Goal: Information Seeking & Learning: Learn about a topic

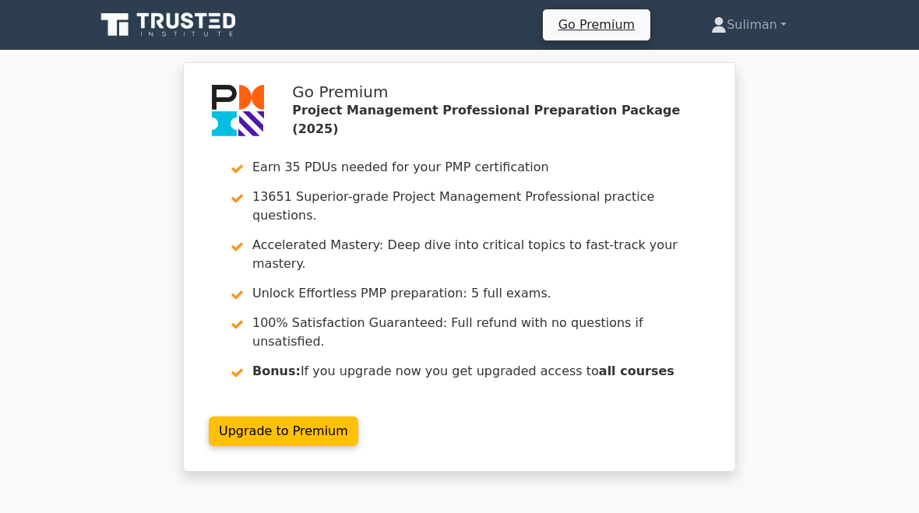
click at [754, 21] on link "Suliman" at bounding box center [748, 24] width 150 height 31
click at [704, 60] on link "Profile" at bounding box center [735, 61] width 123 height 25
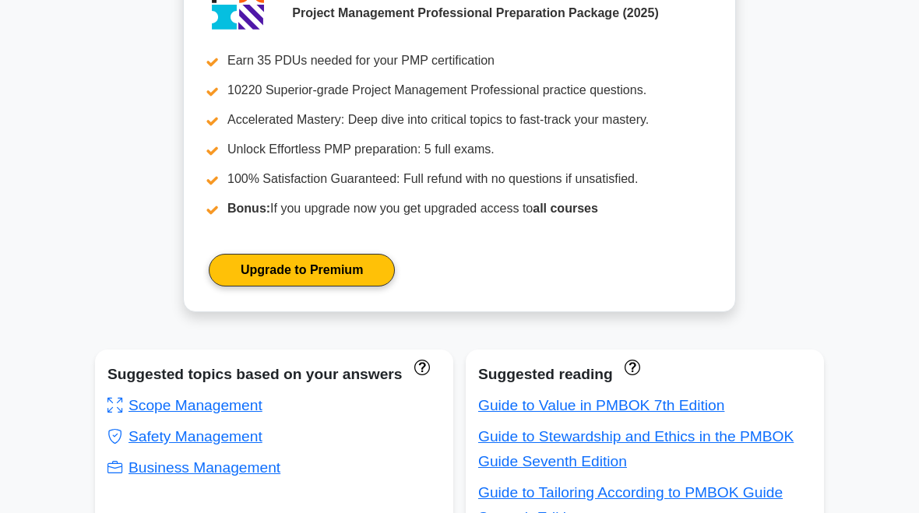
scroll to position [632, 0]
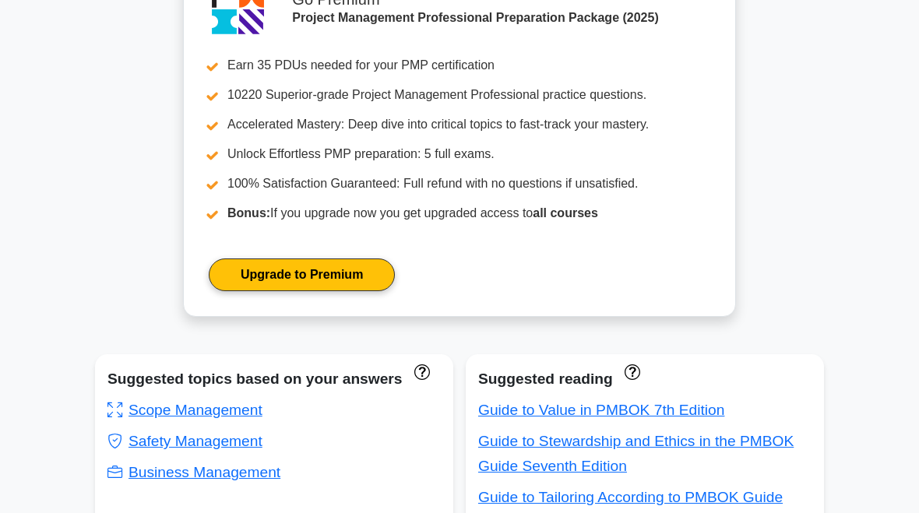
click at [253, 419] on link "Scope Management" at bounding box center [184, 410] width 155 height 16
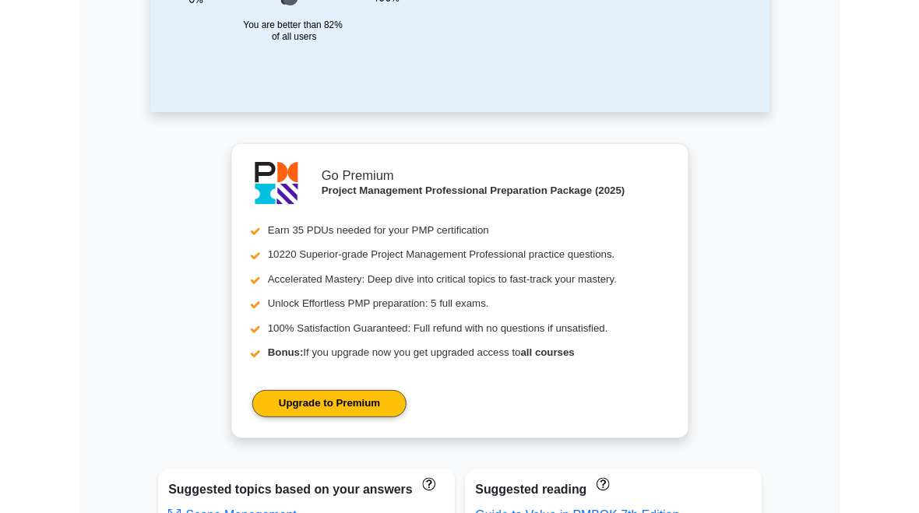
scroll to position [414, 0]
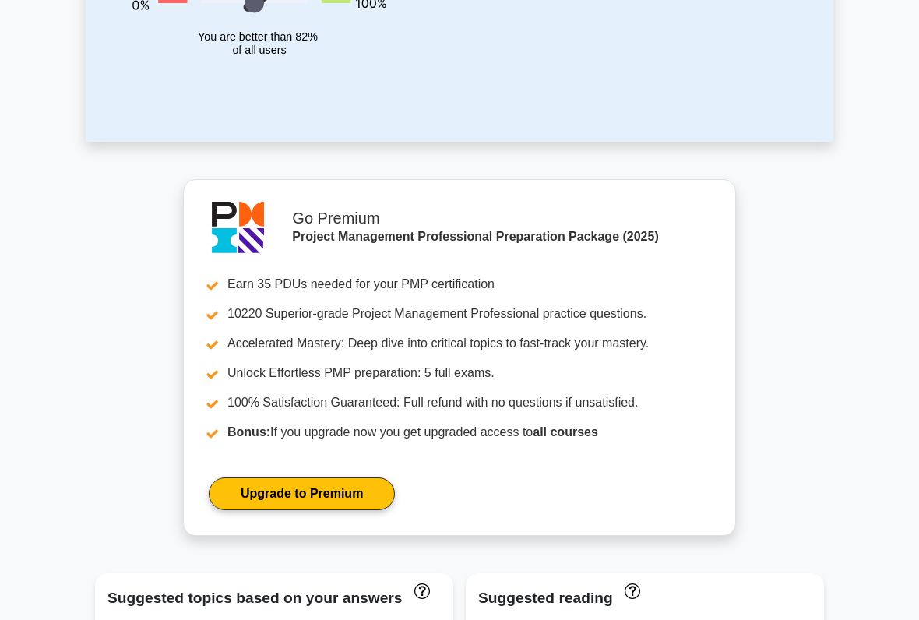
click at [354, 510] on link "Upgrade to Premium" at bounding box center [302, 493] width 186 height 33
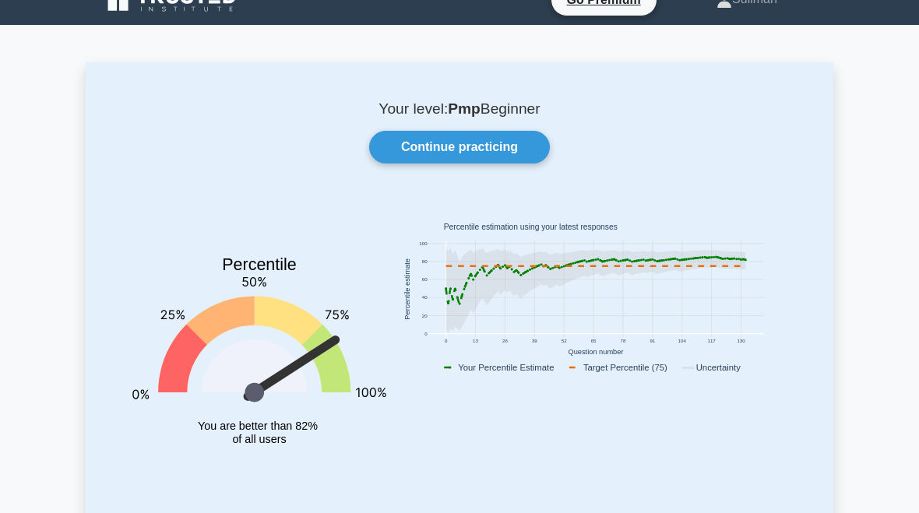
scroll to position [0, 0]
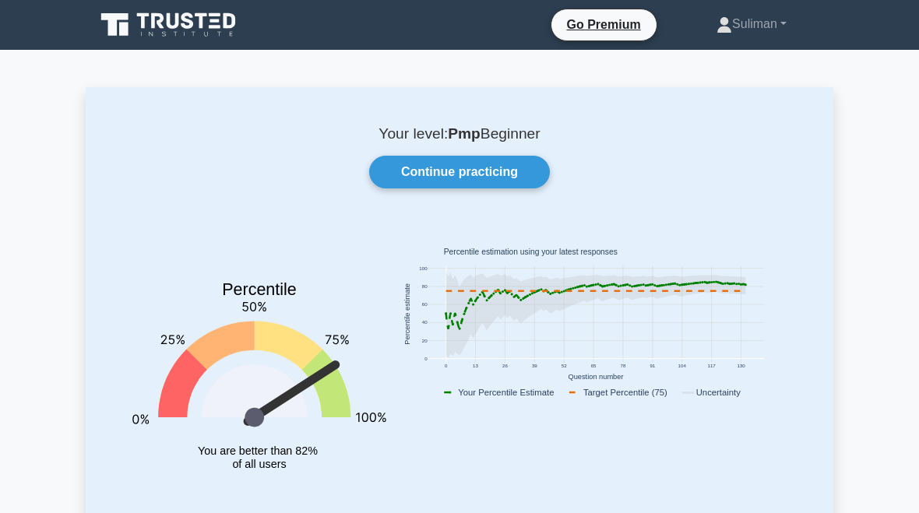
click at [450, 174] on link "Continue practicing" at bounding box center [459, 172] width 181 height 33
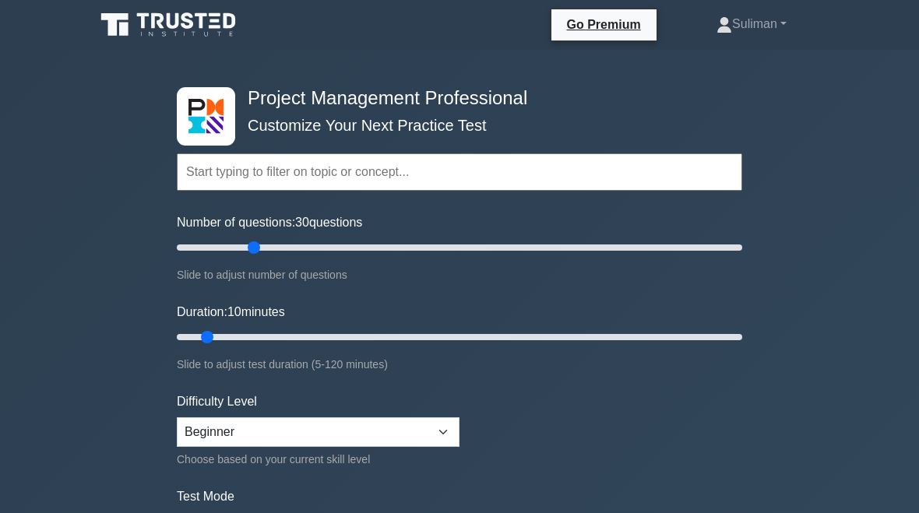
type input "30"
type input "25"
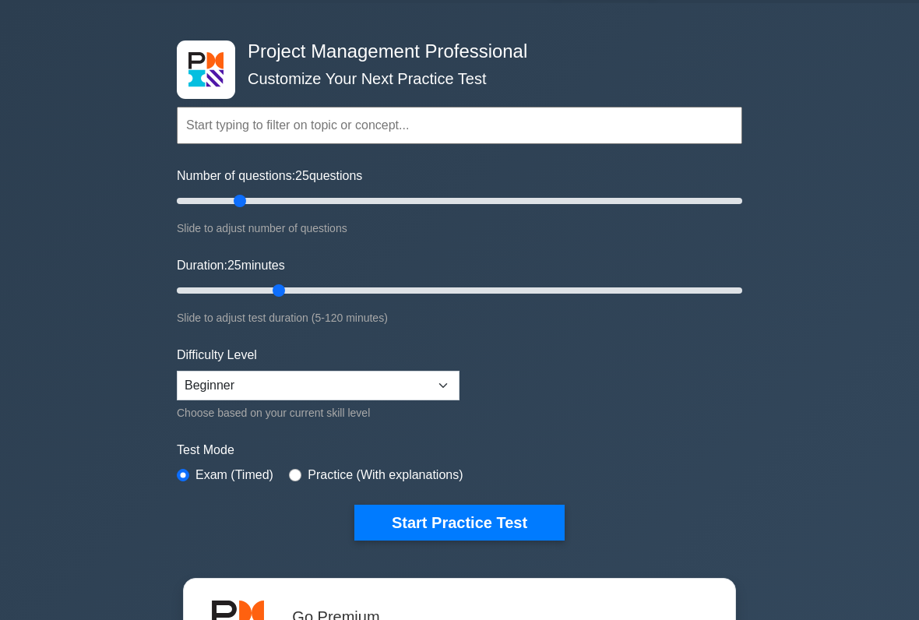
scroll to position [62, 0]
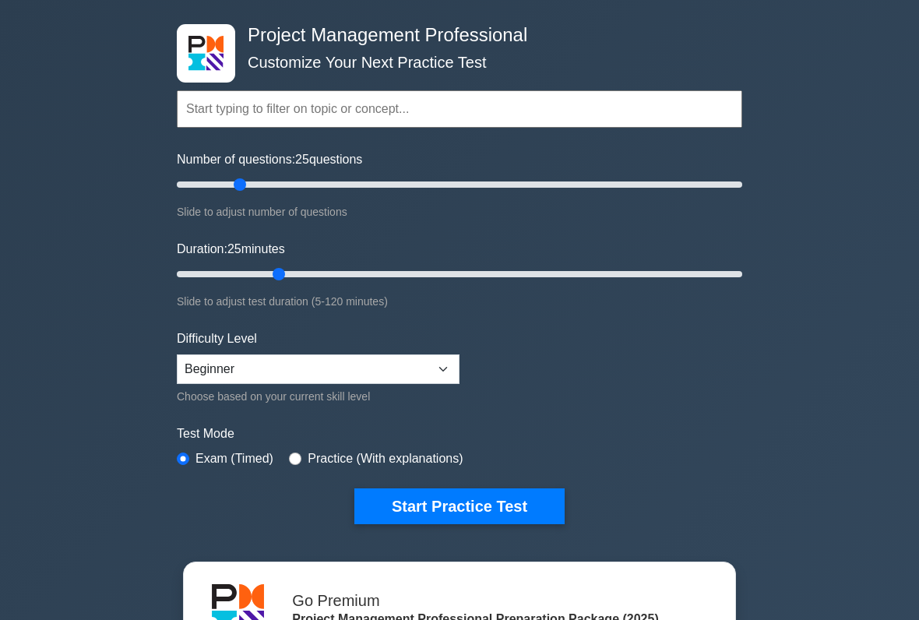
click at [533, 504] on button "Start Practice Test" at bounding box center [459, 507] width 210 height 36
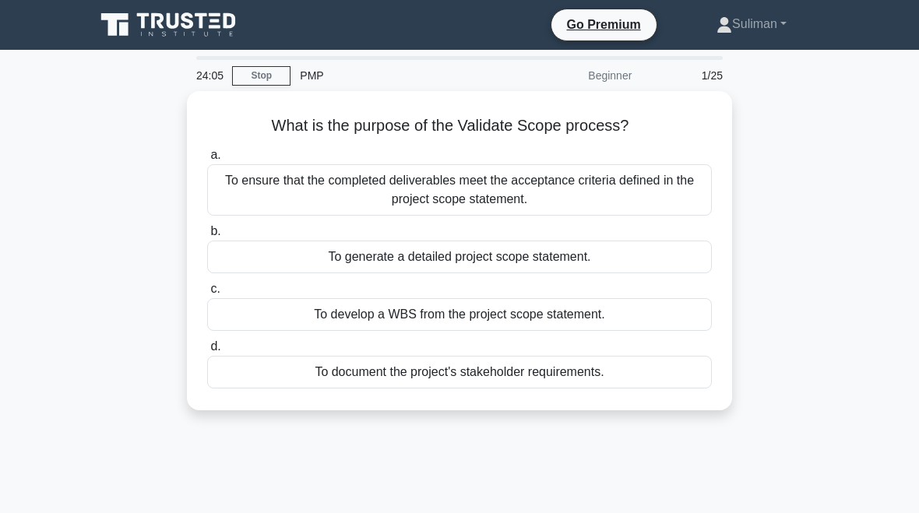
click at [510, 187] on div "To ensure that the completed deliverables meet the acceptance criteria defined …" at bounding box center [459, 189] width 504 height 51
click at [207, 160] on input "a. To ensure that the completed deliverables meet the acceptance criteria defin…" at bounding box center [207, 155] width 0 height 10
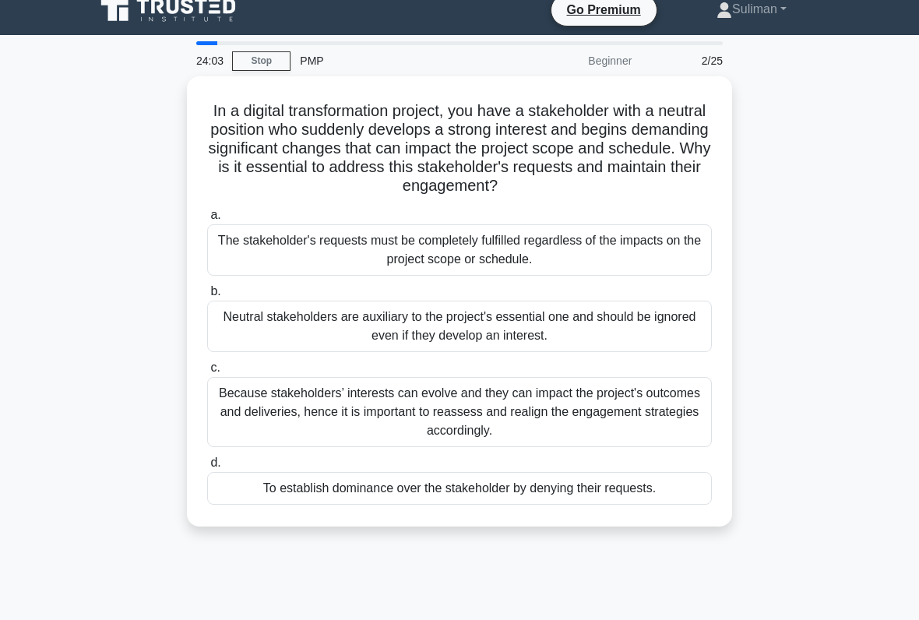
scroll to position [14, 0]
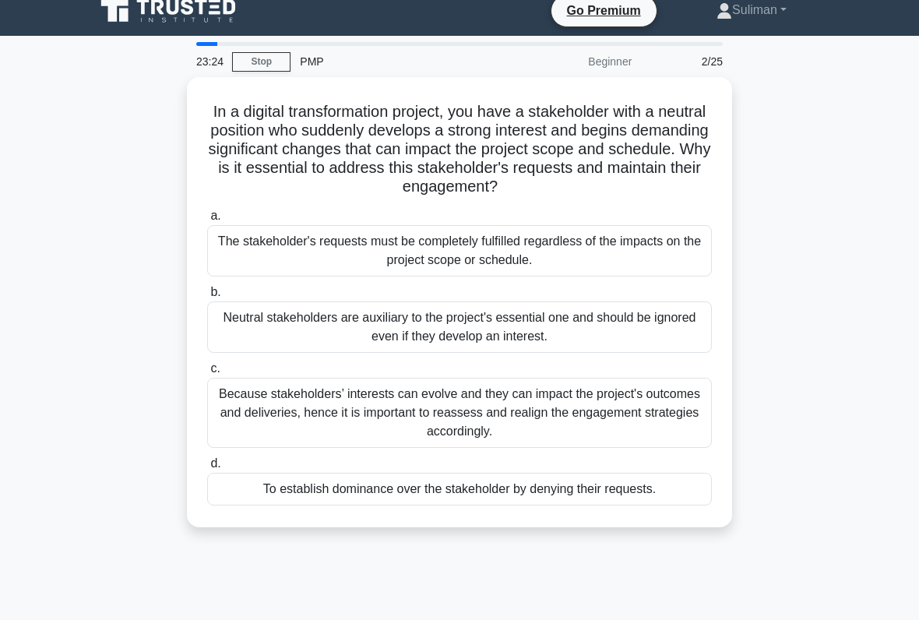
click at [535, 251] on div "The stakeholder's requests must be completely fulfilled regardless of the impac…" at bounding box center [459, 250] width 504 height 51
click at [207, 221] on input "a. The stakeholder's requests must be completely fulfilled regardless of the im…" at bounding box center [207, 216] width 0 height 10
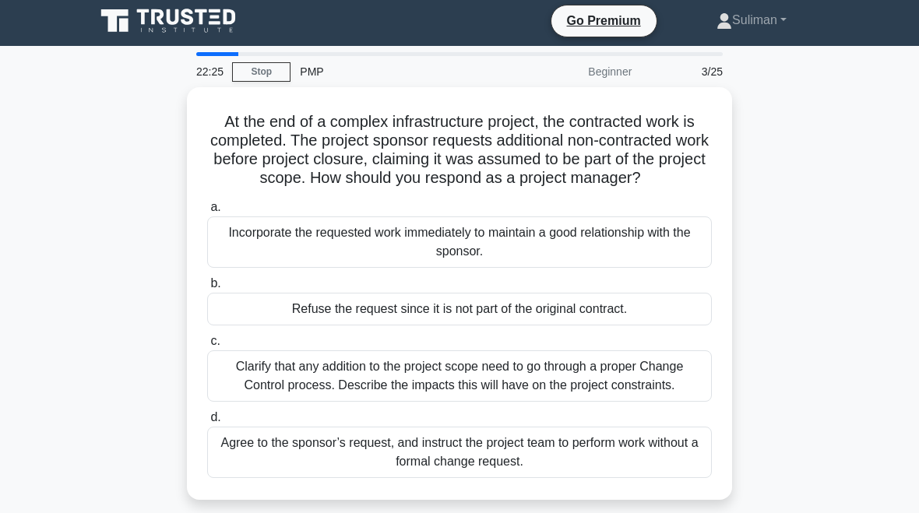
scroll to position [4, 0]
click at [270, 79] on link "Stop" at bounding box center [261, 71] width 58 height 19
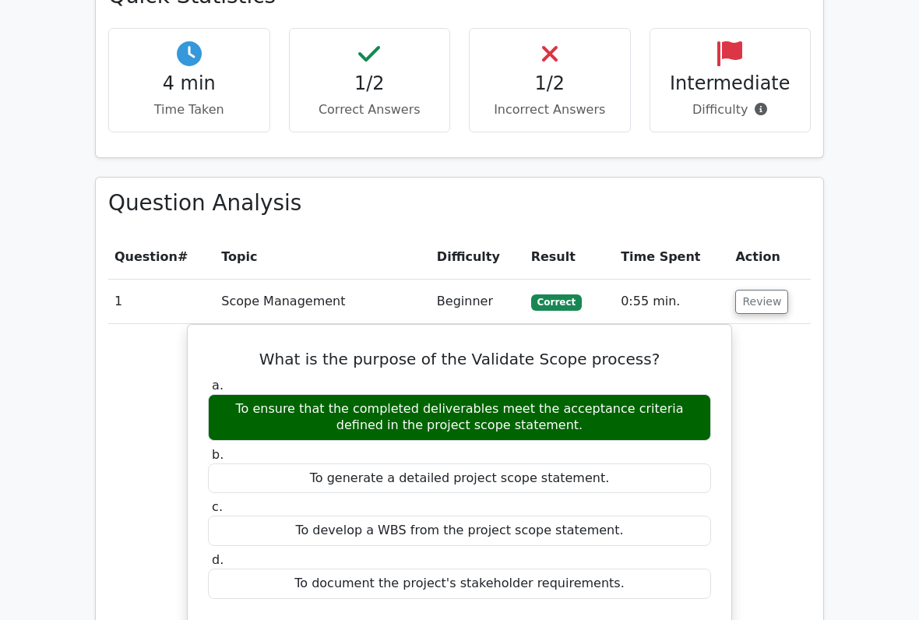
scroll to position [954, 0]
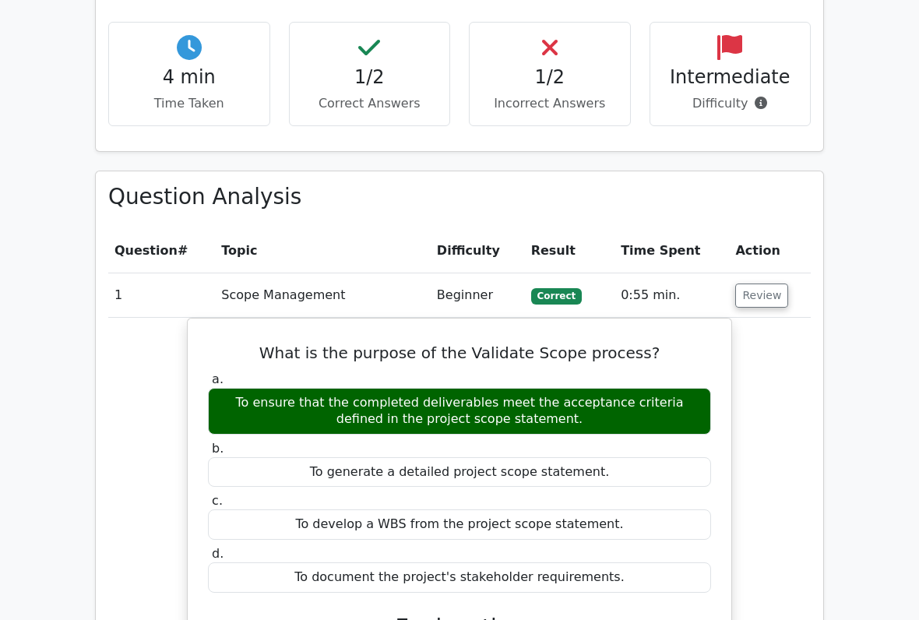
click at [760, 283] on button "Review" at bounding box center [761, 295] width 53 height 24
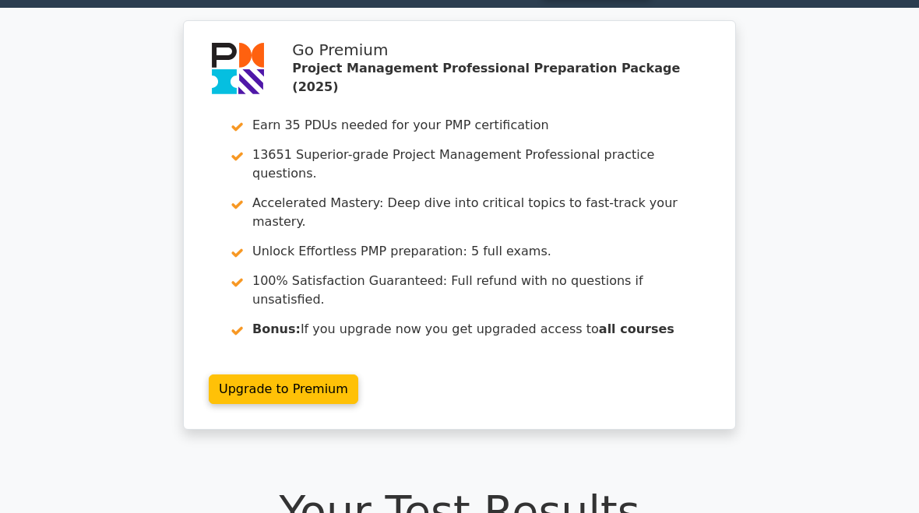
scroll to position [0, 0]
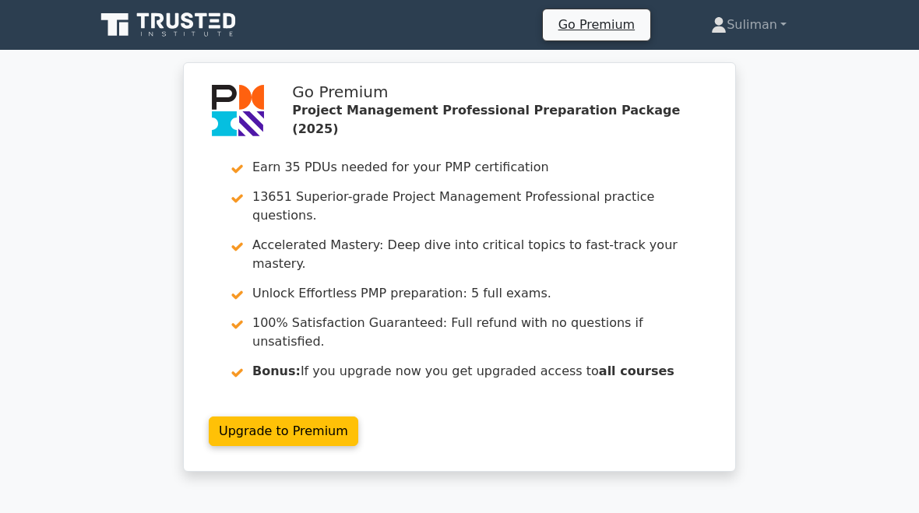
click at [766, 14] on link "Suliman" at bounding box center [748, 24] width 150 height 31
click at [727, 49] on link "Profile" at bounding box center [735, 61] width 123 height 25
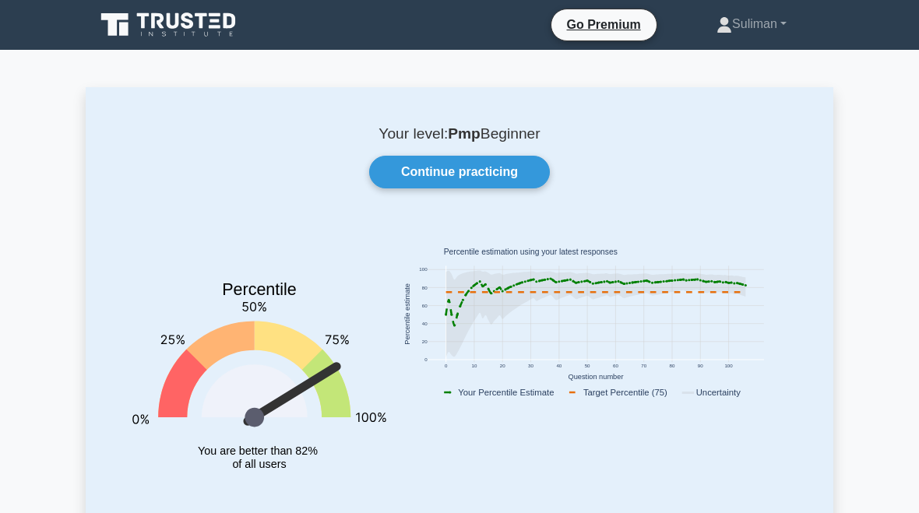
click at [494, 179] on link "Continue practicing" at bounding box center [459, 172] width 181 height 33
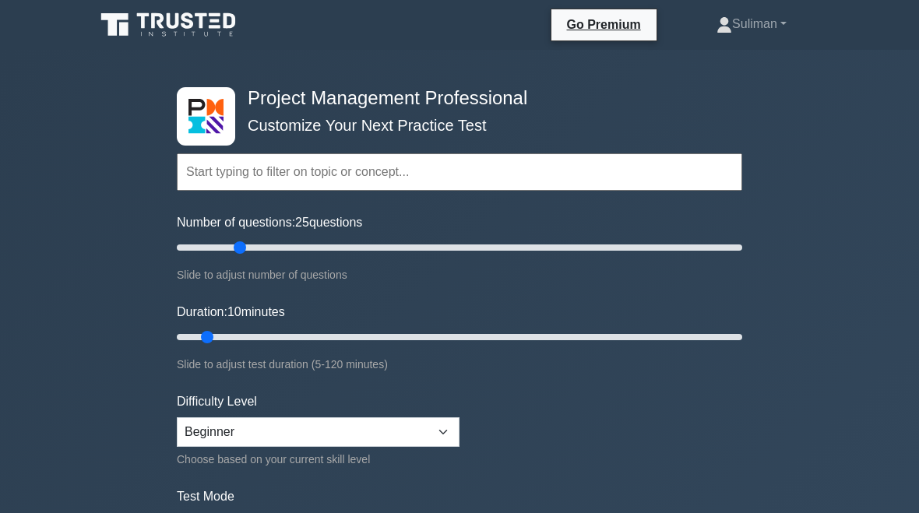
type input "25"
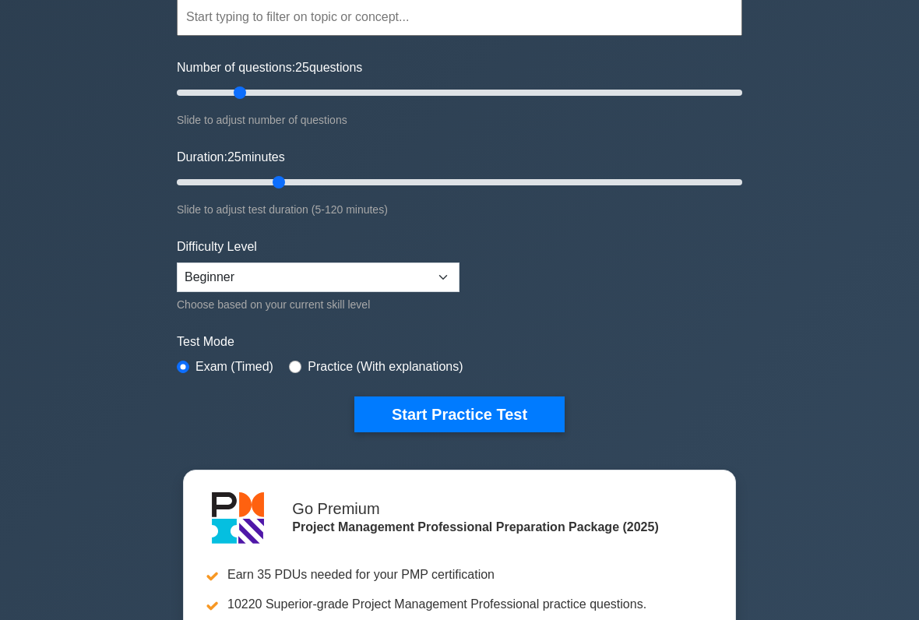
scroll to position [154, 0]
click at [490, 408] on button "Start Practice Test" at bounding box center [459, 415] width 210 height 36
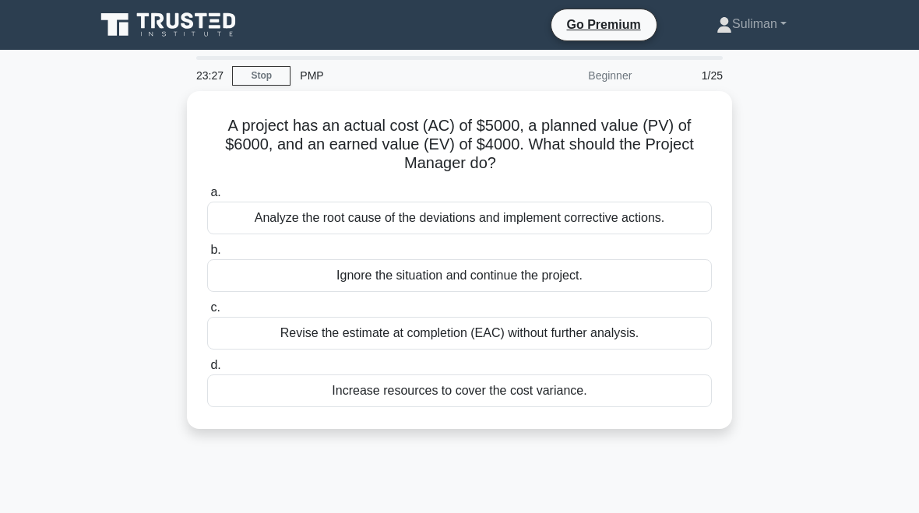
click at [561, 214] on div "Analyze the root cause of the deviations and implement corrective actions." at bounding box center [459, 218] width 504 height 33
click at [207, 198] on input "a. Analyze the root cause of the deviations and implement corrective actions." at bounding box center [207, 193] width 0 height 10
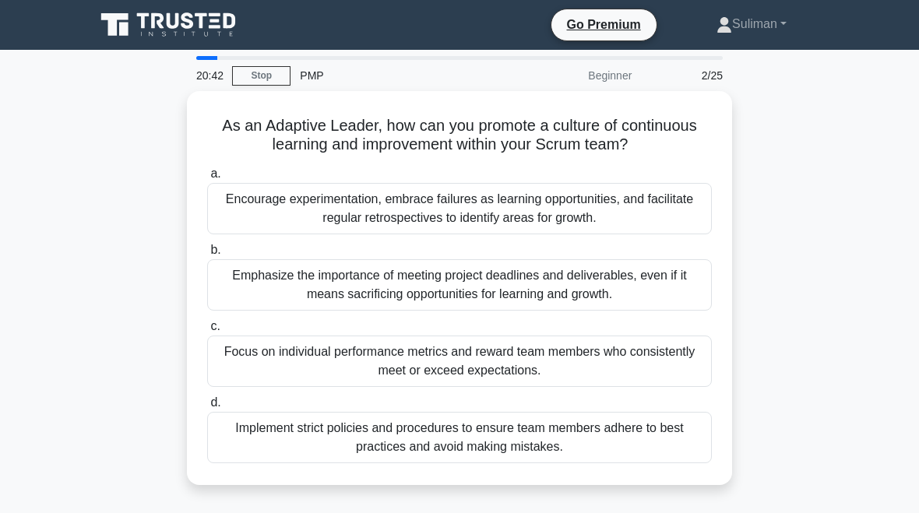
click at [504, 216] on div "Encourage experimentation, embrace failures as learning opportunities, and faci…" at bounding box center [459, 208] width 504 height 51
click at [207, 179] on input "a. Encourage experimentation, embrace failures as learning opportunities, and f…" at bounding box center [207, 174] width 0 height 10
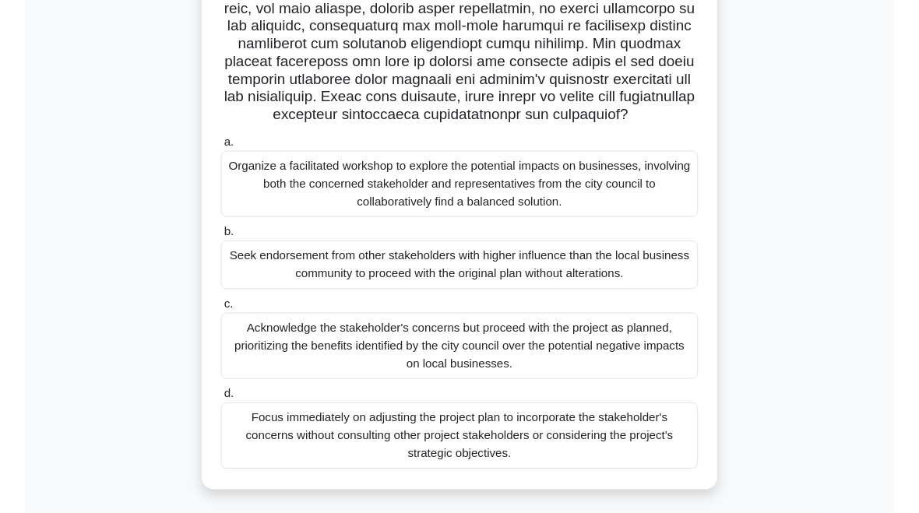
scroll to position [391, 0]
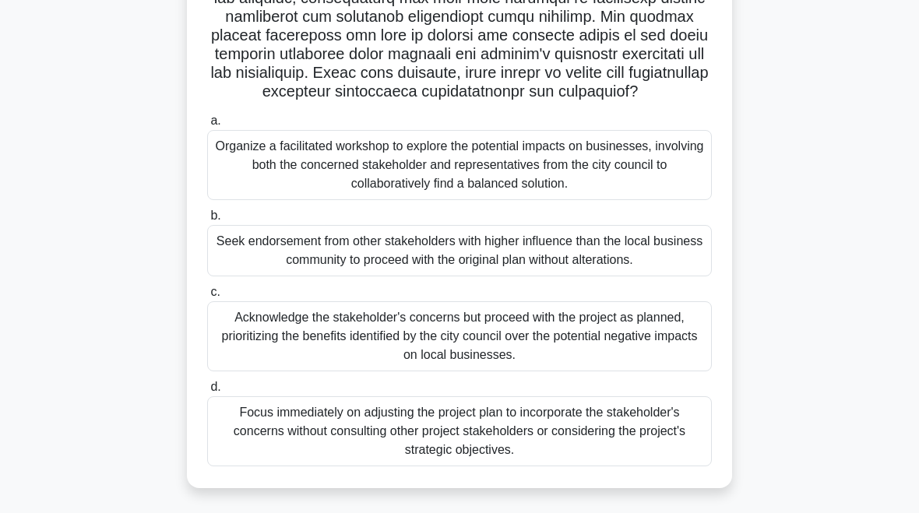
click at [561, 166] on div "Organize a facilitated workshop to explore the potential impacts on businesses,…" at bounding box center [459, 165] width 504 height 70
click at [207, 126] on input "a. Organize a facilitated workshop to explore the potential impacts on business…" at bounding box center [207, 121] width 0 height 10
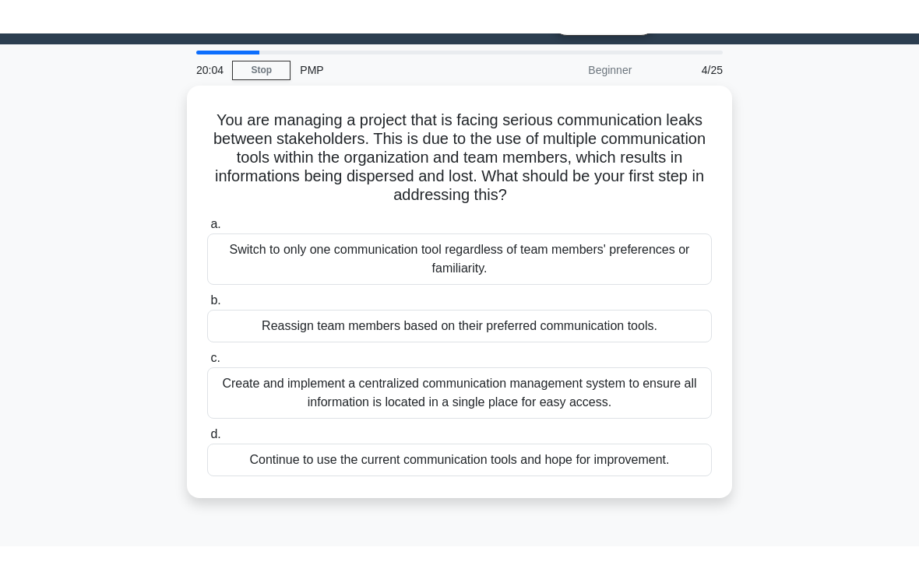
scroll to position [0, 0]
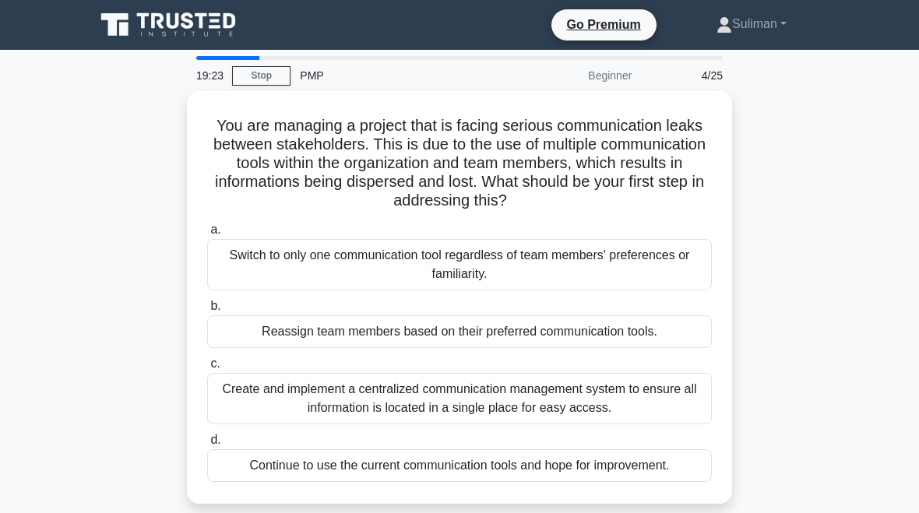
click at [579, 262] on div "Switch to only one communication tool regardless of team members' preferences o…" at bounding box center [459, 264] width 504 height 51
click at [207, 235] on input "a. Switch to only one communication tool regardless of team members' preference…" at bounding box center [207, 230] width 0 height 10
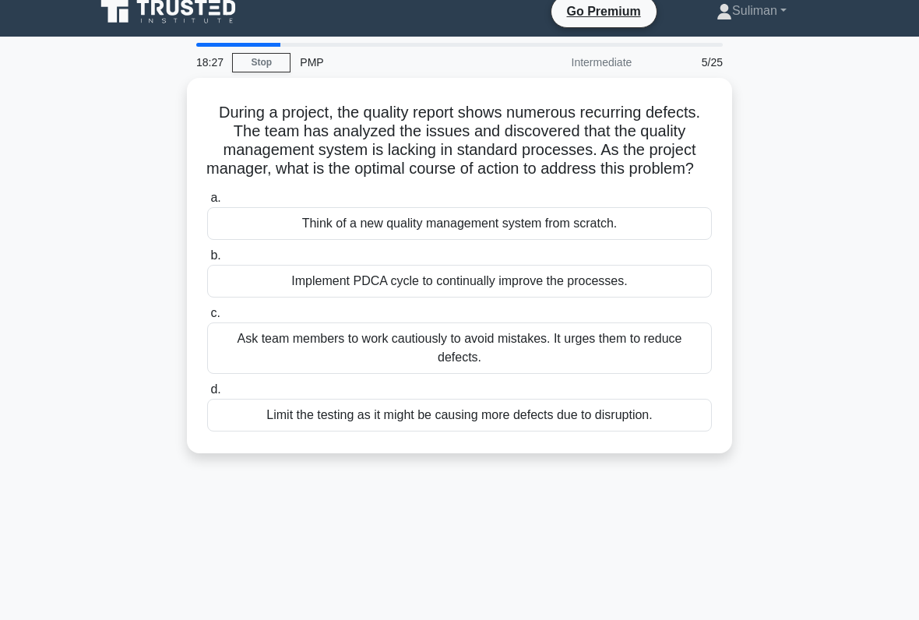
scroll to position [13, 0]
click at [553, 297] on div "Implement PDCA cycle to continually improve the processes." at bounding box center [459, 281] width 504 height 33
click at [207, 261] on input "b. Implement PDCA cycle to continually improve the processes." at bounding box center [207, 256] width 0 height 10
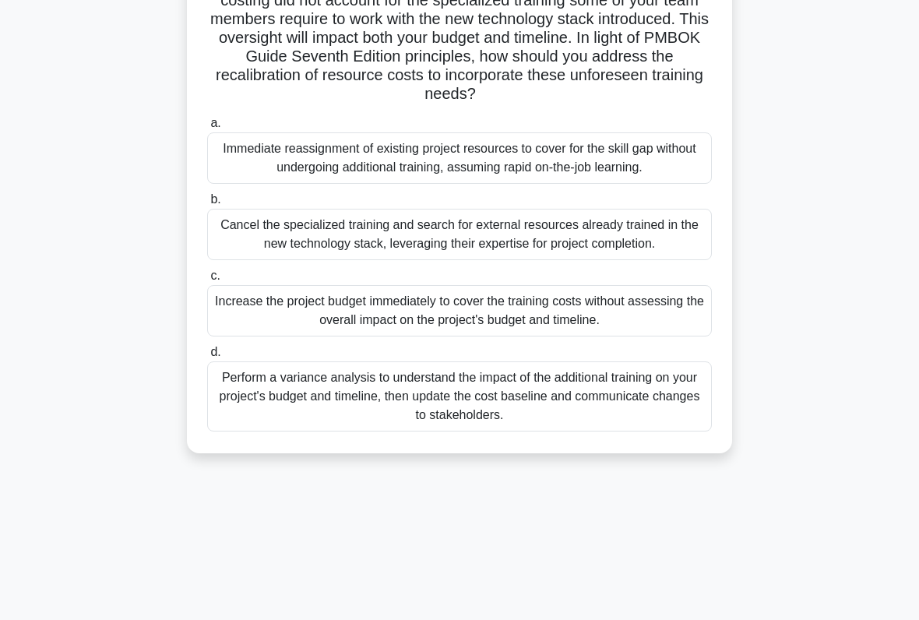
scroll to position [199, 0]
click at [595, 432] on div "Perform a variance analysis to understand the impact of the additional training…" at bounding box center [459, 397] width 504 height 70
click at [207, 358] on input "d. Perform a variance analysis to understand the impact of the additional train…" at bounding box center [207, 353] width 0 height 10
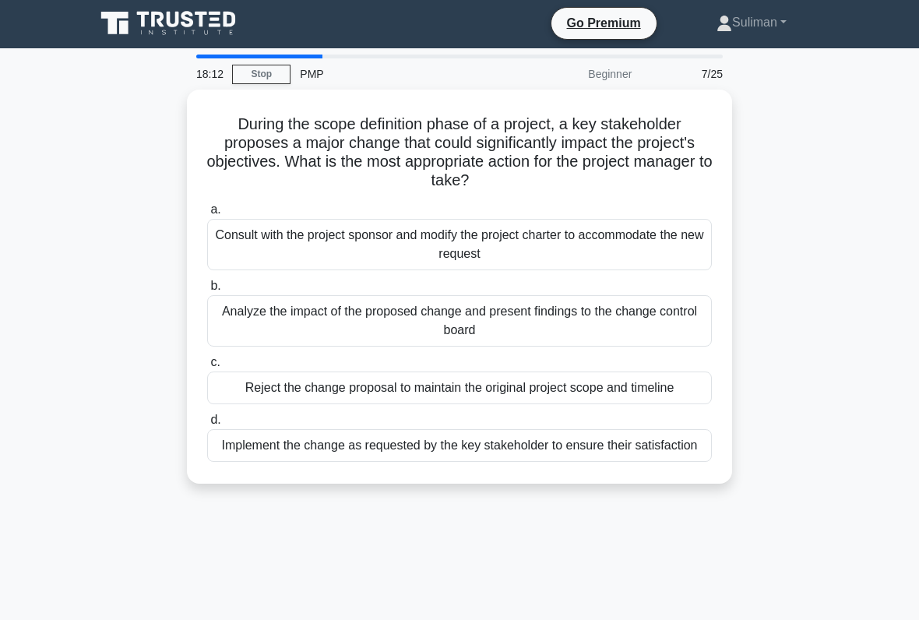
scroll to position [2, 0]
click at [565, 325] on div "Analyze the impact of the proposed change and present findings to the change co…" at bounding box center [459, 320] width 504 height 51
click at [207, 291] on input "b. Analyze the impact of the proposed change and present findings to the change…" at bounding box center [207, 286] width 0 height 10
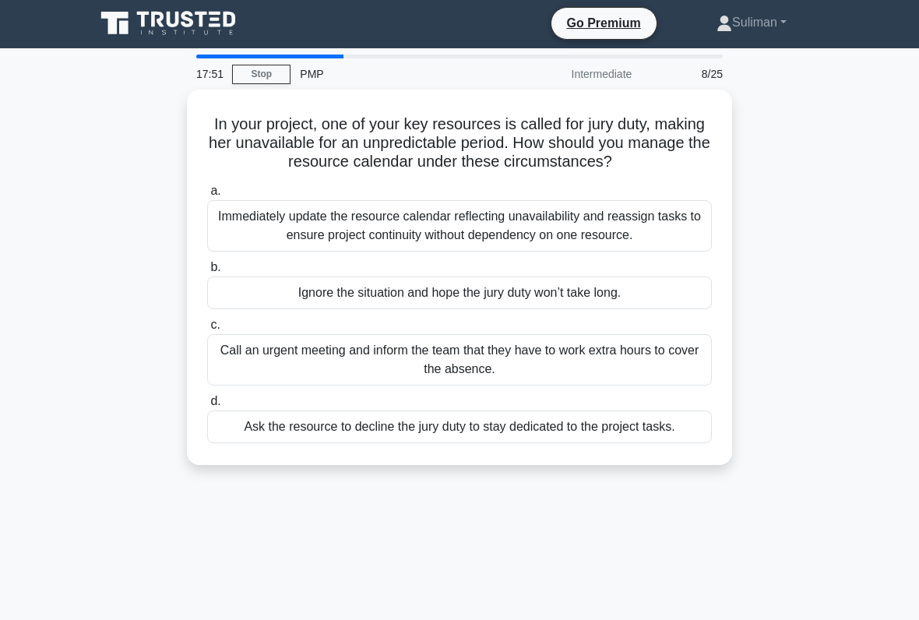
scroll to position [0, 0]
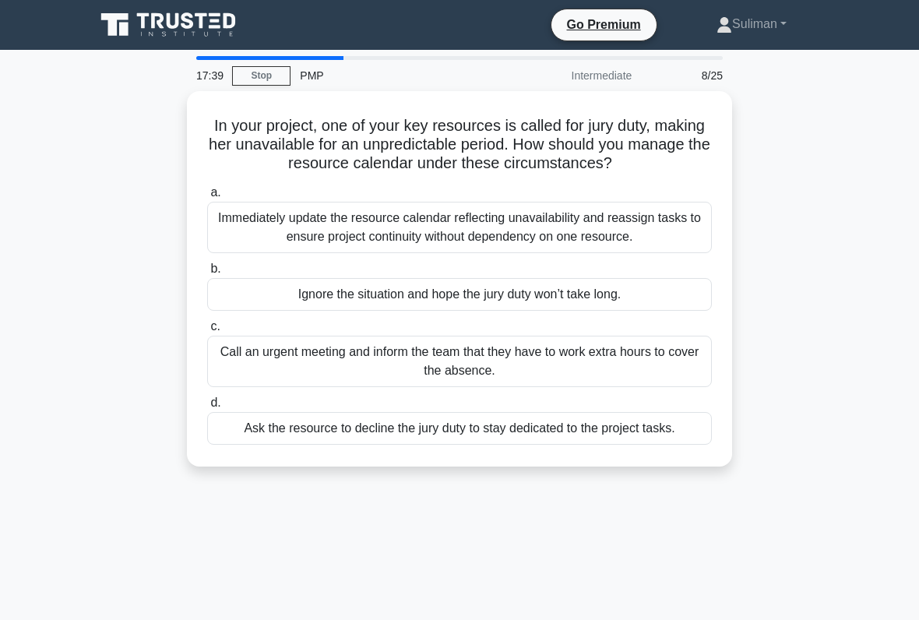
click at [576, 387] on div "Call an urgent meeting and inform the team that they have to work extra hours t…" at bounding box center [459, 361] width 504 height 51
click at [207, 332] on input "c. Call an urgent meeting and inform the team that they have to work extra hour…" at bounding box center [207, 327] width 0 height 10
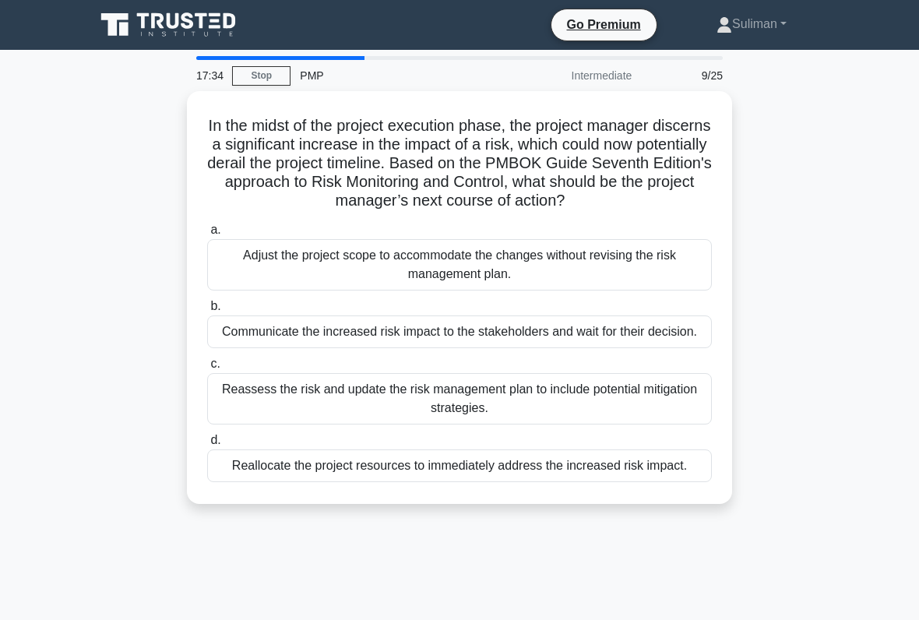
click at [575, 424] on div "Reassess the risk and update the risk management plan to include potential miti…" at bounding box center [459, 398] width 504 height 51
click at [207, 369] on input "c. Reassess the risk and update the risk management plan to include potential m…" at bounding box center [207, 364] width 0 height 10
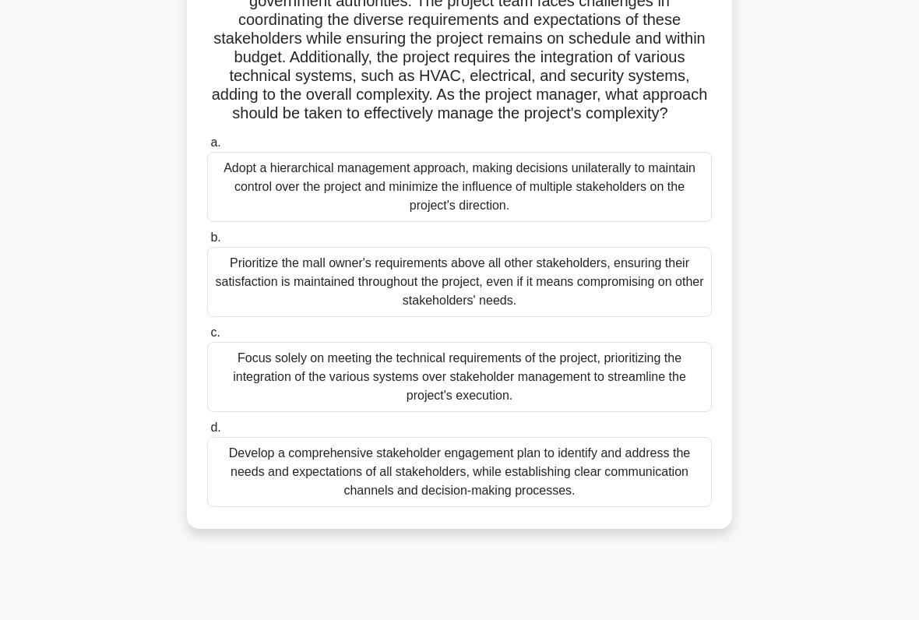
scroll to position [180, 0]
click at [596, 508] on div "Develop a comprehensive stakeholder engagement plan to identify and address the…" at bounding box center [459, 473] width 504 height 70
click at [207, 434] on input "d. Develop a comprehensive stakeholder engagement plan to identify and address …" at bounding box center [207, 428] width 0 height 10
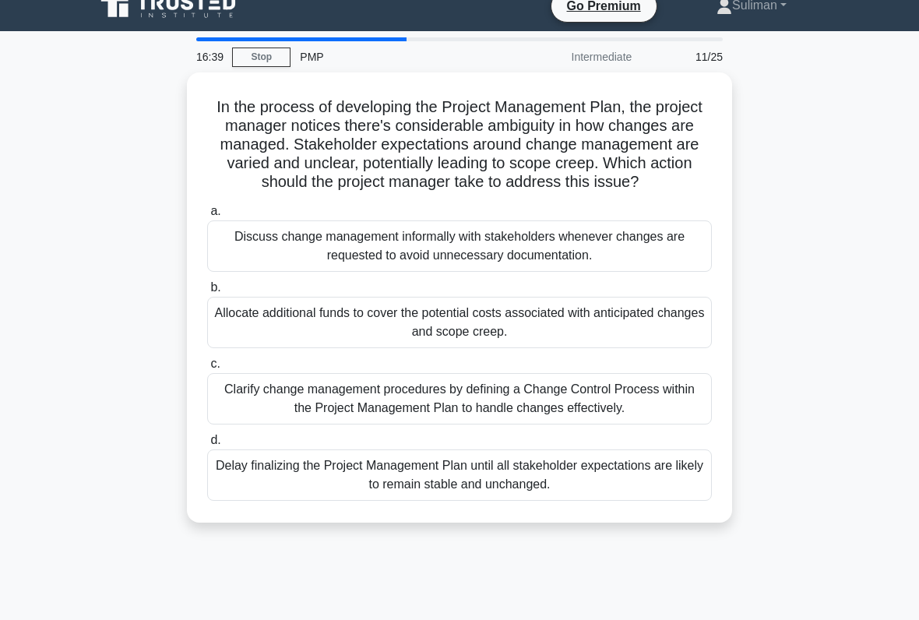
scroll to position [19, 0]
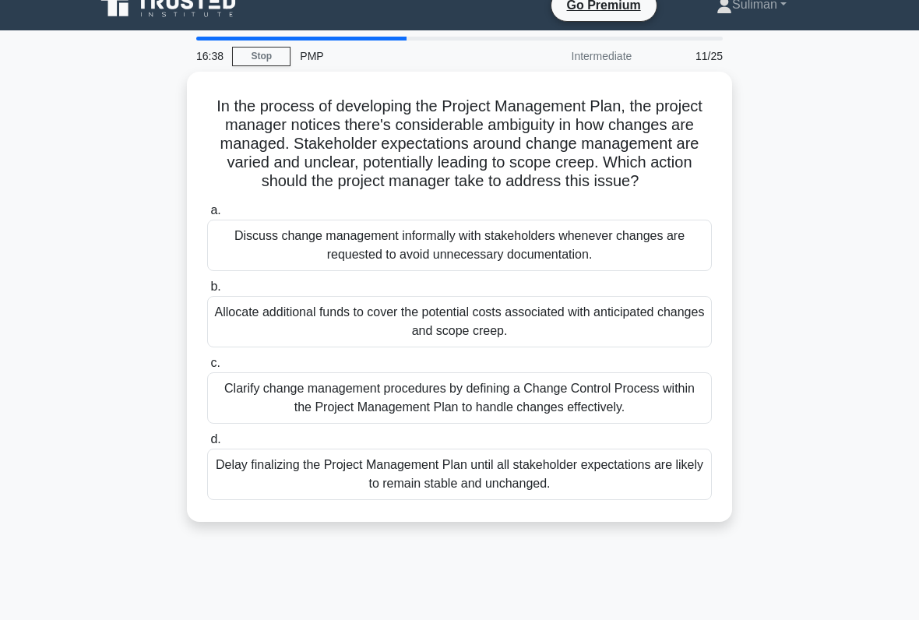
click at [613, 268] on div "Discuss change management informally with stakeholders whenever changes are req…" at bounding box center [459, 245] width 504 height 51
click at [207, 216] on input "a. Discuss change management informally with stakeholders whenever changes are …" at bounding box center [207, 211] width 0 height 10
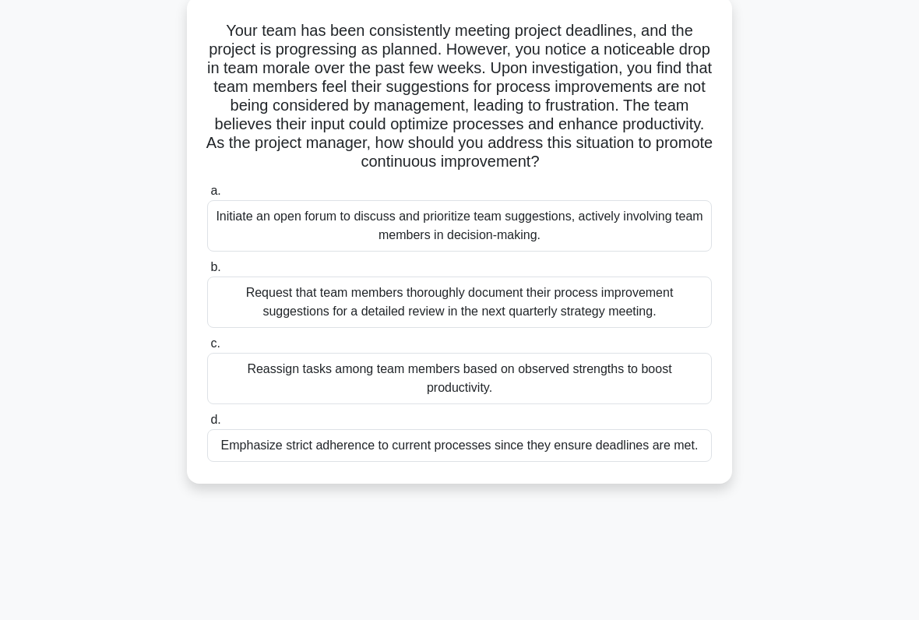
scroll to position [96, 0]
click at [621, 241] on div "Initiate an open forum to discuss and prioritize team suggestions, actively inv…" at bounding box center [459, 224] width 504 height 51
click at [207, 195] on input "a. Initiate an open forum to discuss and prioritize team suggestions, actively …" at bounding box center [207, 190] width 0 height 10
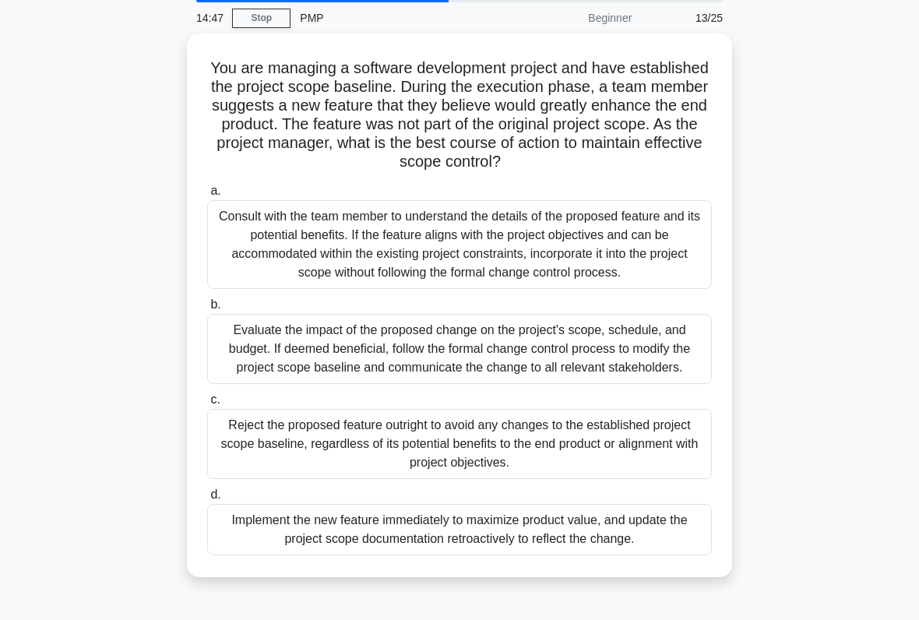
scroll to position [47, 0]
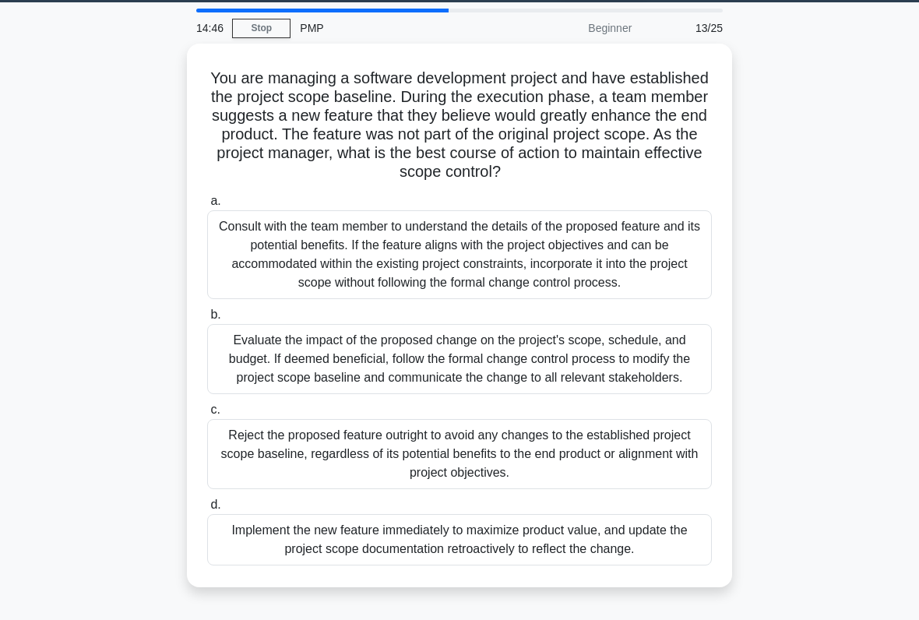
click at [616, 272] on div "Consult with the team member to understand the details of the proposed feature …" at bounding box center [459, 254] width 504 height 89
click at [207, 206] on input "a. Consult with the team member to understand the details of the proposed featu…" at bounding box center [207, 201] width 0 height 10
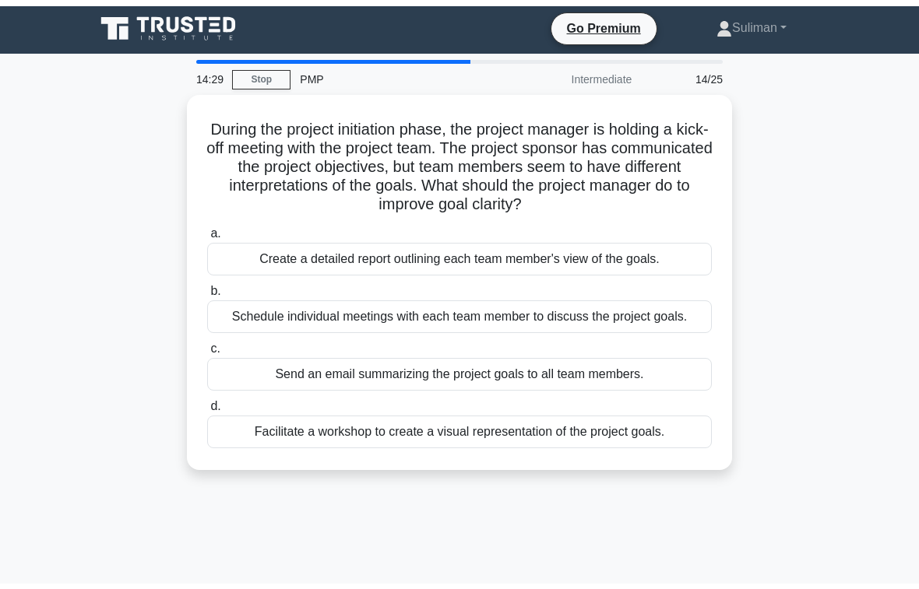
scroll to position [0, 0]
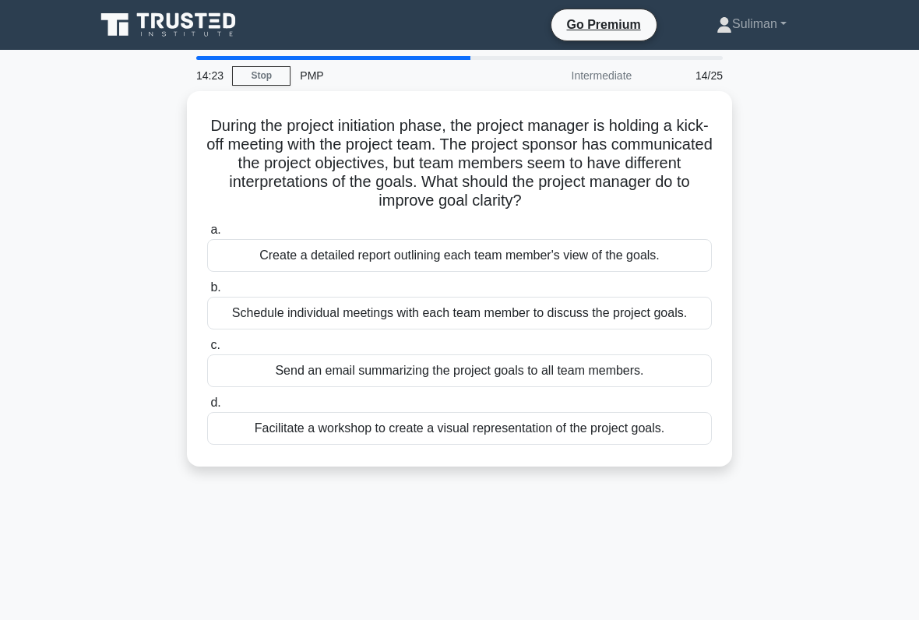
click at [544, 445] on div "Facilitate a workshop to create a visual representation of the project goals." at bounding box center [459, 428] width 504 height 33
click at [207, 408] on input "d. Facilitate a workshop to create a visual representation of the project goals." at bounding box center [207, 403] width 0 height 10
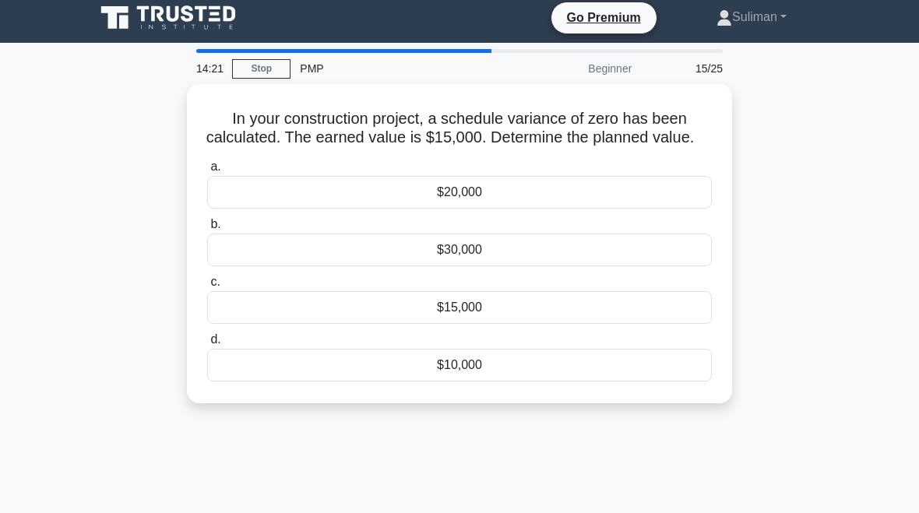
scroll to position [6, 0]
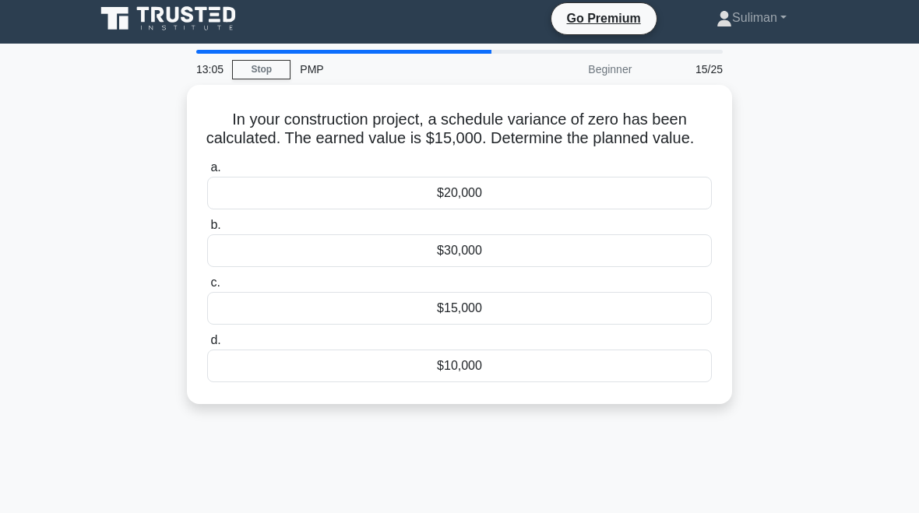
click at [515, 325] on div "$15,000" at bounding box center [459, 308] width 504 height 33
click at [207, 288] on input "c. $15,000" at bounding box center [207, 283] width 0 height 10
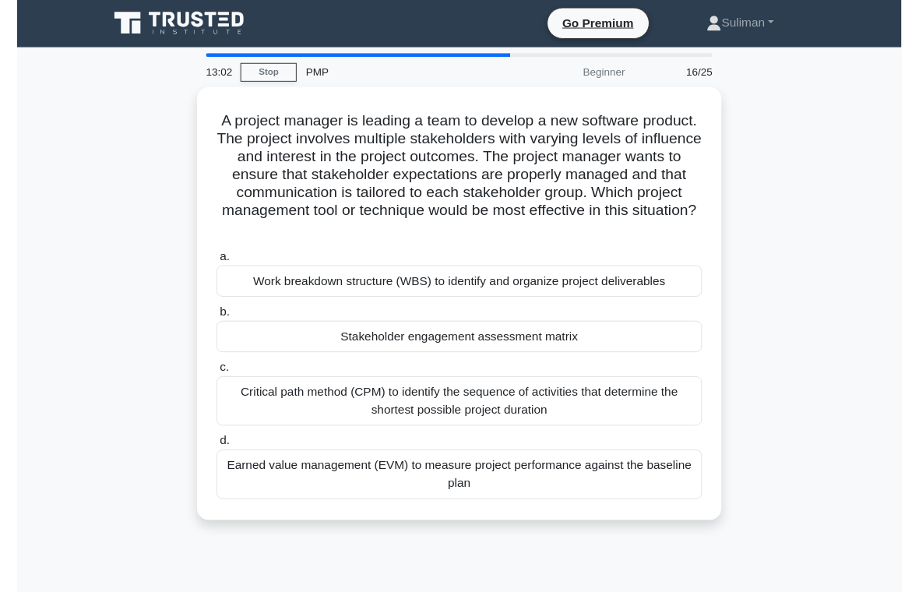
scroll to position [0, 0]
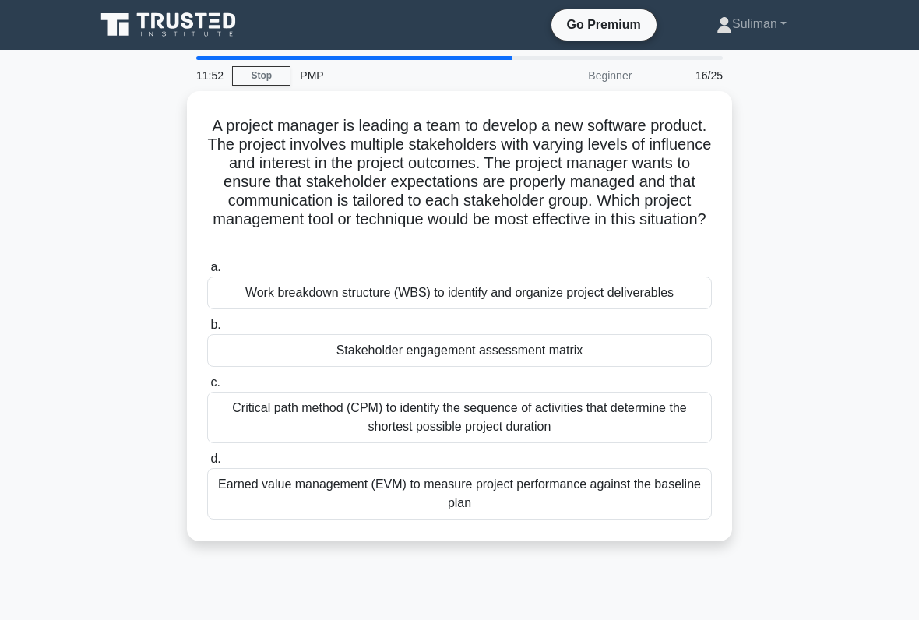
click at [603, 367] on div "Stakeholder engagement assessment matrix" at bounding box center [459, 350] width 504 height 33
click at [207, 330] on input "b. Stakeholder engagement assessment matrix" at bounding box center [207, 325] width 0 height 10
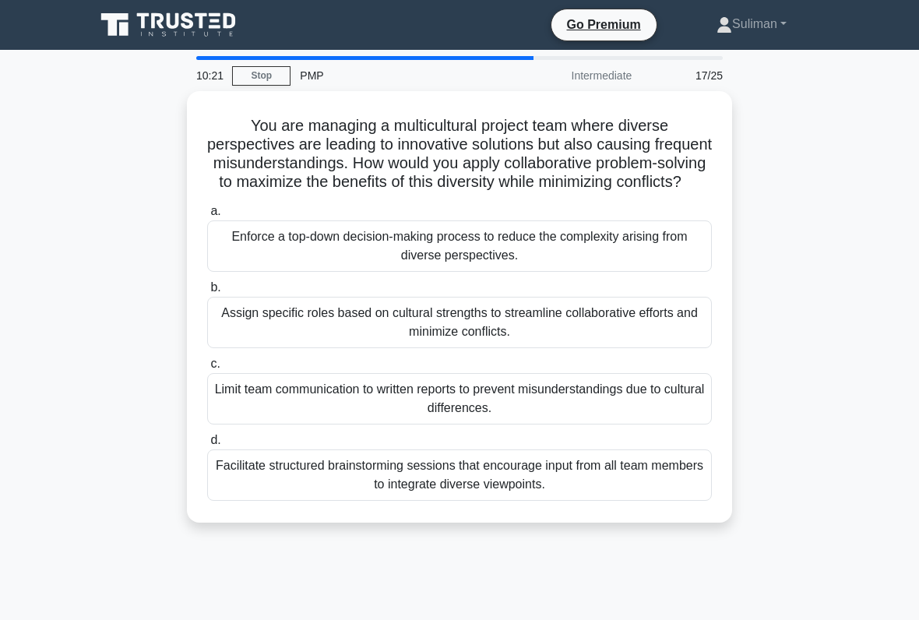
click at [479, 489] on div "Facilitate structured brainstorming sessions that encourage input from all team…" at bounding box center [459, 474] width 504 height 51
click at [207, 445] on input "d. Facilitate structured brainstorming sessions that encourage input from all t…" at bounding box center [207, 440] width 0 height 10
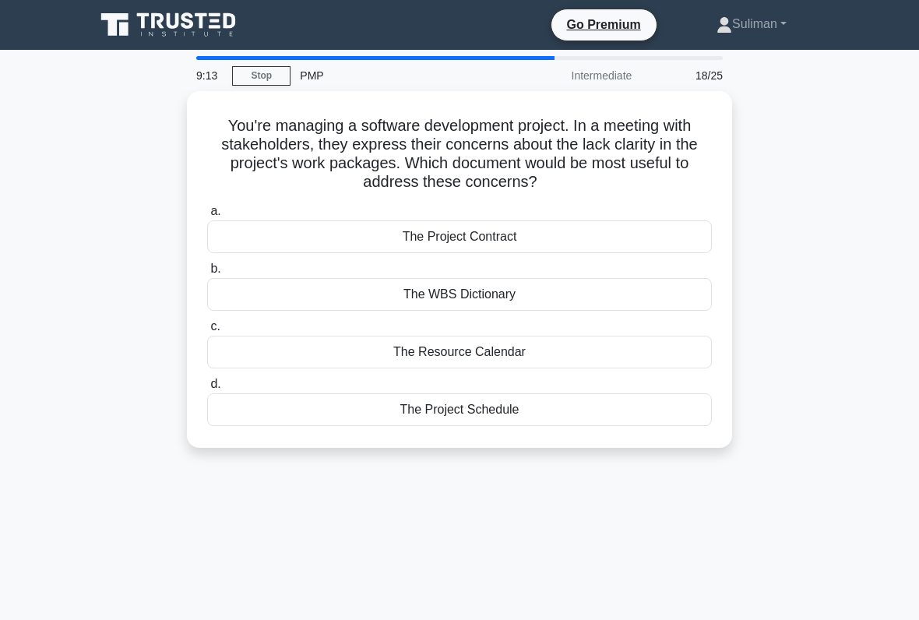
click at [555, 230] on div "The Project Contract" at bounding box center [459, 236] width 504 height 33
click at [207, 216] on input "a. The Project Contract" at bounding box center [207, 211] width 0 height 10
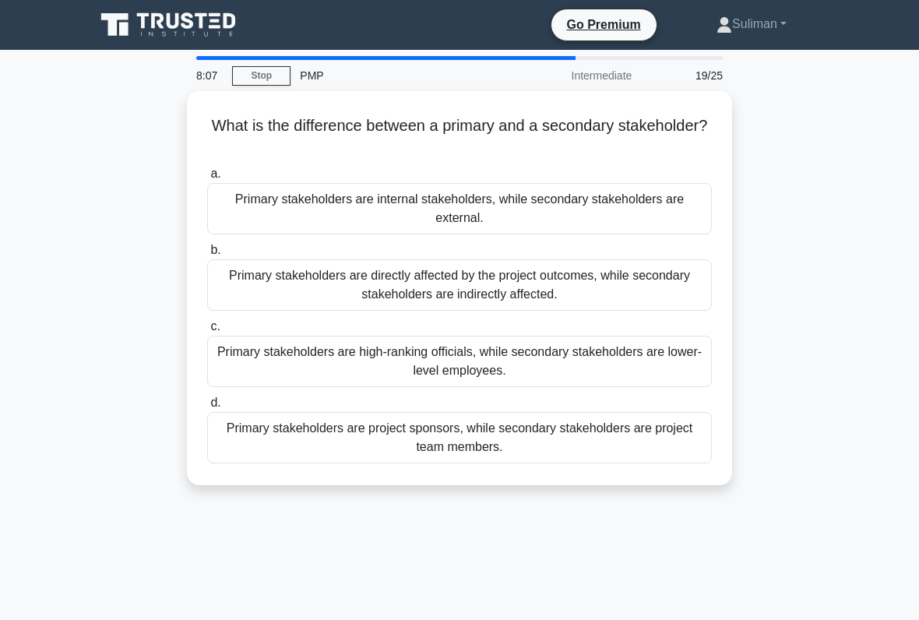
click at [573, 287] on div "Primary stakeholders are directly affected by the project outcomes, while secon…" at bounding box center [459, 284] width 504 height 51
click at [207, 255] on input "b. Primary stakeholders are directly affected by the project outcomes, while se…" at bounding box center [207, 250] width 0 height 10
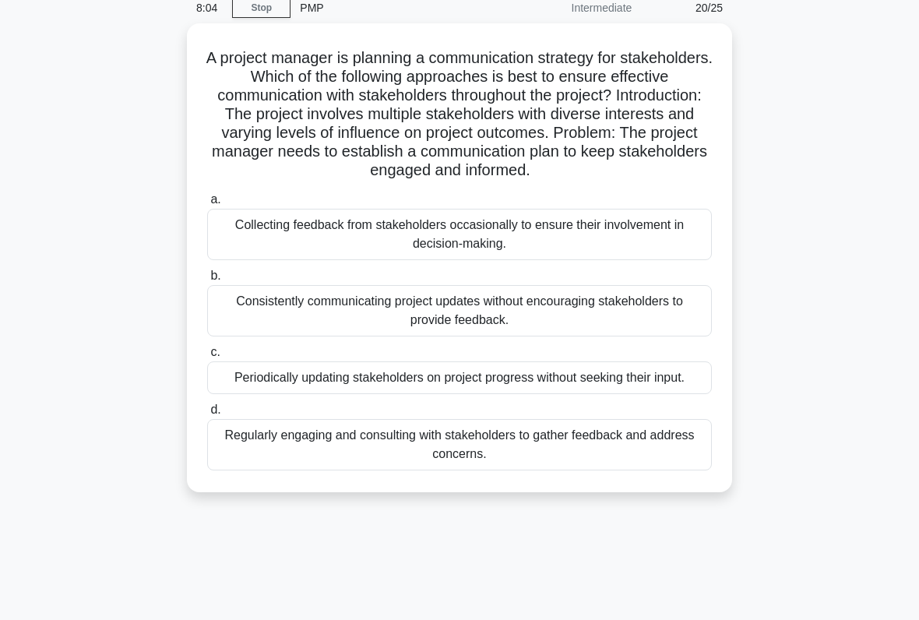
scroll to position [66, 0]
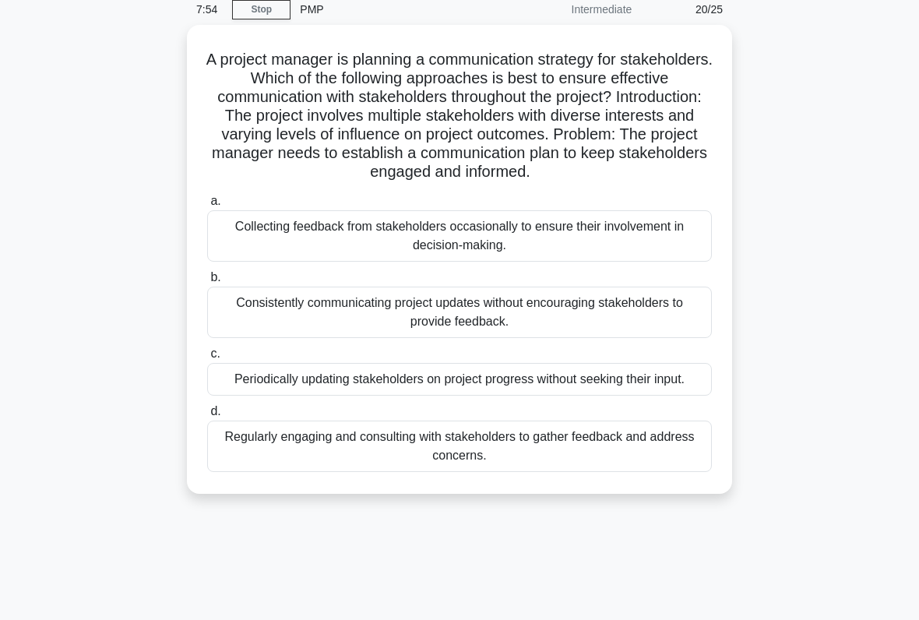
click at [542, 332] on div "Consistently communicating project updates without encouraging stakeholders to …" at bounding box center [459, 311] width 504 height 51
click at [207, 283] on input "b. Consistently communicating project updates without encouraging stakeholders …" at bounding box center [207, 277] width 0 height 10
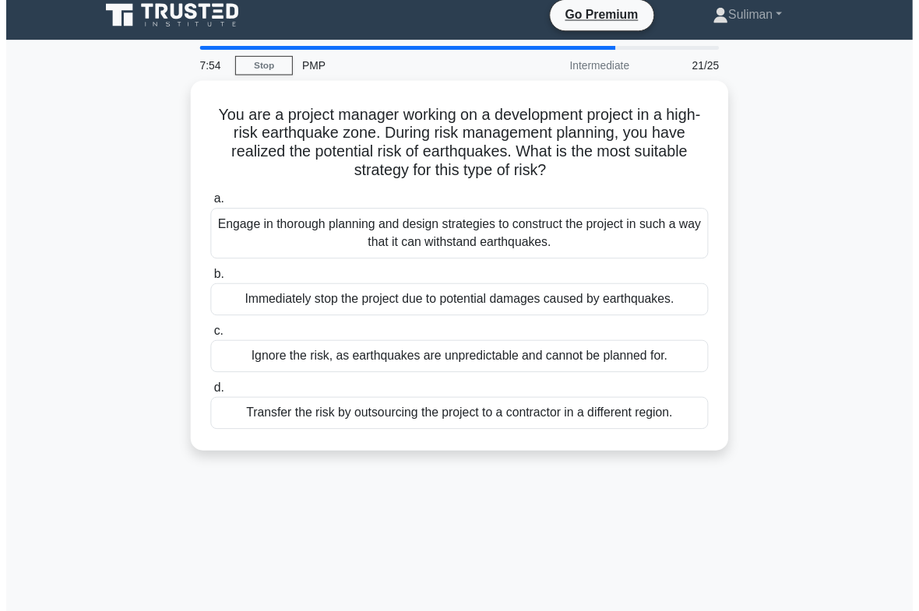
scroll to position [0, 0]
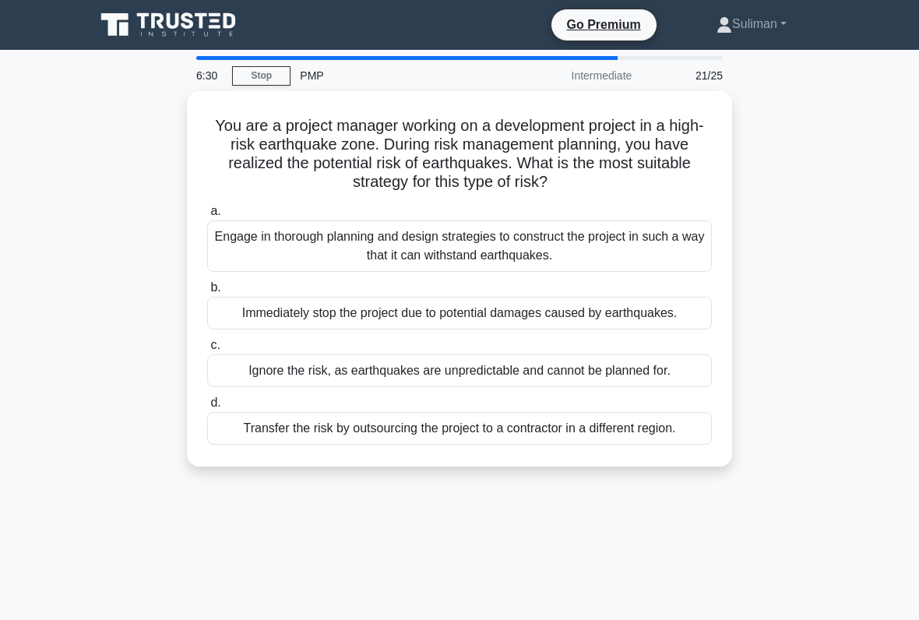
click at [519, 325] on div "Immediately stop the project due to potential damages caused by earthquakes." at bounding box center [459, 313] width 504 height 33
click at [207, 293] on input "b. Immediately stop the project due to potential damages caused by earthquakes." at bounding box center [207, 288] width 0 height 10
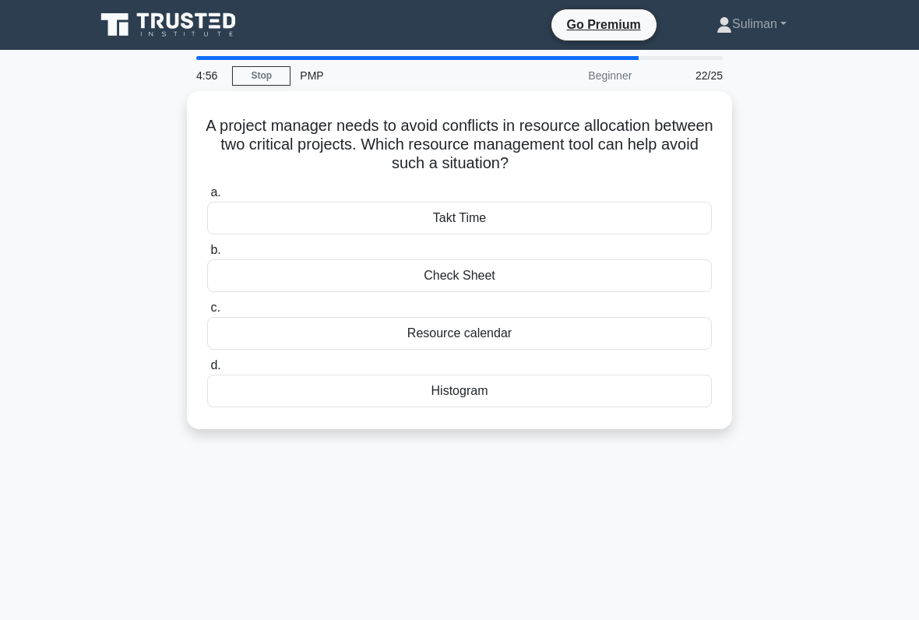
click at [490, 397] on div "Histogram" at bounding box center [459, 390] width 504 height 33
click at [207, 371] on input "d. Histogram" at bounding box center [207, 365] width 0 height 10
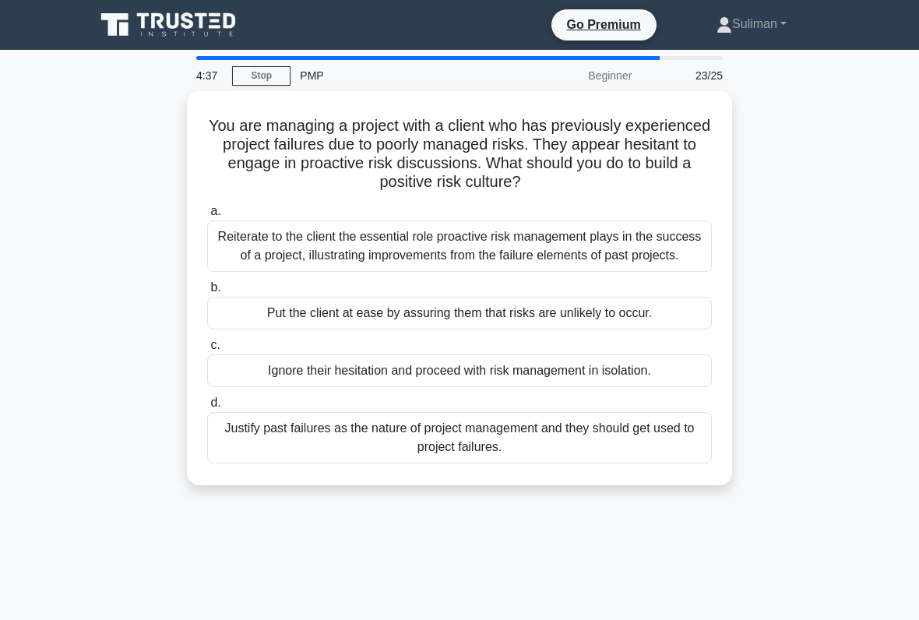
click at [550, 246] on div "Reiterate to the client the essential role proactive risk management plays in t…" at bounding box center [459, 245] width 504 height 51
click at [207, 216] on input "a. Reiterate to the client the essential role proactive risk management plays i…" at bounding box center [207, 211] width 0 height 10
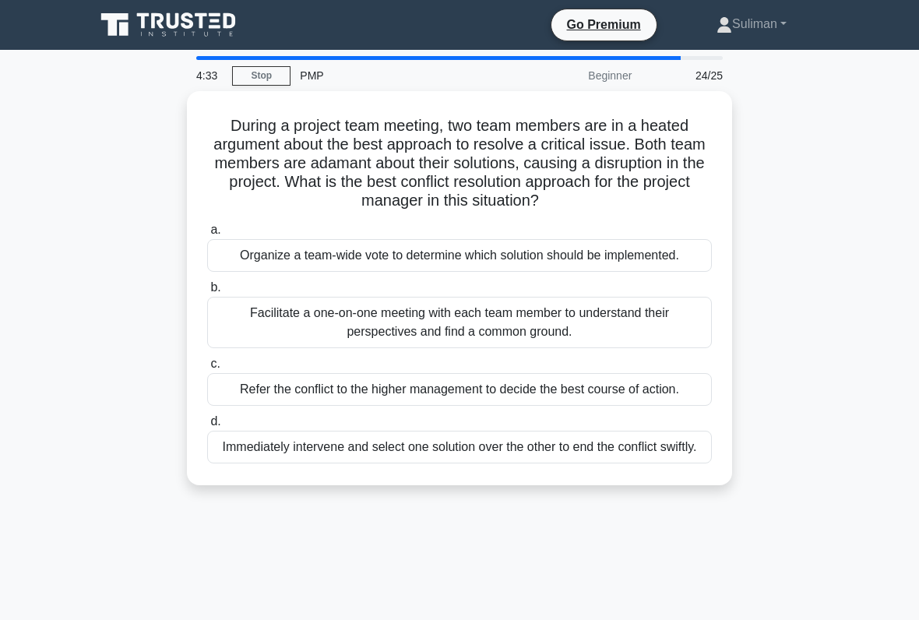
click at [484, 333] on div "Facilitate a one-on-one meeting with each team member to understand their persp…" at bounding box center [459, 322] width 504 height 51
click at [207, 293] on input "b. Facilitate a one-on-one meeting with each team member to understand their pe…" at bounding box center [207, 288] width 0 height 10
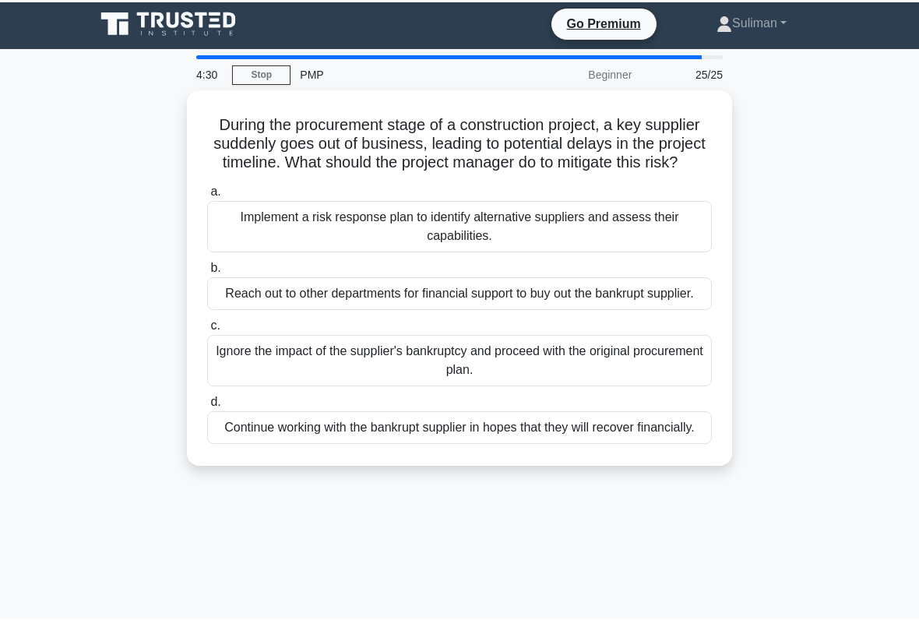
scroll to position [6, 0]
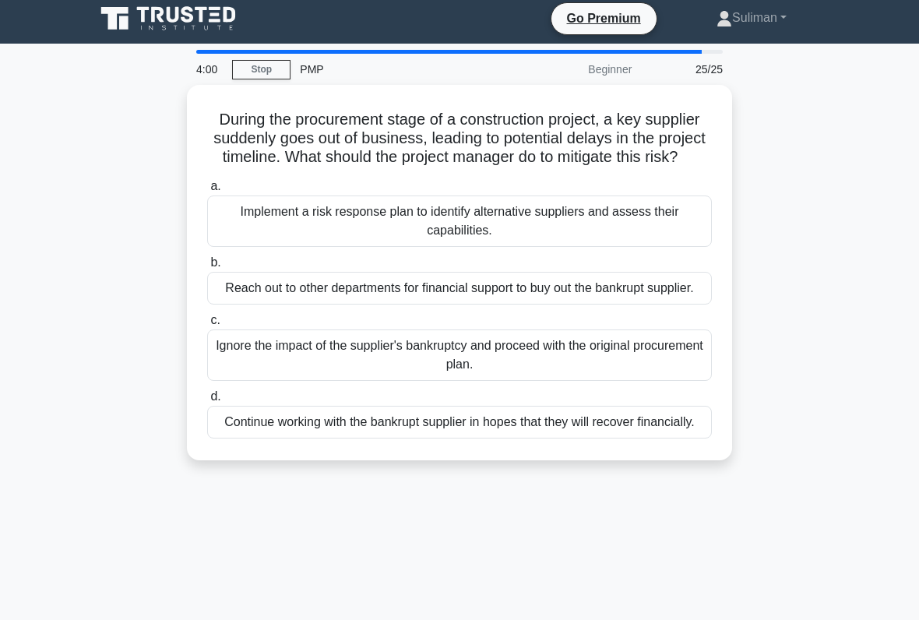
click at [572, 242] on div "Implement a risk response plan to identify alternative suppliers and assess the…" at bounding box center [459, 220] width 504 height 51
click at [207, 192] on input "a. Implement a risk response plan to identify alternative suppliers and assess …" at bounding box center [207, 186] width 0 height 10
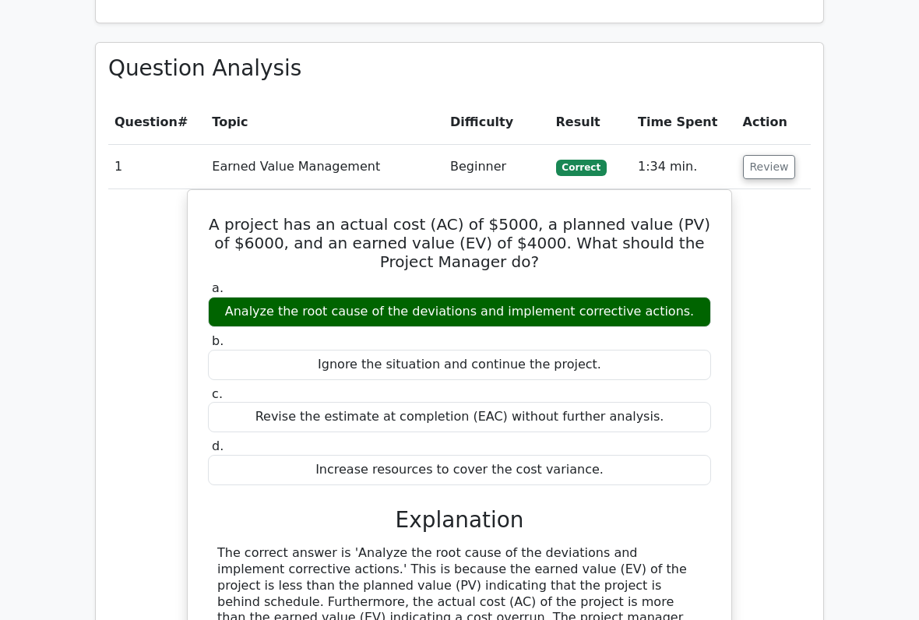
scroll to position [1622, 0]
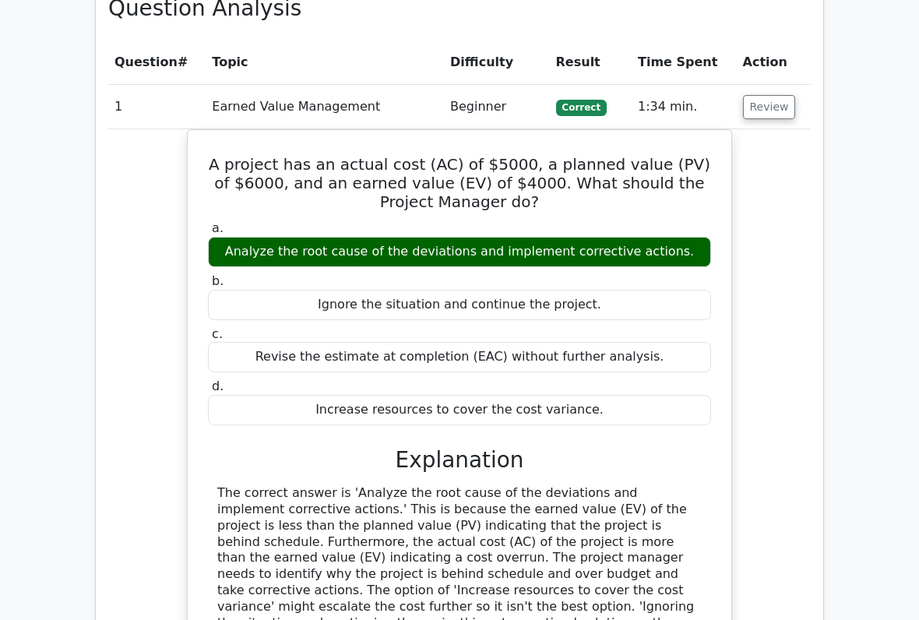
click at [768, 96] on button "Review" at bounding box center [769, 108] width 53 height 24
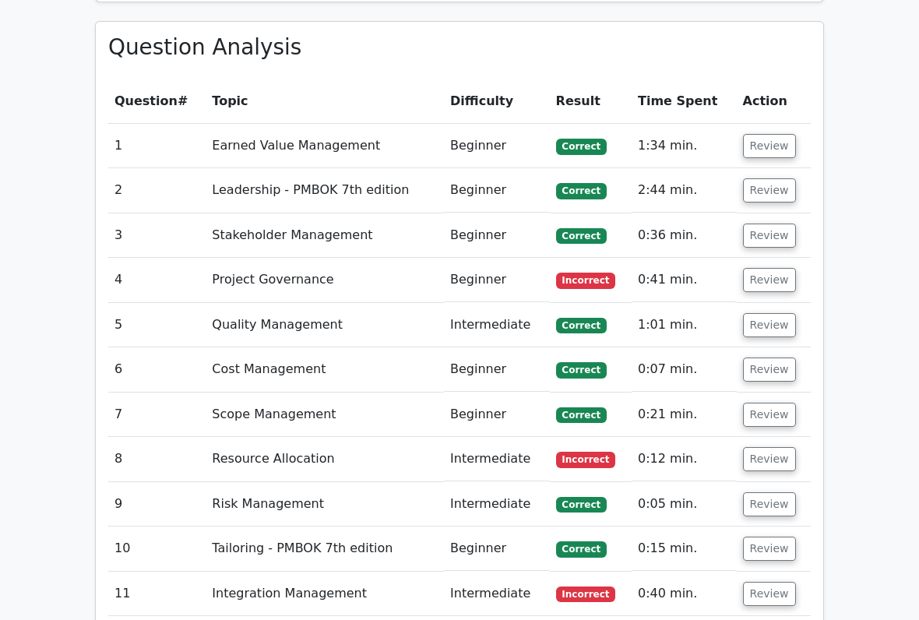
click at [767, 135] on button "Review" at bounding box center [769, 147] width 53 height 24
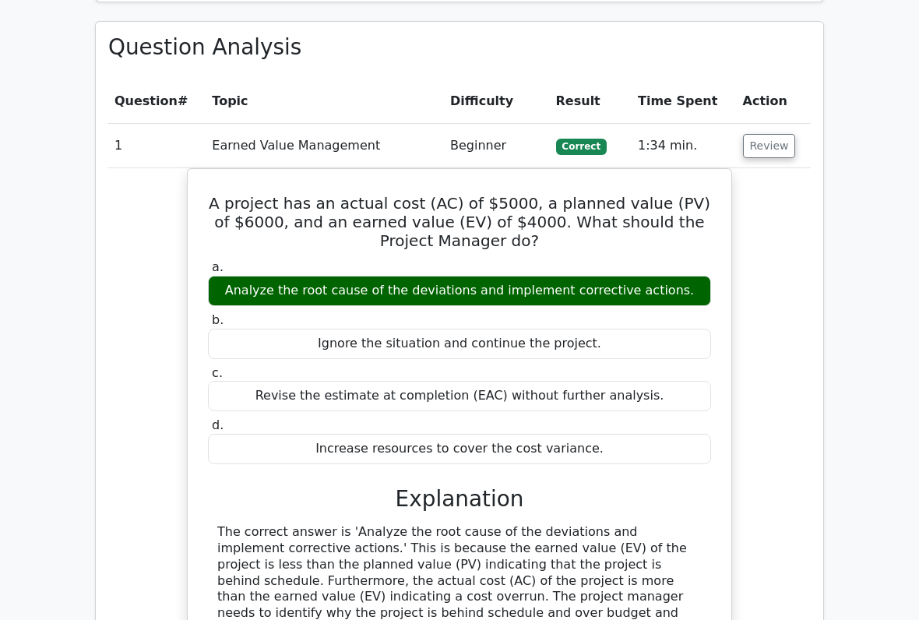
click at [764, 134] on button "Review" at bounding box center [769, 146] width 53 height 24
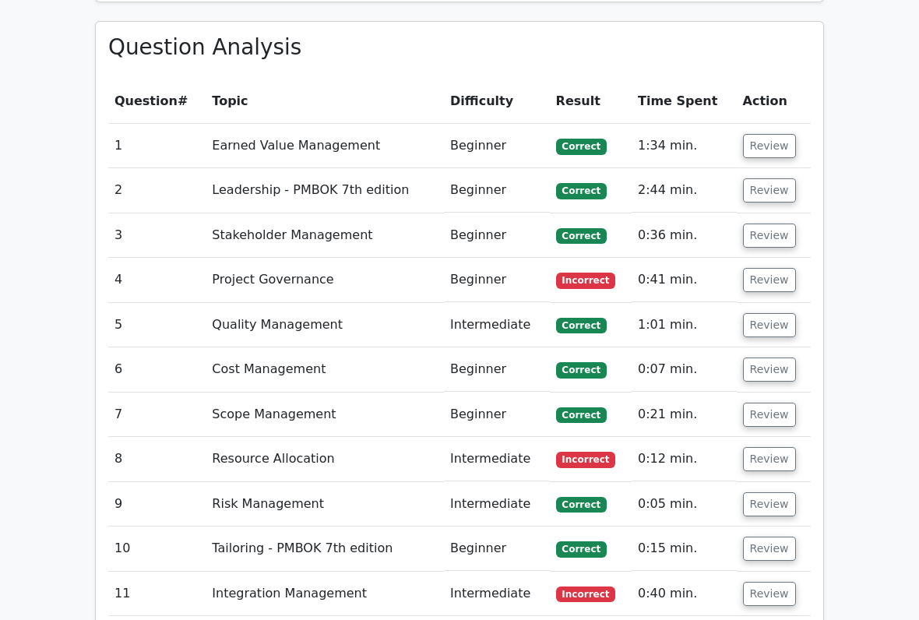
click at [767, 134] on button "Review" at bounding box center [769, 146] width 53 height 24
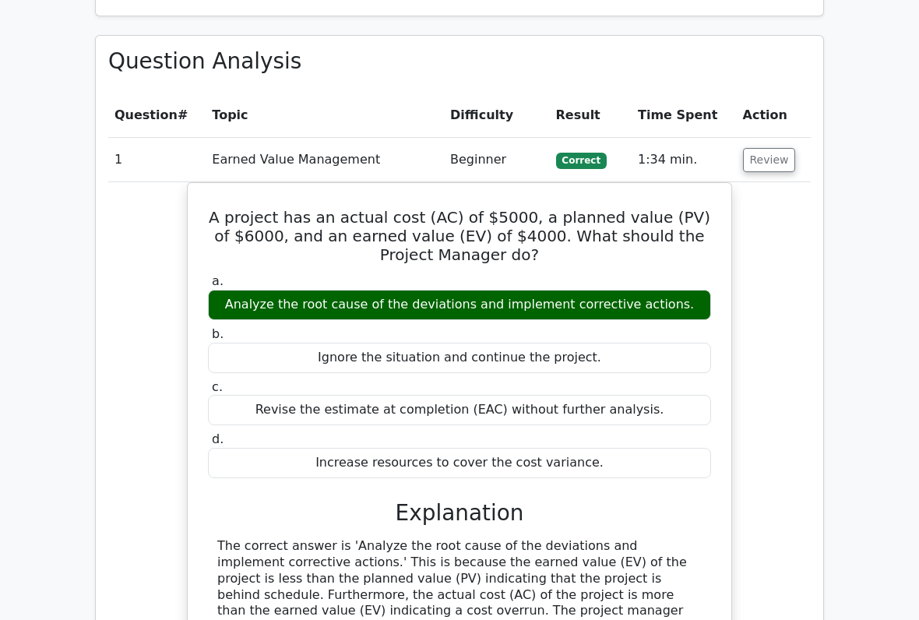
scroll to position [1612, 0]
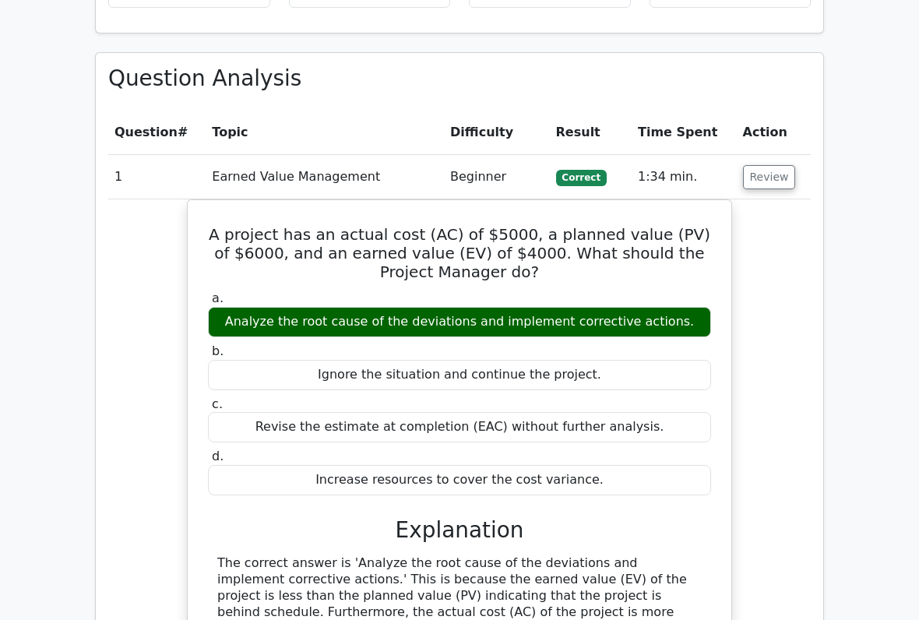
click at [759, 165] on button "Review" at bounding box center [769, 177] width 53 height 24
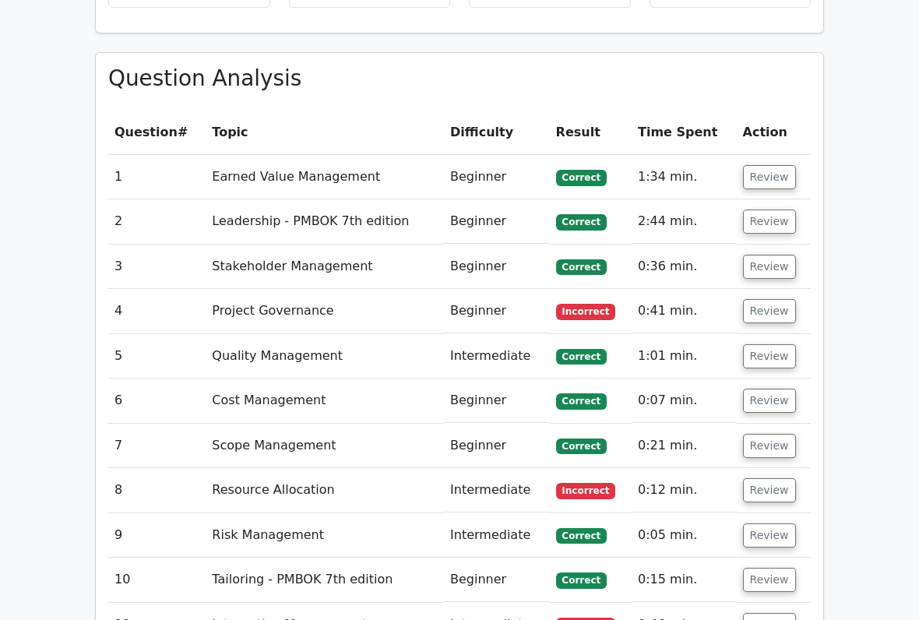
click at [754, 299] on button "Review" at bounding box center [769, 311] width 53 height 24
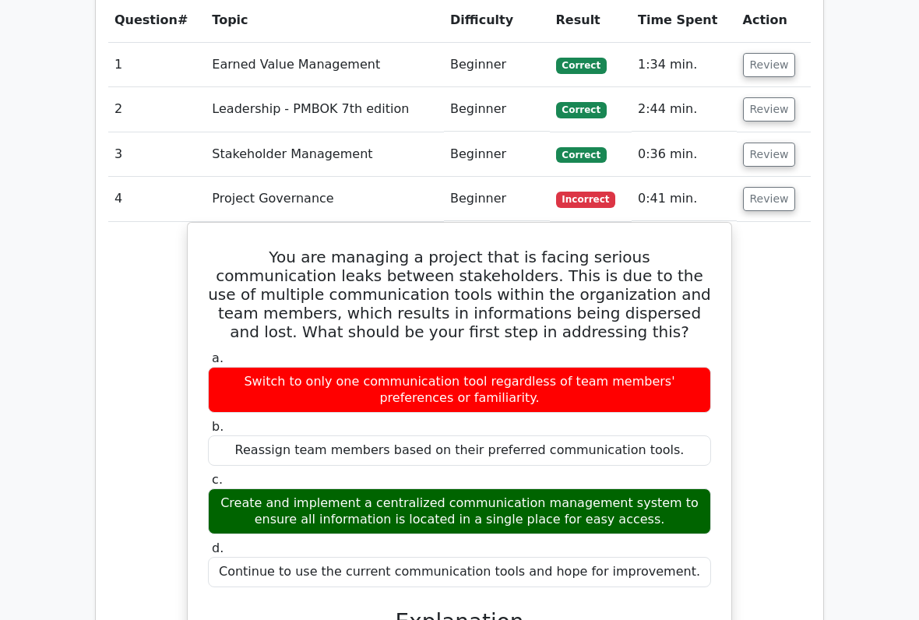
scroll to position [1719, 0]
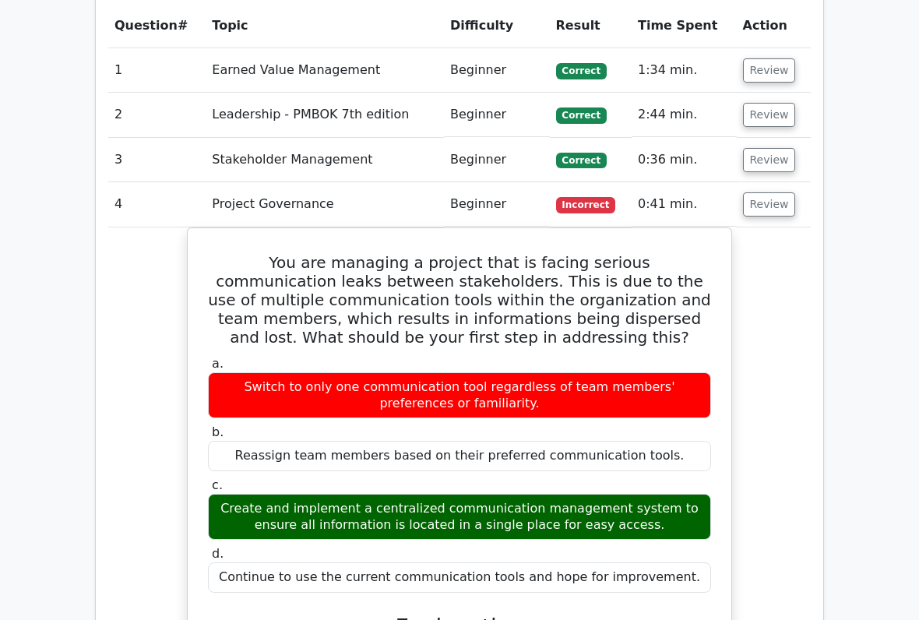
click at [755, 192] on button "Review" at bounding box center [769, 204] width 53 height 24
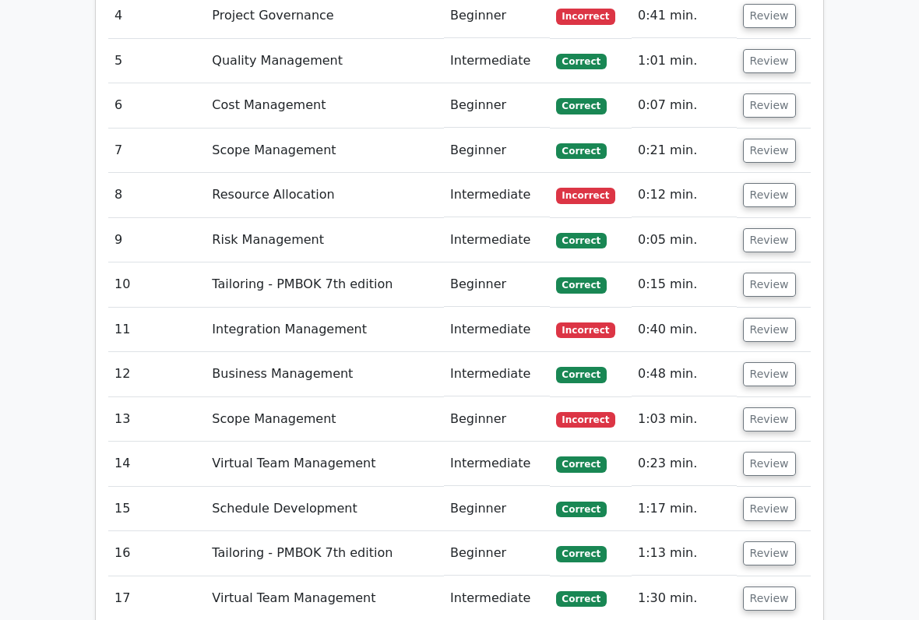
click at [754, 184] on button "Review" at bounding box center [769, 196] width 53 height 24
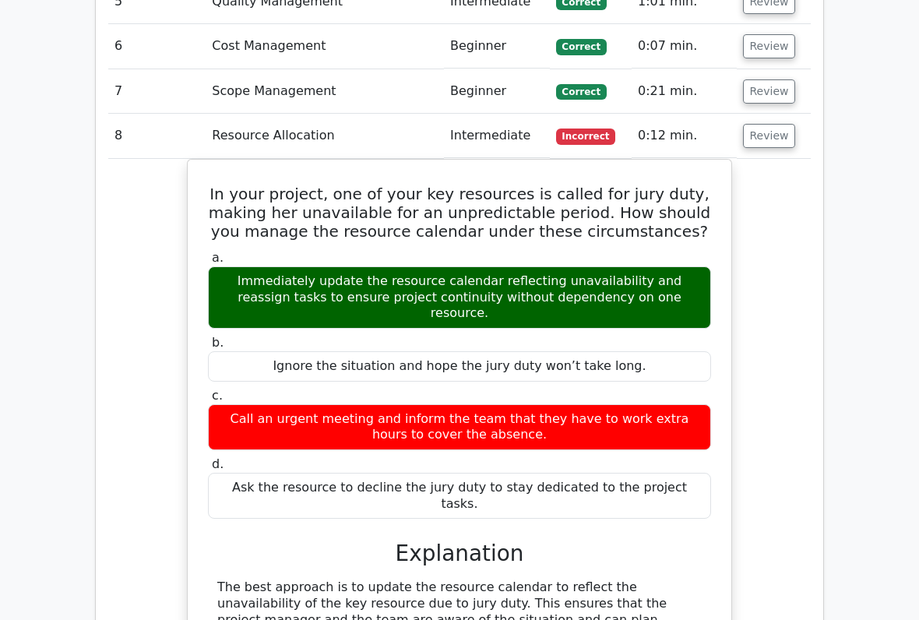
scroll to position [1963, 0]
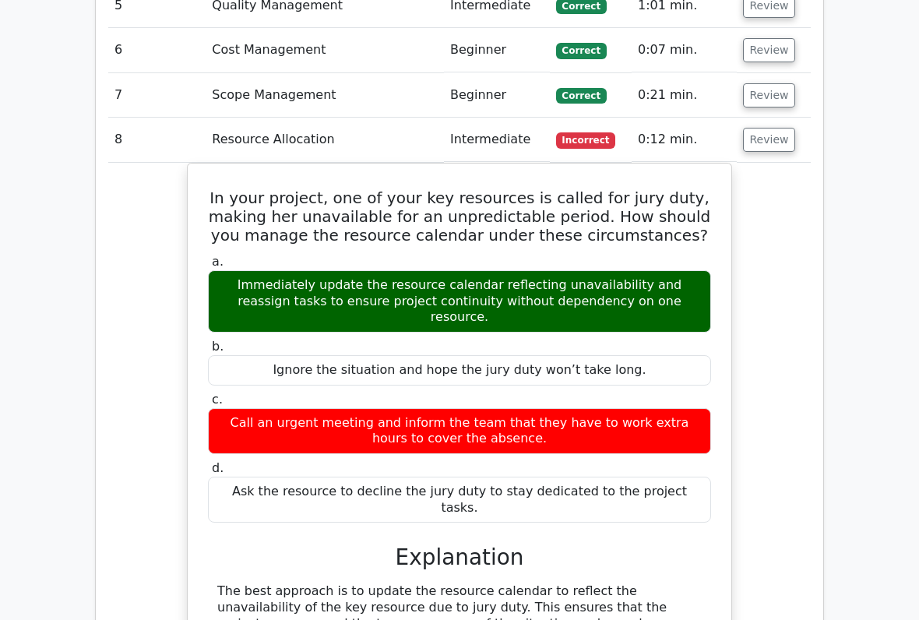
click at [784, 128] on button "Review" at bounding box center [769, 140] width 53 height 24
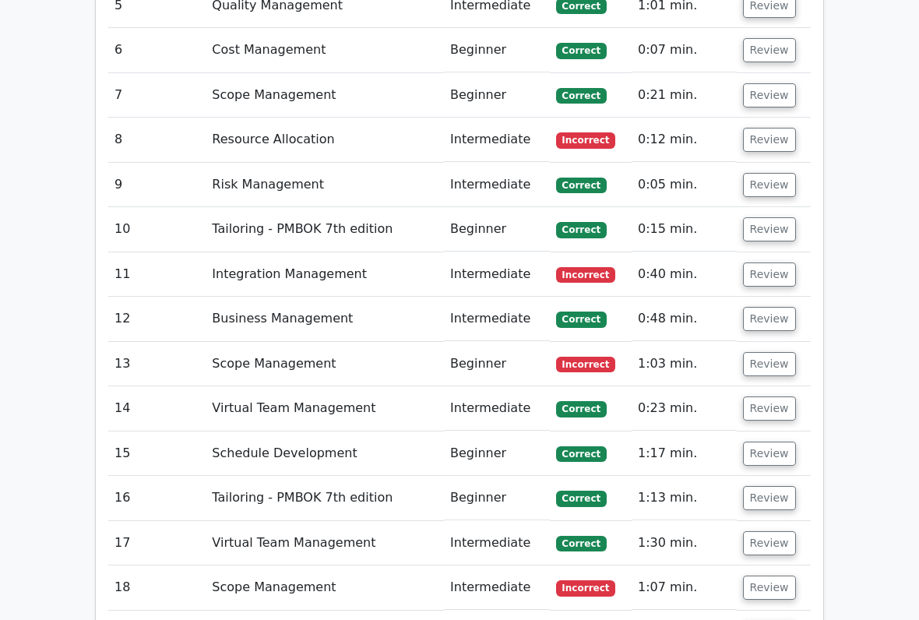
click at [766, 262] on button "Review" at bounding box center [769, 274] width 53 height 24
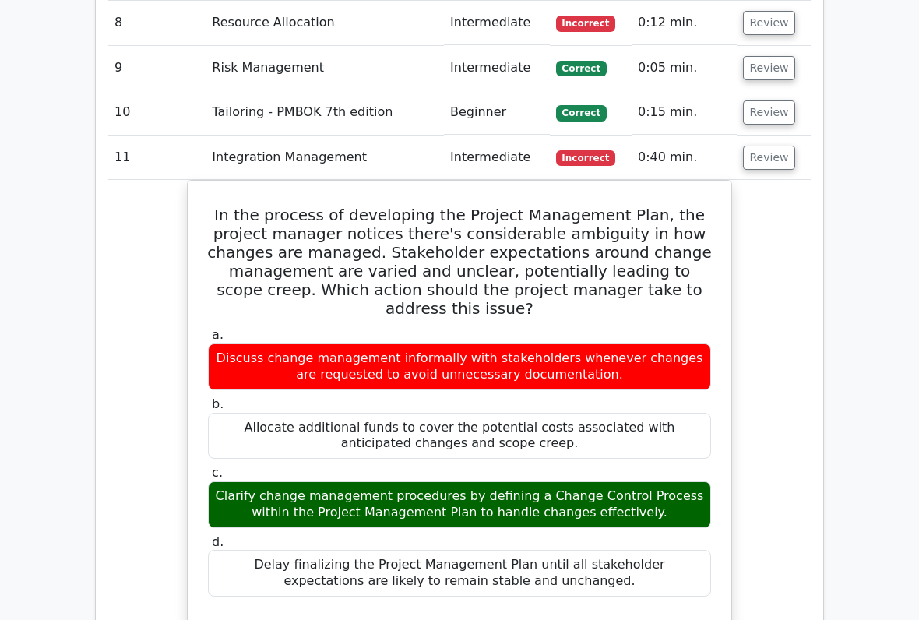
scroll to position [2081, 0]
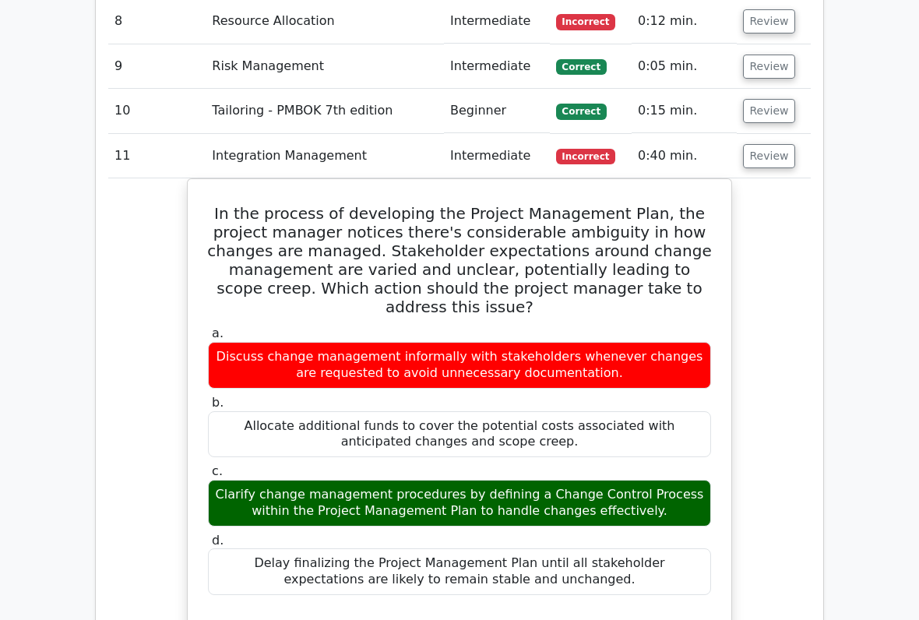
click at [758, 144] on button "Review" at bounding box center [769, 156] width 53 height 24
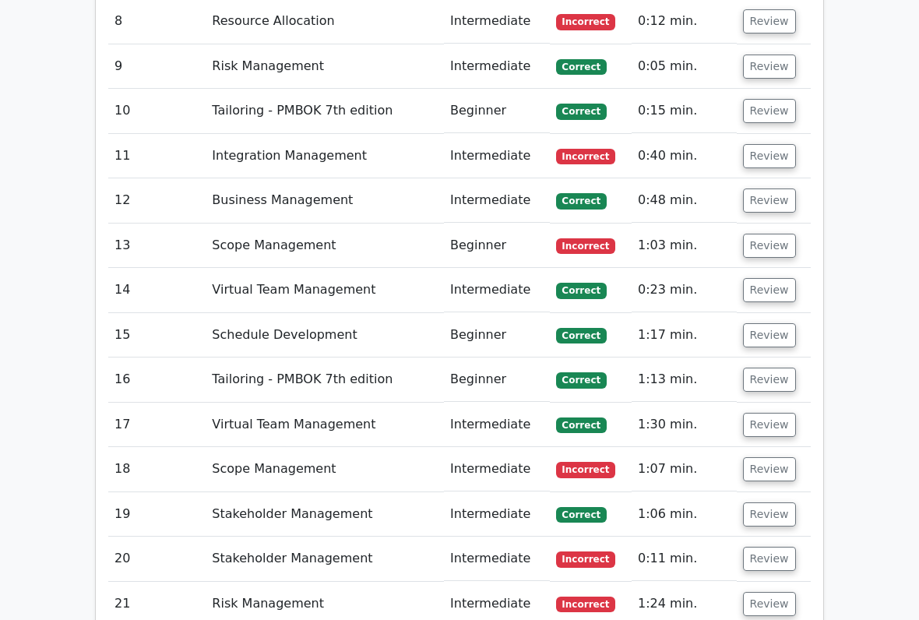
click at [747, 234] on button "Review" at bounding box center [769, 246] width 53 height 24
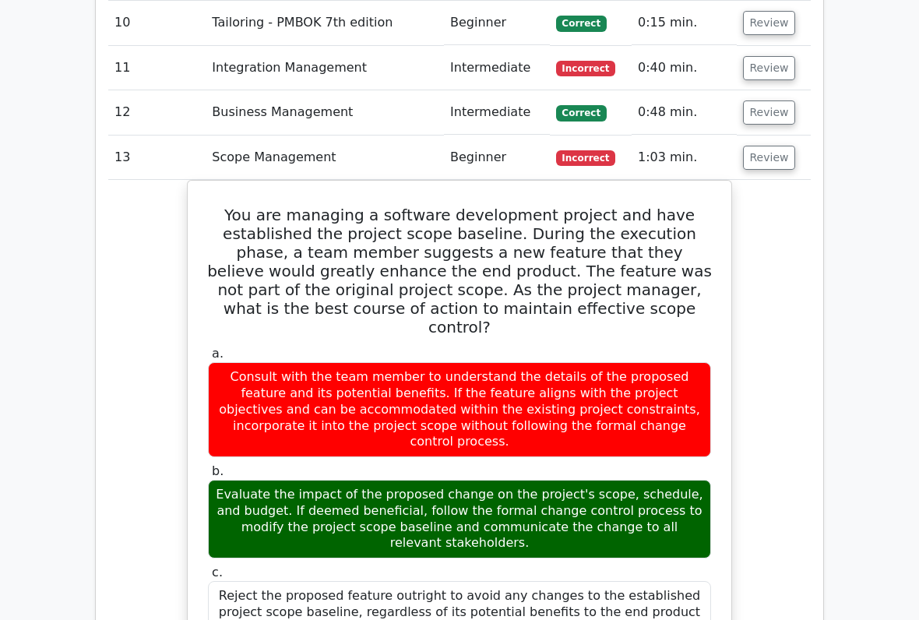
scroll to position [2169, 0]
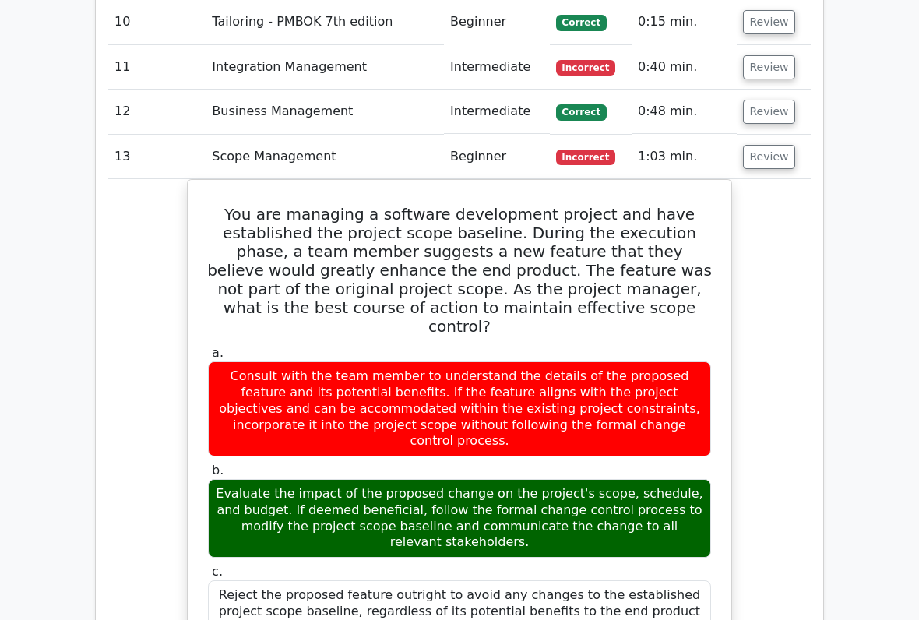
click at [759, 146] on button "Review" at bounding box center [769, 158] width 53 height 24
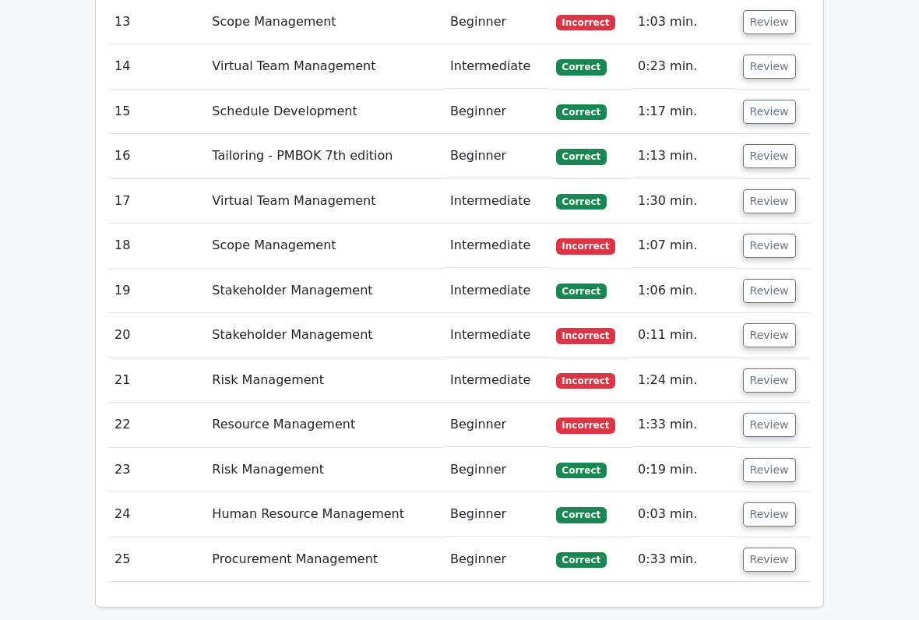
click at [757, 234] on button "Review" at bounding box center [769, 246] width 53 height 24
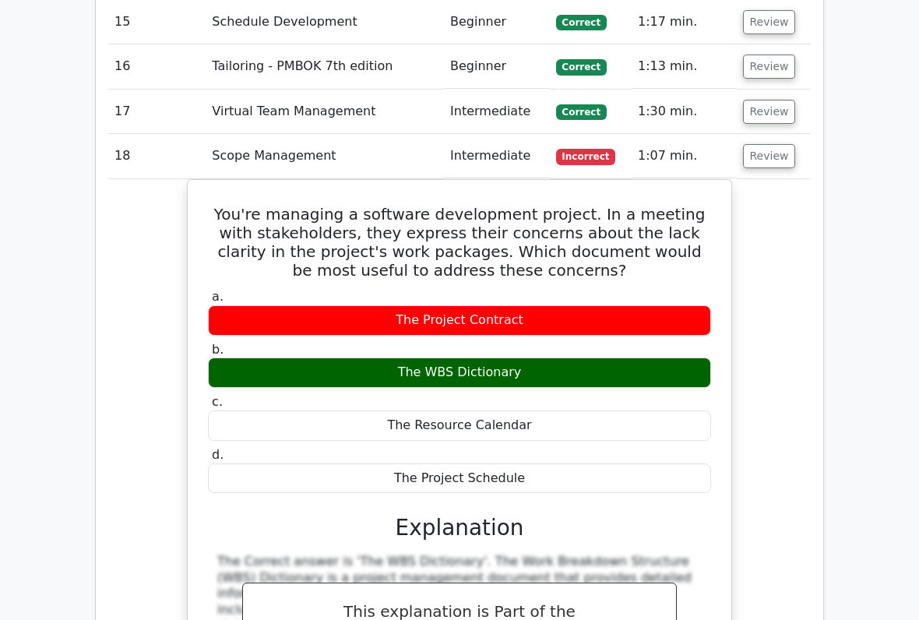
scroll to position [2390, 0]
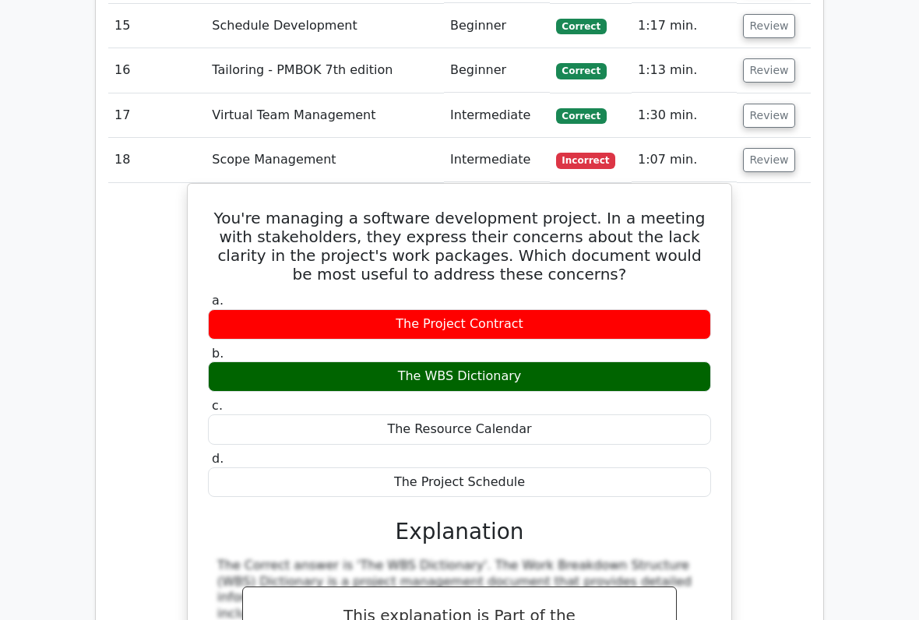
click at [764, 148] on button "Review" at bounding box center [769, 160] width 53 height 24
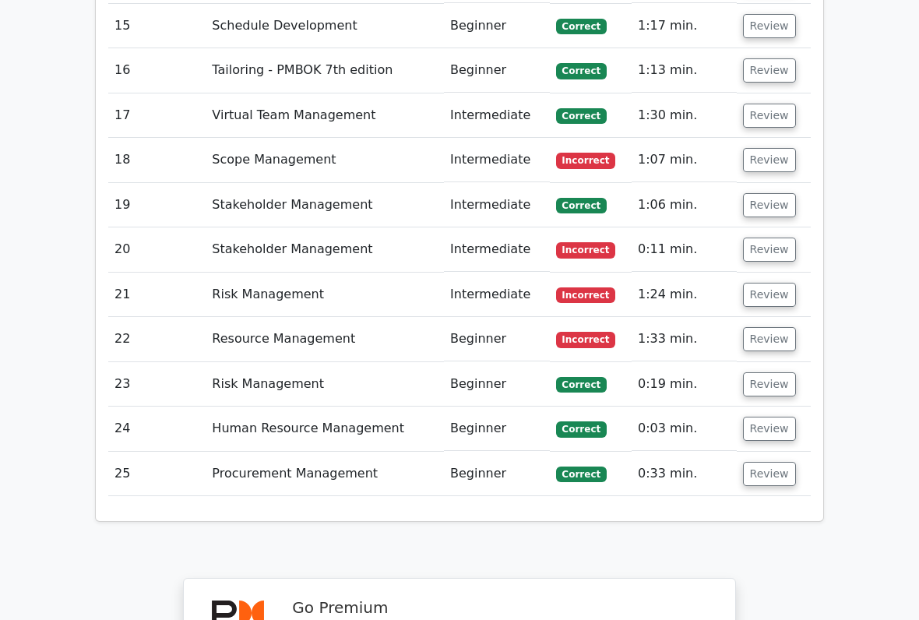
click at [751, 237] on button "Review" at bounding box center [769, 249] width 53 height 24
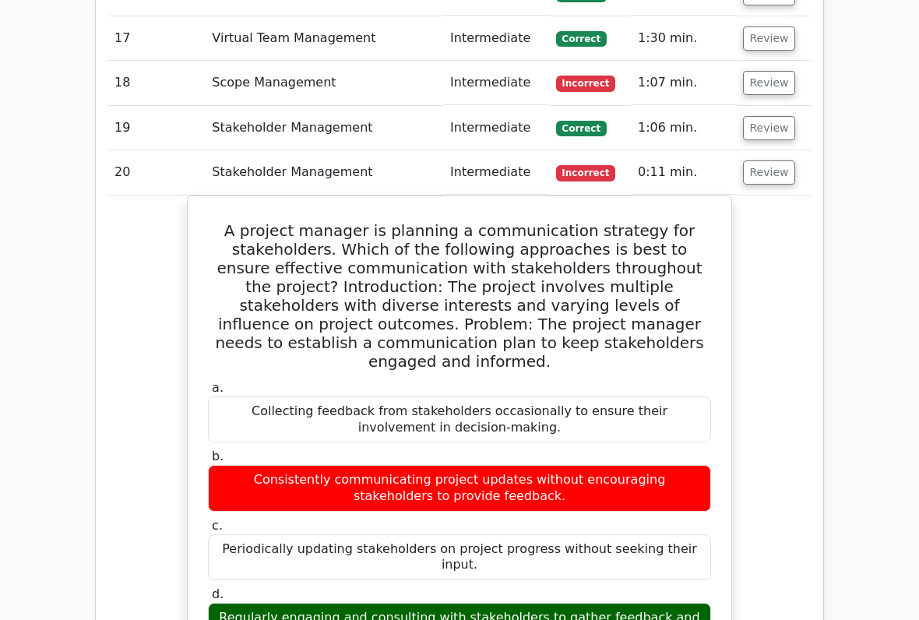
scroll to position [2468, 0]
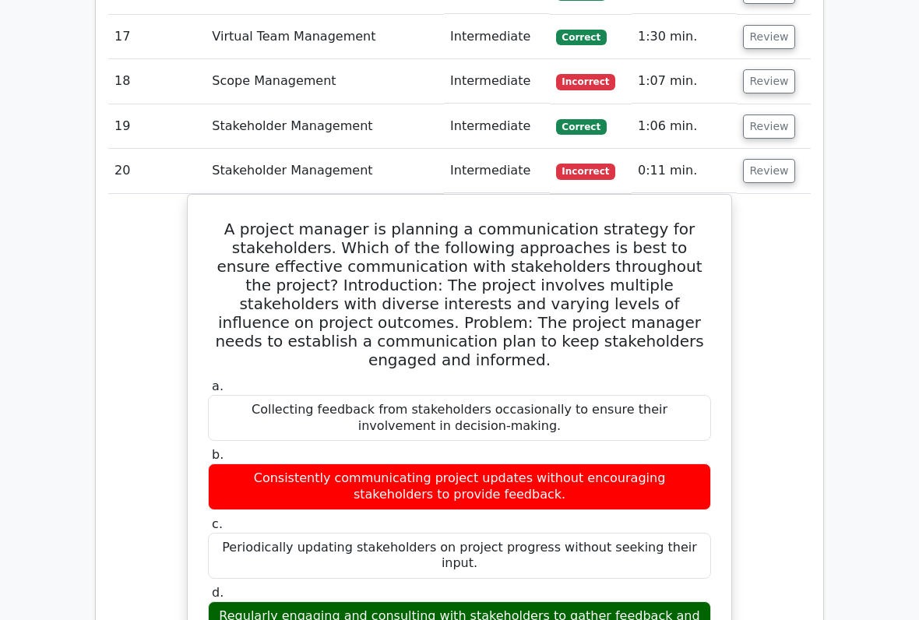
click at [772, 160] on button "Review" at bounding box center [769, 172] width 53 height 24
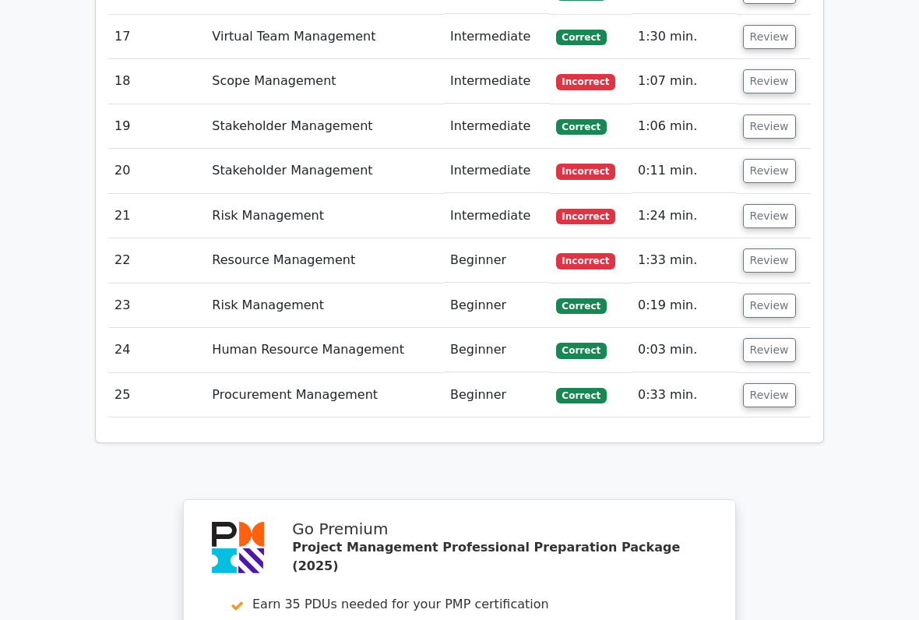
click at [765, 204] on button "Review" at bounding box center [769, 216] width 53 height 24
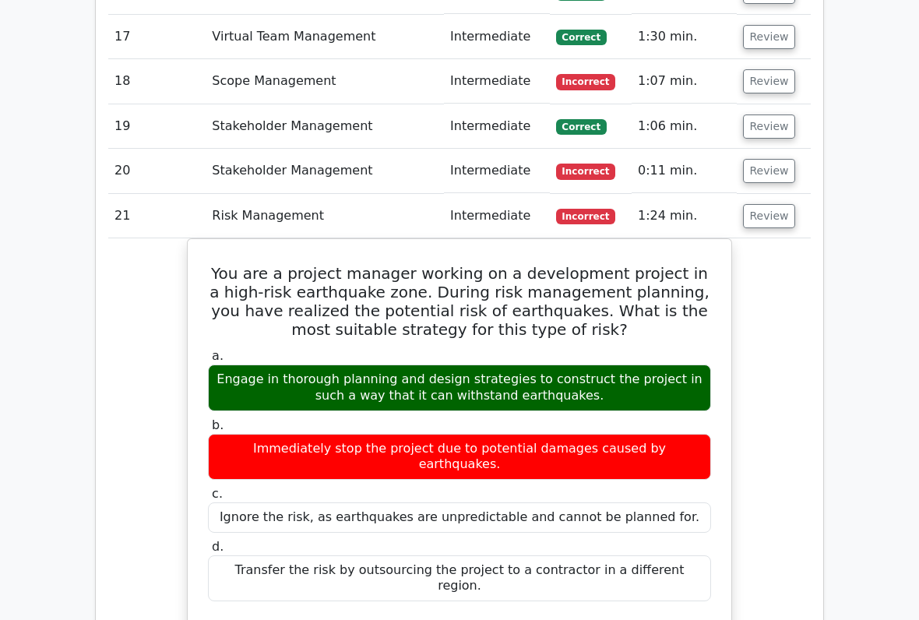
click at [758, 204] on button "Review" at bounding box center [769, 216] width 53 height 24
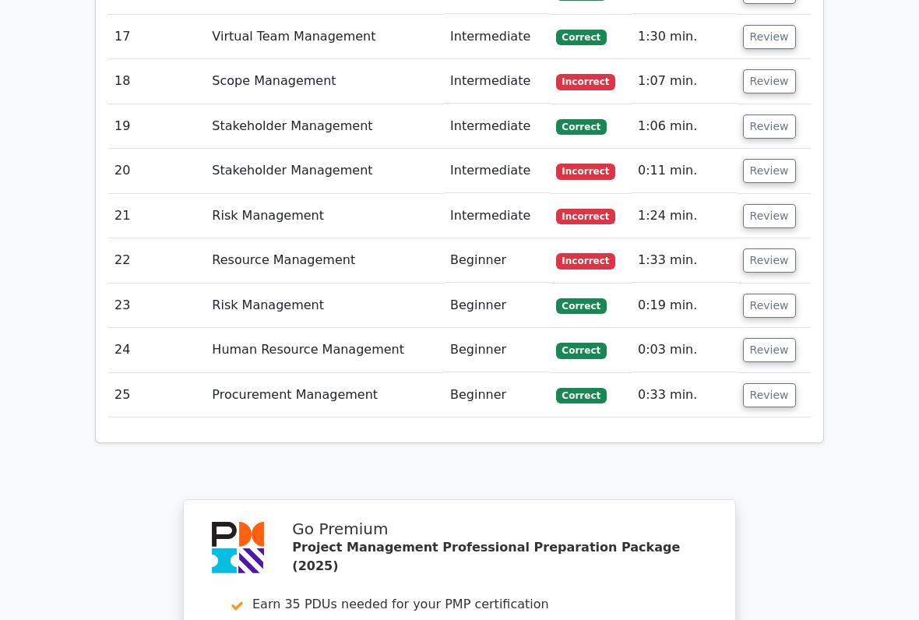
click at [757, 248] on button "Review" at bounding box center [769, 260] width 53 height 24
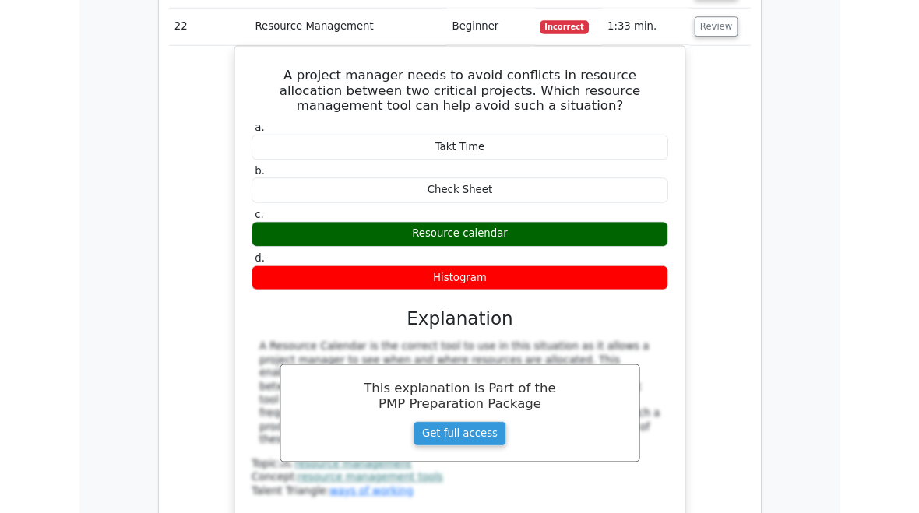
scroll to position [2695, 0]
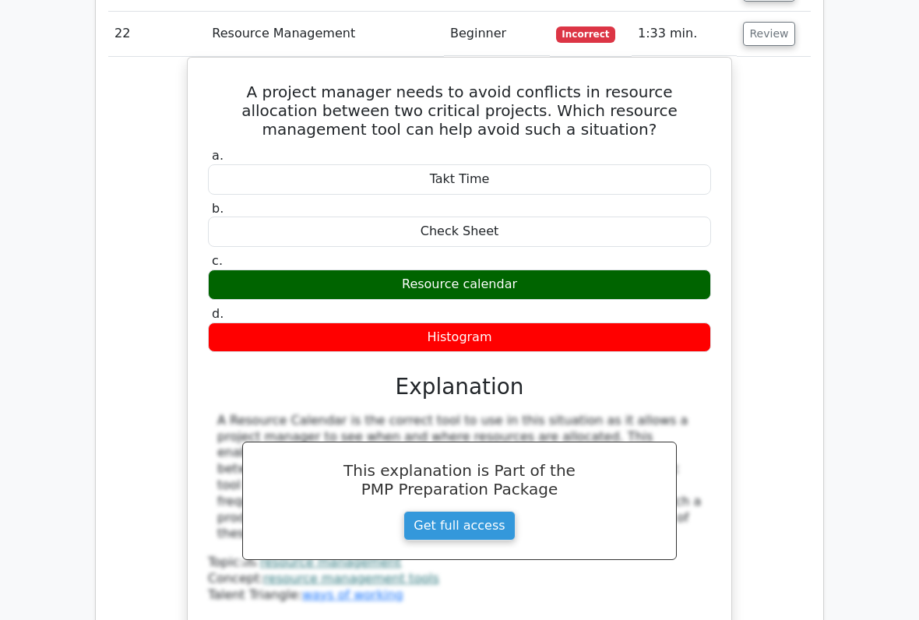
click at [654, 269] on div "Resource calendar" at bounding box center [459, 284] width 503 height 30
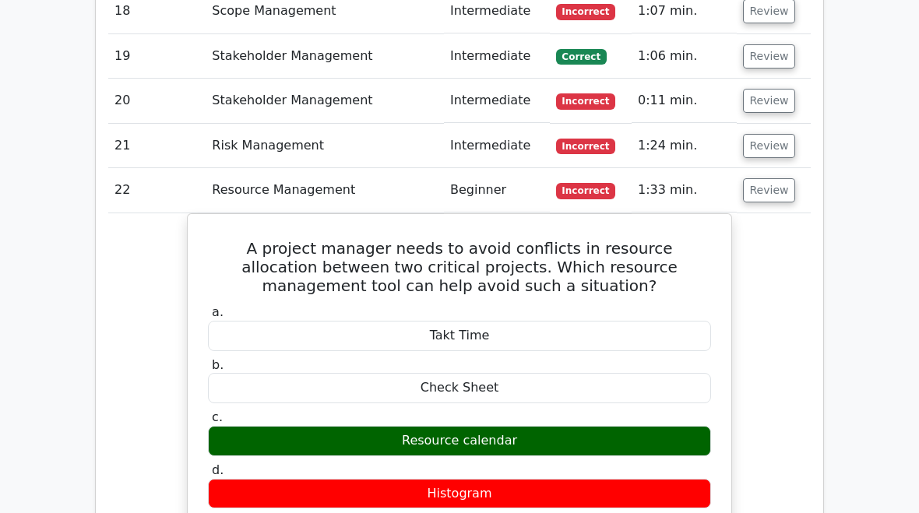
scroll to position [2533, 0]
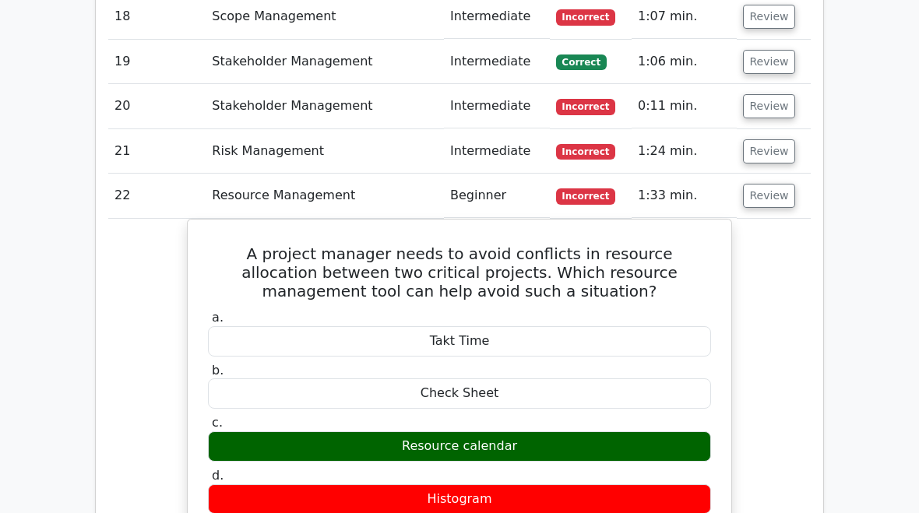
click at [761, 184] on button "Review" at bounding box center [769, 196] width 53 height 24
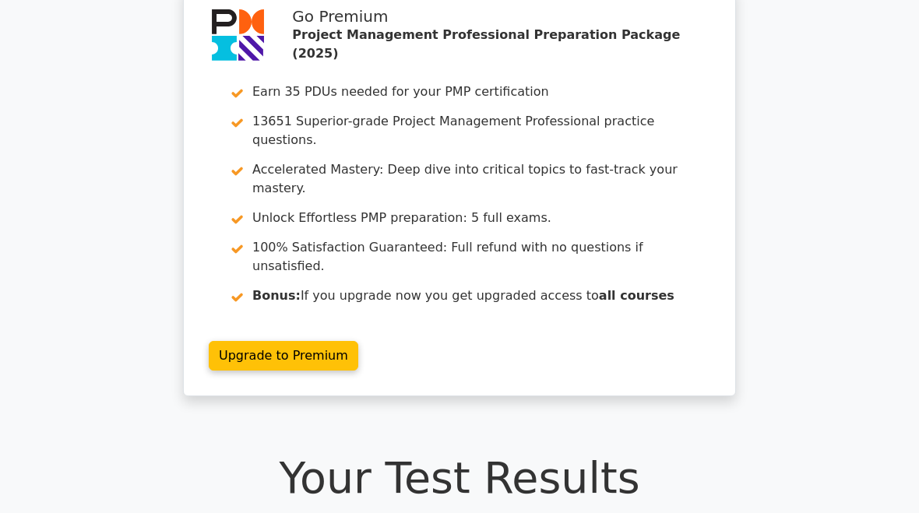
scroll to position [0, 0]
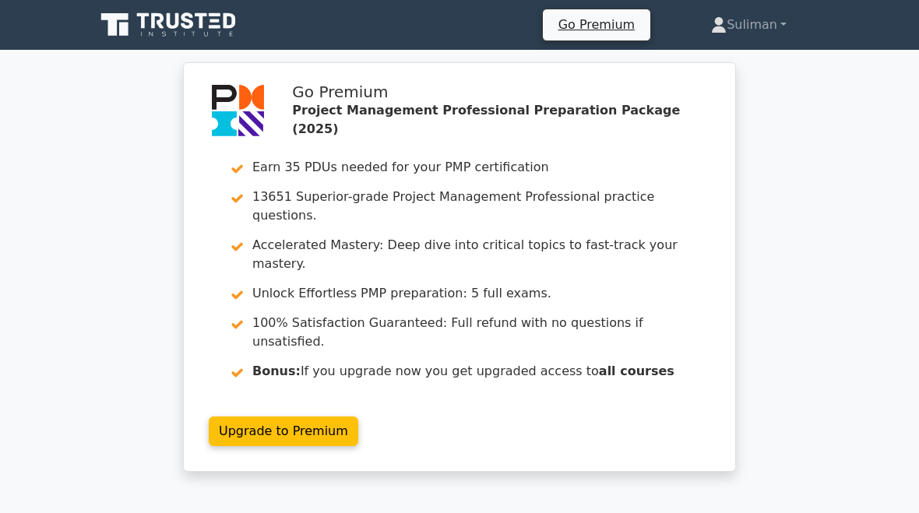
click at [765, 26] on link "Suliman" at bounding box center [748, 24] width 150 height 31
click at [707, 60] on link "Profile" at bounding box center [735, 61] width 123 height 25
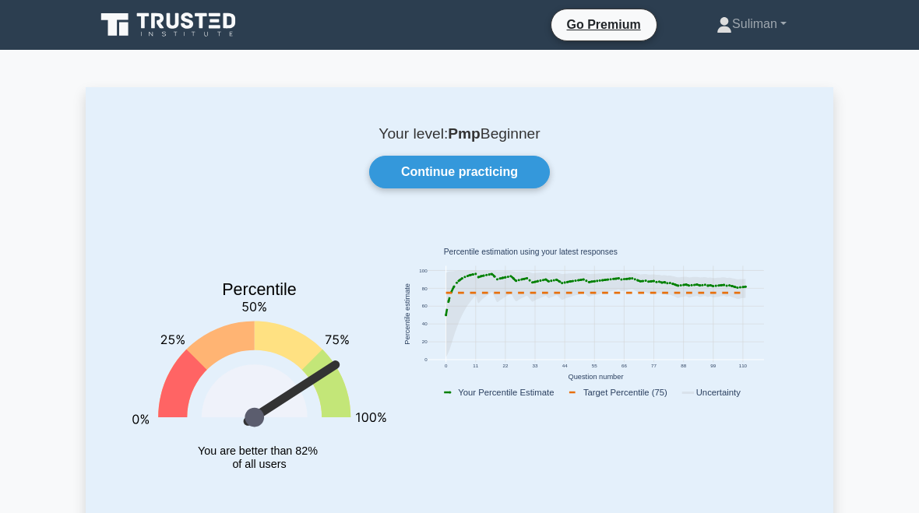
click at [510, 165] on link "Continue practicing" at bounding box center [459, 172] width 181 height 33
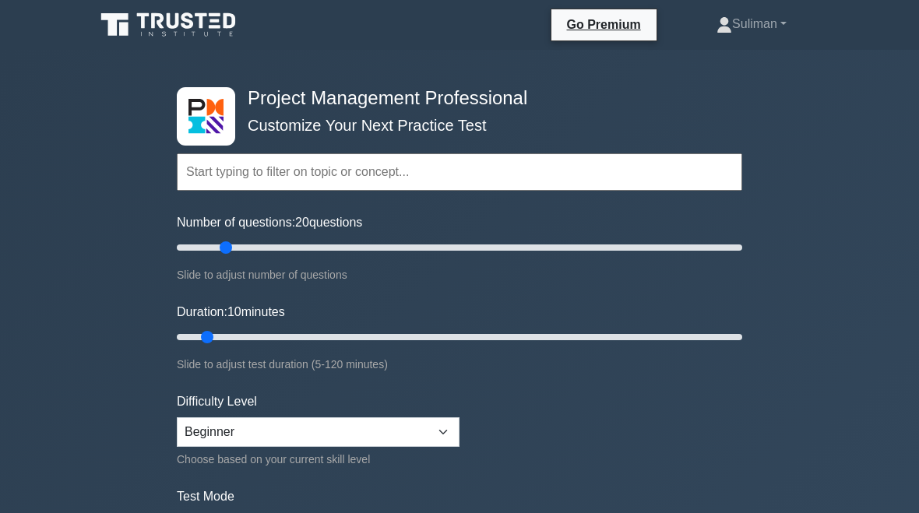
type input "20"
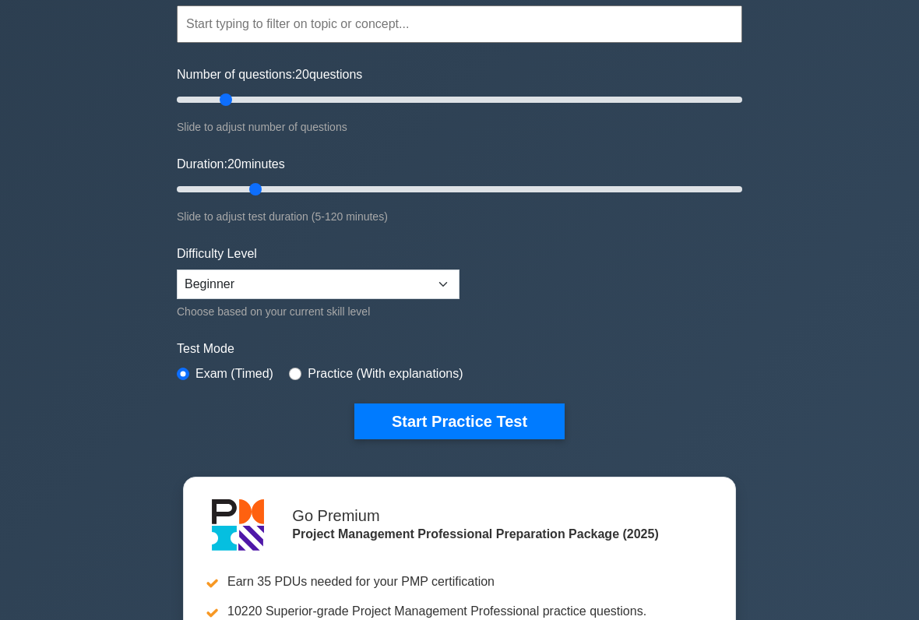
scroll to position [148, 0]
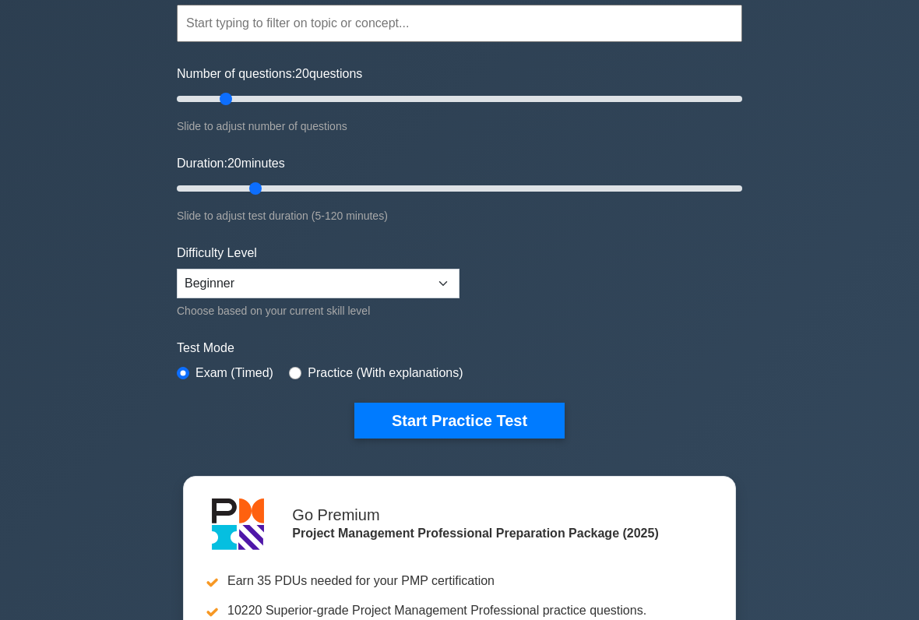
click at [519, 422] on button "Start Practice Test" at bounding box center [459, 421] width 210 height 36
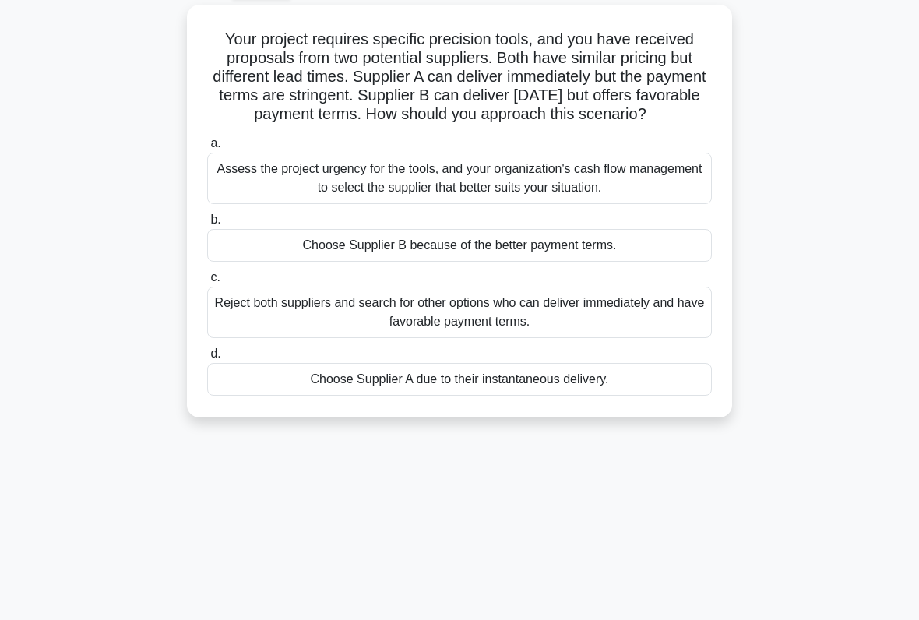
scroll to position [83, 0]
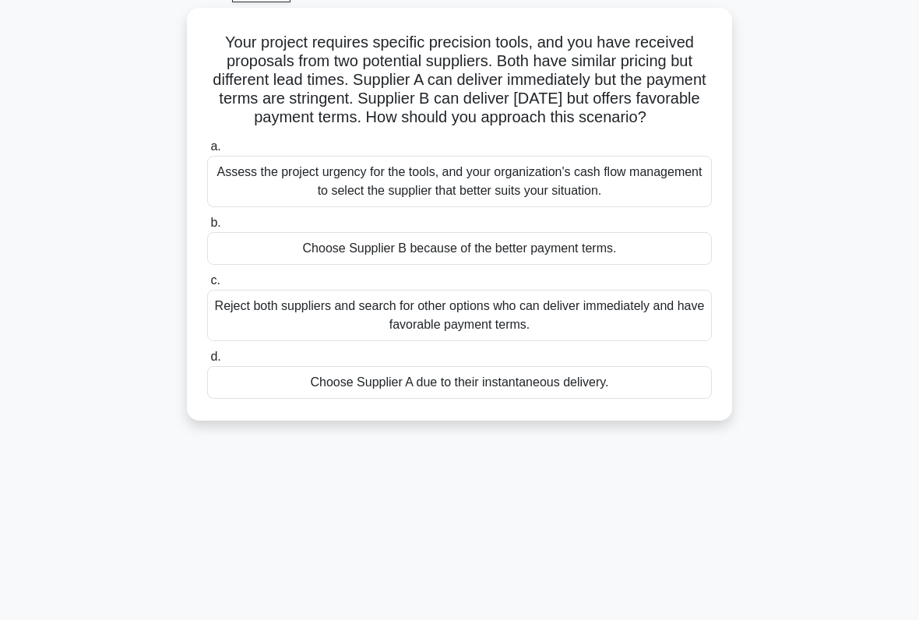
click at [603, 199] on div "Assess the project urgency for the tools, and your organization's cash flow man…" at bounding box center [459, 181] width 504 height 51
click at [207, 152] on input "a. Assess the project urgency for the tools, and your organization's cash flow …" at bounding box center [207, 147] width 0 height 10
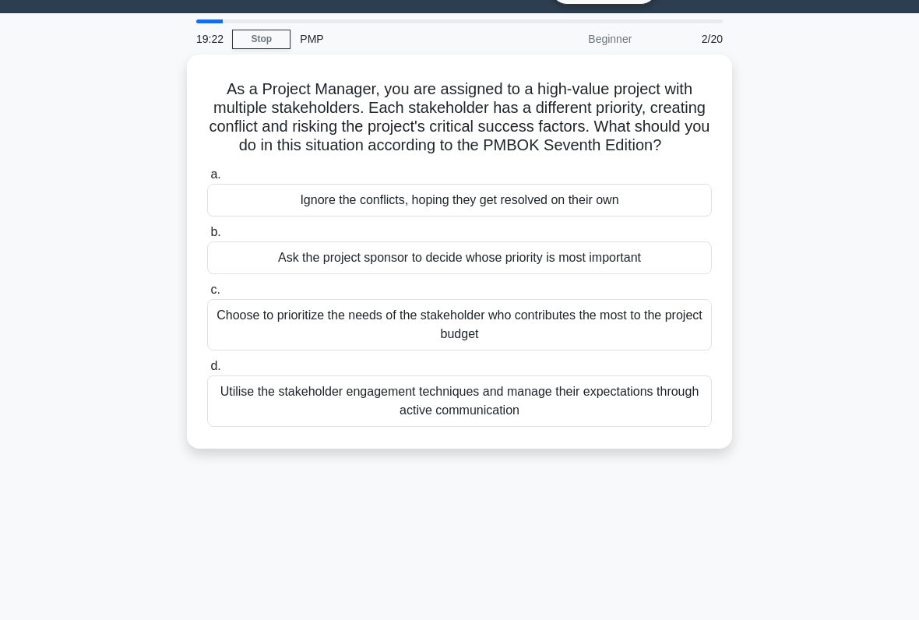
scroll to position [36, 0]
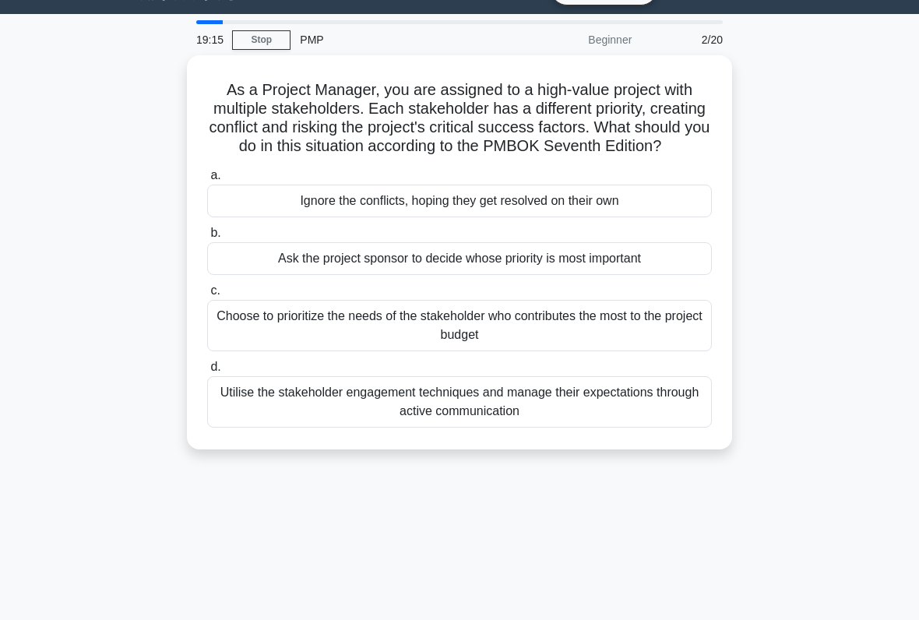
click at [575, 423] on div "Utilise the stakeholder engagement techniques and manage their expectations thr…" at bounding box center [459, 401] width 504 height 51
click at [207, 372] on input "d. Utilise the stakeholder engagement techniques and manage their expectations …" at bounding box center [207, 367] width 0 height 10
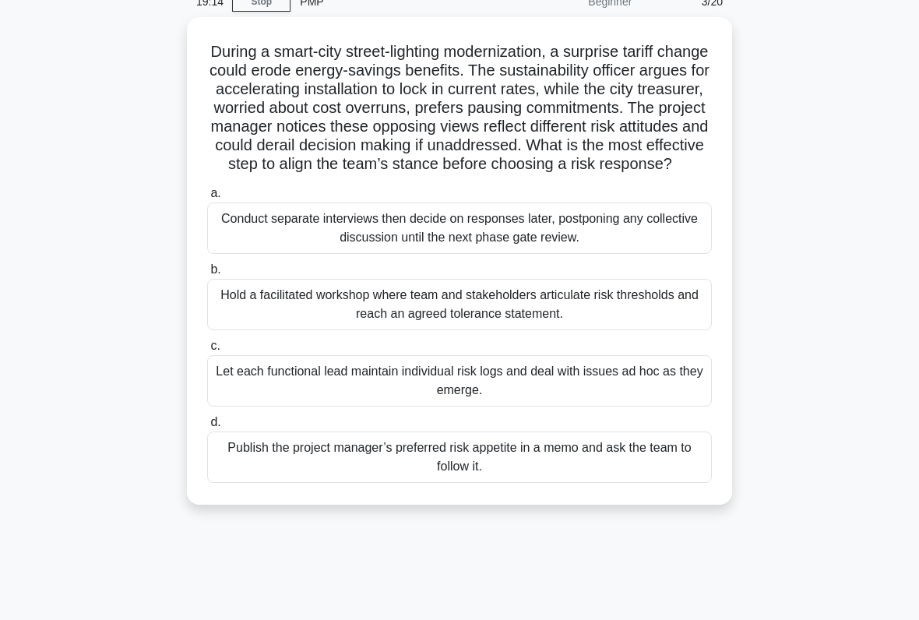
scroll to position [93, 0]
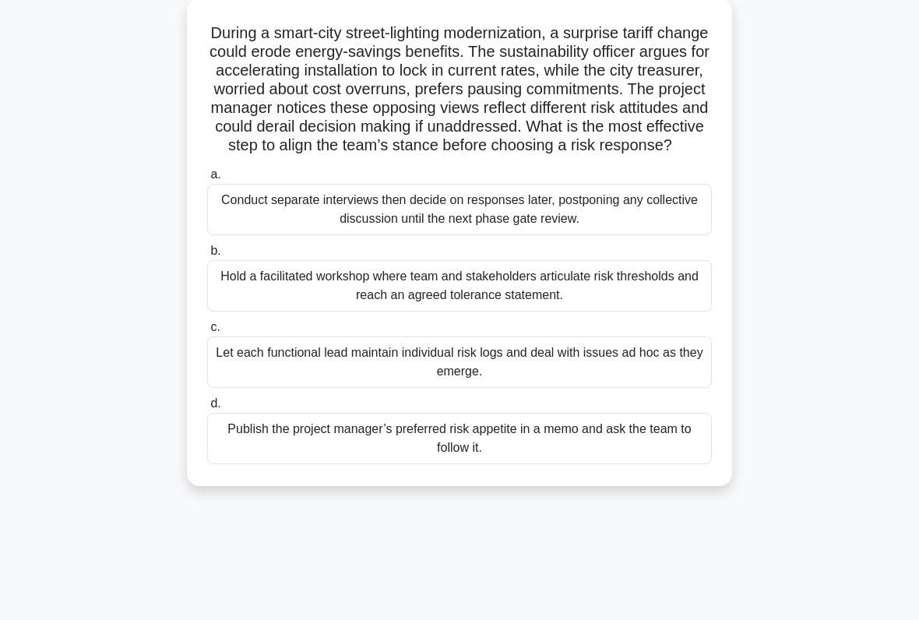
click at [587, 311] on div "Hold a facilitated workshop where team and stakeholders articulate risk thresho…" at bounding box center [459, 285] width 504 height 51
click at [207, 256] on input "b. Hold a facilitated workshop where team and stakeholders articulate risk thre…" at bounding box center [207, 251] width 0 height 10
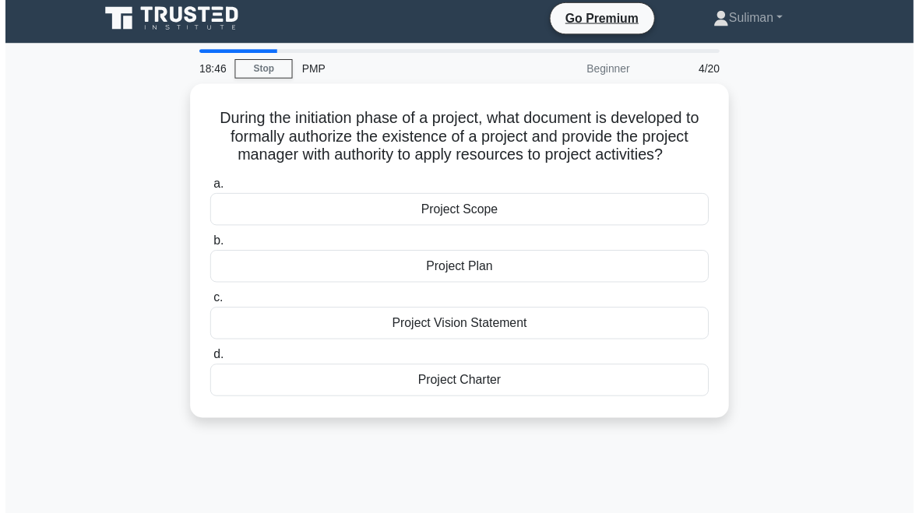
scroll to position [9, 0]
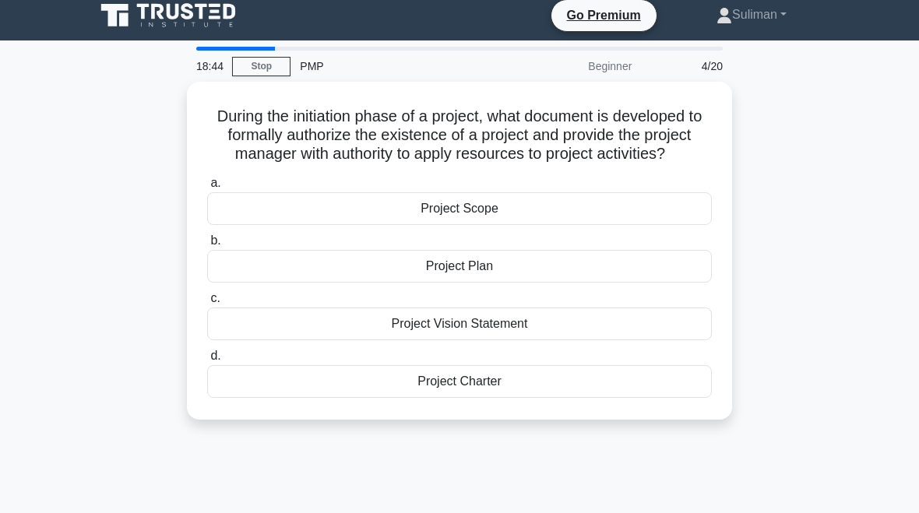
click at [524, 398] on div "Project Charter" at bounding box center [459, 381] width 504 height 33
click at [207, 361] on input "d. Project Charter" at bounding box center [207, 356] width 0 height 10
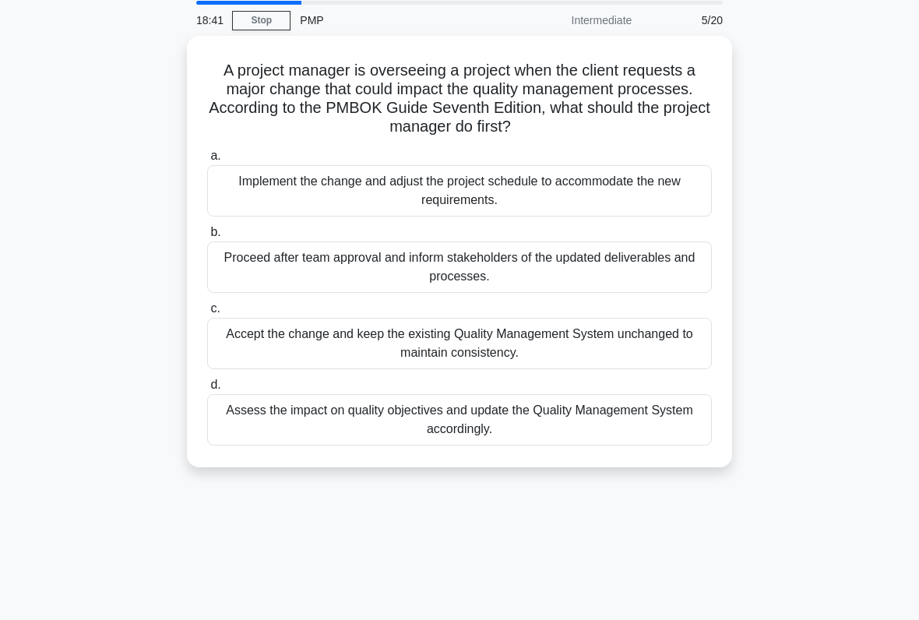
scroll to position [51, 0]
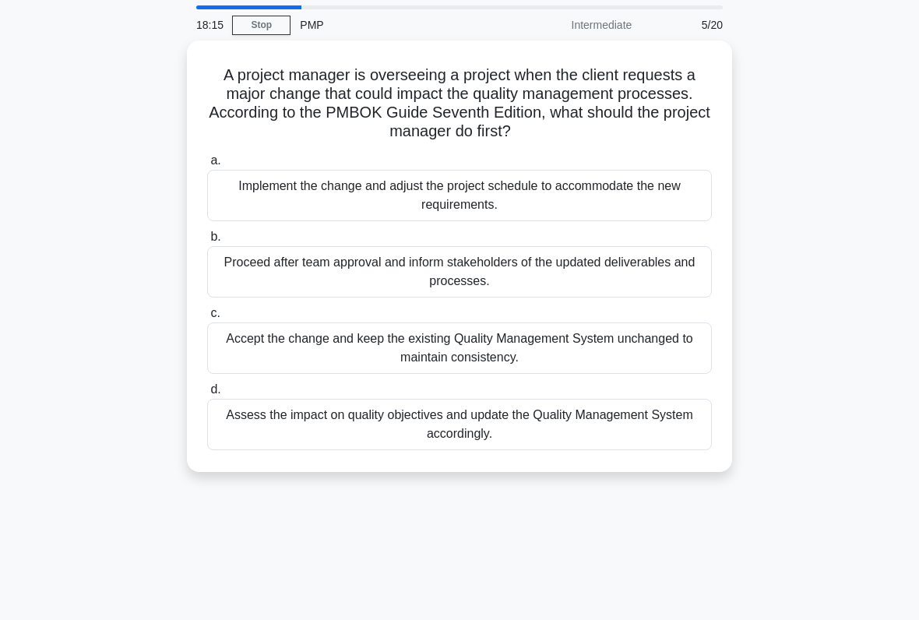
click at [541, 420] on div "Assess the impact on quality objectives and update the Quality Management Syste…" at bounding box center [459, 424] width 504 height 51
click at [207, 395] on input "d. Assess the impact on quality objectives and update the Quality Management Sy…" at bounding box center [207, 390] width 0 height 10
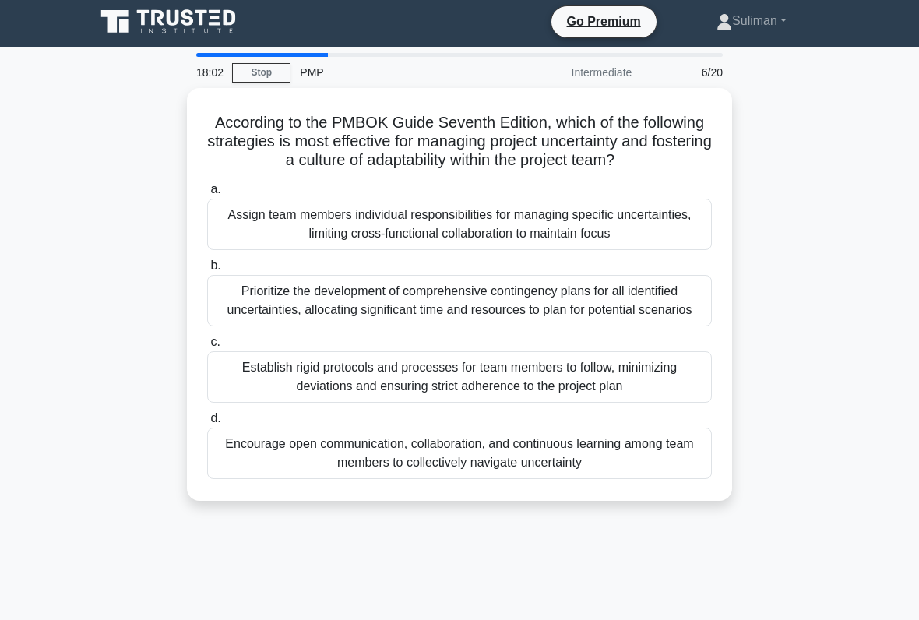
scroll to position [2, 0]
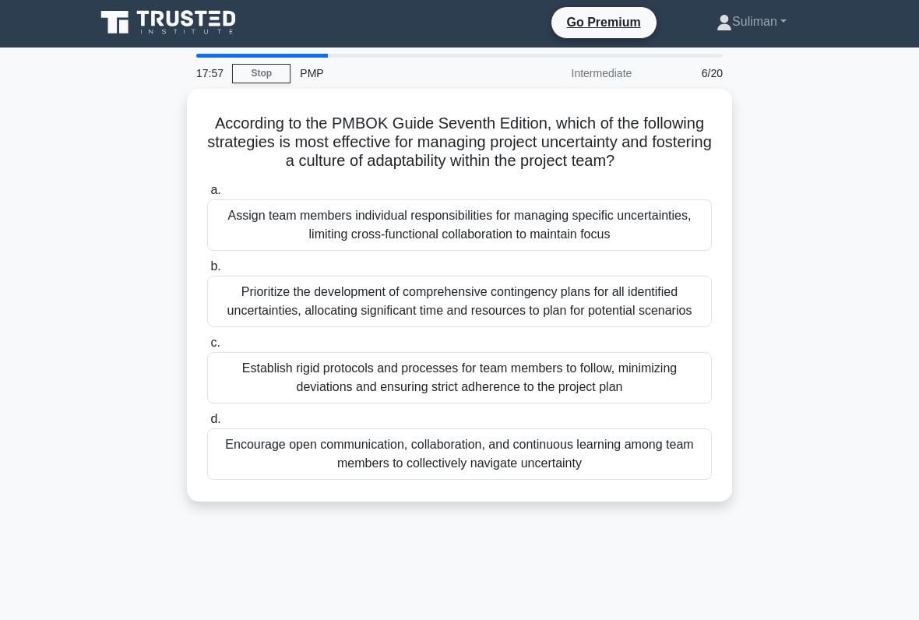
click at [618, 327] on div "Prioritize the development of comprehensive contingency plans for all identifie…" at bounding box center [459, 301] width 504 height 51
click at [207, 272] on input "b. Prioritize the development of comprehensive contingency plans for all identi…" at bounding box center [207, 267] width 0 height 10
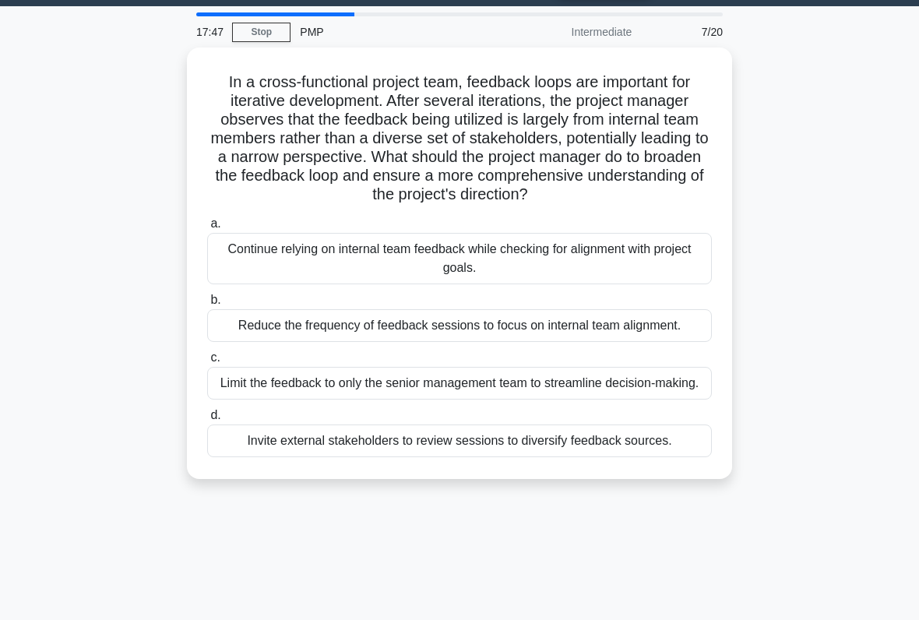
scroll to position [39, 0]
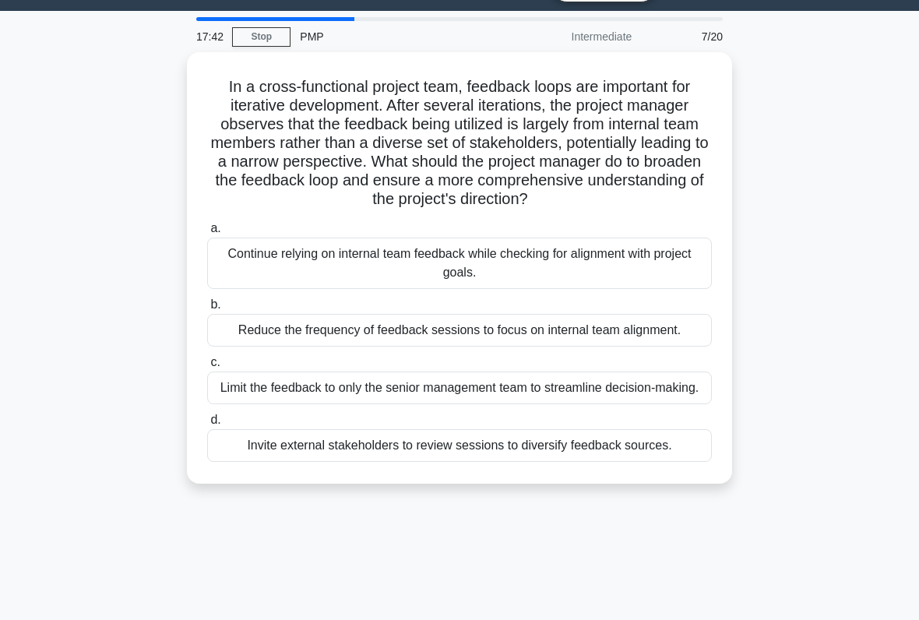
click at [592, 404] on div "Limit the feedback to only the senior management team to streamline decision-ma…" at bounding box center [459, 387] width 504 height 33
click at [207, 367] on input "c. Limit the feedback to only the senior management team to streamline decision…" at bounding box center [207, 362] width 0 height 10
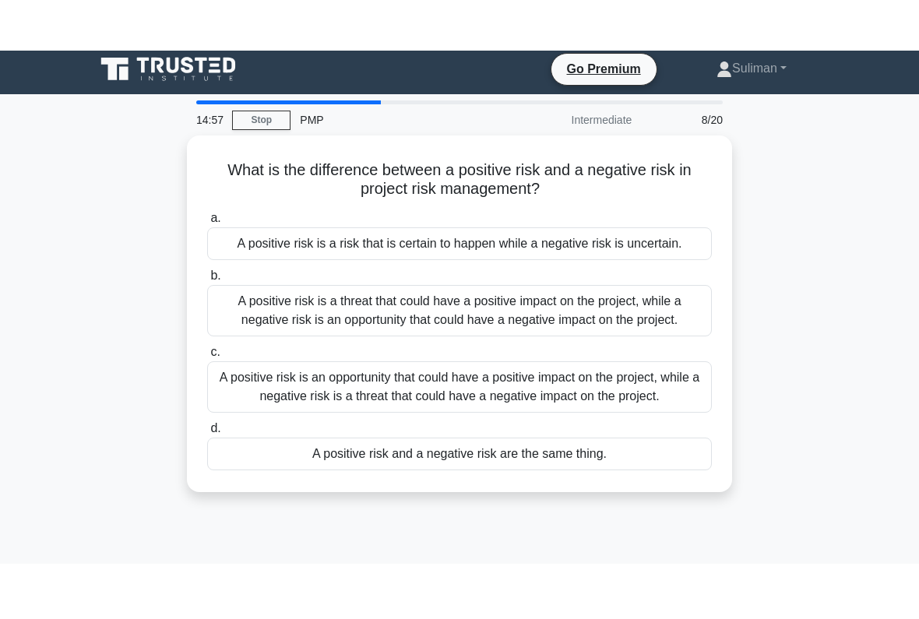
scroll to position [0, 0]
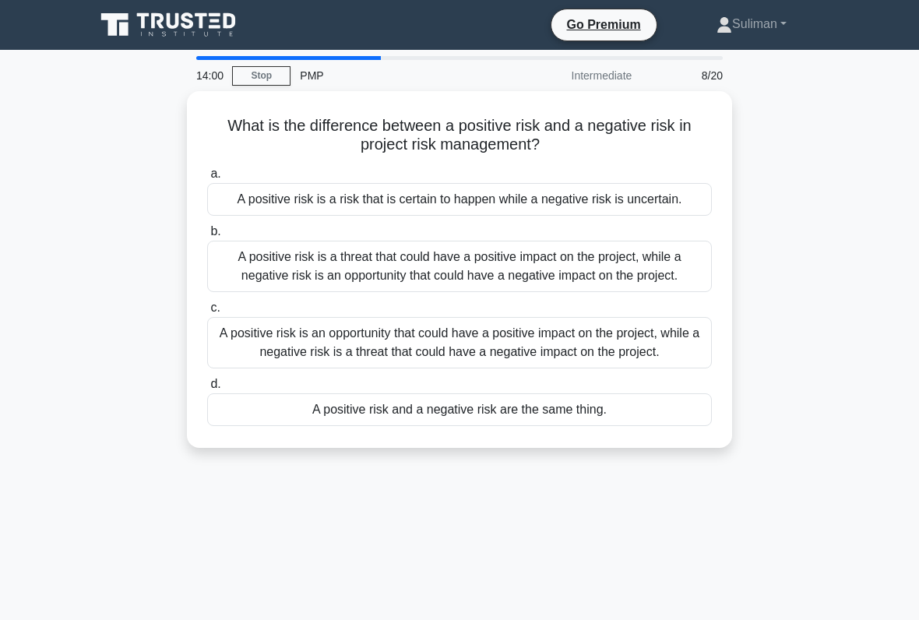
click at [516, 211] on div "A positive risk is a risk that is certain to happen while a negative risk is un…" at bounding box center [459, 199] width 504 height 33
click at [207, 179] on input "a. A positive risk is a risk that is certain to happen while a negative risk is…" at bounding box center [207, 174] width 0 height 10
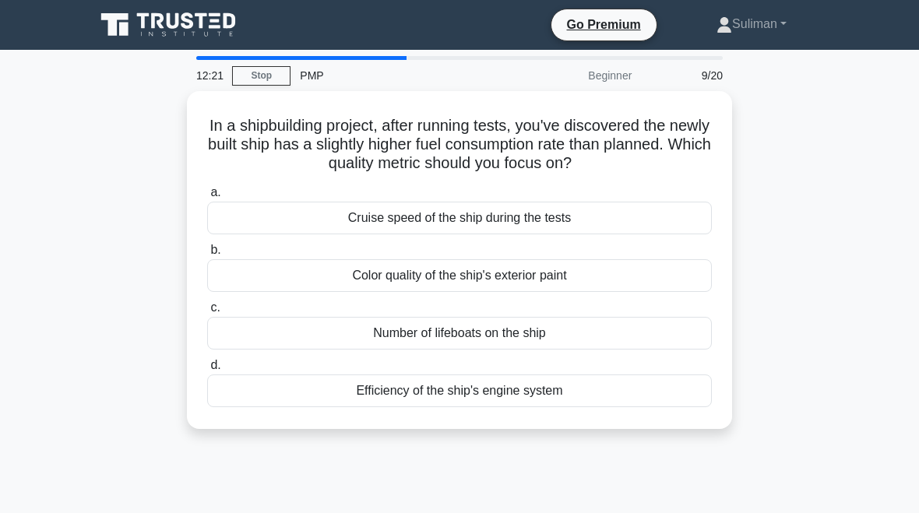
click at [568, 216] on div "Cruise speed of the ship during the tests" at bounding box center [459, 218] width 504 height 33
click at [207, 198] on input "a. Cruise speed of the ship during the tests" at bounding box center [207, 193] width 0 height 10
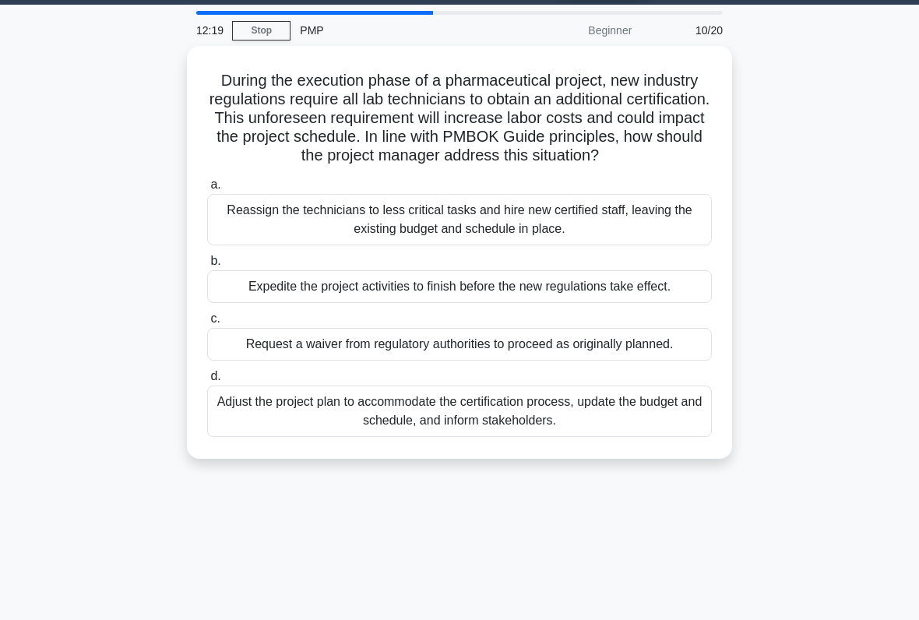
scroll to position [52, 0]
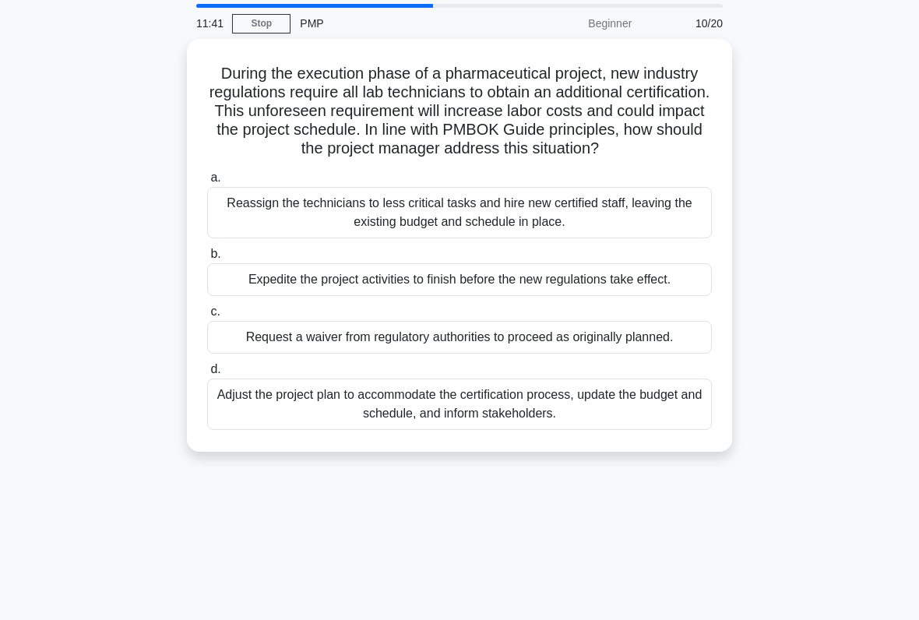
click at [564, 296] on div "Expedite the project activities to finish before the new regulations take effec…" at bounding box center [459, 279] width 504 height 33
click at [207, 259] on input "b. Expedite the project activities to finish before the new regulations take ef…" at bounding box center [207, 254] width 0 height 10
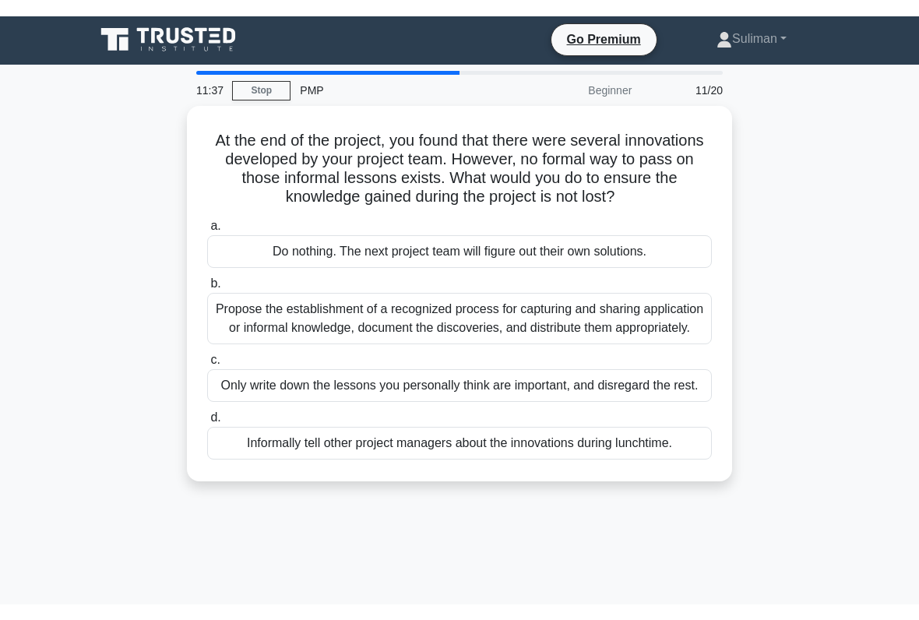
scroll to position [0, 0]
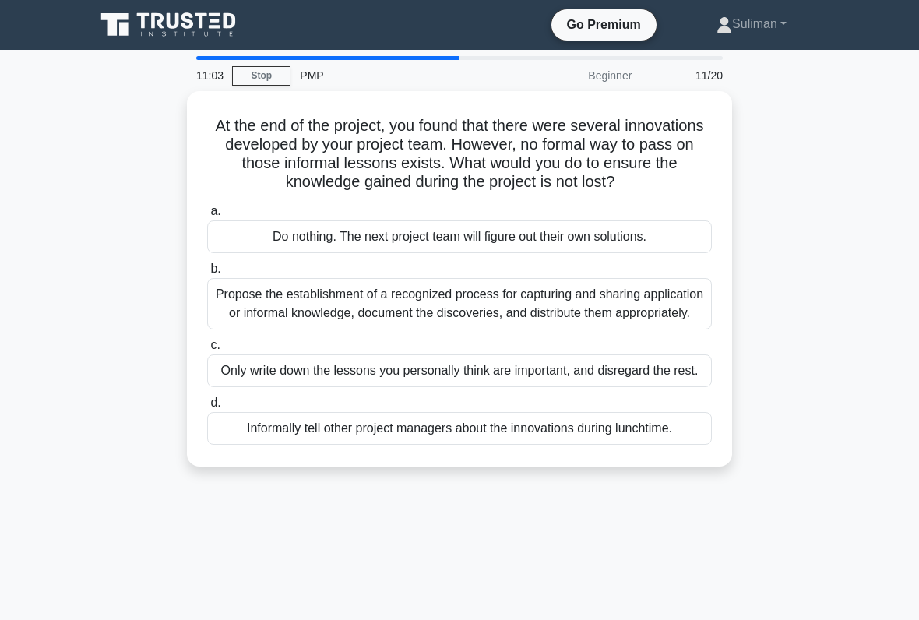
click at [554, 329] on div "Propose the establishment of a recognized process for capturing and sharing app…" at bounding box center [459, 303] width 504 height 51
click at [207, 274] on input "b. Propose the establishment of a recognized process for capturing and sharing …" at bounding box center [207, 269] width 0 height 10
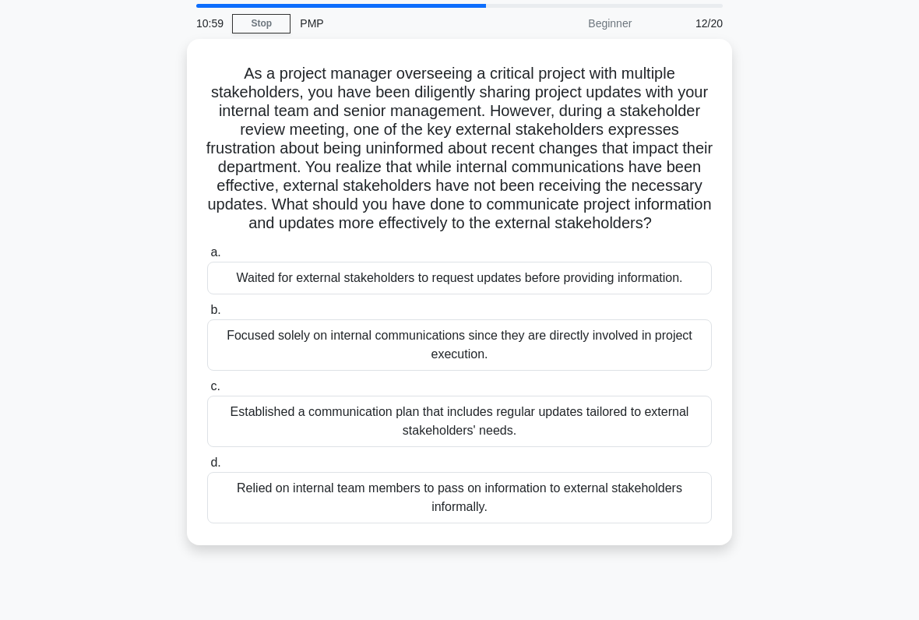
scroll to position [57, 0]
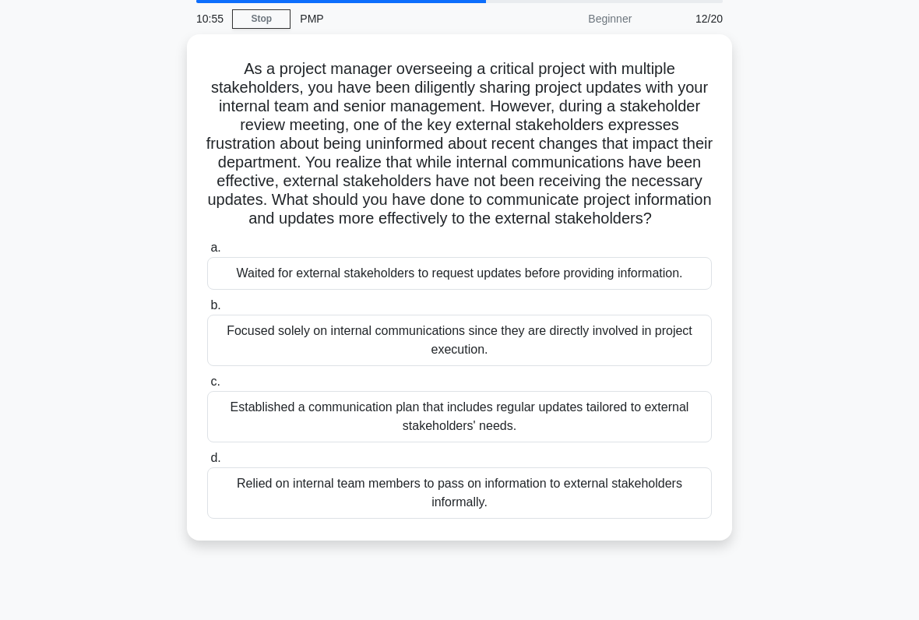
click at [582, 442] on div "Established a communication plan that includes regular updates tailored to exte…" at bounding box center [459, 416] width 504 height 51
click at [207, 387] on input "c. Established a communication plan that includes regular updates tailored to e…" at bounding box center [207, 382] width 0 height 10
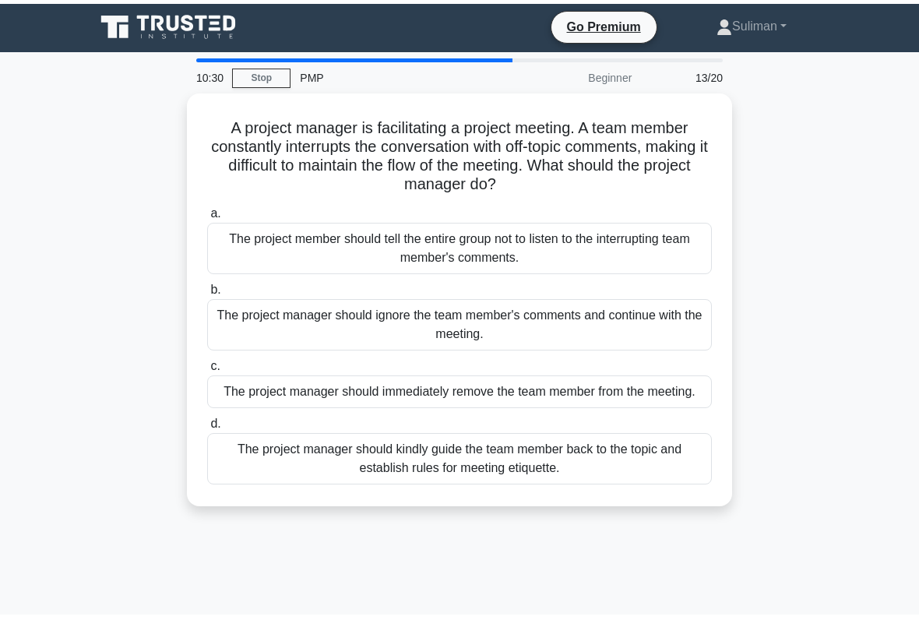
scroll to position [2, 0]
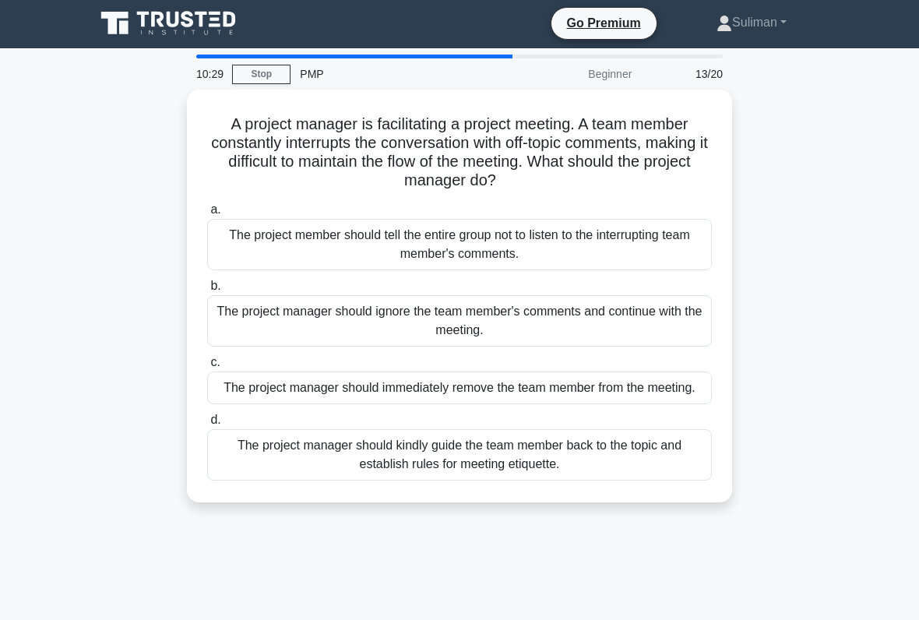
click at [476, 474] on div "The project manager should kindly guide the team member back to the topic and e…" at bounding box center [459, 454] width 504 height 51
click at [207, 425] on input "d. The project manager should kindly guide the team member back to the topic an…" at bounding box center [207, 420] width 0 height 10
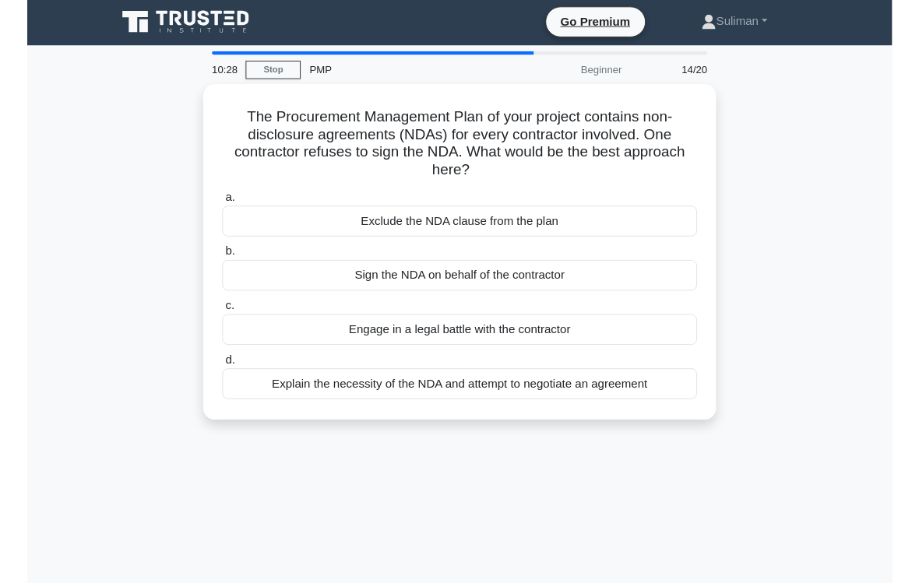
scroll to position [0, 0]
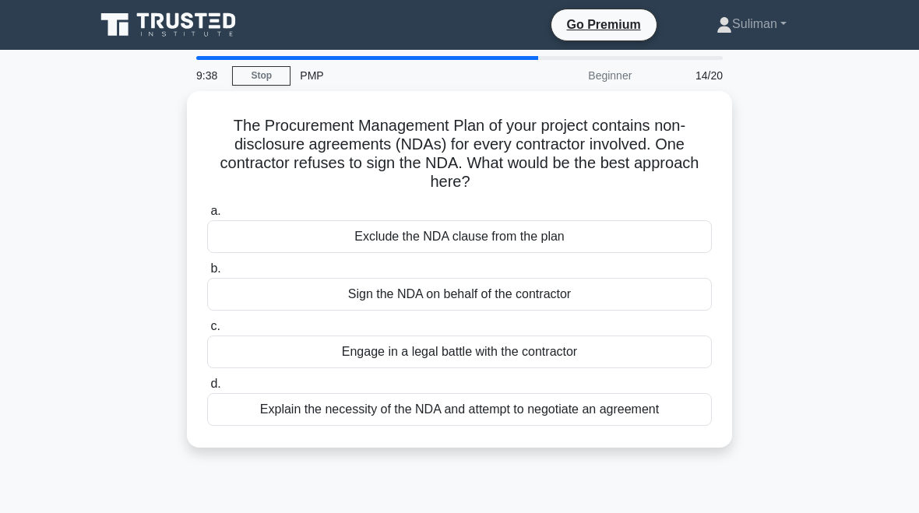
click at [578, 285] on div "Sign the NDA on behalf of the contractor" at bounding box center [459, 294] width 504 height 33
click at [207, 274] on input "b. Sign the NDA on behalf of the contractor" at bounding box center [207, 269] width 0 height 10
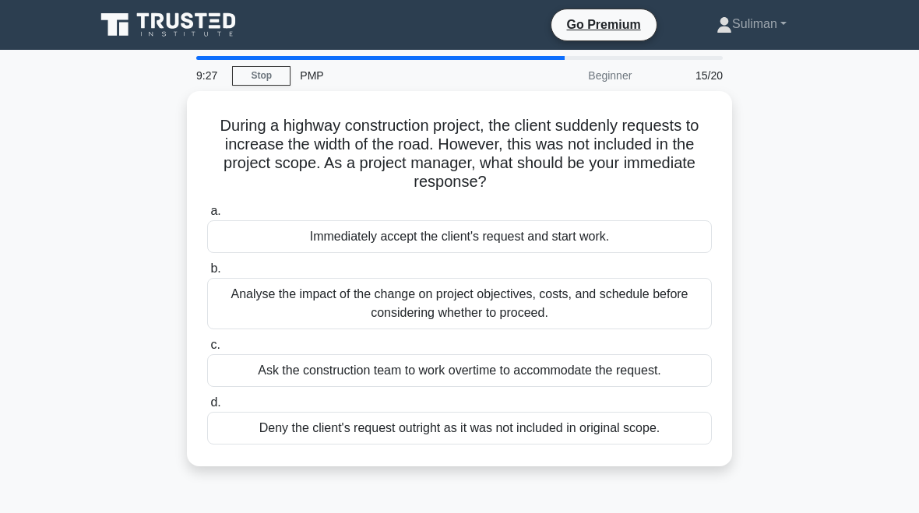
click at [523, 306] on div "Analyse the impact of the change on project objectives, costs, and schedule bef…" at bounding box center [459, 303] width 504 height 51
click at [207, 274] on input "b. Analyse the impact of the change on project objectives, costs, and schedule …" at bounding box center [207, 269] width 0 height 10
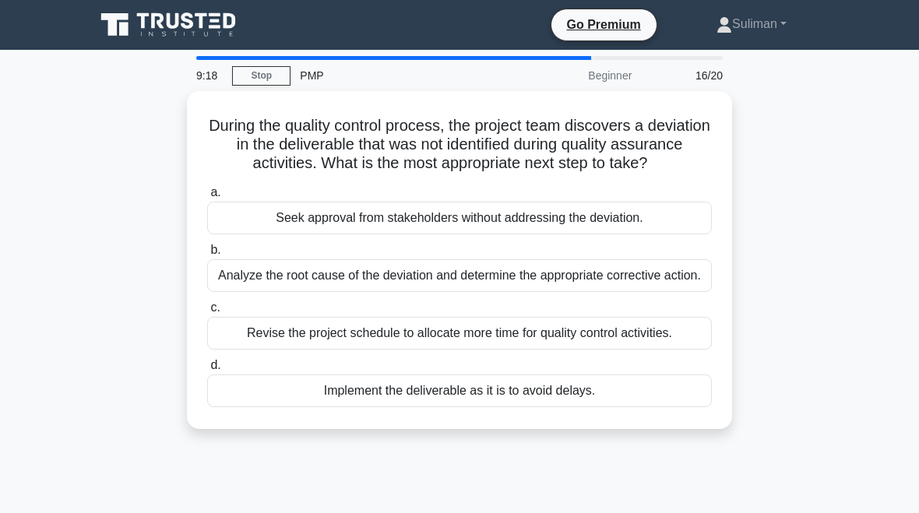
click at [572, 292] on div "Analyze the root cause of the deviation and determine the appropriate correctiv…" at bounding box center [459, 275] width 504 height 33
click at [207, 255] on input "b. Analyze the root cause of the deviation and determine the appropriate correc…" at bounding box center [207, 250] width 0 height 10
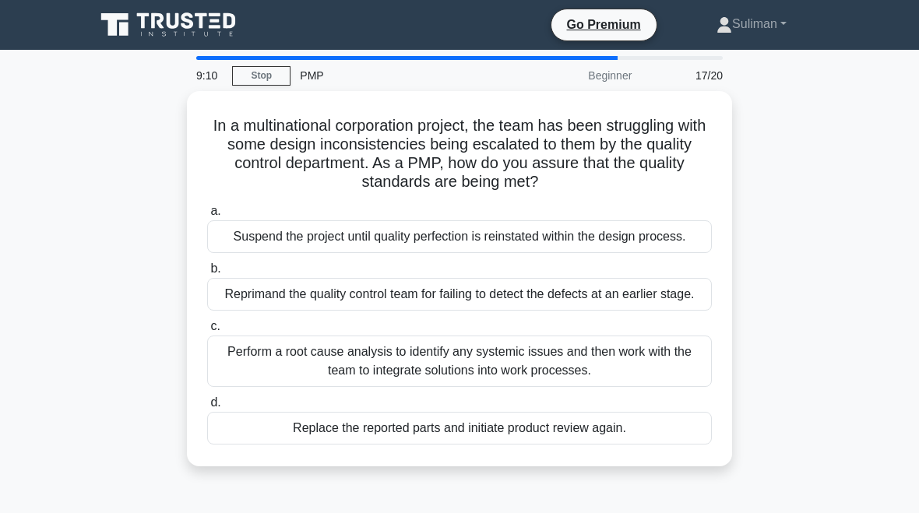
click at [563, 387] on div "Perform a root cause analysis to identify any systemic issues and then work wit…" at bounding box center [459, 361] width 504 height 51
click at [207, 332] on input "c. Perform a root cause analysis to identify any systemic issues and then work …" at bounding box center [207, 327] width 0 height 10
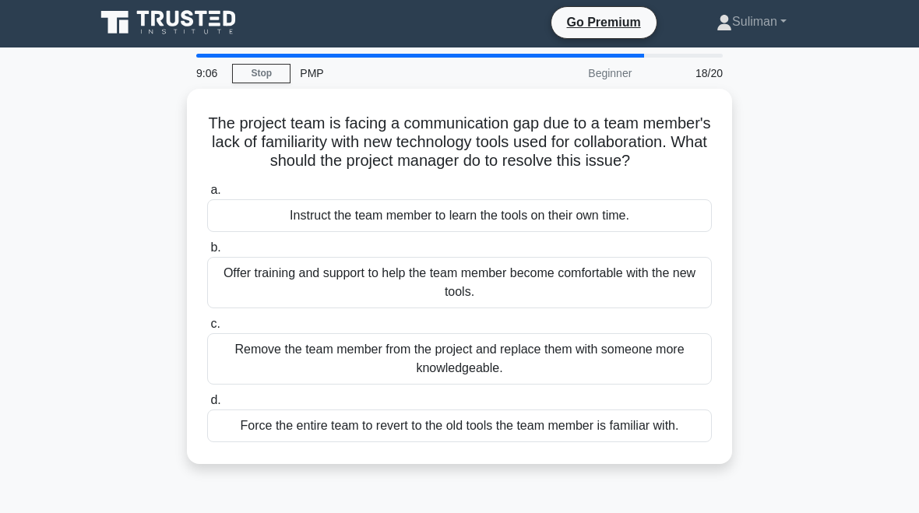
scroll to position [2, 0]
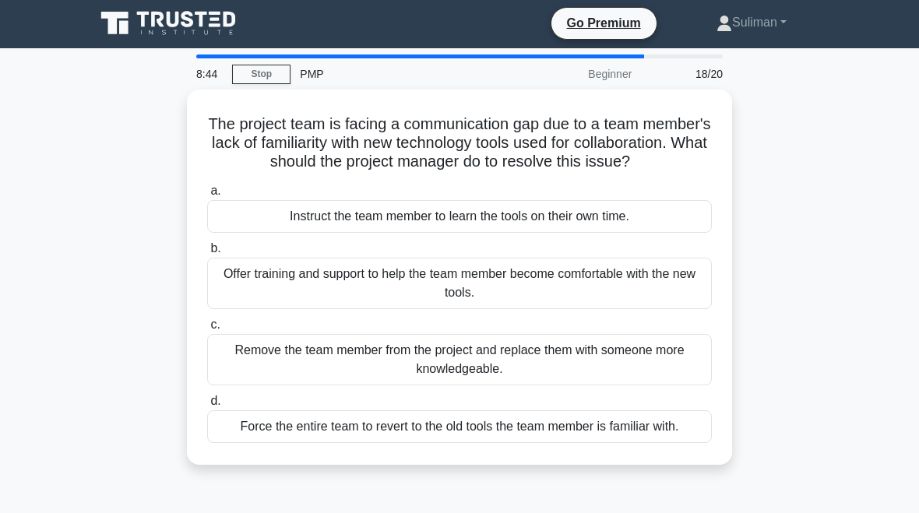
click at [301, 305] on div "Offer training and support to help the team member become comfortable with the …" at bounding box center [459, 283] width 504 height 51
click at [207, 254] on input "b. Offer training and support to help the team member become comfortable with t…" at bounding box center [207, 249] width 0 height 10
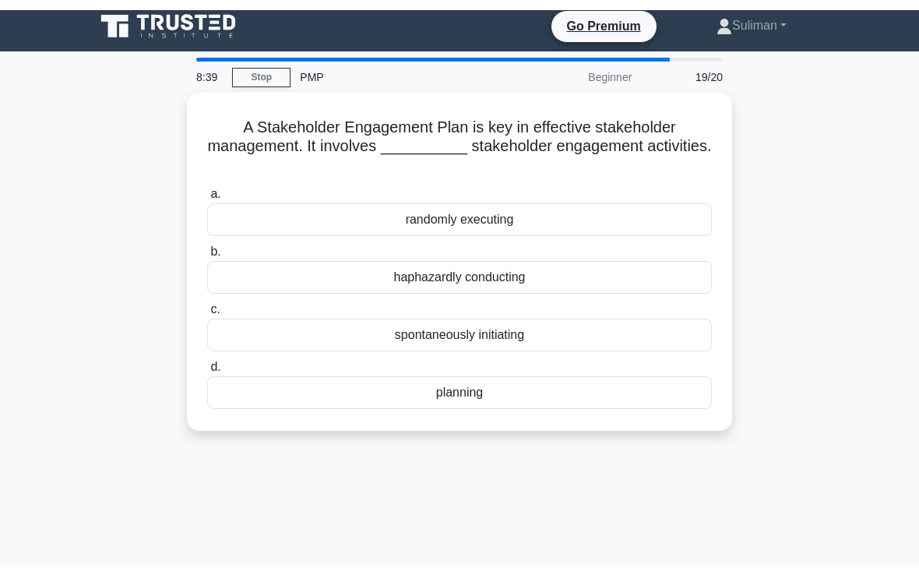
scroll to position [0, 0]
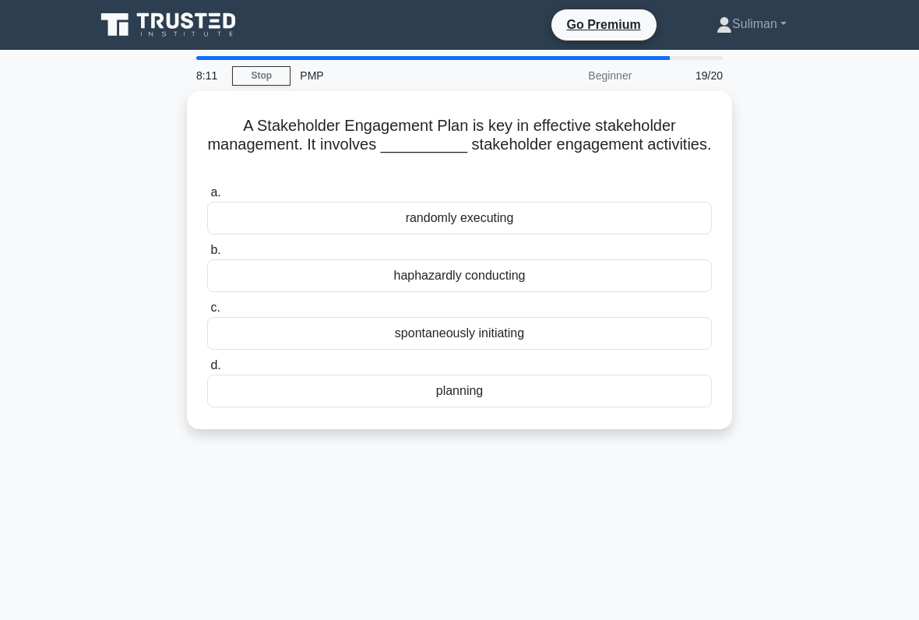
click at [329, 399] on div "planning" at bounding box center [459, 390] width 504 height 33
click at [207, 371] on input "d. planning" at bounding box center [207, 365] width 0 height 10
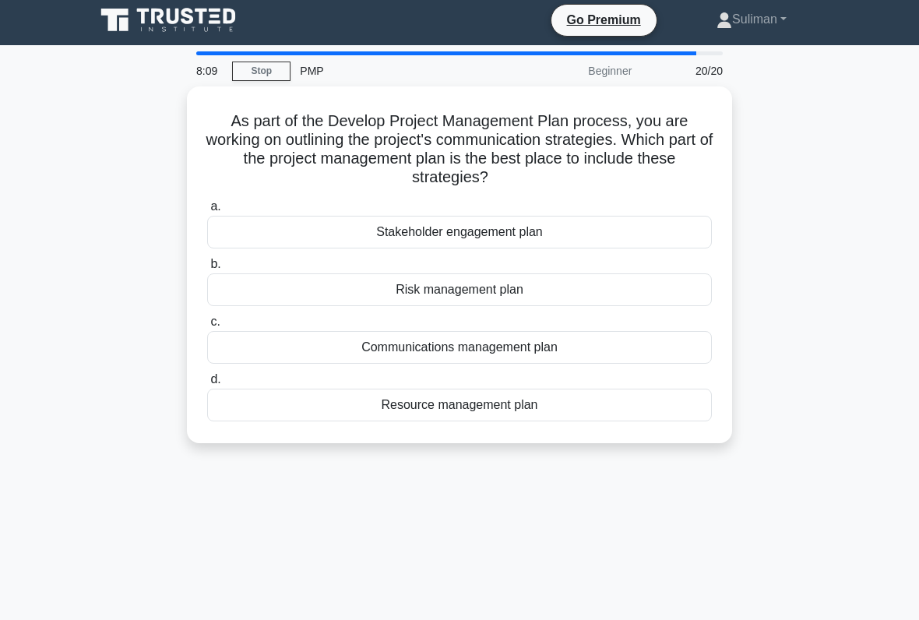
scroll to position [8, 0]
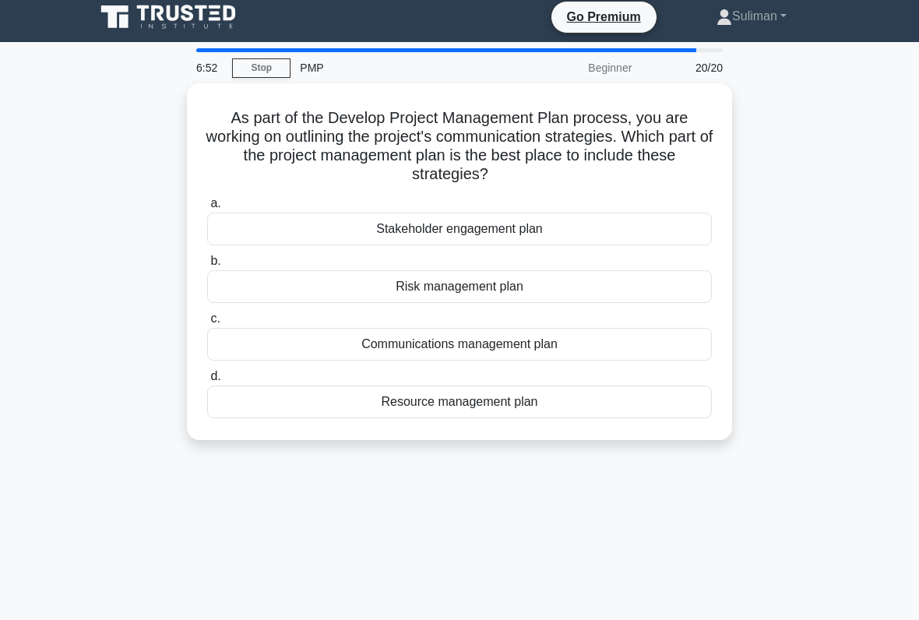
click at [286, 349] on div "Communications management plan" at bounding box center [459, 344] width 504 height 33
click at [207, 324] on input "c. Communications management plan" at bounding box center [207, 319] width 0 height 10
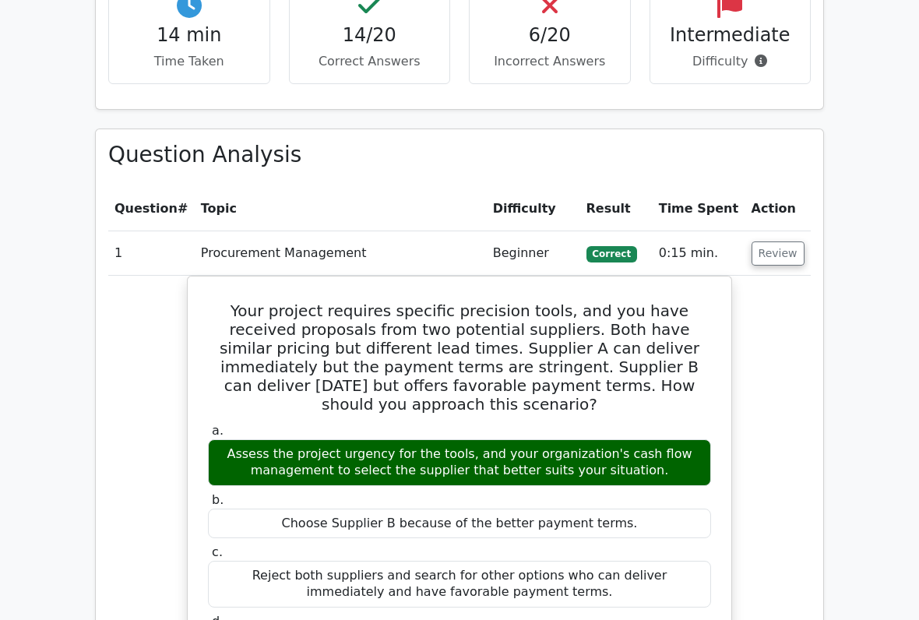
scroll to position [0, 2]
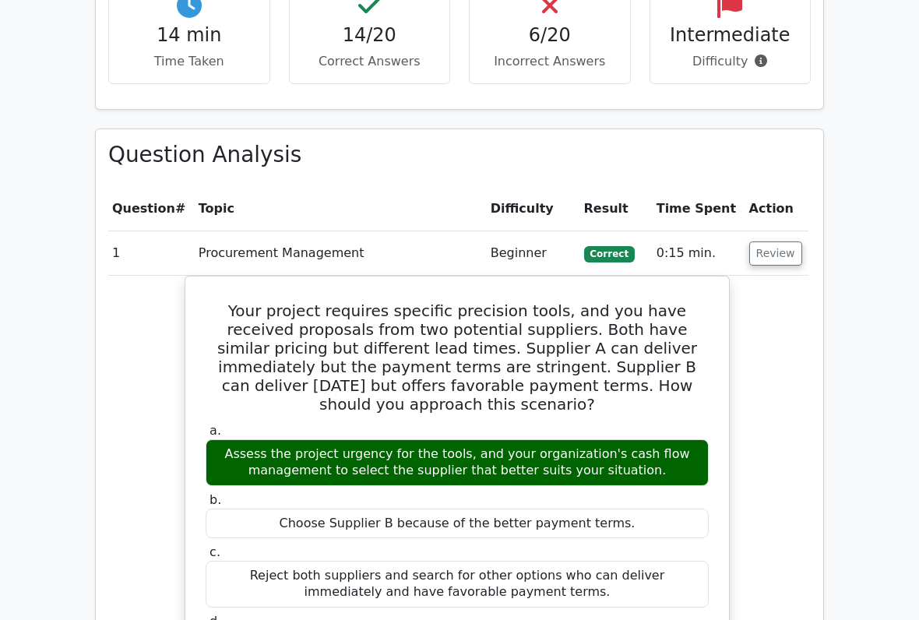
click at [772, 241] on button "Review" at bounding box center [775, 253] width 53 height 24
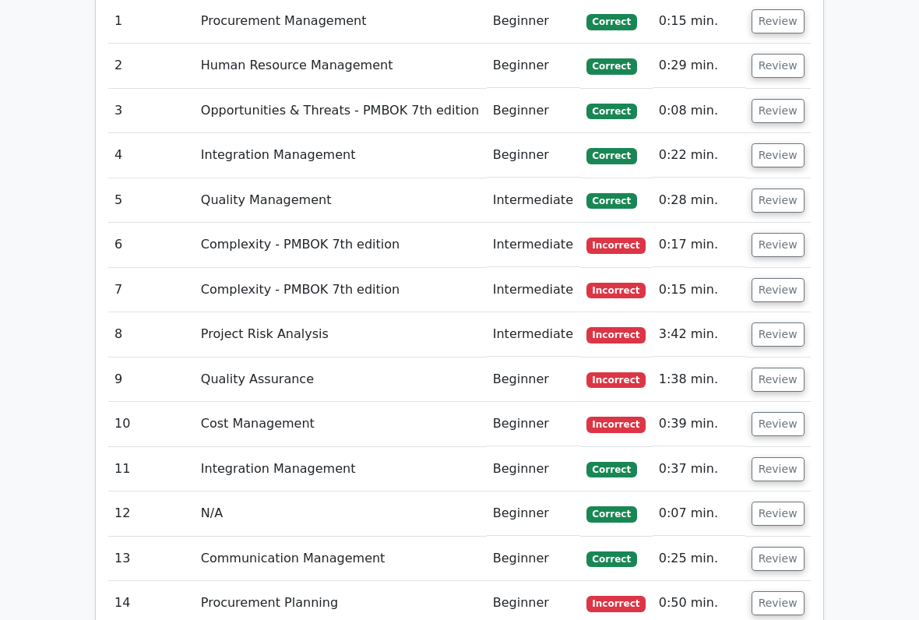
scroll to position [1596, 0]
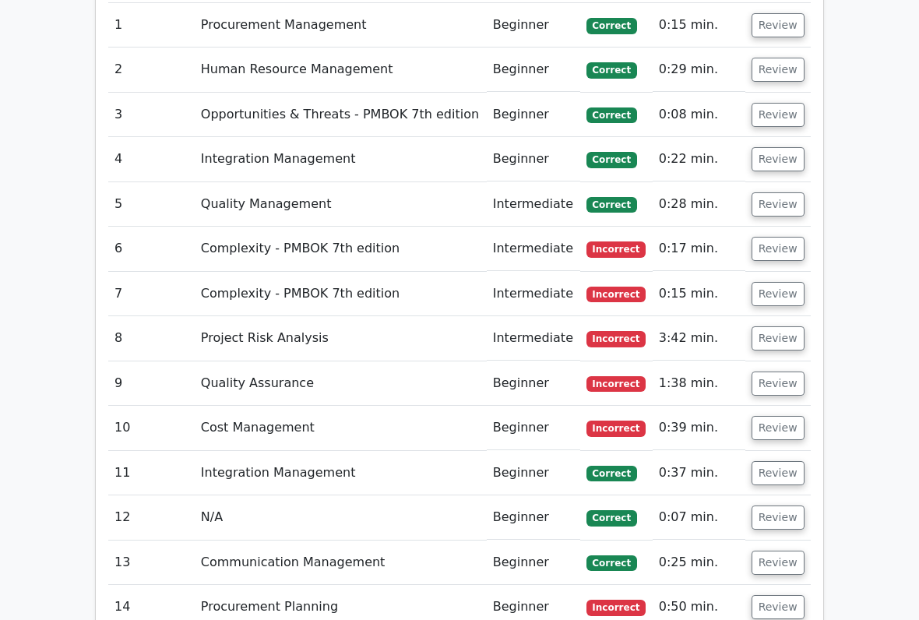
click at [776, 237] on button "Review" at bounding box center [777, 249] width 53 height 24
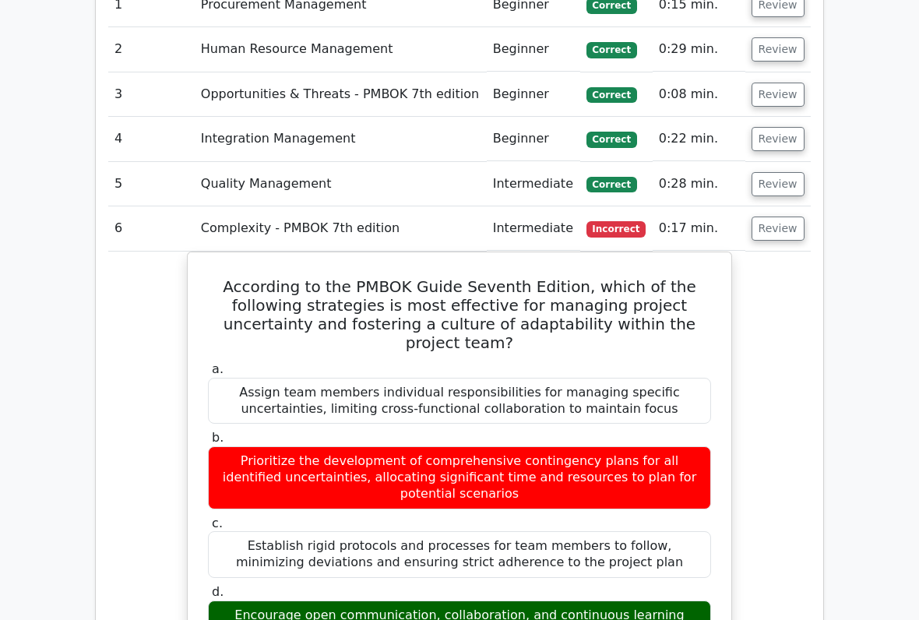
scroll to position [0, 0]
click at [771, 217] on button "Review" at bounding box center [777, 229] width 53 height 24
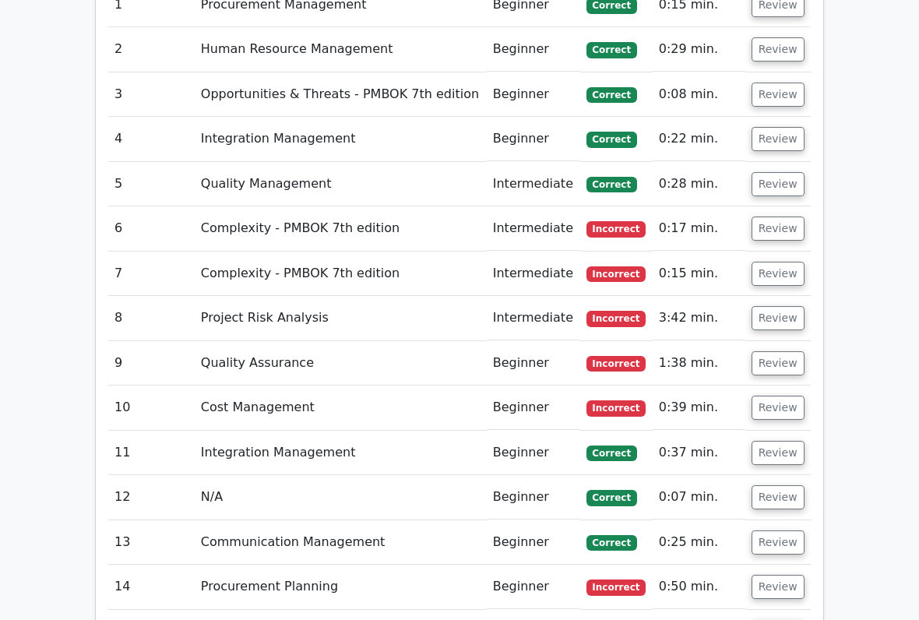
click at [778, 262] on button "Review" at bounding box center [777, 274] width 53 height 24
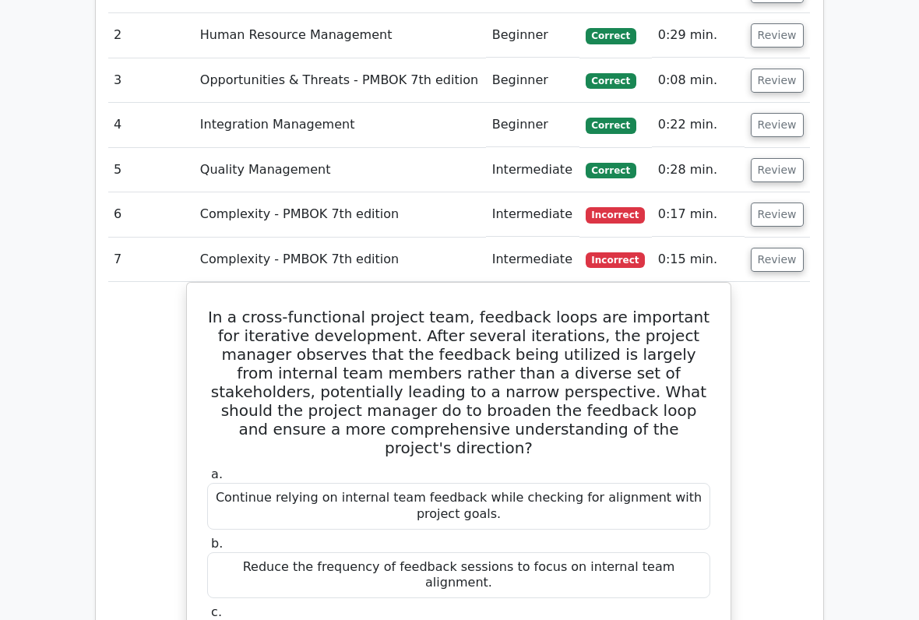
scroll to position [1635, 0]
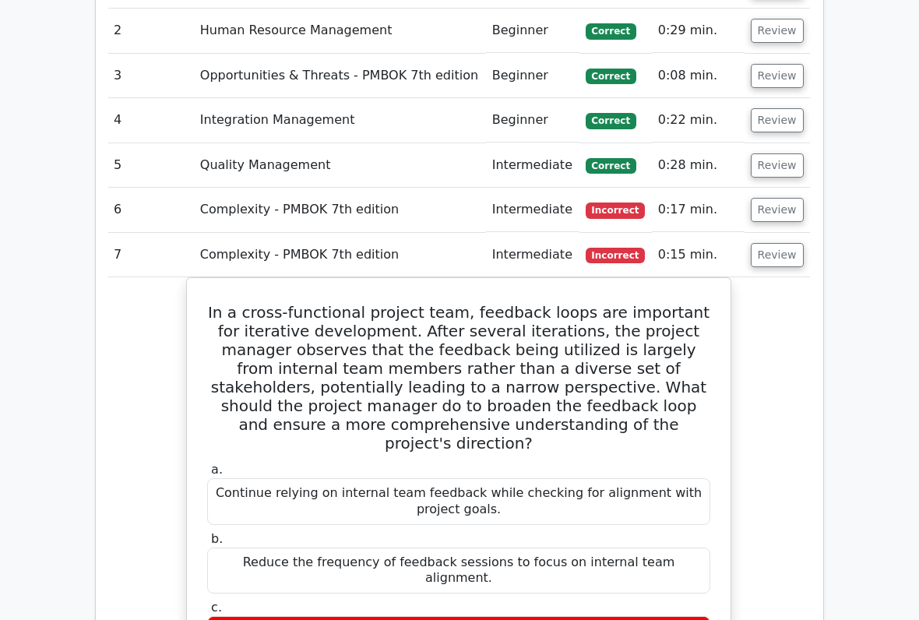
click at [764, 243] on button "Review" at bounding box center [776, 255] width 53 height 24
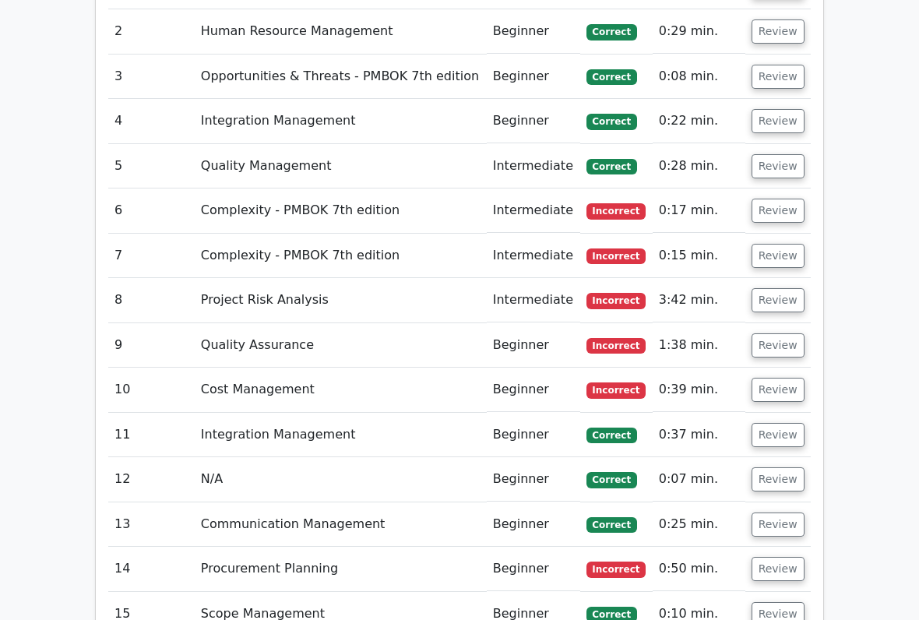
scroll to position [1643, 0]
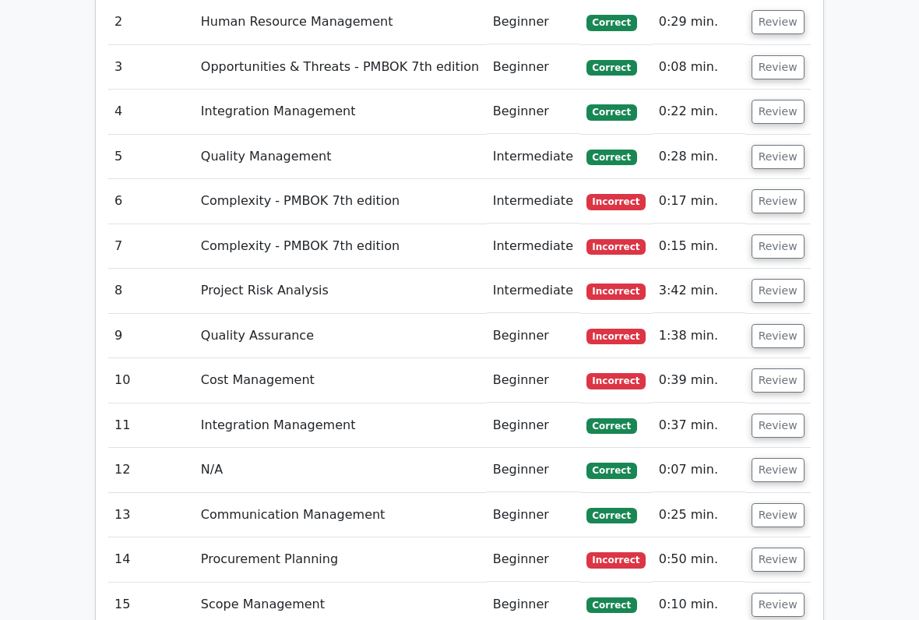
click at [775, 325] on button "Review" at bounding box center [777, 337] width 53 height 24
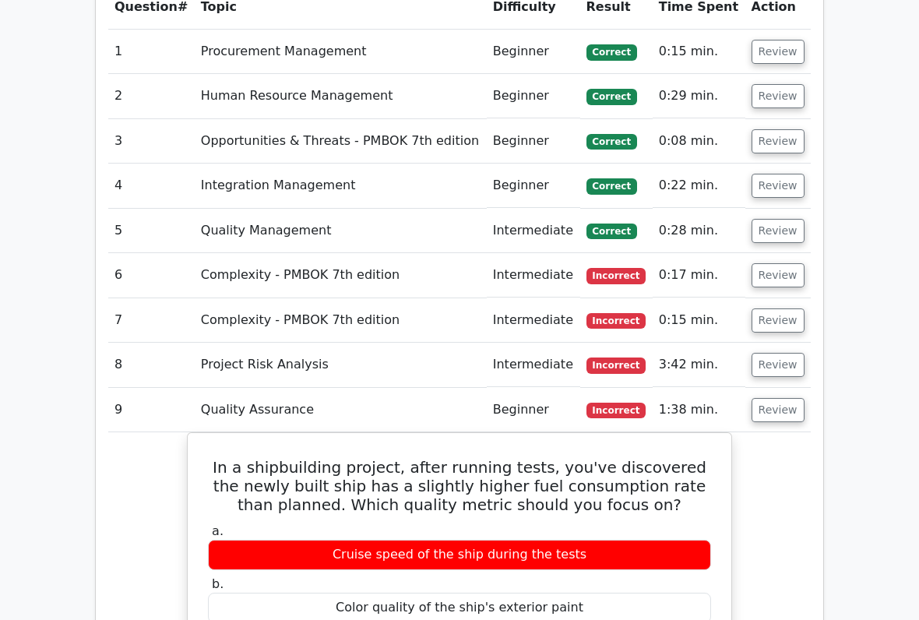
scroll to position [1564, 0]
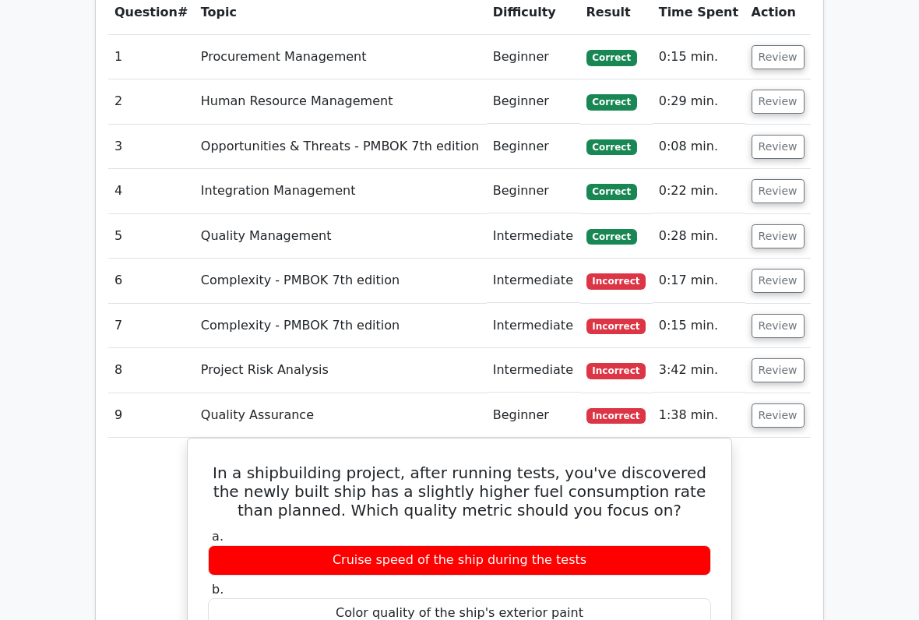
click at [773, 403] on button "Review" at bounding box center [777, 415] width 53 height 24
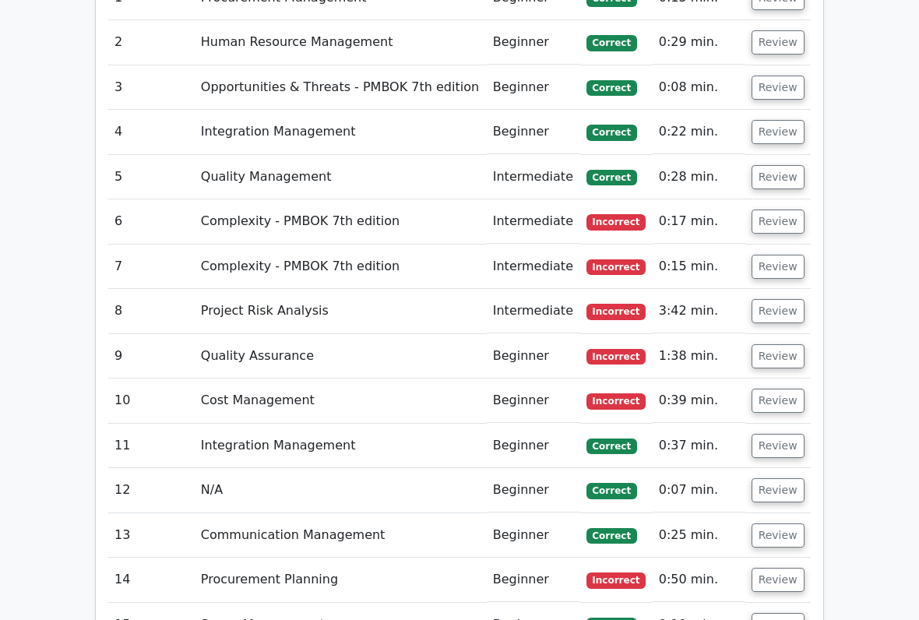
scroll to position [1633, 0]
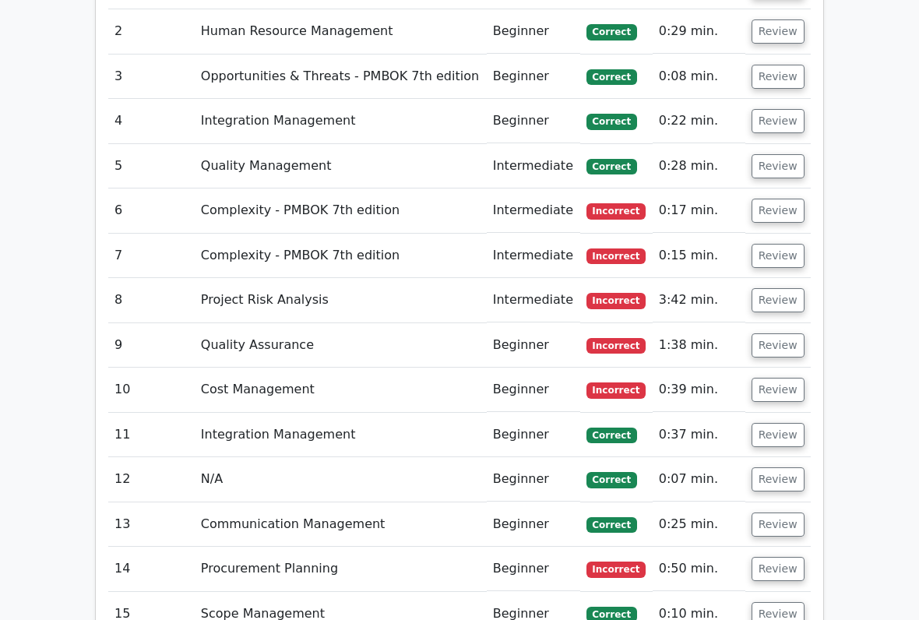
click at [770, 334] on button "Review" at bounding box center [777, 346] width 53 height 24
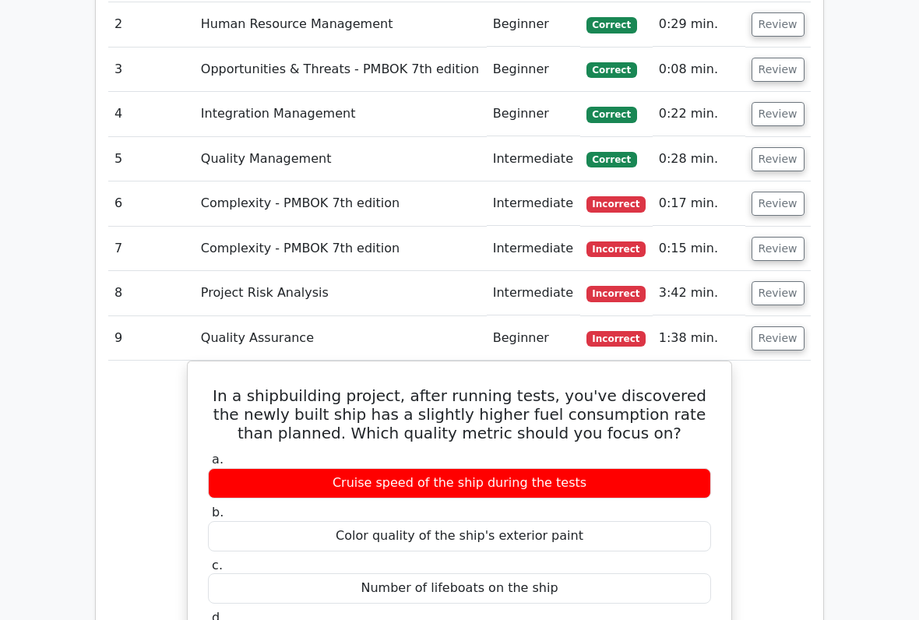
scroll to position [1628, 0]
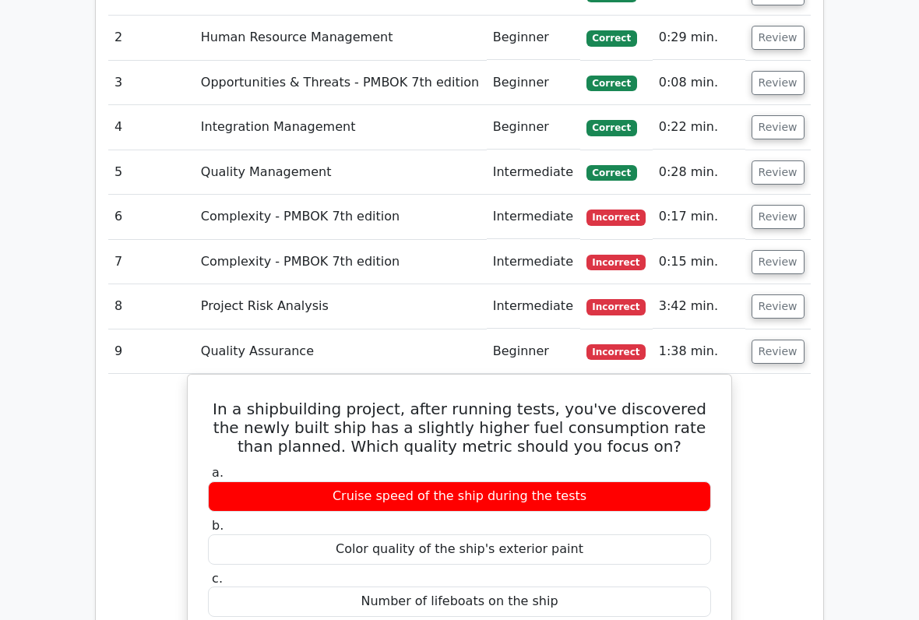
click at [758, 339] on button "Review" at bounding box center [777, 351] width 53 height 24
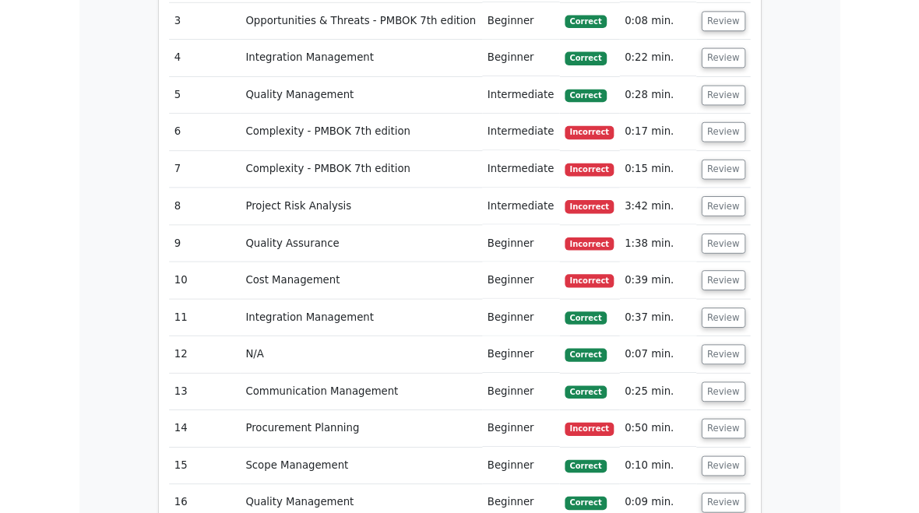
scroll to position [1682, 0]
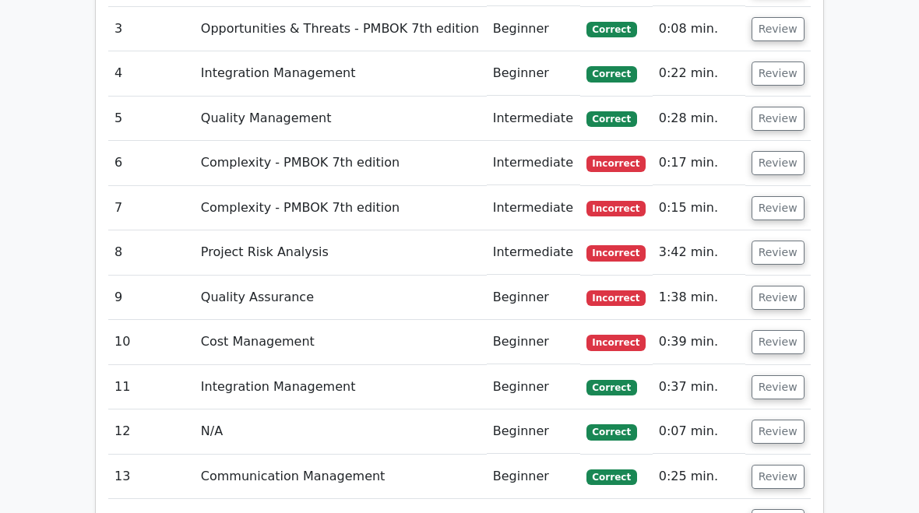
click at [772, 330] on button "Review" at bounding box center [777, 342] width 53 height 24
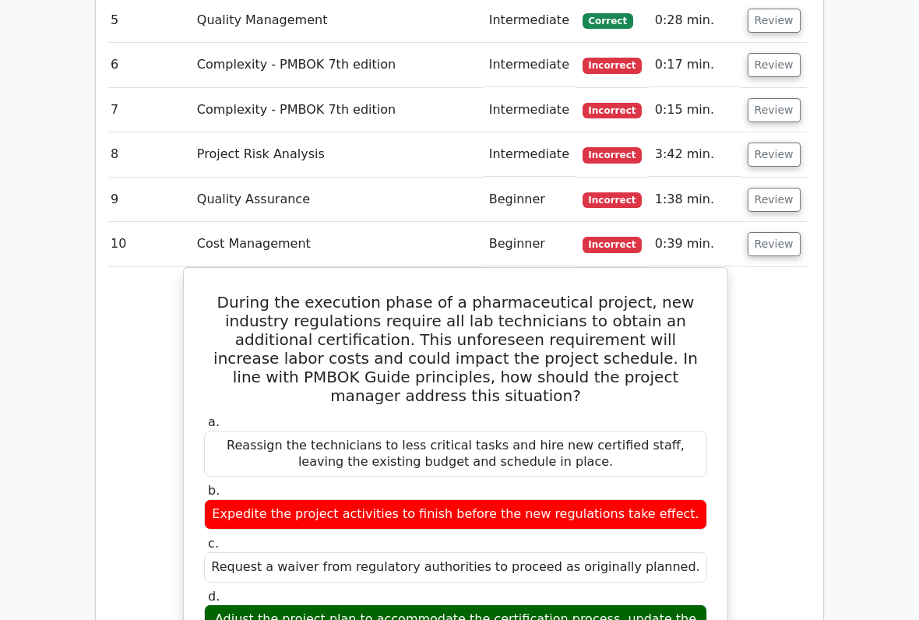
scroll to position [1783, 0]
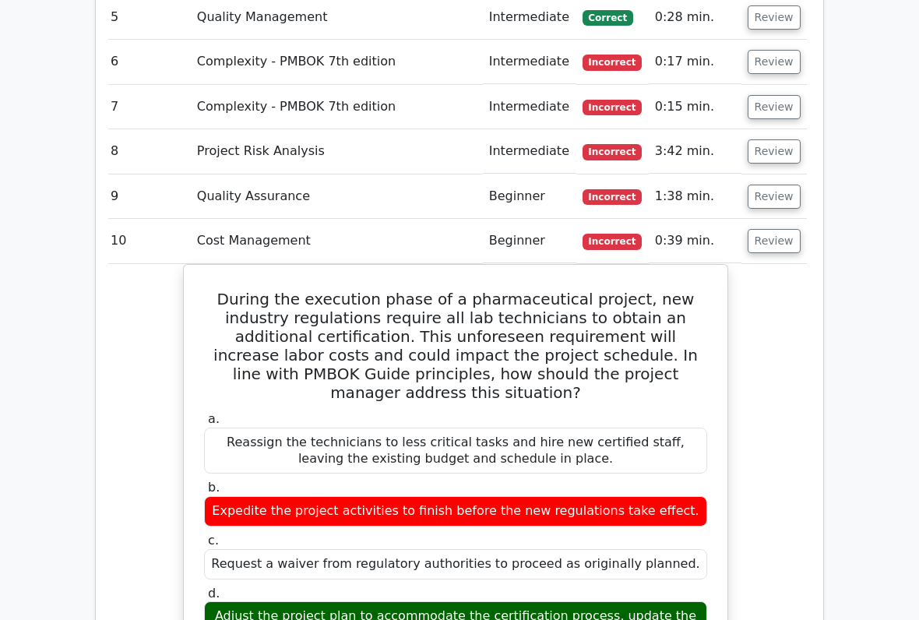
click at [760, 229] on button "Review" at bounding box center [773, 241] width 53 height 24
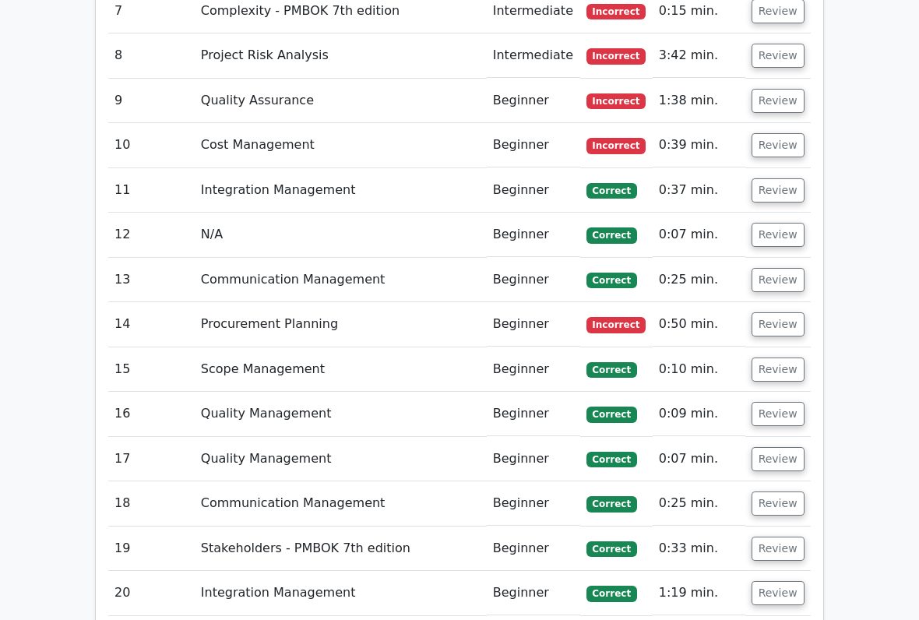
scroll to position [1873, 0]
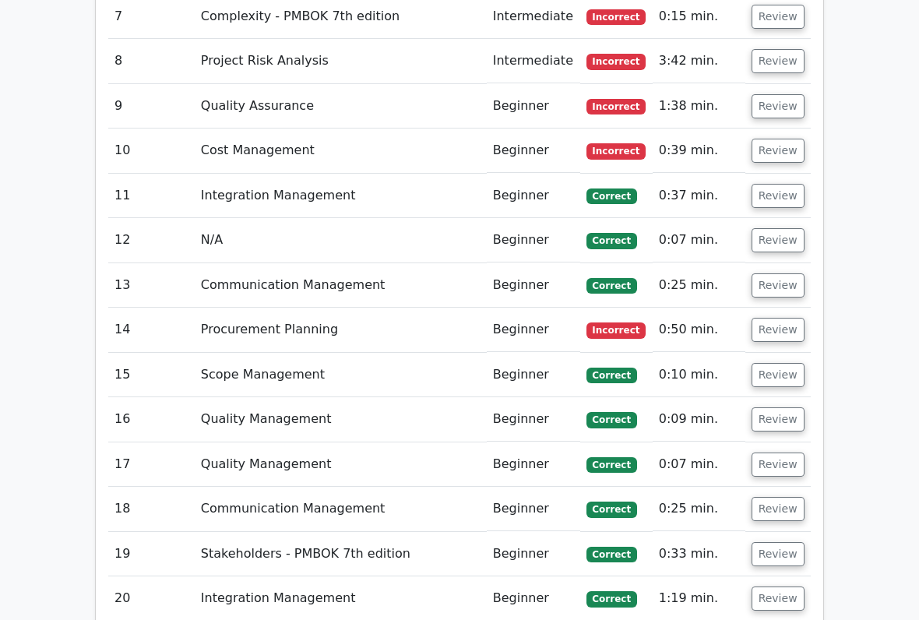
click at [773, 318] on button "Review" at bounding box center [777, 330] width 53 height 24
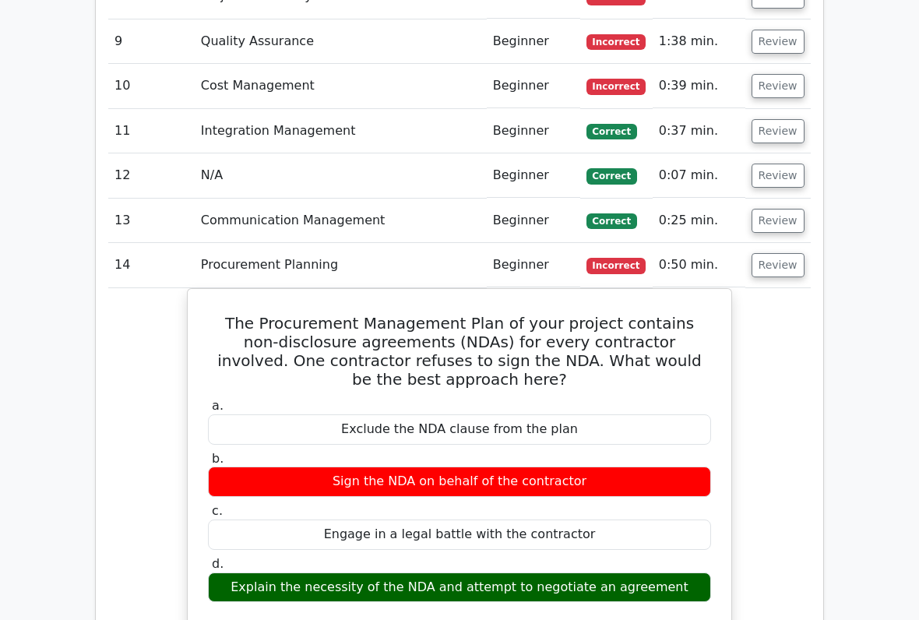
scroll to position [1938, 0]
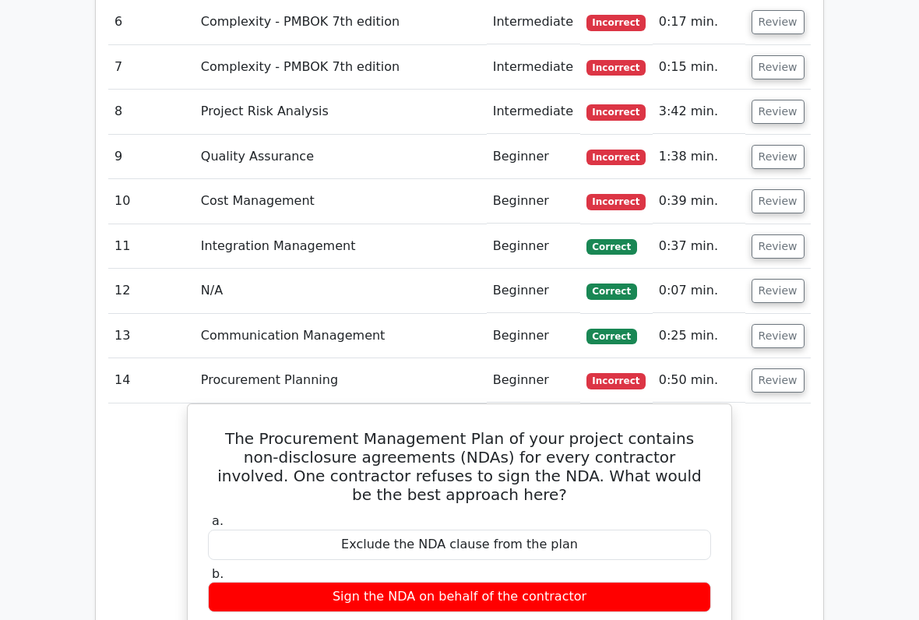
click at [763, 369] on button "Review" at bounding box center [777, 381] width 53 height 24
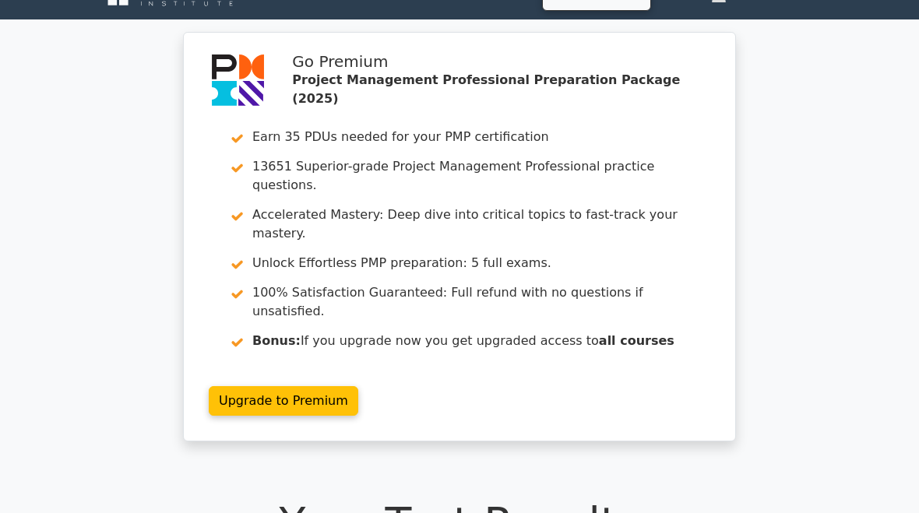
scroll to position [0, 0]
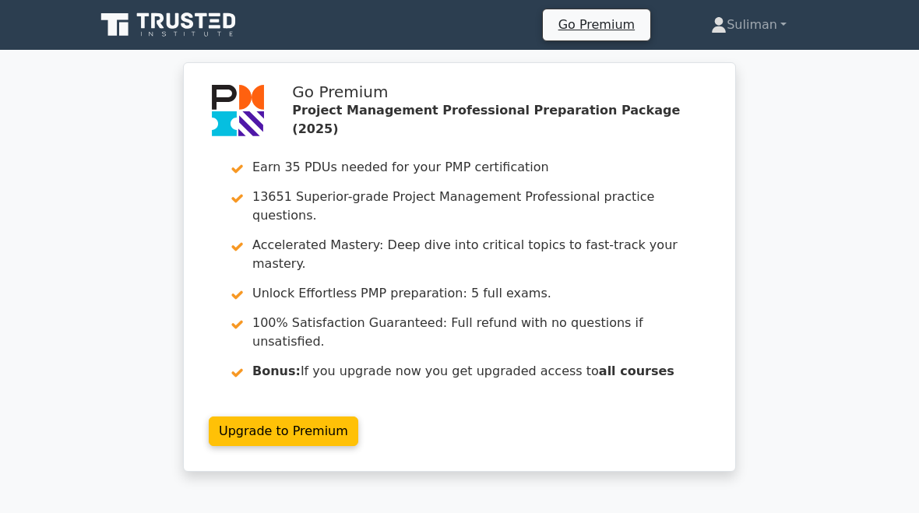
click at [742, 29] on link "Suliman" at bounding box center [748, 24] width 150 height 31
click at [742, 28] on link "Suliman" at bounding box center [748, 24] width 150 height 31
click at [747, 23] on link "Suliman" at bounding box center [748, 24] width 150 height 31
click at [711, 58] on link "Profile" at bounding box center [735, 61] width 123 height 25
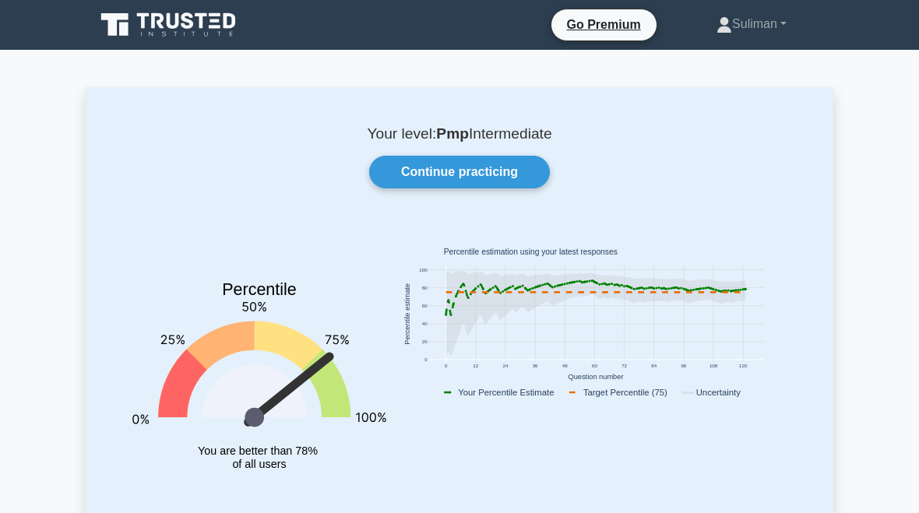
click at [744, 18] on link "Suliman" at bounding box center [751, 24] width 145 height 31
click at [698, 62] on link "Profile" at bounding box center [741, 60] width 123 height 25
click at [510, 169] on link "Continue practicing" at bounding box center [459, 172] width 181 height 33
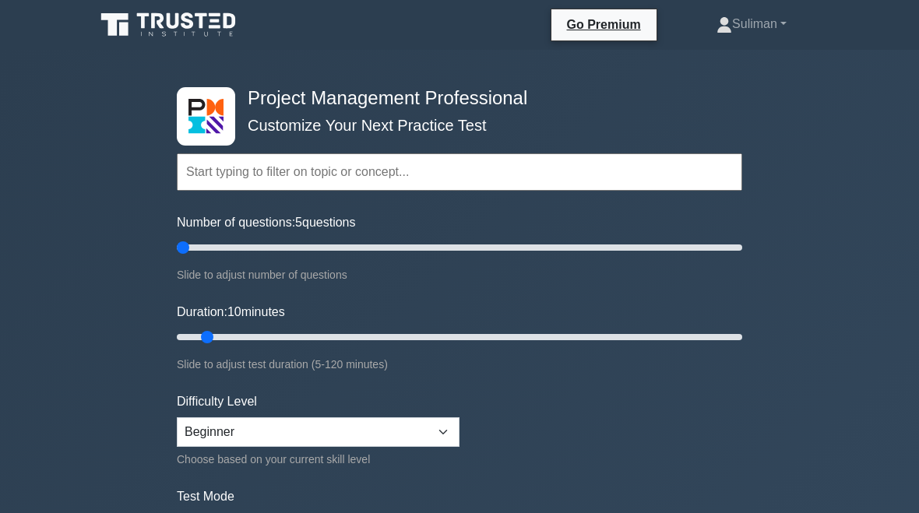
type input "5"
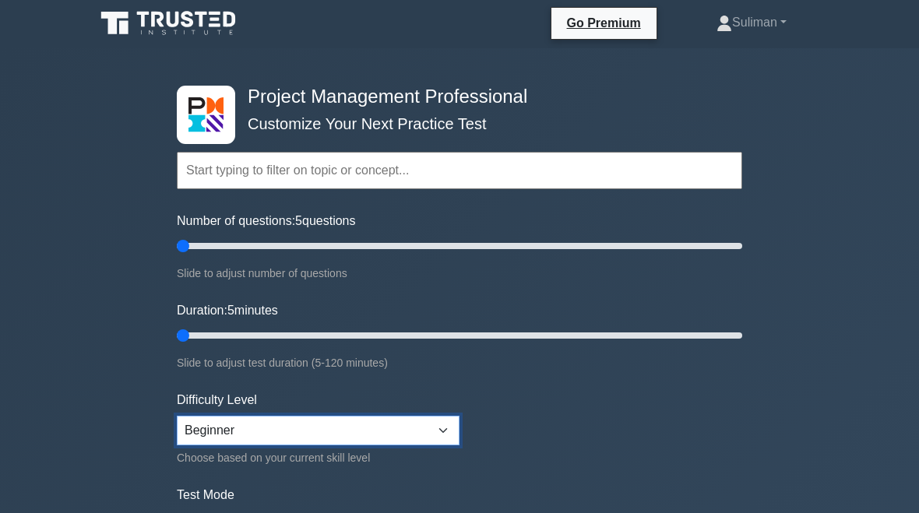
click at [437, 423] on select "Beginner Intermediate Expert" at bounding box center [318, 431] width 283 height 30
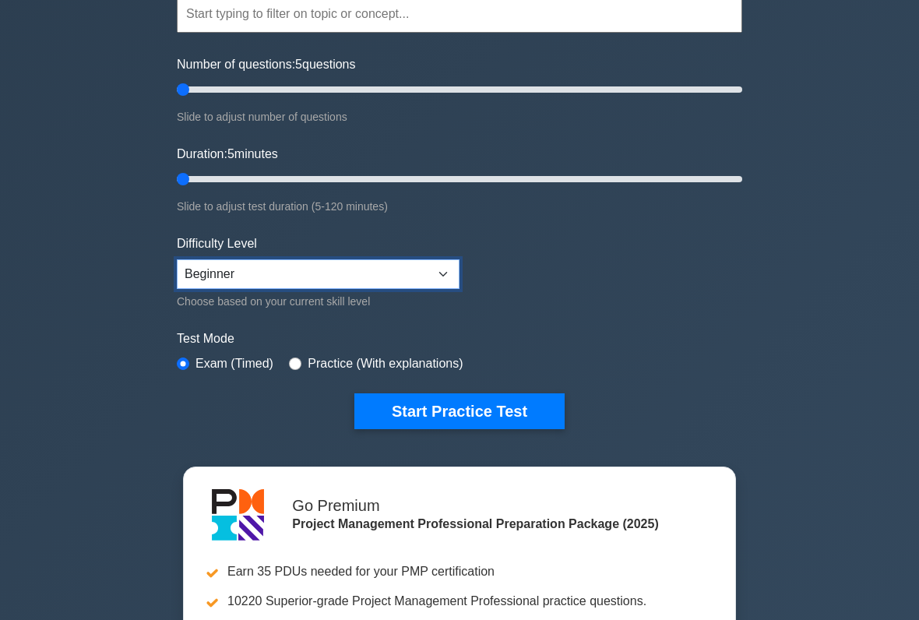
scroll to position [167, 0]
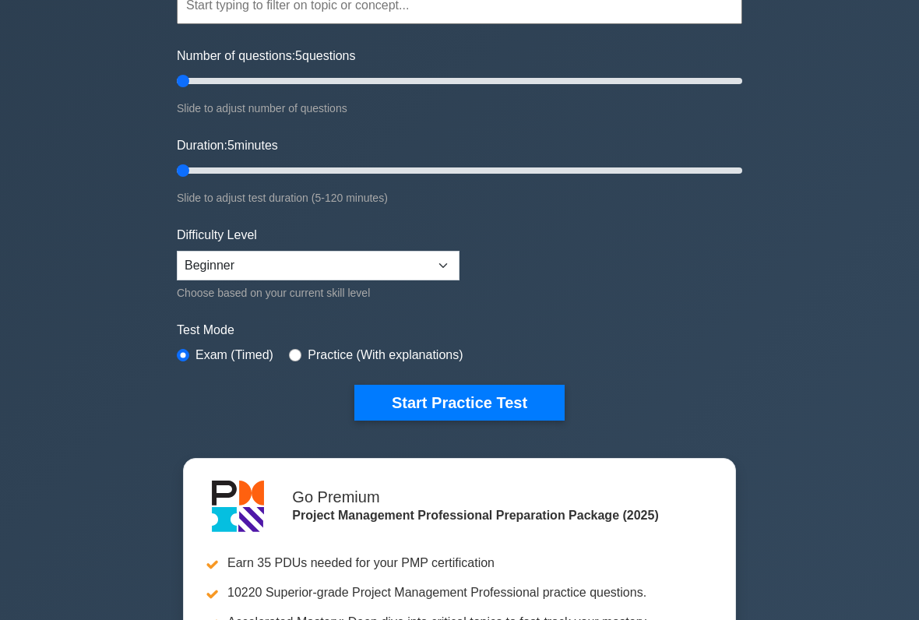
click at [523, 399] on button "Start Practice Test" at bounding box center [459, 403] width 210 height 36
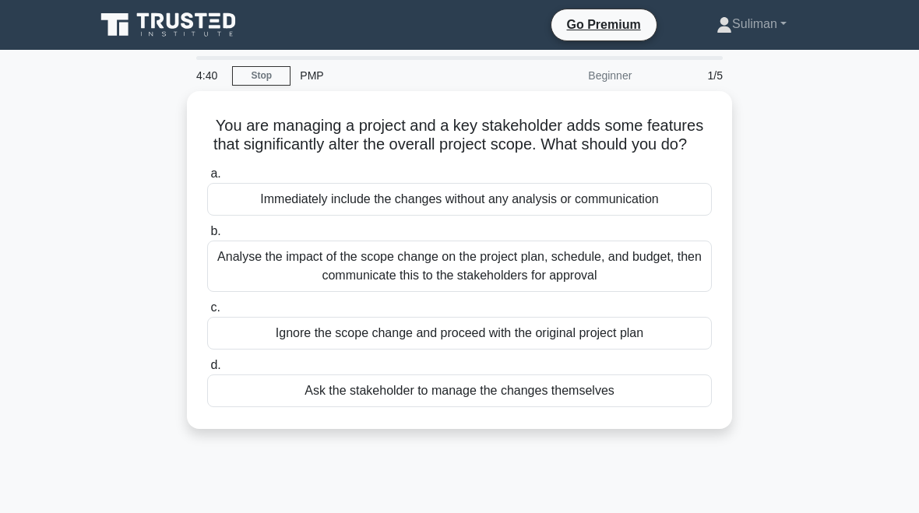
click at [618, 288] on div "Analyse the impact of the scope change on the project plan, schedule, and budge…" at bounding box center [459, 266] width 504 height 51
click at [207, 237] on input "b. Analyse the impact of the scope change on the project plan, schedule, and bu…" at bounding box center [207, 232] width 0 height 10
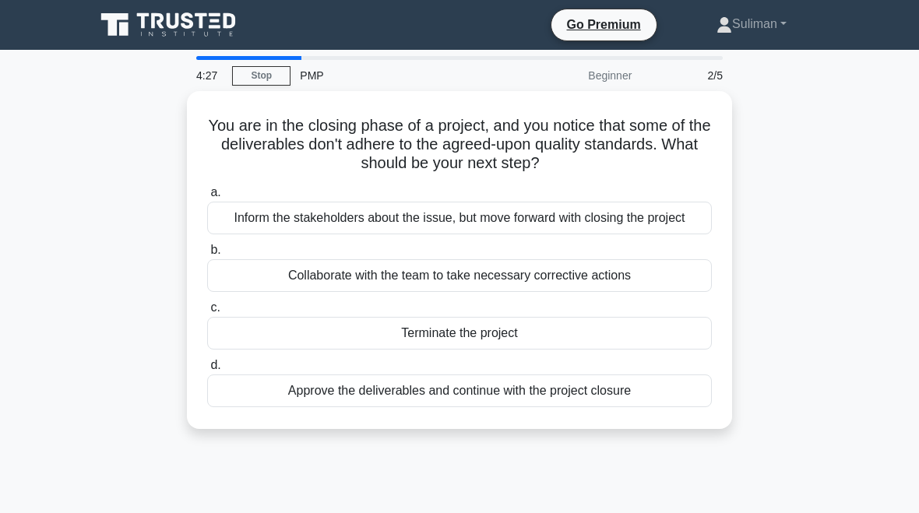
click at [659, 291] on div "Collaborate with the team to take necessary corrective actions" at bounding box center [459, 275] width 504 height 33
click at [207, 255] on input "b. Collaborate with the team to take necessary corrective actions" at bounding box center [207, 250] width 0 height 10
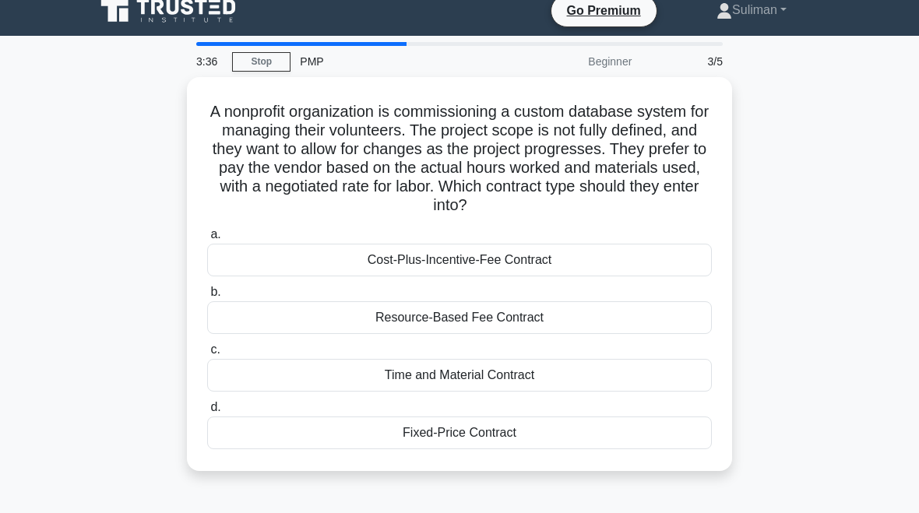
scroll to position [14, 0]
click at [642, 374] on div "Time and Material Contract" at bounding box center [459, 375] width 504 height 33
click at [207, 355] on input "c. Time and Material Contract" at bounding box center [207, 350] width 0 height 10
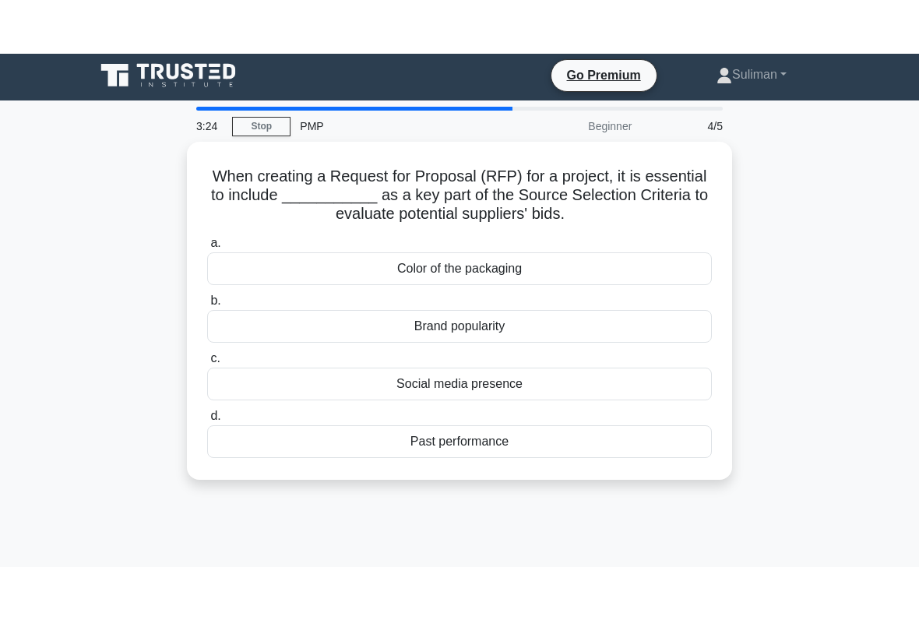
scroll to position [0, 0]
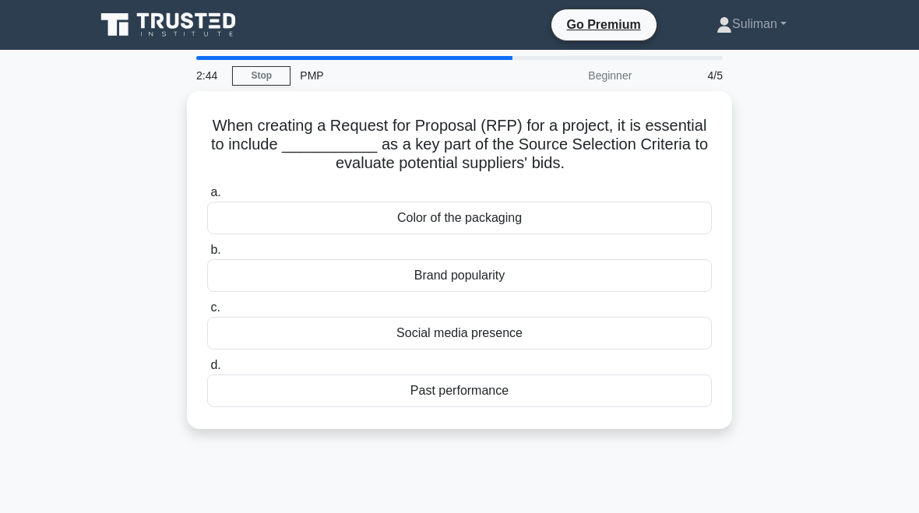
click at [554, 398] on div "Past performance" at bounding box center [459, 390] width 504 height 33
click at [207, 371] on input "d. Past performance" at bounding box center [207, 365] width 0 height 10
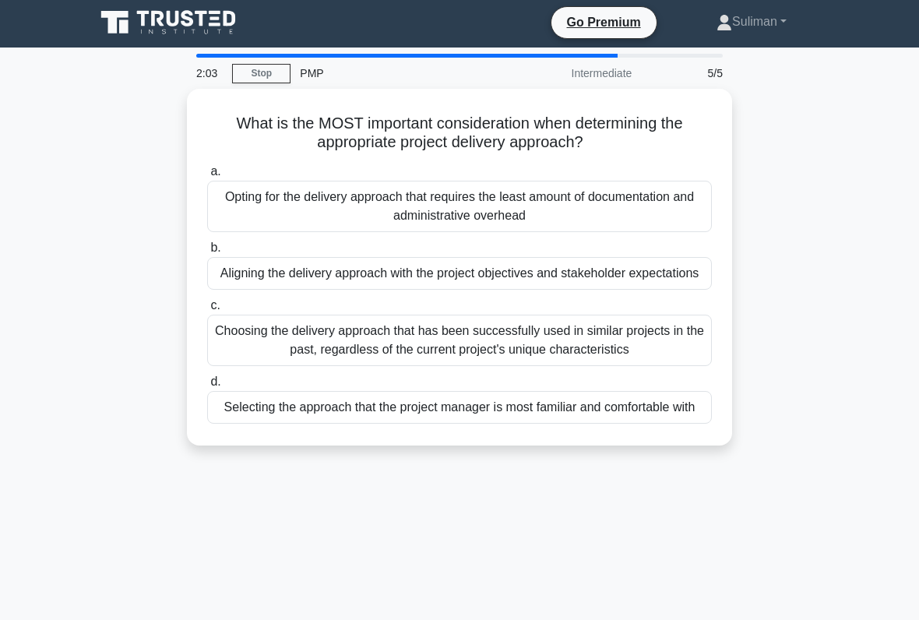
scroll to position [2, 0]
click at [641, 423] on div "Selecting the approach that the project manager is most familiar and comfortabl…" at bounding box center [459, 407] width 504 height 33
click at [207, 387] on input "d. Selecting the approach that the project manager is most familiar and comfort…" at bounding box center [207, 382] width 0 height 10
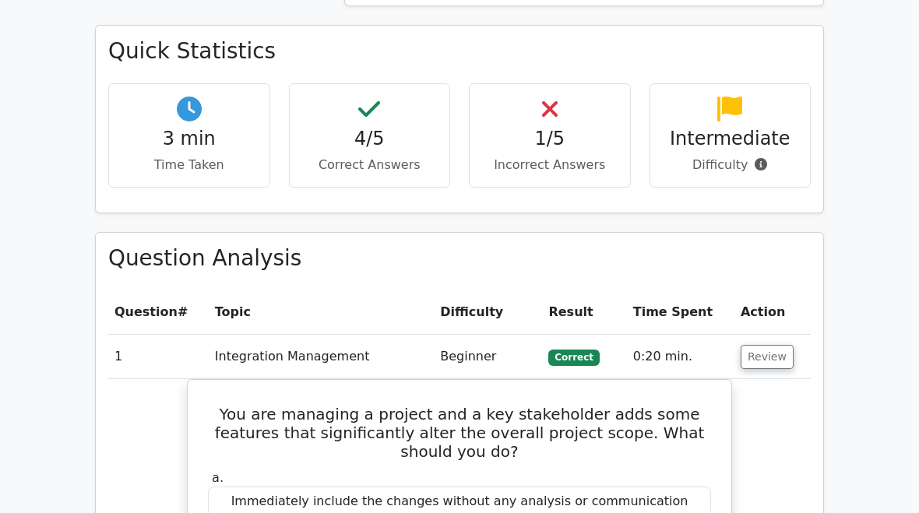
click at [761, 346] on button "Review" at bounding box center [766, 358] width 53 height 24
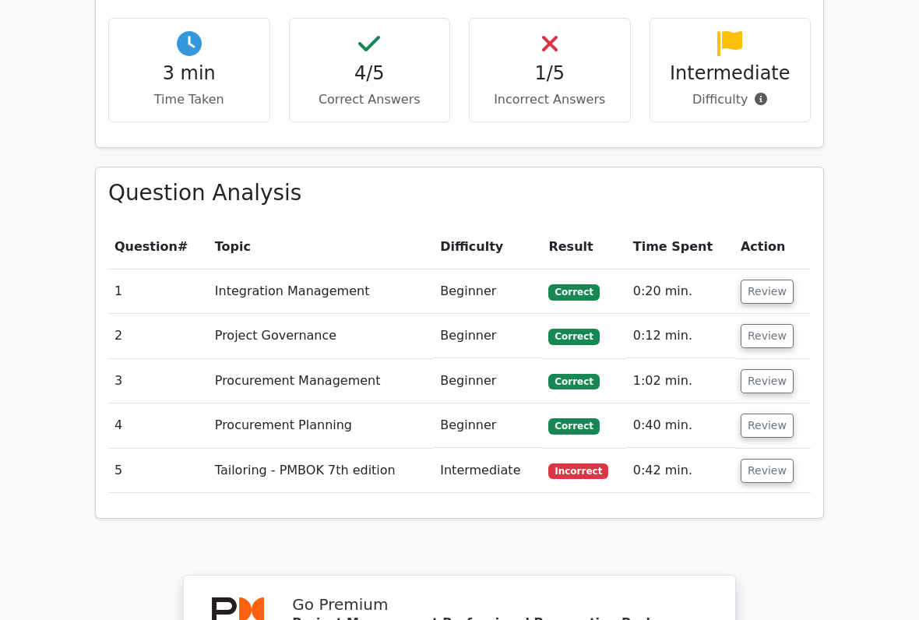
scroll to position [994, 0]
click at [769, 458] on button "Review" at bounding box center [766, 470] width 53 height 24
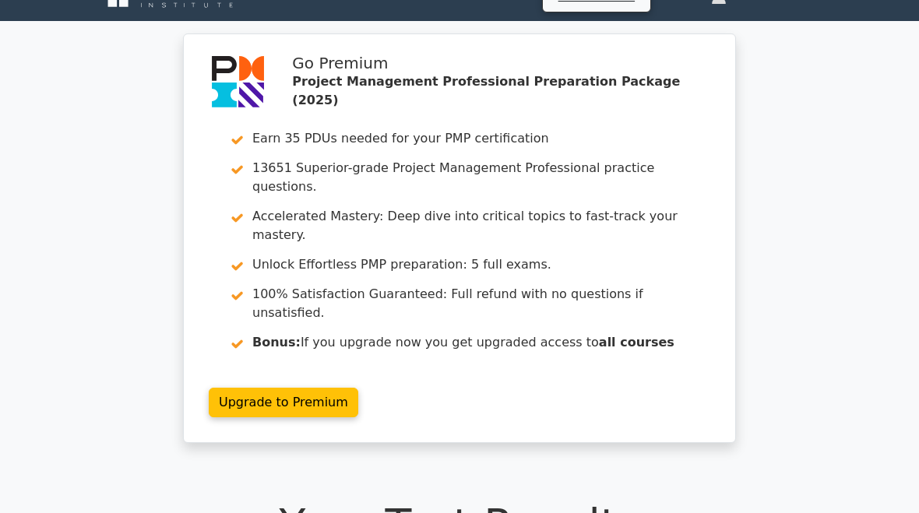
scroll to position [0, 0]
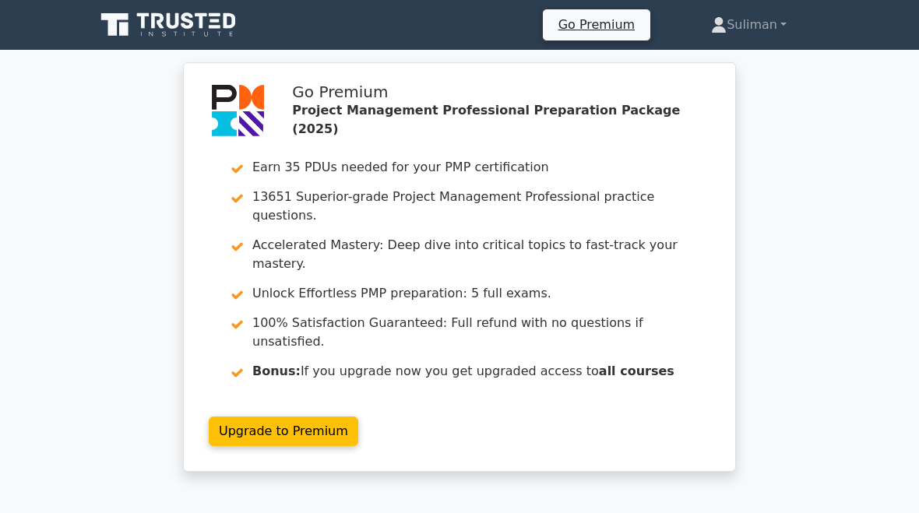
click at [774, 30] on link "Suliman" at bounding box center [748, 24] width 150 height 31
click at [726, 49] on link "Profile" at bounding box center [735, 61] width 123 height 25
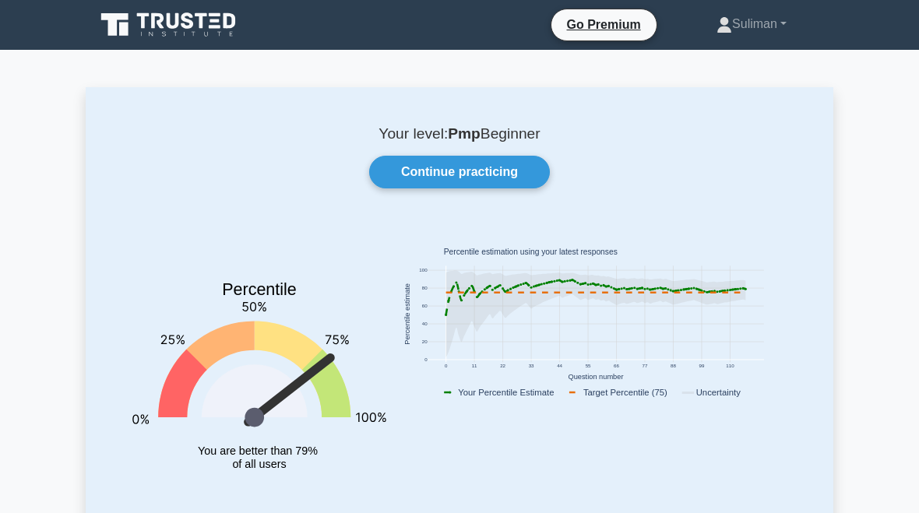
click at [500, 165] on link "Continue practicing" at bounding box center [459, 172] width 181 height 33
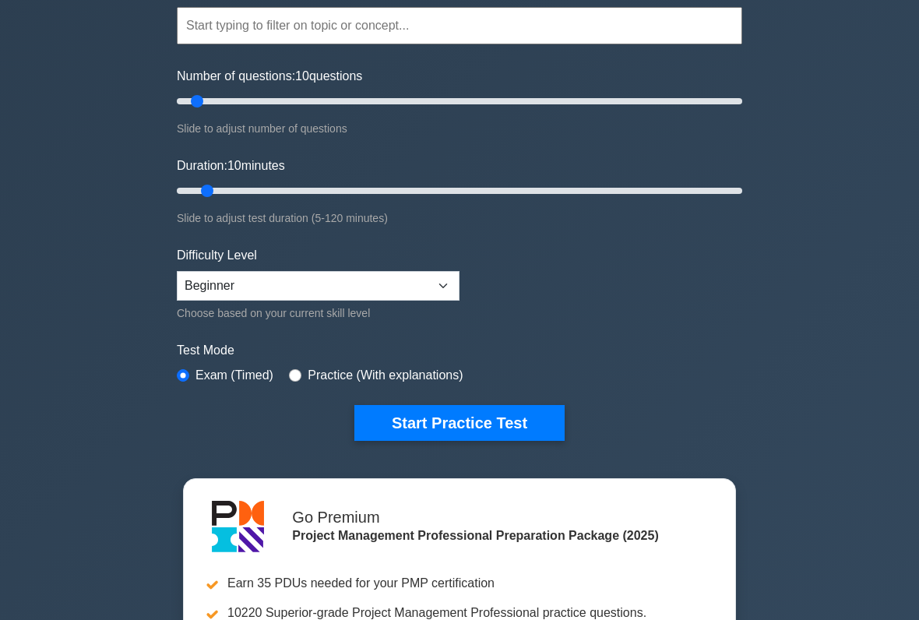
scroll to position [147, 0]
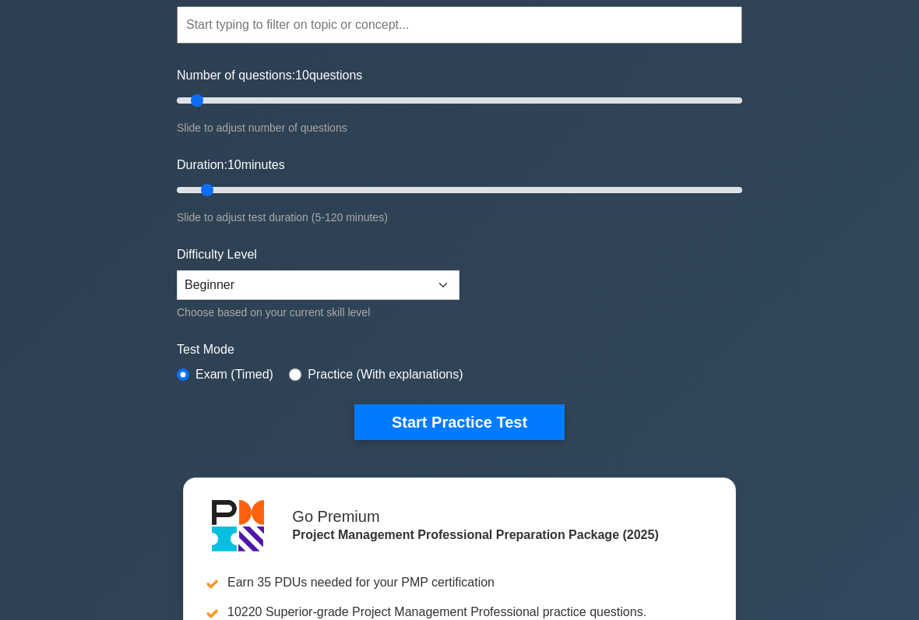
click at [524, 420] on button "Start Practice Test" at bounding box center [459, 422] width 210 height 36
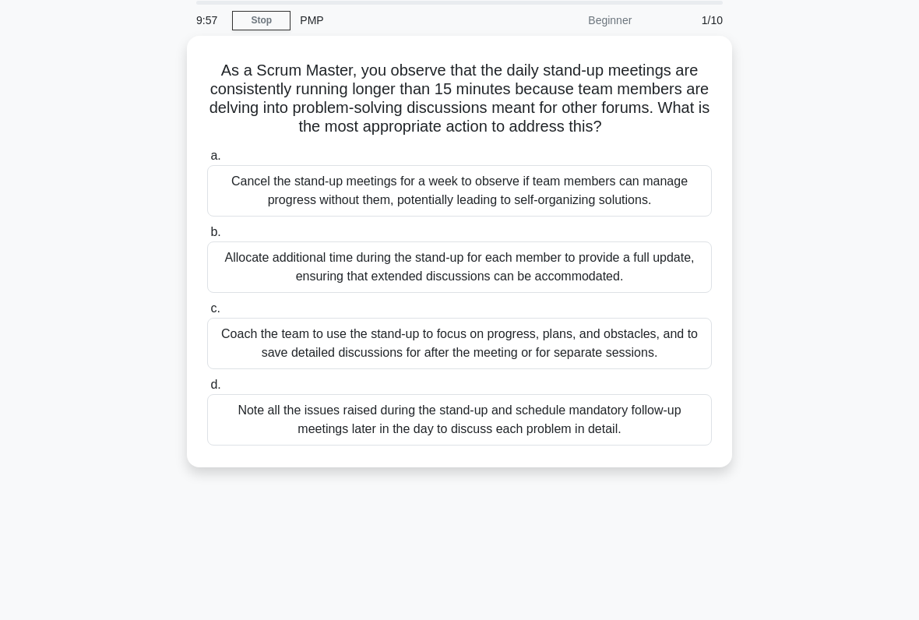
scroll to position [54, 0]
click at [639, 370] on div "Coach the team to use the stand-up to focus on progress, plans, and obstacles, …" at bounding box center [459, 343] width 504 height 51
click at [207, 315] on input "c. Coach the team to use the stand-up to focus on progress, plans, and obstacle…" at bounding box center [207, 309] width 0 height 10
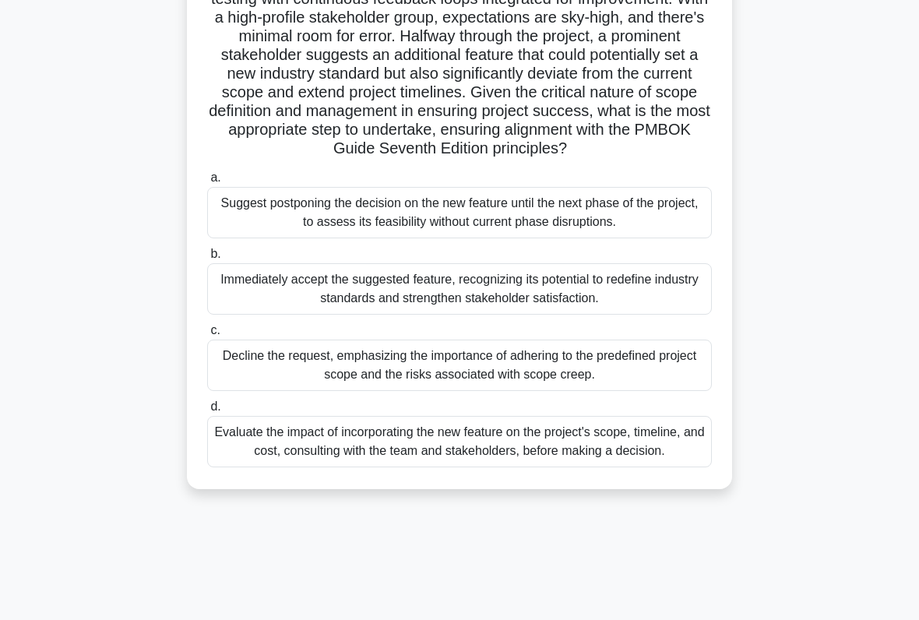
scroll to position [196, 0]
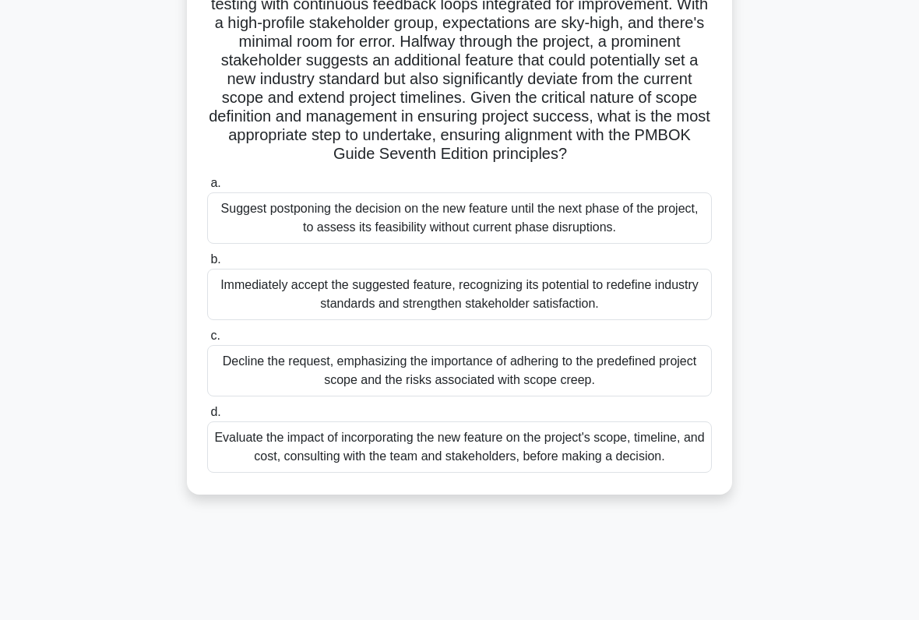
click at [655, 473] on div "Evaluate the impact of incorporating the new feature on the project's scope, ti…" at bounding box center [459, 446] width 504 height 51
click at [207, 417] on input "d. Evaluate the impact of incorporating the new feature on the project's scope,…" at bounding box center [207, 412] width 0 height 10
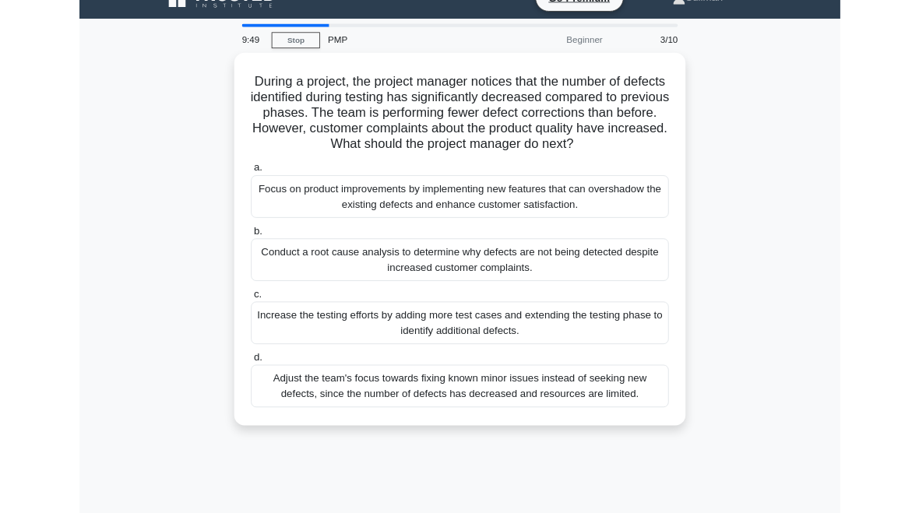
scroll to position [0, 0]
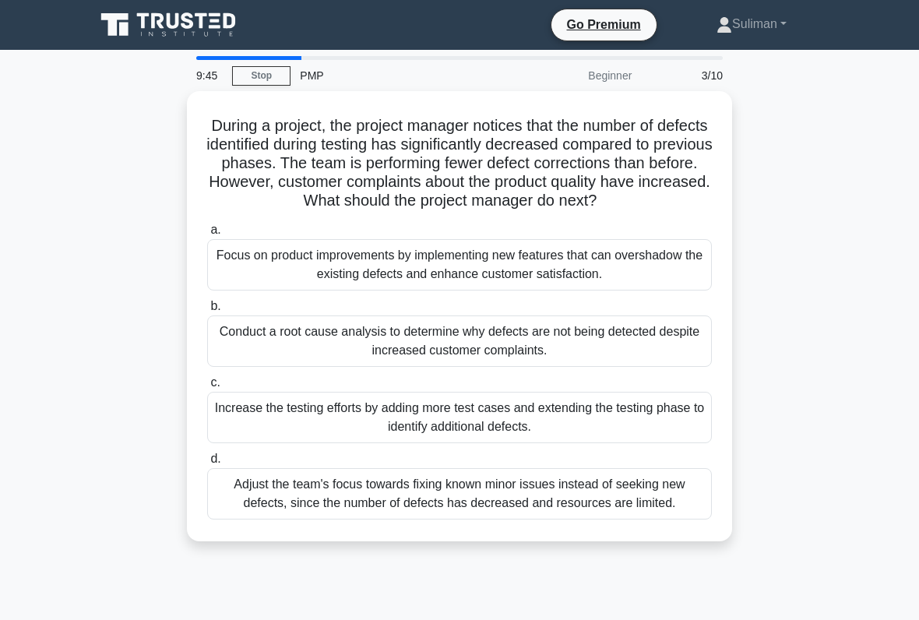
click at [606, 359] on div "Conduct a root cause analysis to determine why defects are not being detected d…" at bounding box center [459, 340] width 504 height 51
click at [207, 311] on input "b. Conduct a root cause analysis to determine why defects are not being detecte…" at bounding box center [207, 306] width 0 height 10
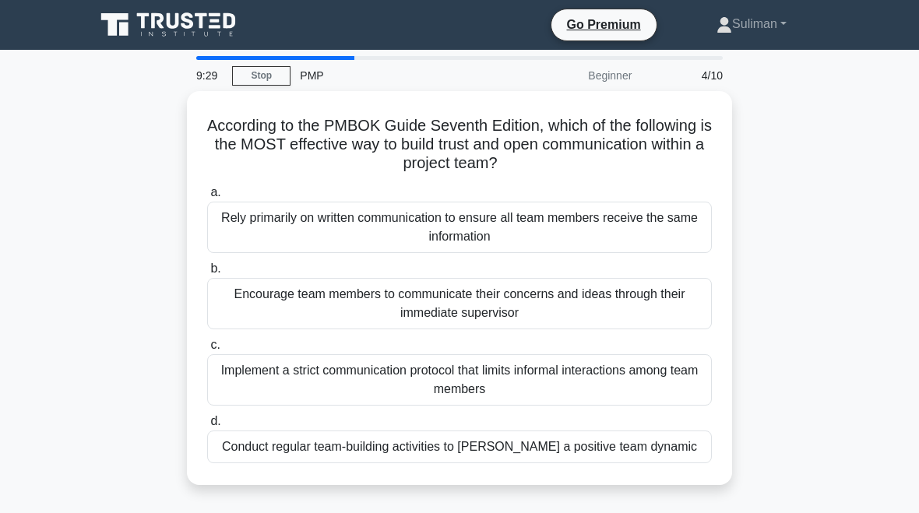
click at [664, 305] on div "Encourage team members to communicate their concerns and ideas through their im…" at bounding box center [459, 303] width 504 height 51
click at [207, 274] on input "b. Encourage team members to communicate their concerns and ideas through their…" at bounding box center [207, 269] width 0 height 10
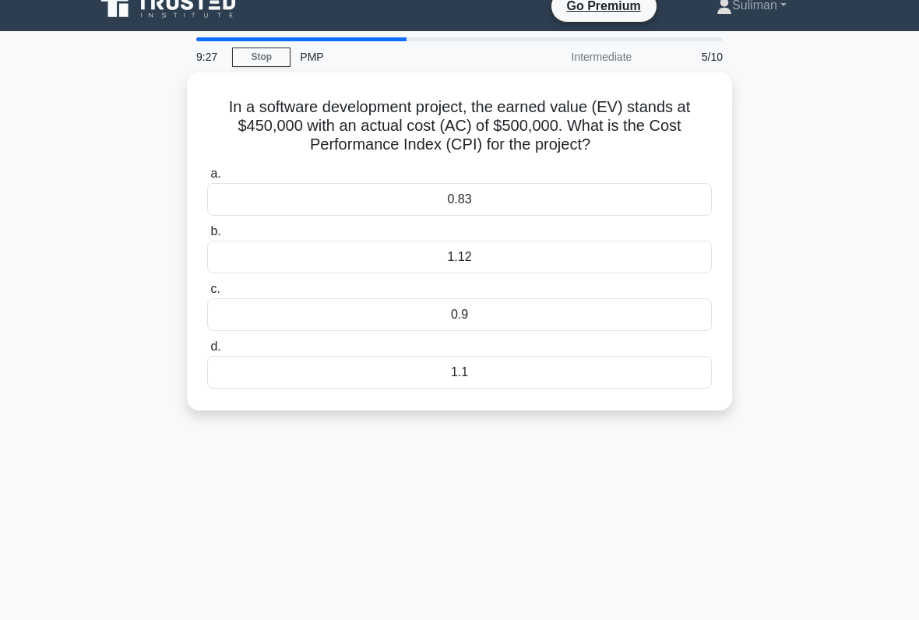
scroll to position [20, 0]
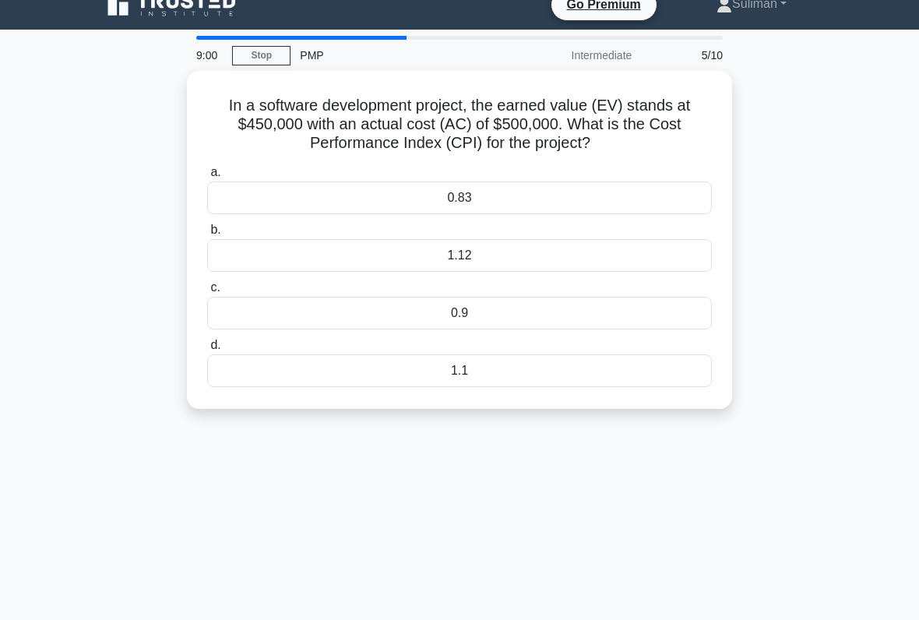
click at [582, 325] on div "0.9" at bounding box center [459, 313] width 504 height 33
click at [207, 293] on input "c. 0.9" at bounding box center [207, 288] width 0 height 10
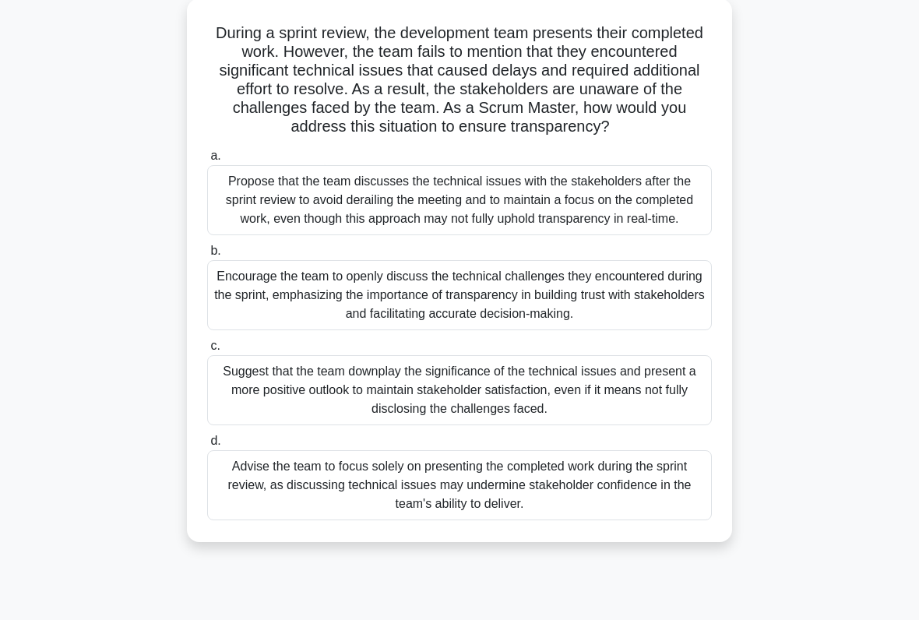
scroll to position [96, 0]
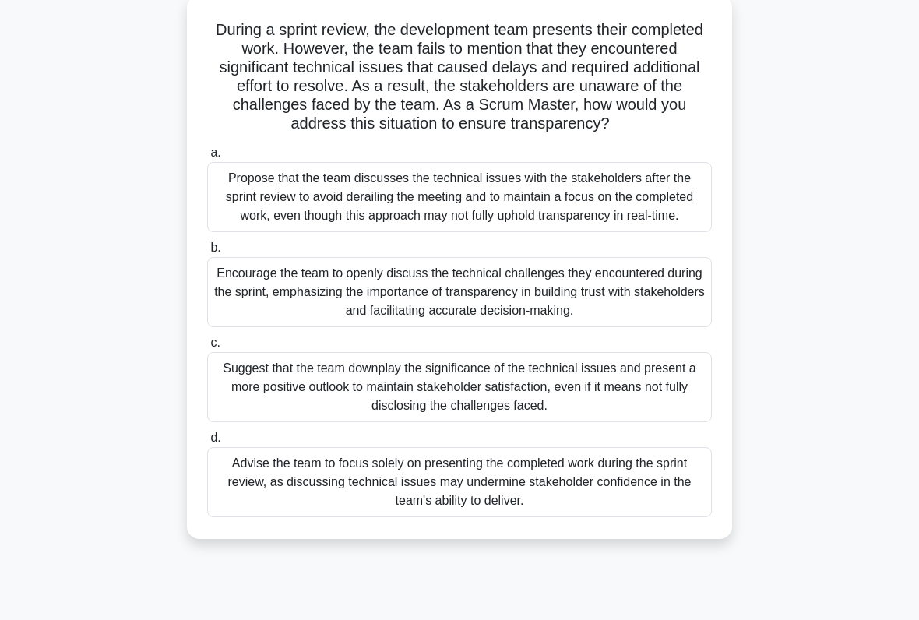
click at [584, 327] on div "Encourage the team to openly discuss the technical challenges they encountered …" at bounding box center [459, 292] width 504 height 70
click at [207, 253] on input "b. Encourage the team to openly discuss the technical challenges they encounter…" at bounding box center [207, 248] width 0 height 10
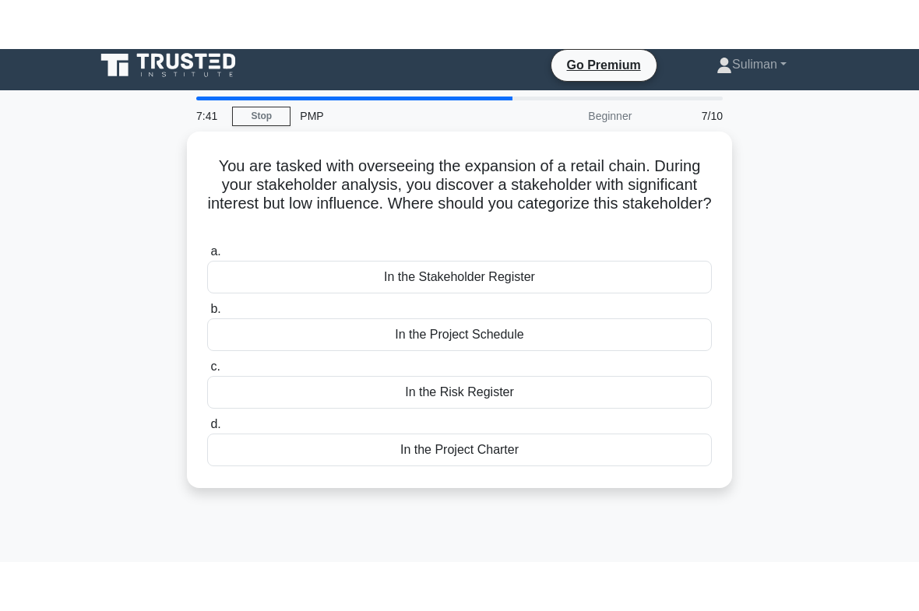
scroll to position [0, 0]
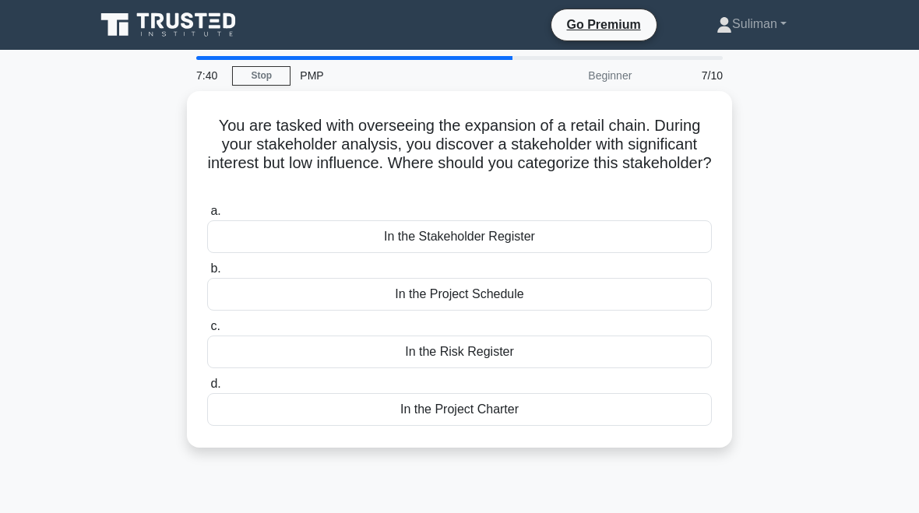
click at [620, 236] on div "In the Stakeholder Register" at bounding box center [459, 236] width 504 height 33
click at [207, 216] on input "a. In the Stakeholder Register" at bounding box center [207, 211] width 0 height 10
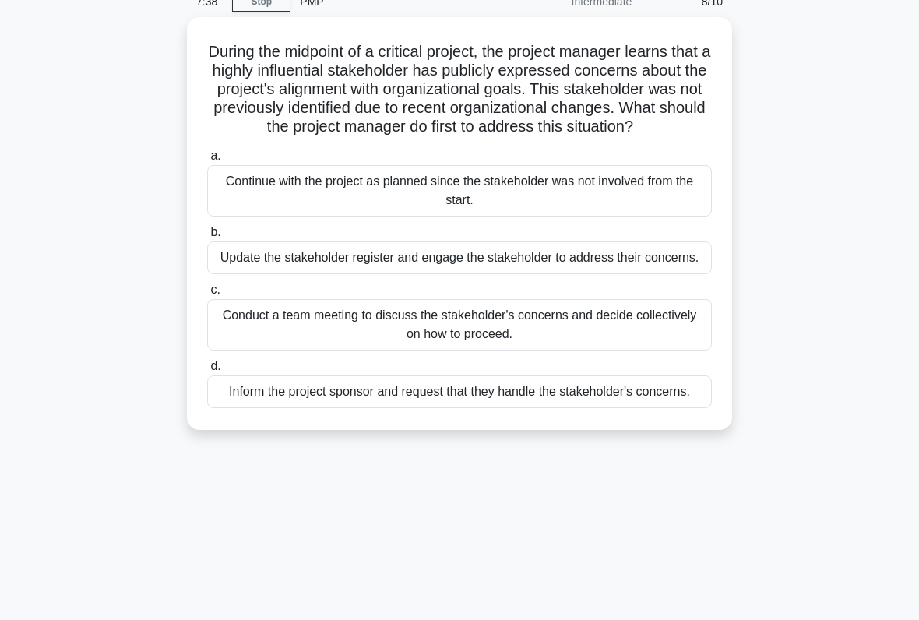
scroll to position [72, 0]
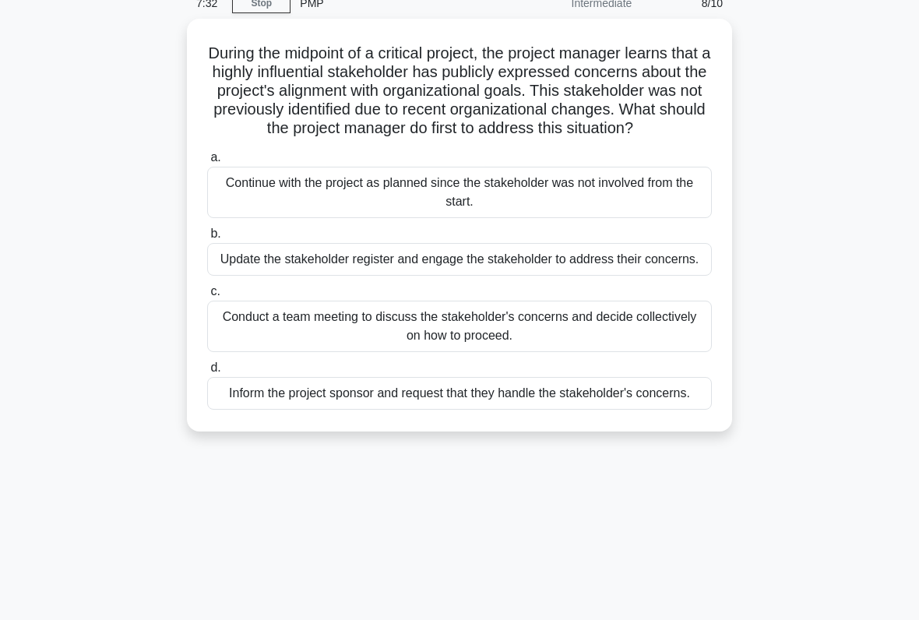
click at [620, 352] on div "Conduct a team meeting to discuss the stakeholder's concerns and decide collect…" at bounding box center [459, 325] width 504 height 51
click at [207, 297] on input "c. Conduct a team meeting to discuss the stakeholder's concerns and decide coll…" at bounding box center [207, 291] width 0 height 10
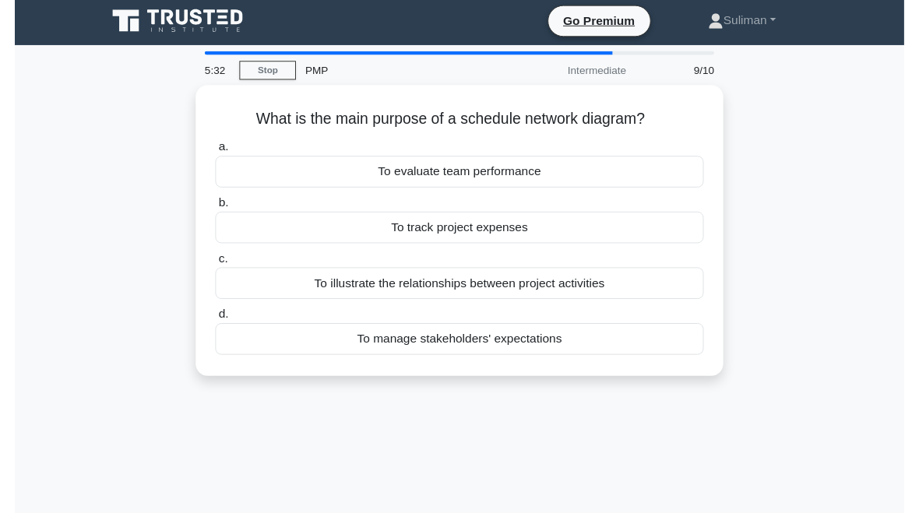
scroll to position [10, 0]
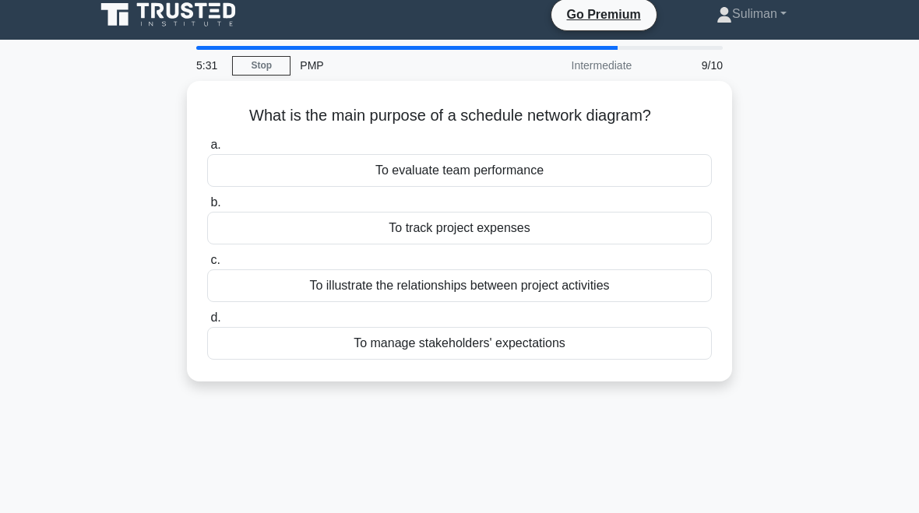
click at [644, 296] on div "To illustrate the relationships between project activities" at bounding box center [459, 285] width 504 height 33
click at [207, 265] on input "c. To illustrate the relationships between project activities" at bounding box center [207, 260] width 0 height 10
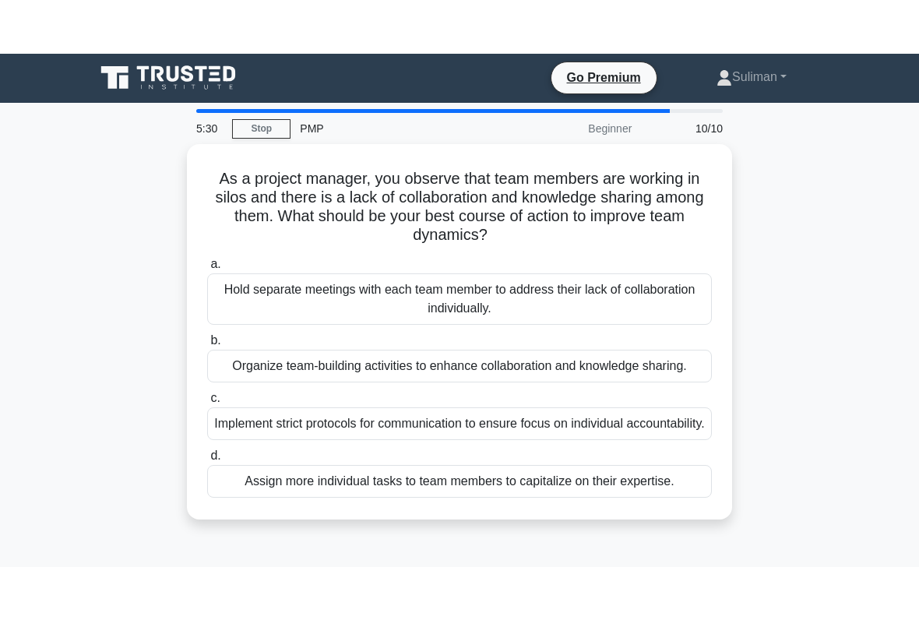
scroll to position [0, 0]
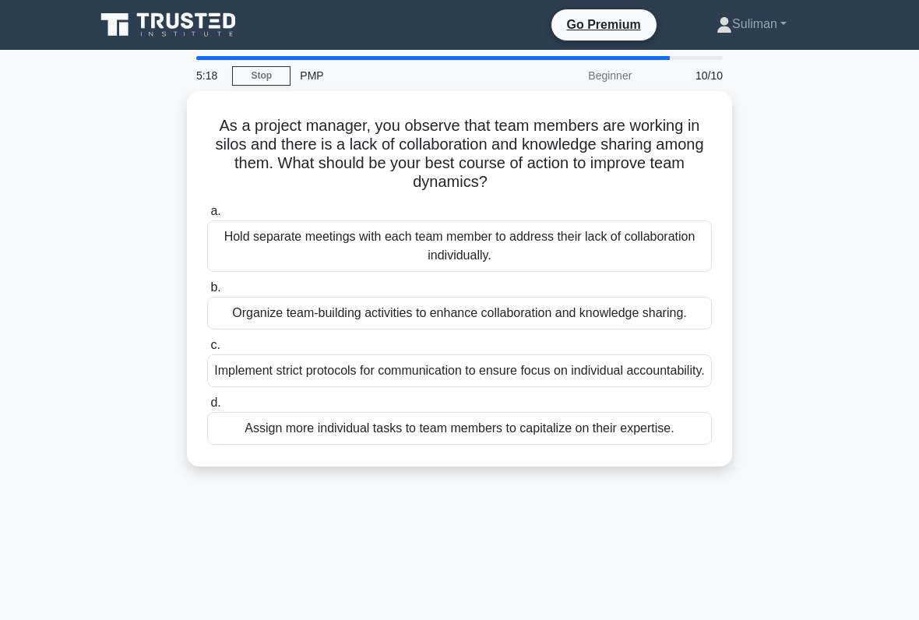
click at [624, 319] on div "Organize team-building activities to enhance collaboration and knowledge sharin…" at bounding box center [459, 313] width 504 height 33
click at [207, 293] on input "b. Organize team-building activities to enhance collaboration and knowledge sha…" at bounding box center [207, 288] width 0 height 10
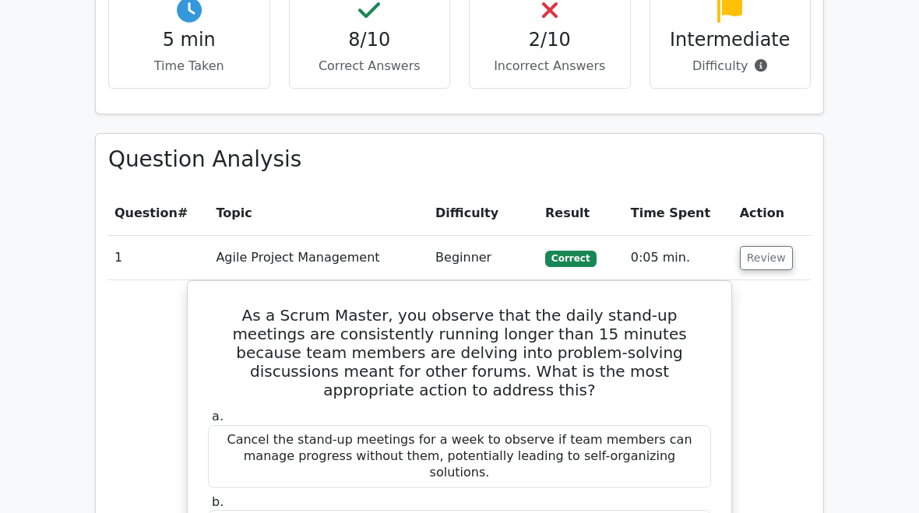
click at [767, 247] on button "Review" at bounding box center [766, 259] width 53 height 24
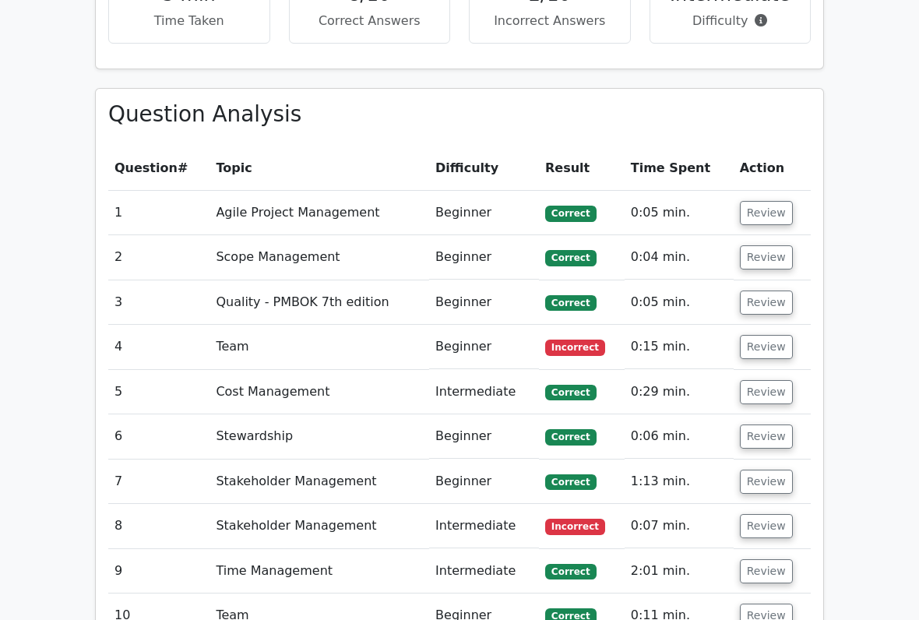
scroll to position [1197, 0]
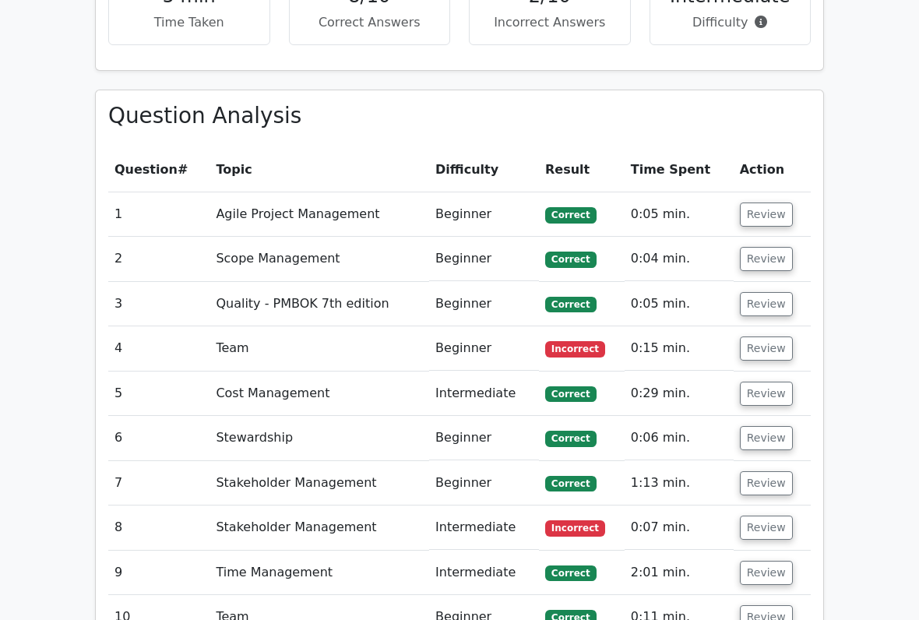
click at [761, 336] on button "Review" at bounding box center [766, 348] width 53 height 24
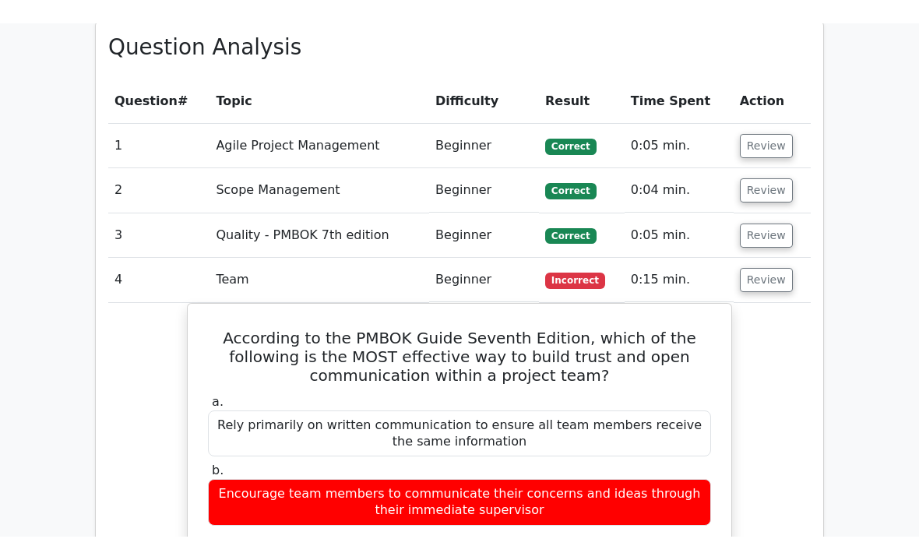
scroll to position [1296, 0]
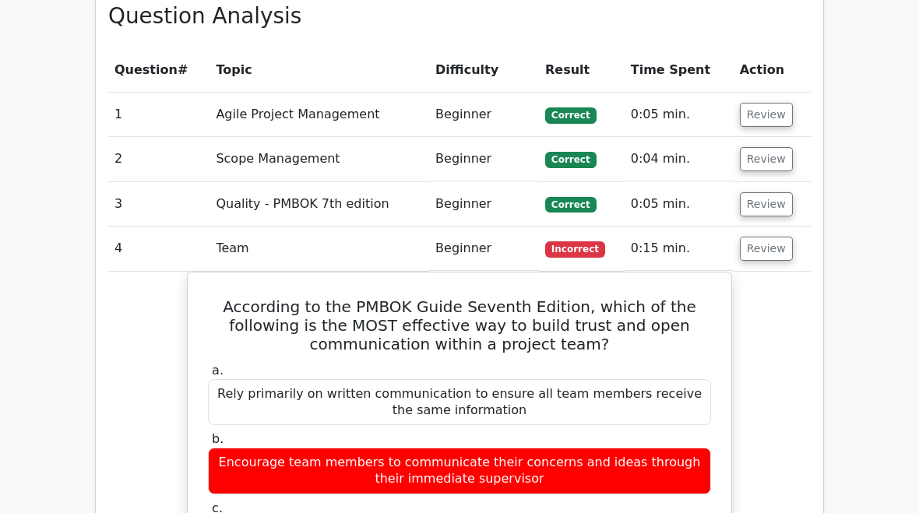
click at [759, 237] on button "Review" at bounding box center [766, 249] width 53 height 24
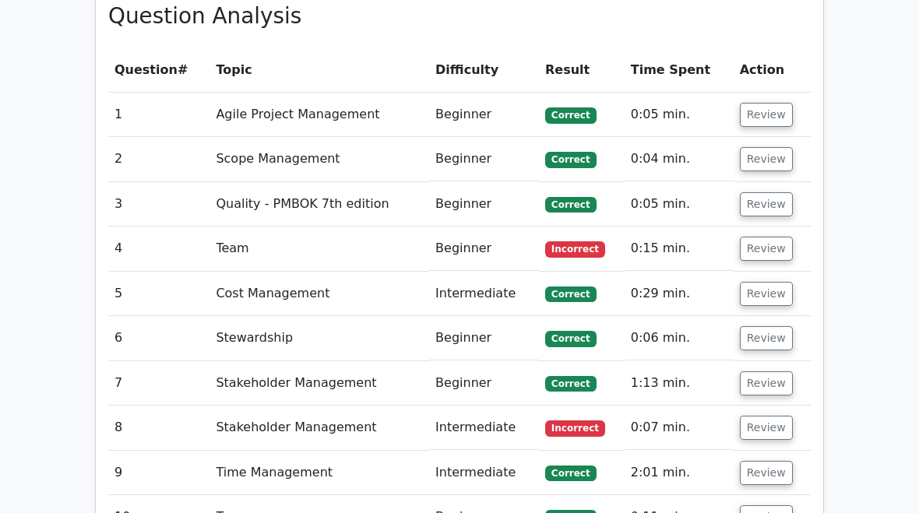
click at [765, 416] on button "Review" at bounding box center [766, 428] width 53 height 24
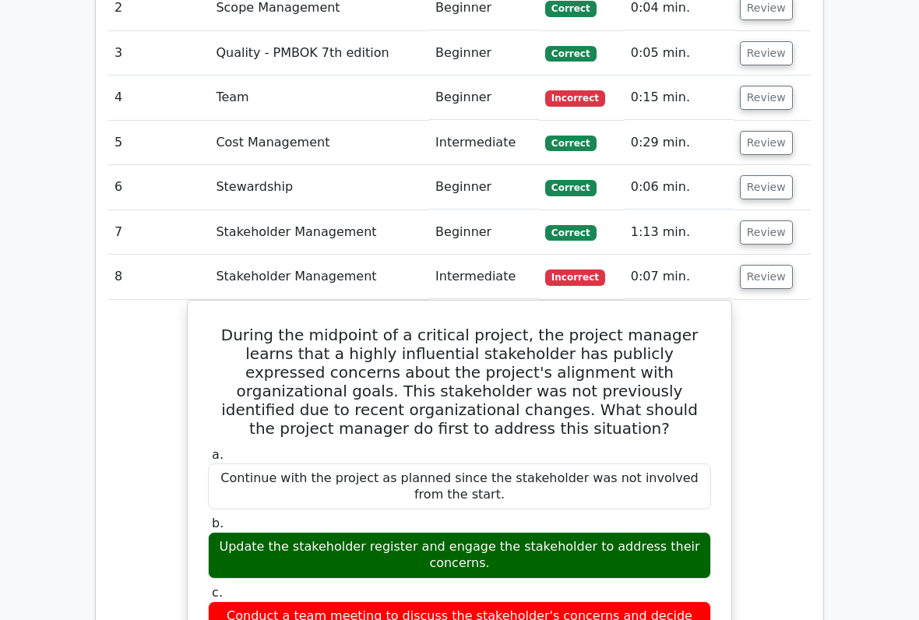
scroll to position [1448, 0]
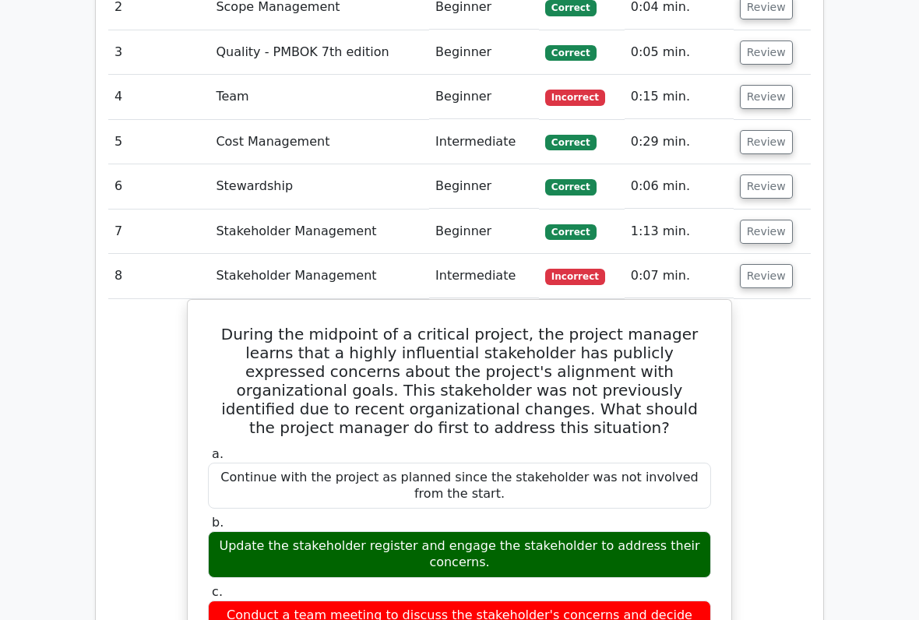
click at [770, 264] on button "Review" at bounding box center [766, 276] width 53 height 24
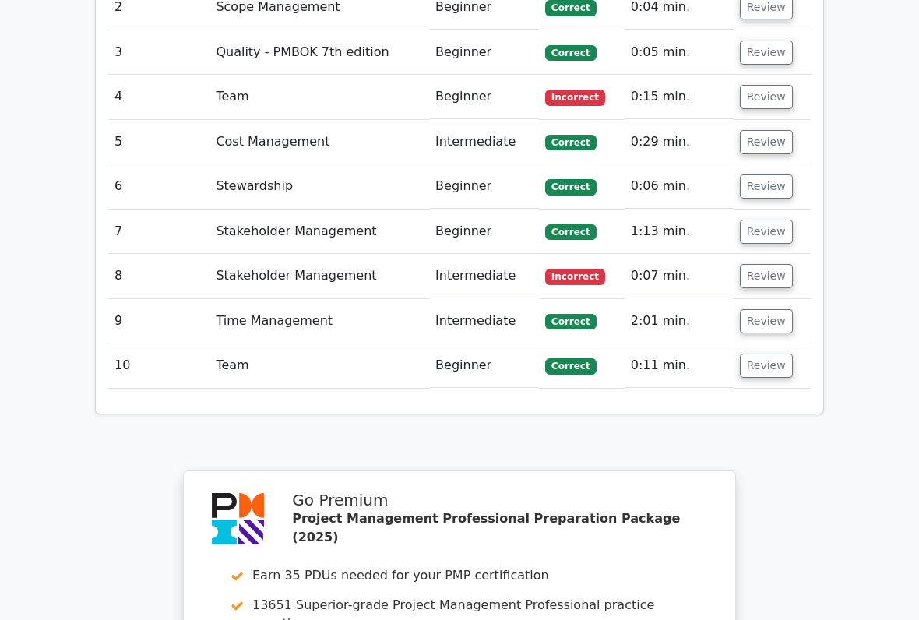
click at [762, 353] on button "Review" at bounding box center [766, 365] width 53 height 24
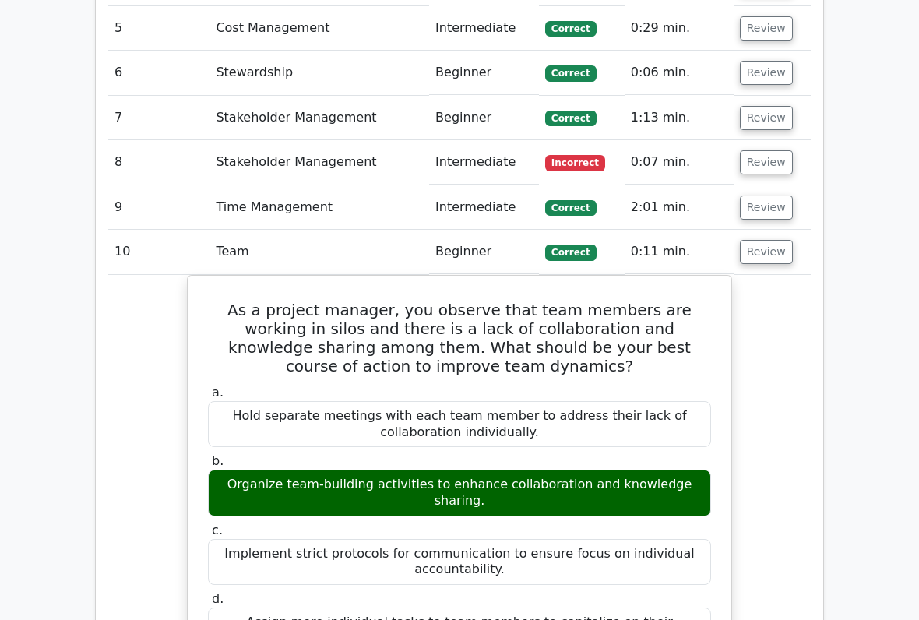
scroll to position [1562, 0]
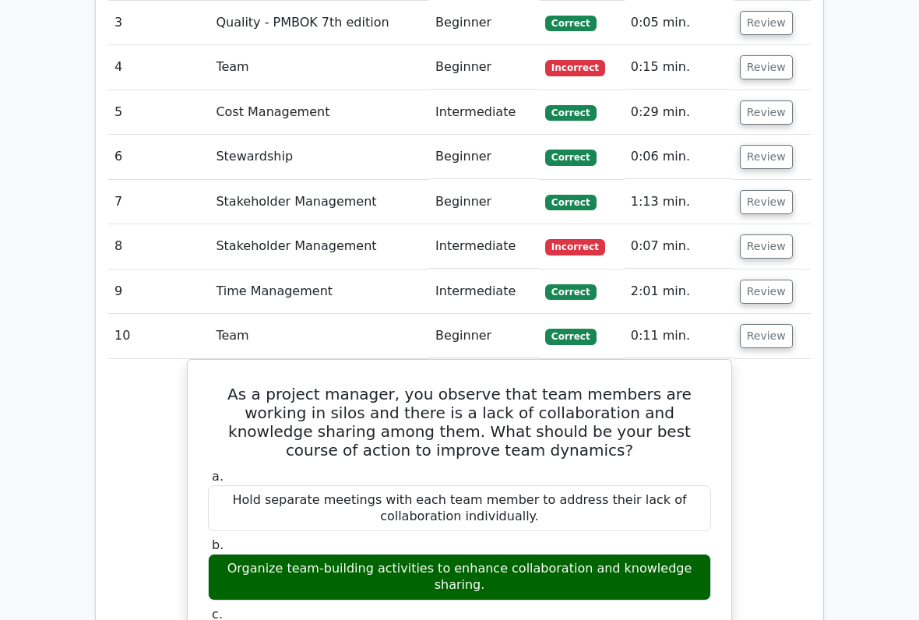
click at [768, 325] on button "Review" at bounding box center [766, 337] width 53 height 24
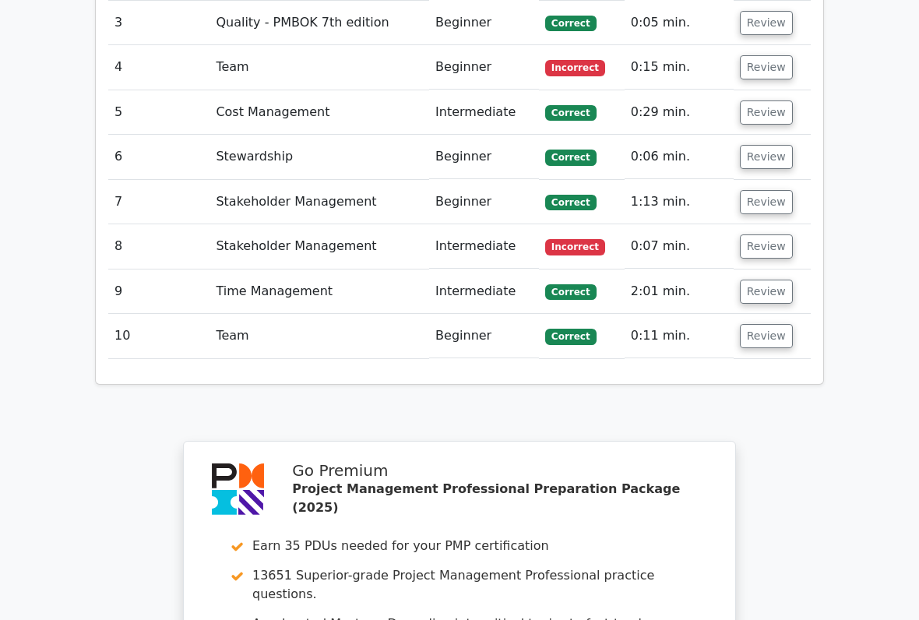
click at [765, 279] on button "Review" at bounding box center [766, 291] width 53 height 24
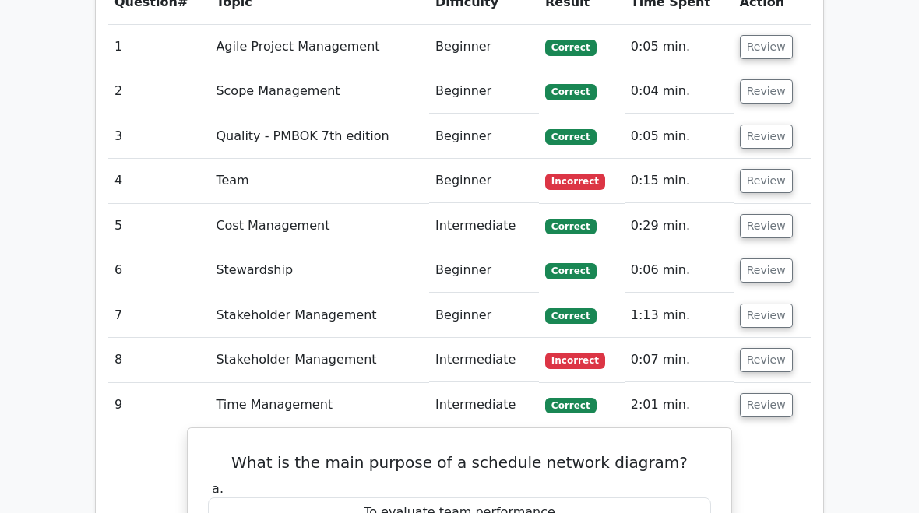
click at [764, 394] on button "Review" at bounding box center [766, 406] width 53 height 24
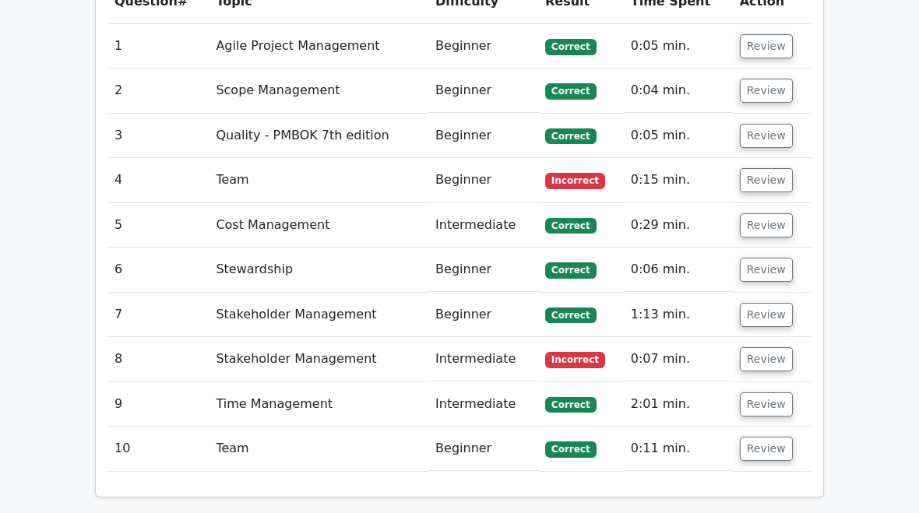
click at [764, 393] on button "Review" at bounding box center [766, 405] width 53 height 24
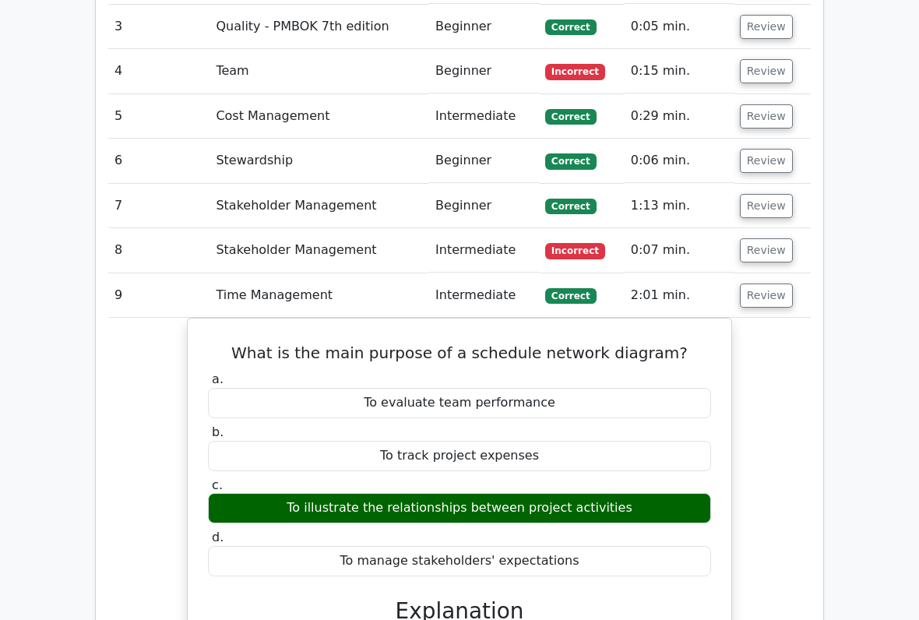
scroll to position [1473, 0]
click at [763, 284] on button "Review" at bounding box center [766, 296] width 53 height 24
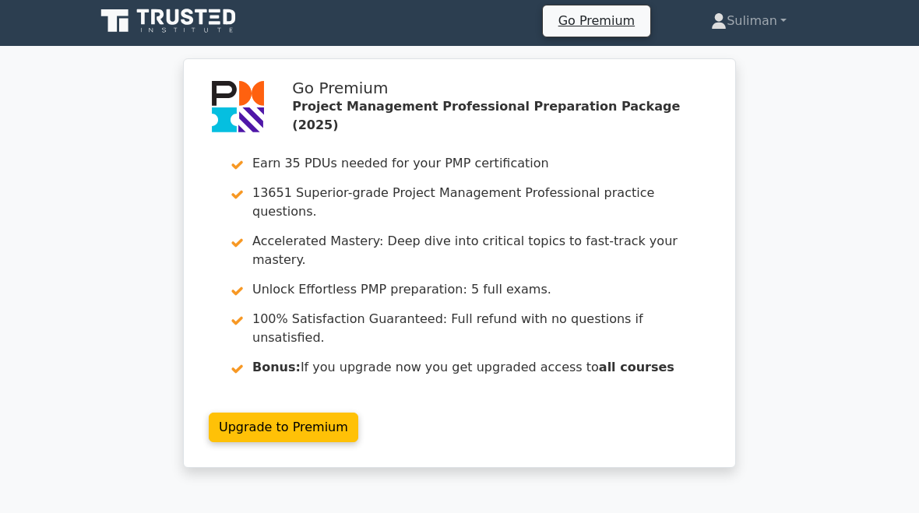
scroll to position [0, 0]
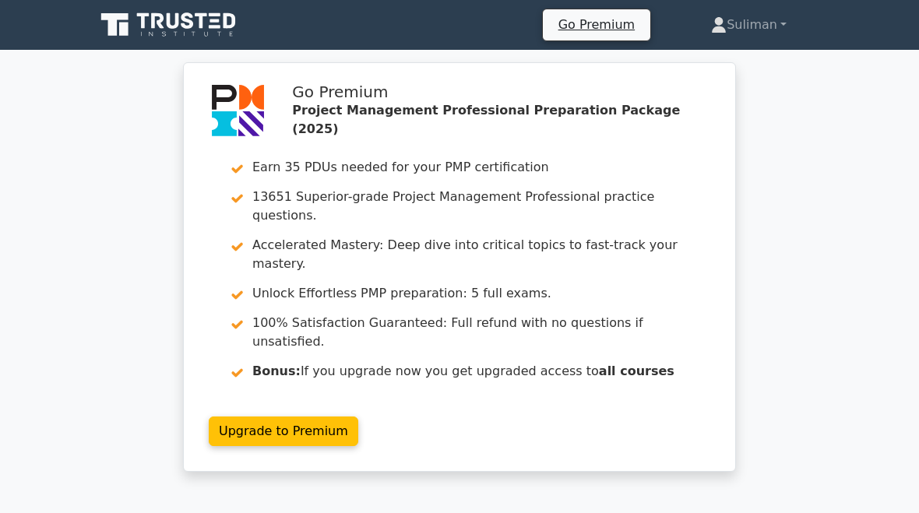
click at [763, 20] on link "Suliman" at bounding box center [748, 24] width 150 height 31
click at [721, 64] on link "Profile" at bounding box center [735, 61] width 123 height 25
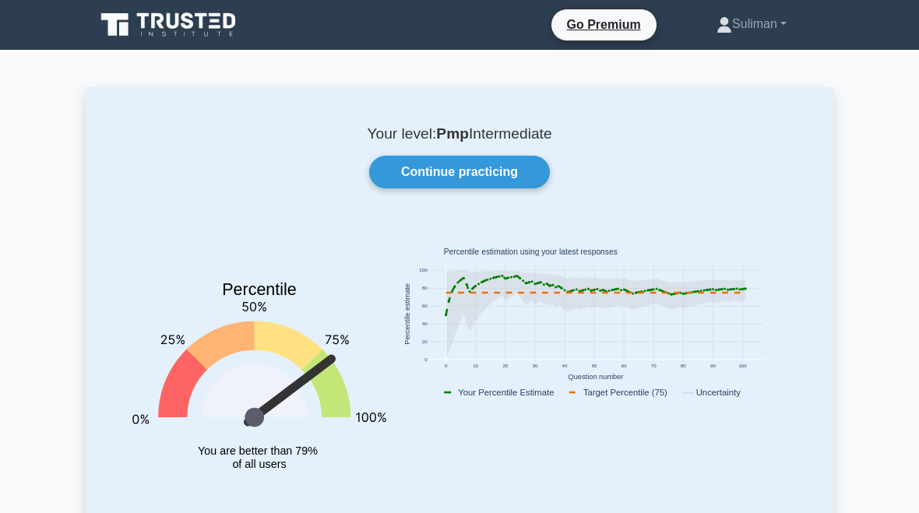
click at [523, 169] on link "Continue practicing" at bounding box center [459, 172] width 181 height 33
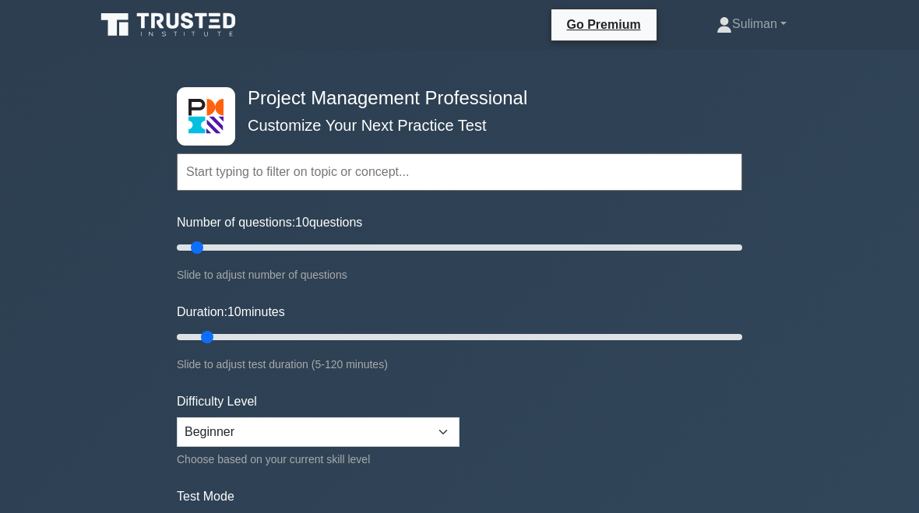
click at [230, 229] on label "Number of questions: 10 questions" at bounding box center [269, 222] width 185 height 19
click at [230, 238] on input "Number of questions: 10 questions" at bounding box center [459, 247] width 565 height 19
type input "5"
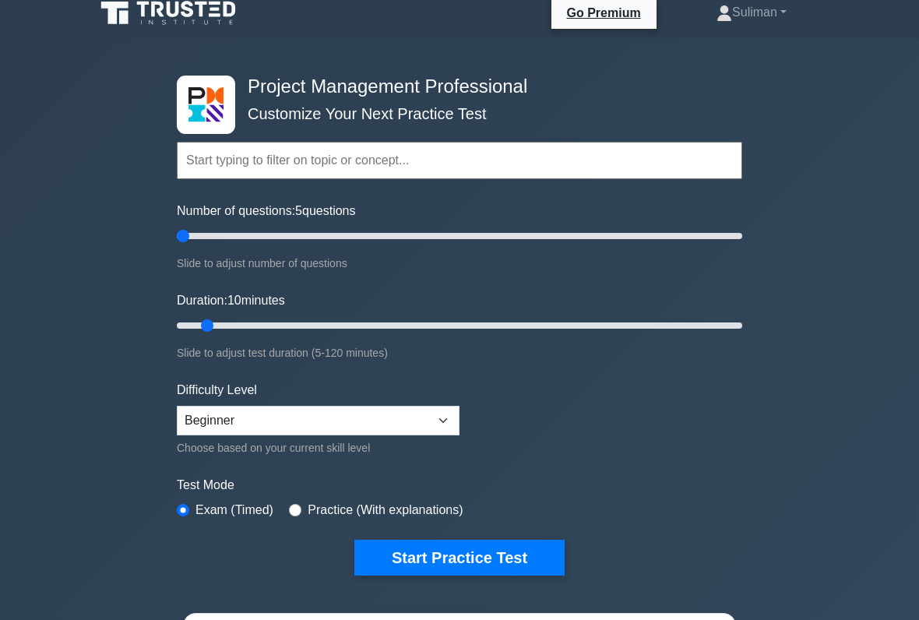
scroll to position [12, 0]
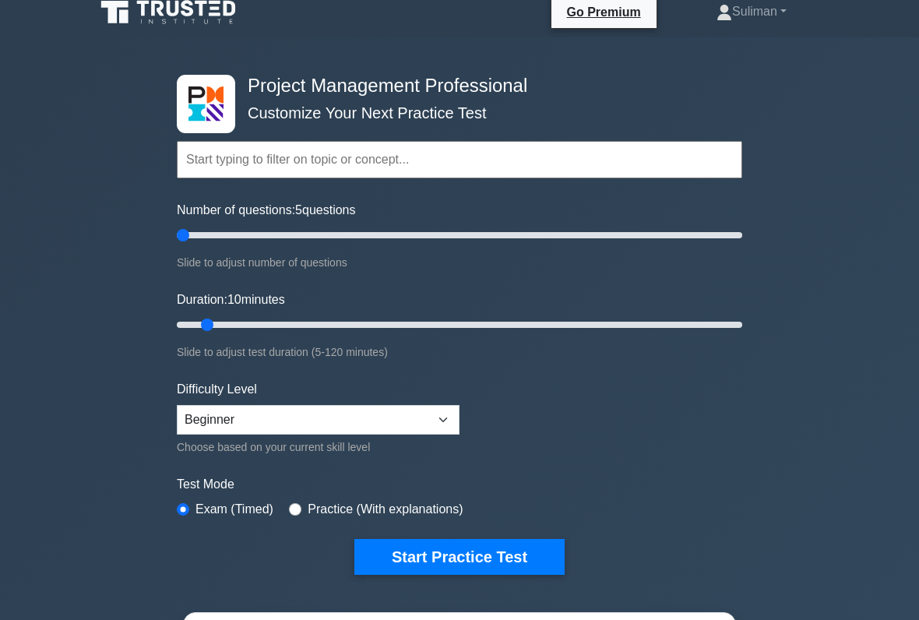
click at [211, 329] on input "Duration: 10 minutes" at bounding box center [459, 325] width 565 height 19
type input "5"
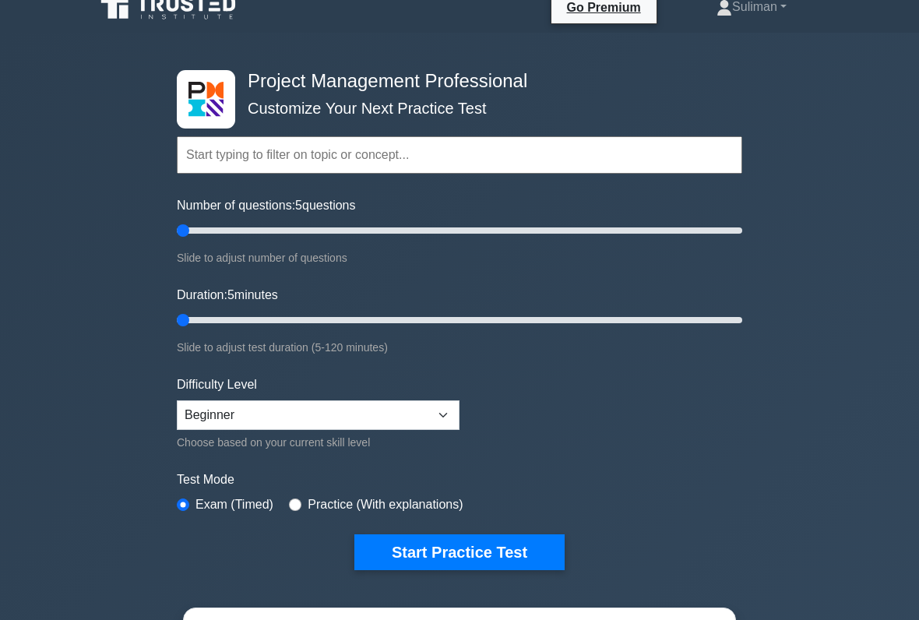
scroll to position [18, 0]
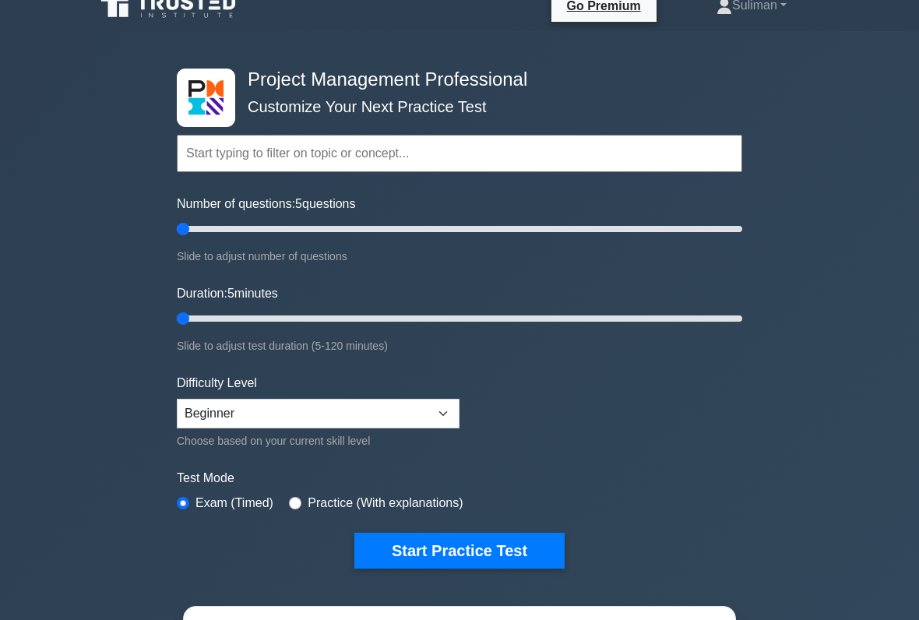
click at [509, 512] on button "Start Practice Test" at bounding box center [459, 551] width 210 height 36
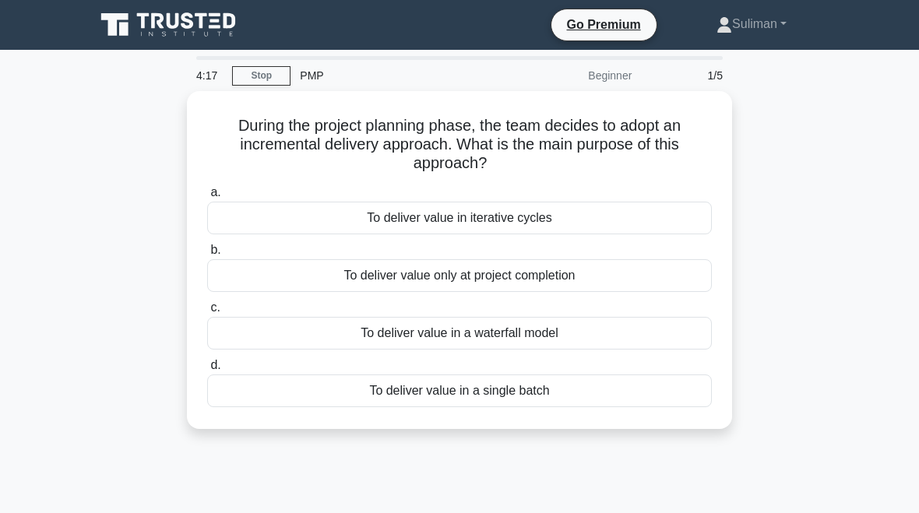
click at [600, 279] on div "To deliver value only at project completion" at bounding box center [459, 275] width 504 height 33
click at [207, 255] on input "b. To deliver value only at project completion" at bounding box center [207, 250] width 0 height 10
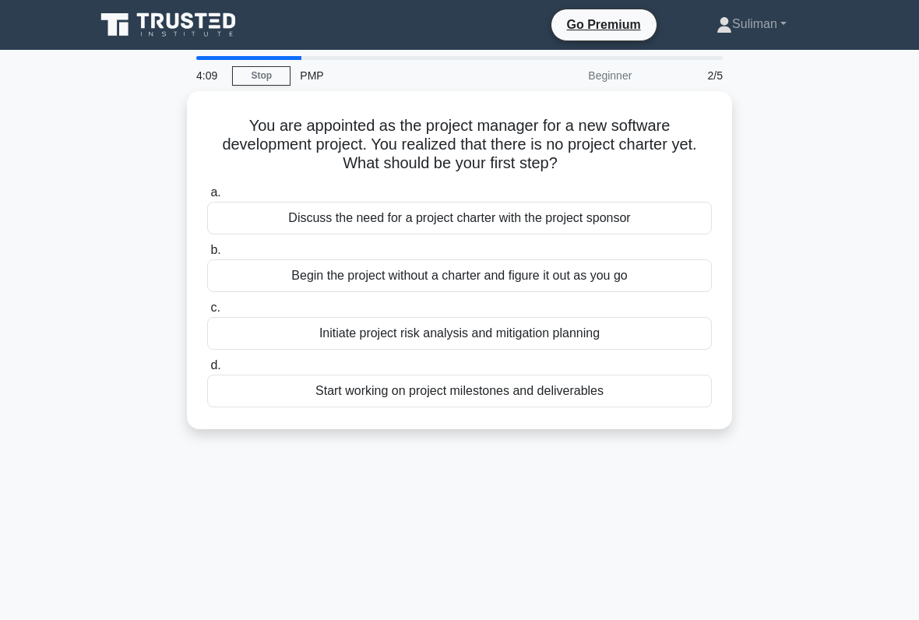
click at [617, 220] on div "Discuss the need for a project charter with the project sponsor" at bounding box center [459, 218] width 504 height 33
click at [207, 198] on input "a. Discuss the need for a project charter with the project sponsor" at bounding box center [207, 193] width 0 height 10
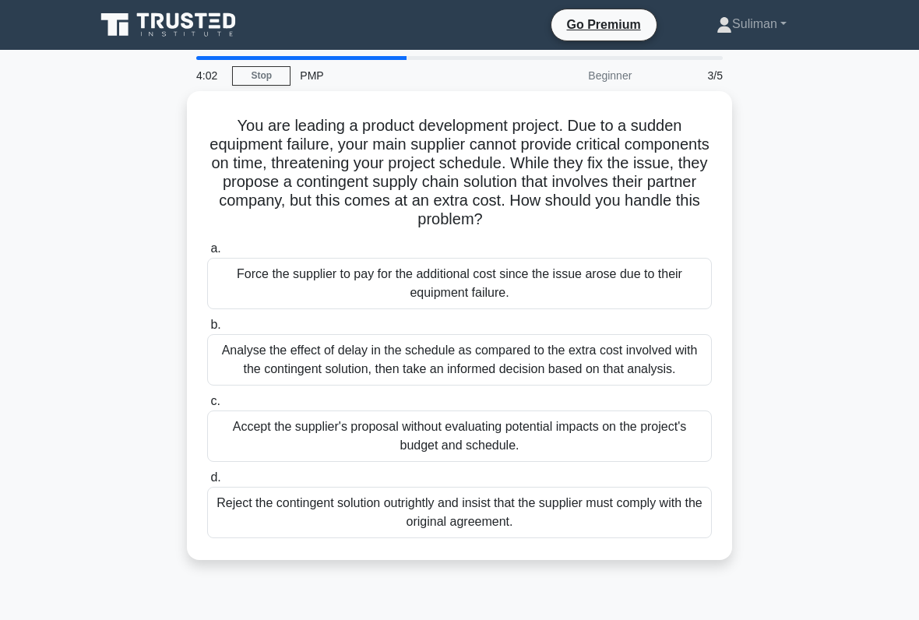
click at [636, 363] on div "Analyse the effect of delay in the schedule as compared to the extra cost invol…" at bounding box center [459, 359] width 504 height 51
click at [207, 330] on input "b. Analyse the effect of delay in the schedule as compared to the extra cost in…" at bounding box center [207, 325] width 0 height 10
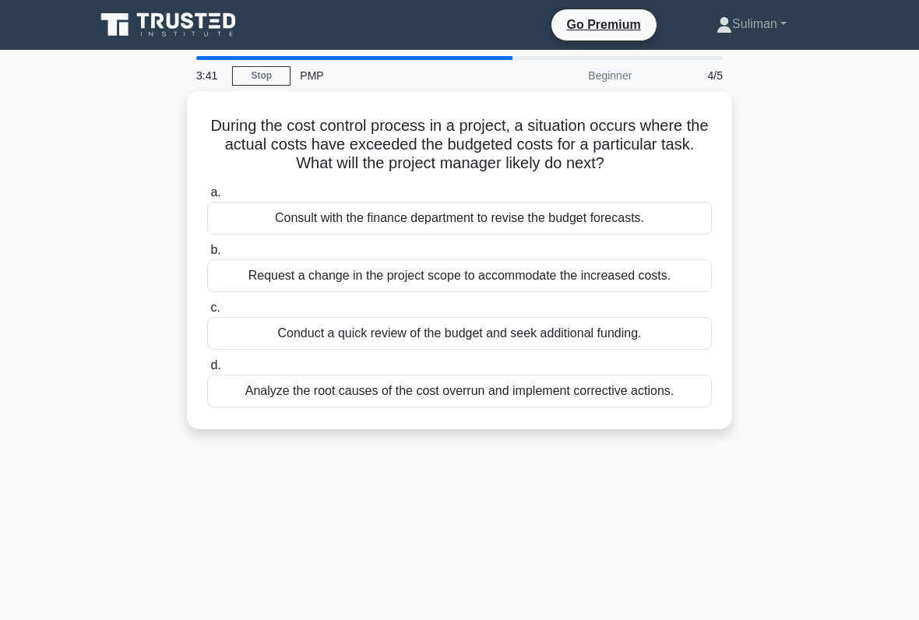
click at [603, 393] on div "Analyze the root causes of the cost overrun and implement corrective actions." at bounding box center [459, 390] width 504 height 33
click at [207, 371] on input "d. Analyze the root causes of the cost overrun and implement corrective actions." at bounding box center [207, 365] width 0 height 10
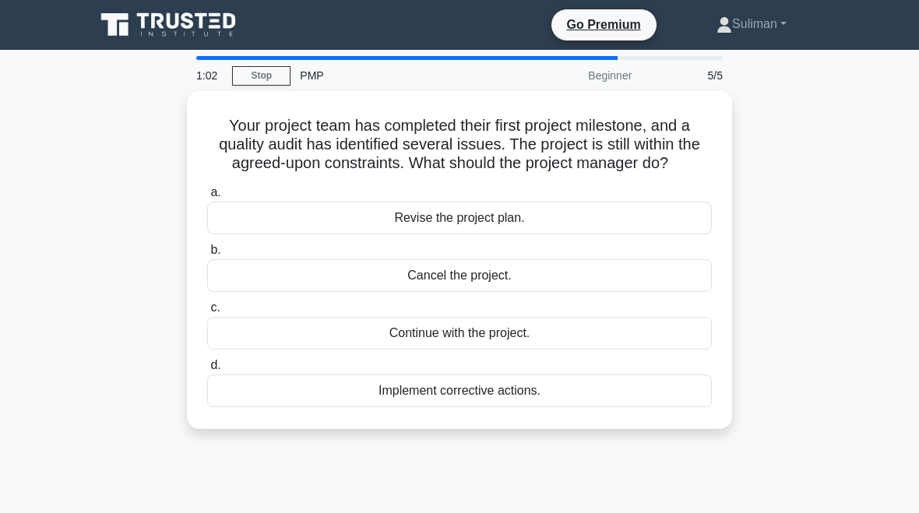
click at [578, 407] on div "Implement corrective actions." at bounding box center [459, 390] width 504 height 33
click at [207, 371] on input "d. Implement corrective actions." at bounding box center [207, 365] width 0 height 10
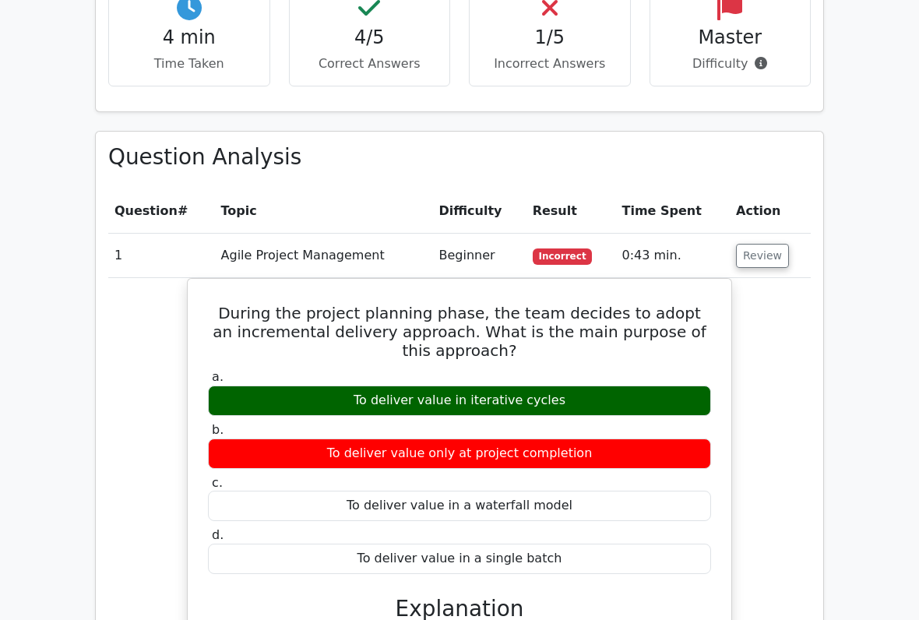
scroll to position [1035, 0]
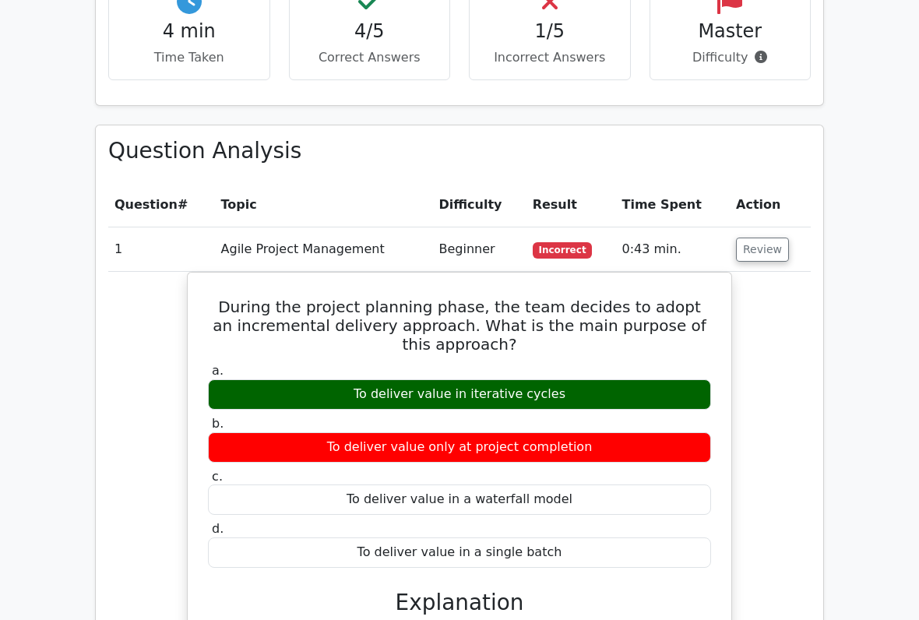
click at [760, 237] on button "Review" at bounding box center [762, 249] width 53 height 24
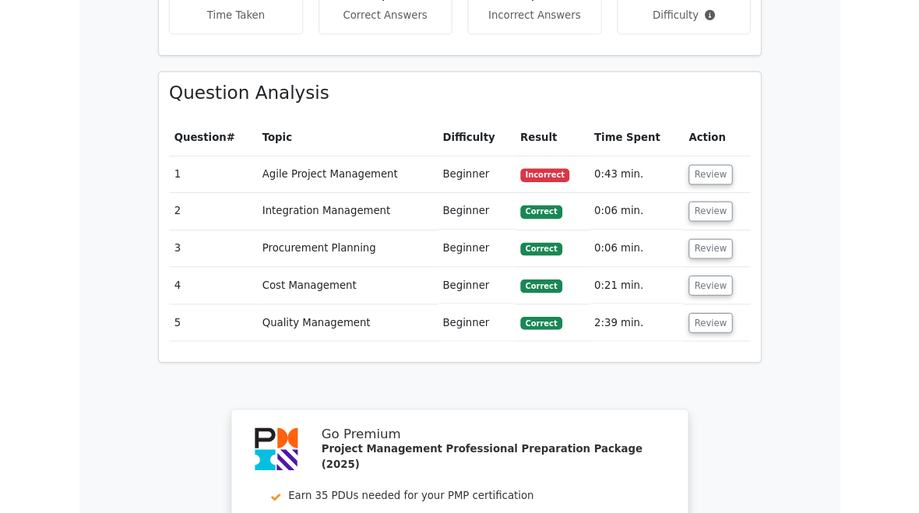
scroll to position [1074, 0]
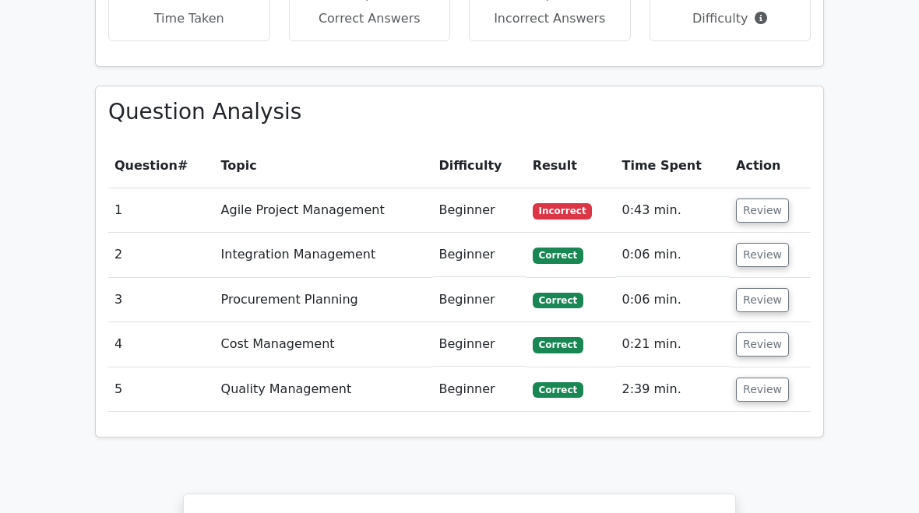
click at [755, 199] on button "Review" at bounding box center [762, 211] width 53 height 24
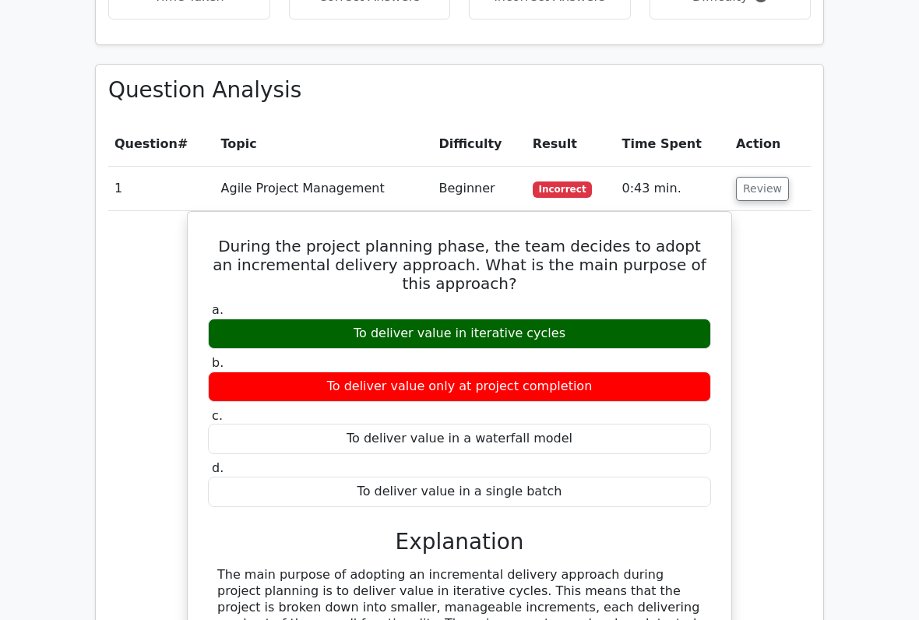
scroll to position [1093, 0]
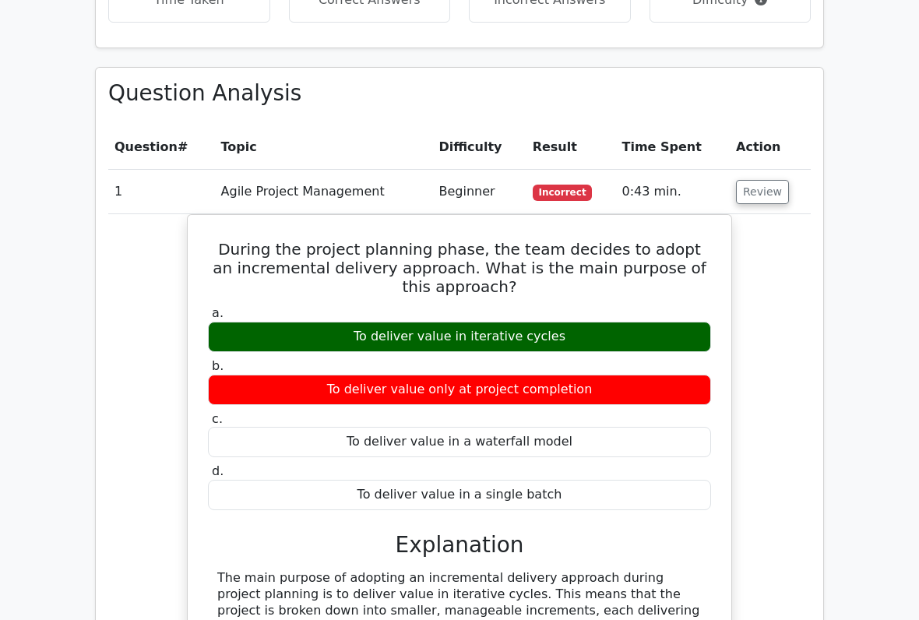
click at [755, 180] on button "Review" at bounding box center [762, 192] width 53 height 24
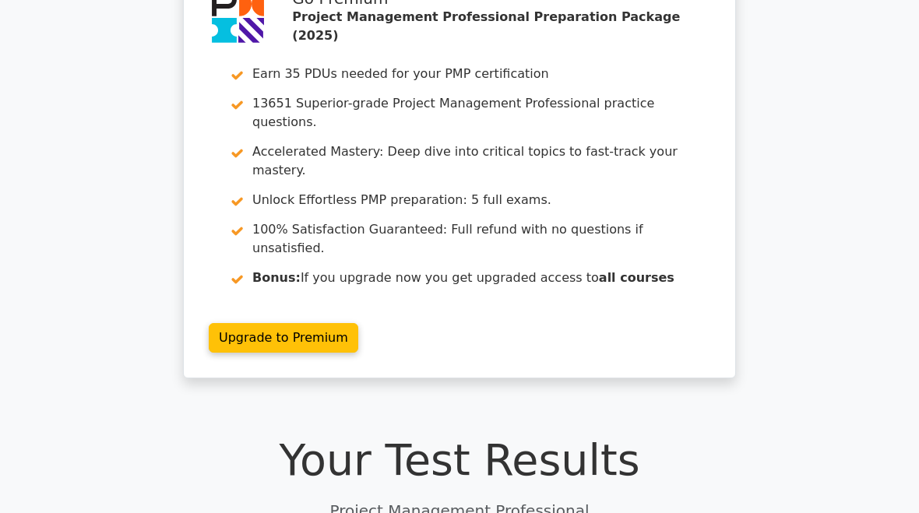
scroll to position [0, 0]
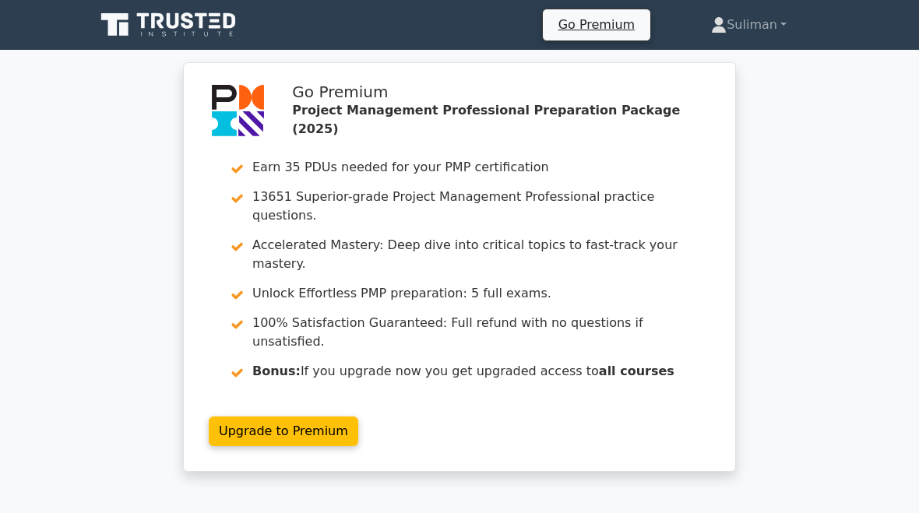
click at [755, 36] on link "Suliman" at bounding box center [748, 24] width 150 height 31
click at [711, 58] on link "Profile" at bounding box center [735, 61] width 123 height 25
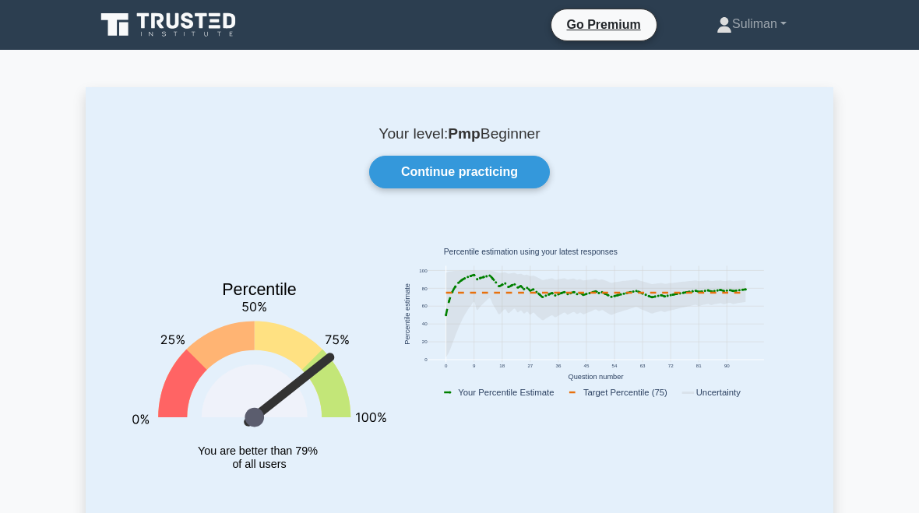
click at [511, 183] on link "Continue practicing" at bounding box center [459, 172] width 181 height 33
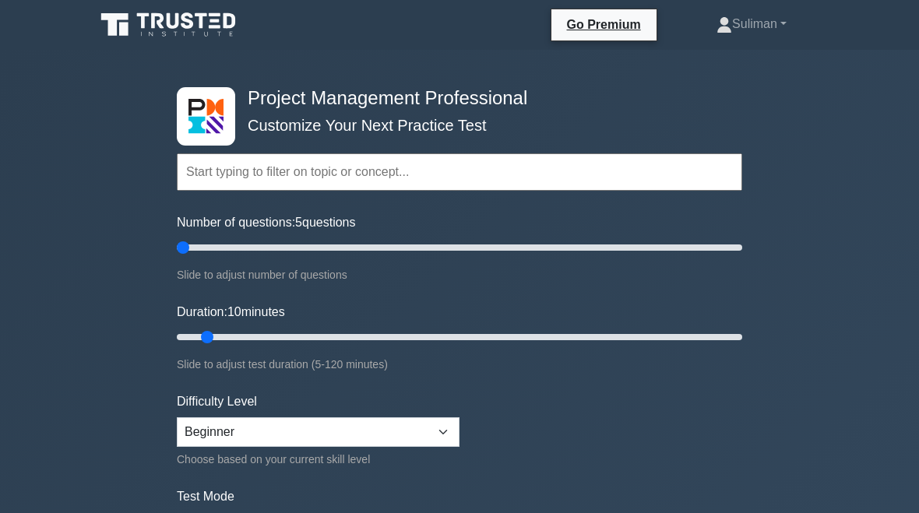
type input "5"
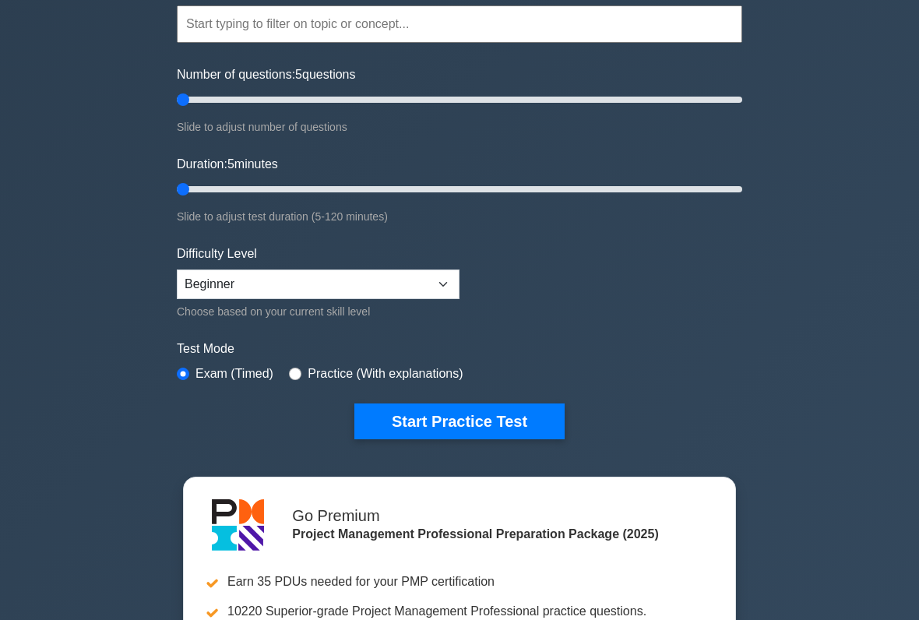
scroll to position [147, 0]
click at [497, 428] on button "Start Practice Test" at bounding box center [459, 422] width 210 height 36
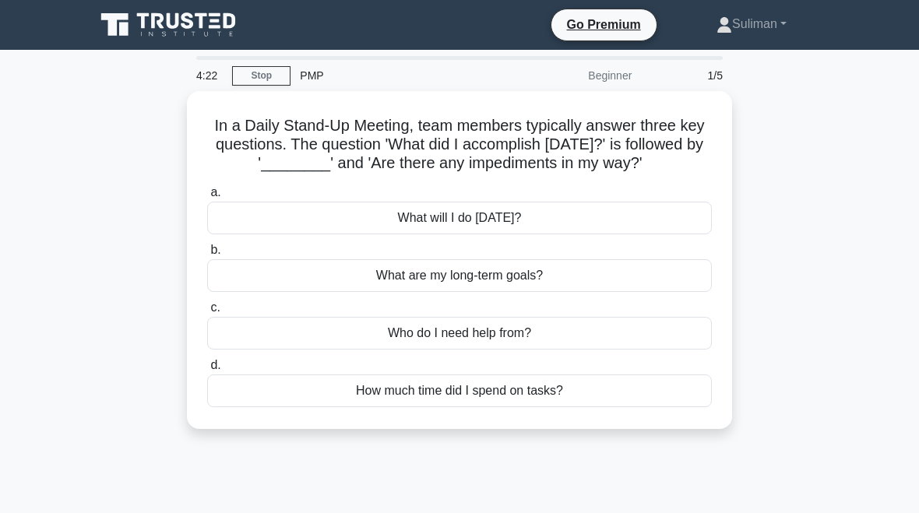
click at [610, 234] on div "What will I do [DATE]?" at bounding box center [459, 218] width 504 height 33
click at [207, 198] on input "a. What will I do [DATE]?" at bounding box center [207, 193] width 0 height 10
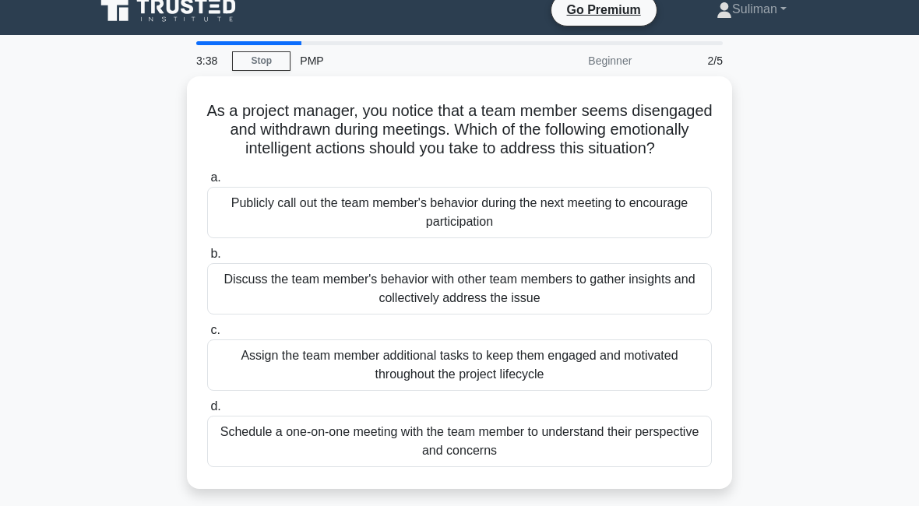
scroll to position [15, 0]
click at [606, 459] on div "Schedule a one-on-one meeting with the team member to understand their perspect…" at bounding box center [459, 441] width 504 height 51
click at [207, 412] on input "d. Schedule a one-on-one meeting with the team member to understand their persp…" at bounding box center [207, 407] width 0 height 10
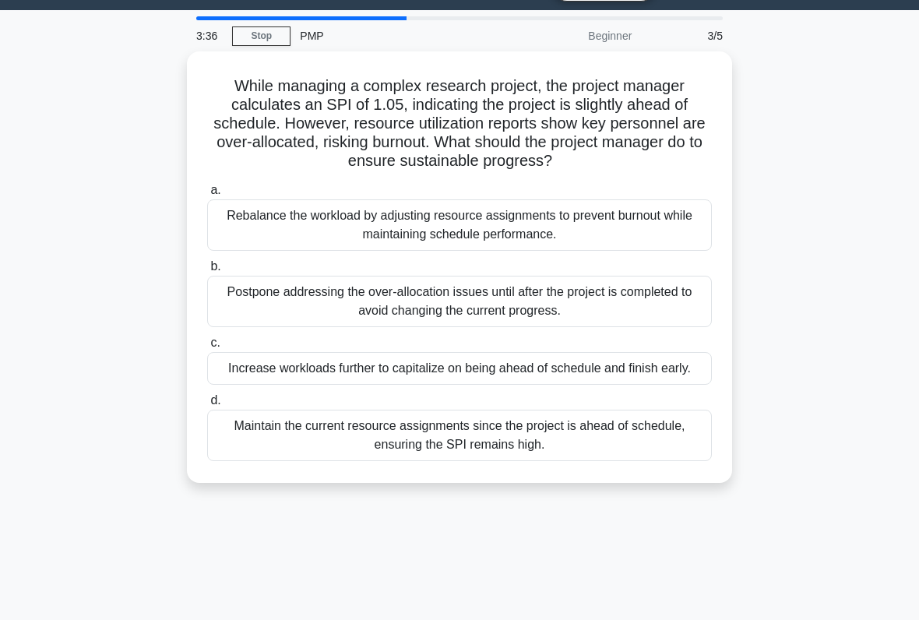
scroll to position [47, 0]
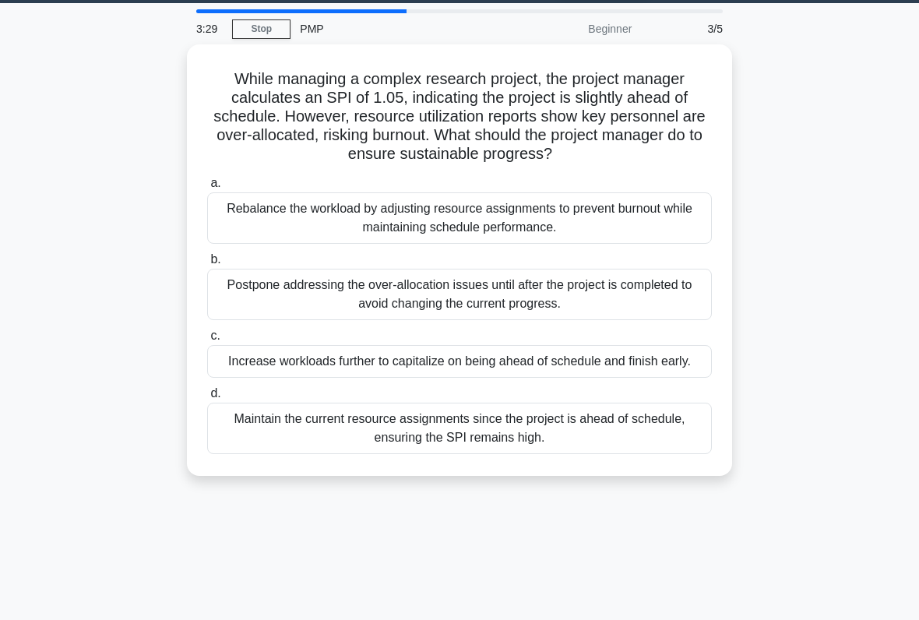
click at [531, 378] on div "Increase workloads further to capitalize on being ahead of schedule and finish …" at bounding box center [459, 361] width 504 height 33
click at [207, 341] on input "c. Increase workloads further to capitalize on being ahead of schedule and fini…" at bounding box center [207, 336] width 0 height 10
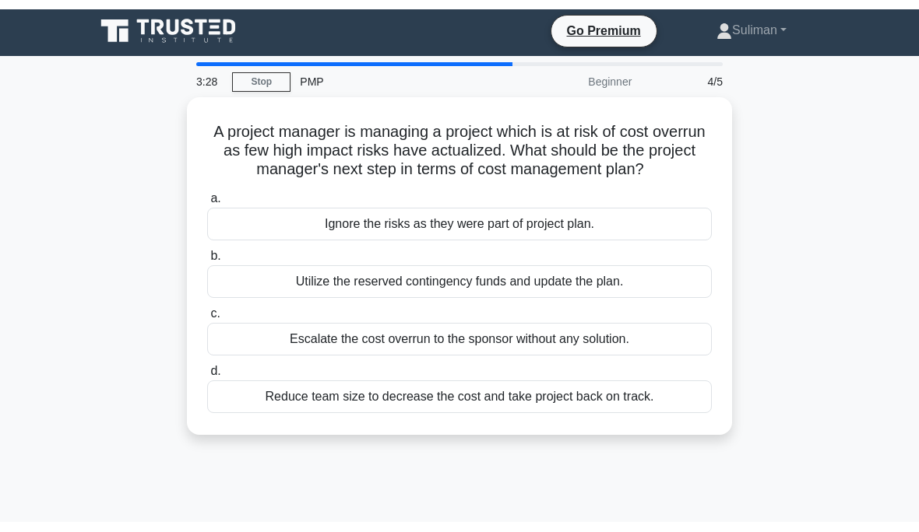
scroll to position [0, 0]
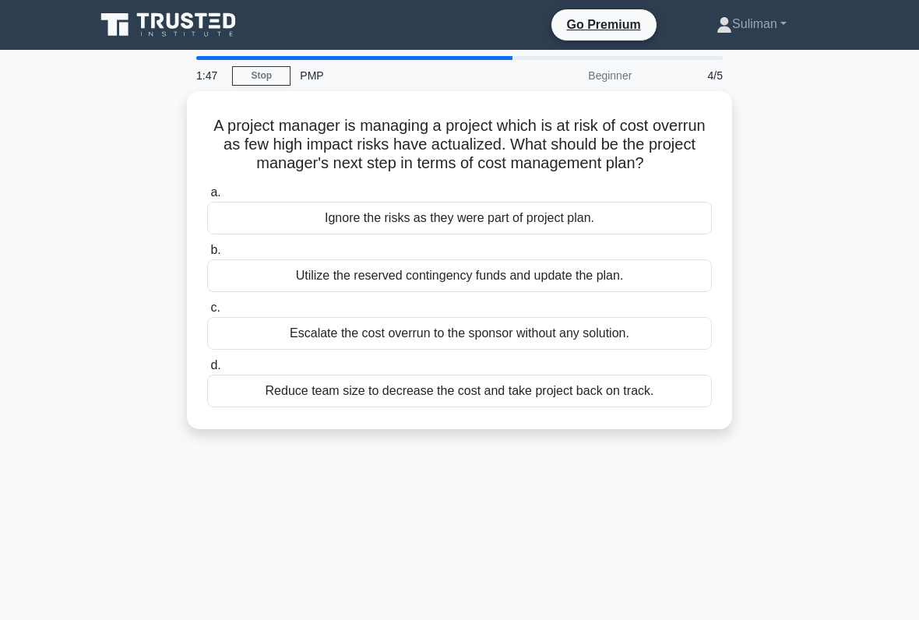
click at [668, 292] on div "Utilize the reserved contingency funds and update the plan." at bounding box center [459, 275] width 504 height 33
click at [207, 255] on input "b. Utilize the reserved contingency funds and update the plan." at bounding box center [207, 250] width 0 height 10
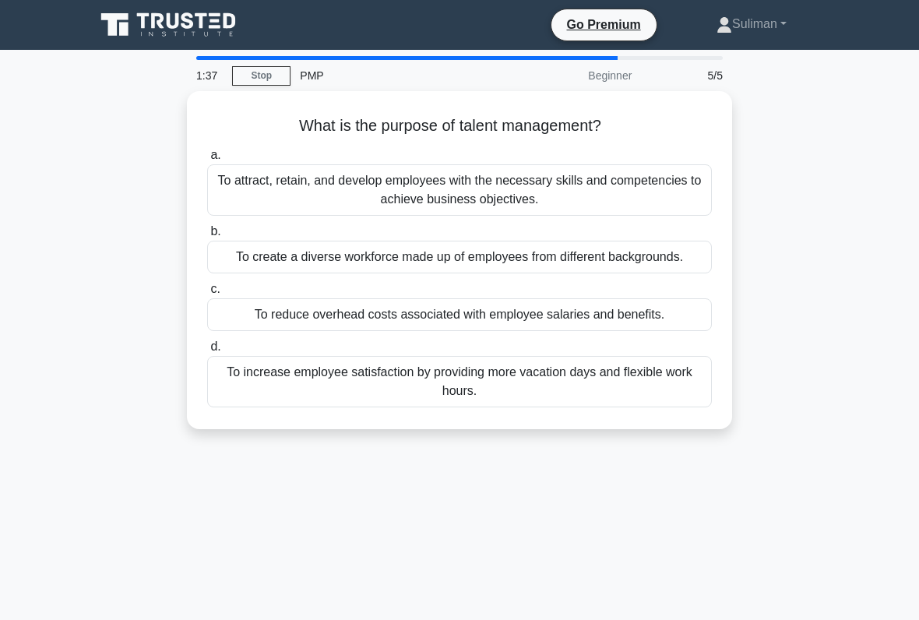
click at [606, 407] on div "To increase employee satisfaction by providing more vacation days and flexible …" at bounding box center [459, 381] width 504 height 51
click at [207, 352] on input "d. To increase employee satisfaction by providing more vacation days and flexib…" at bounding box center [207, 347] width 0 height 10
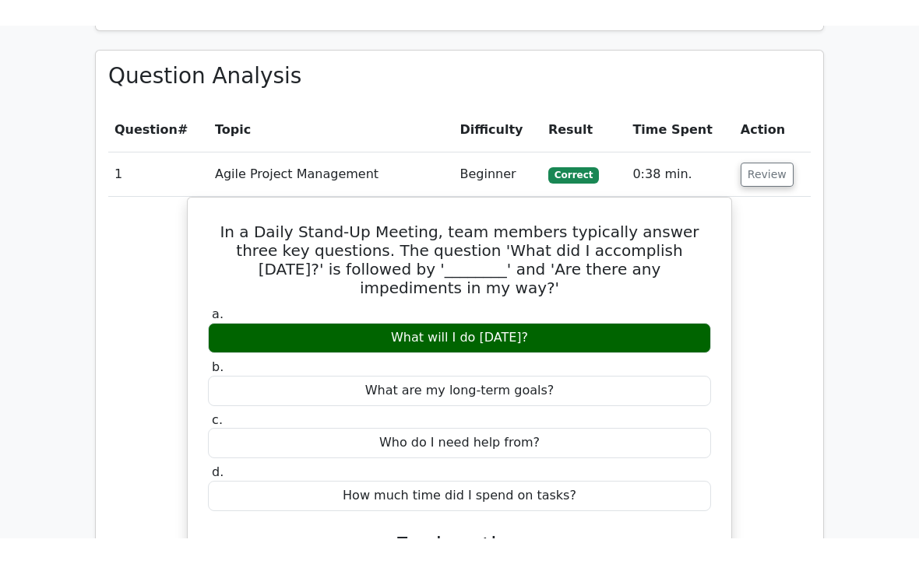
scroll to position [1095, 0]
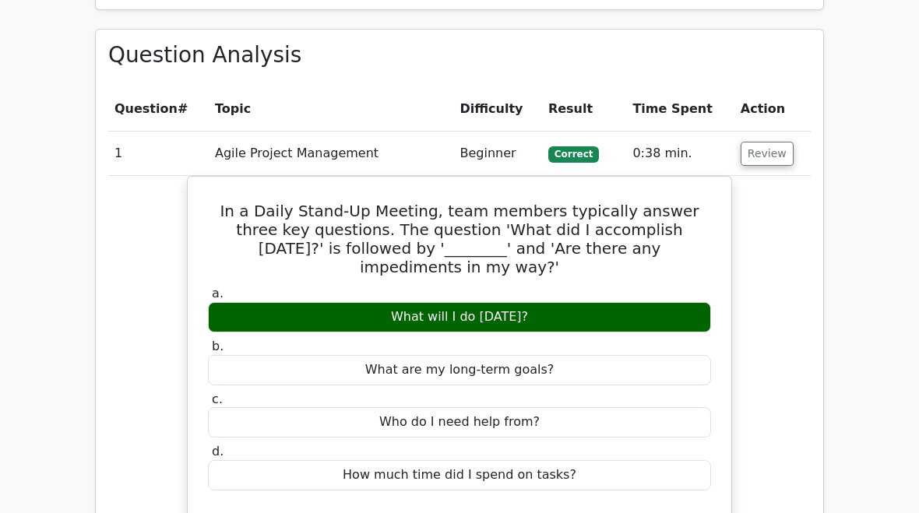
click at [768, 142] on button "Review" at bounding box center [766, 154] width 53 height 24
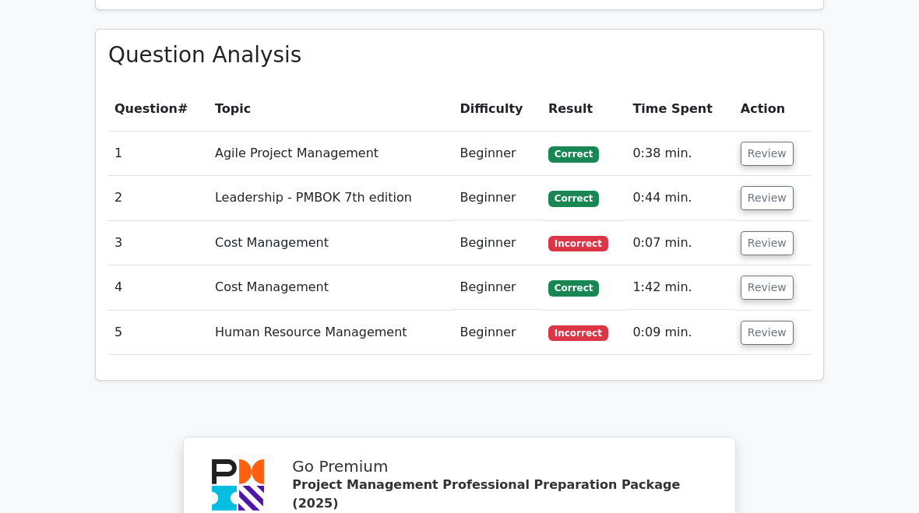
click at [761, 321] on button "Review" at bounding box center [766, 333] width 53 height 24
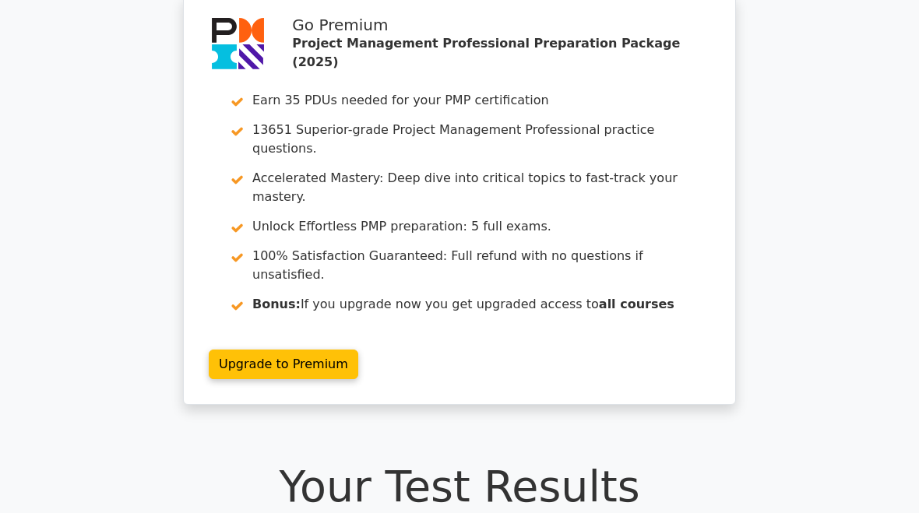
scroll to position [0, 0]
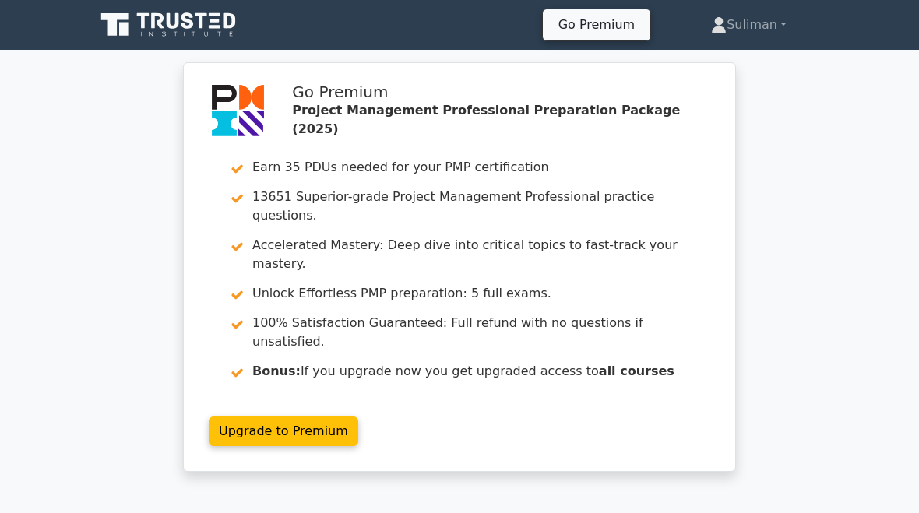
click at [767, 26] on link "Suliman" at bounding box center [748, 24] width 150 height 31
click at [723, 58] on link "Profile" at bounding box center [735, 61] width 123 height 25
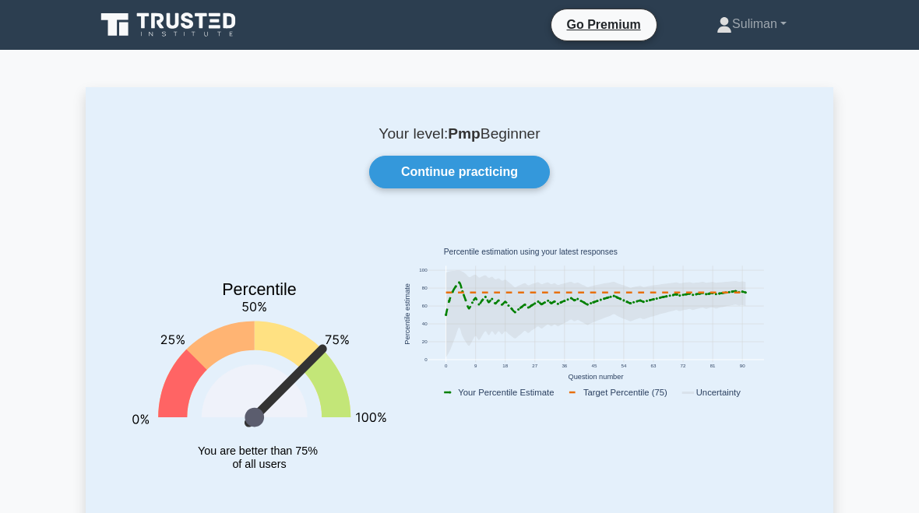
click at [770, 39] on link "Suliman" at bounding box center [751, 24] width 145 height 31
click at [690, 53] on link "Profile" at bounding box center [741, 60] width 123 height 25
